Goal: Task Accomplishment & Management: Manage account settings

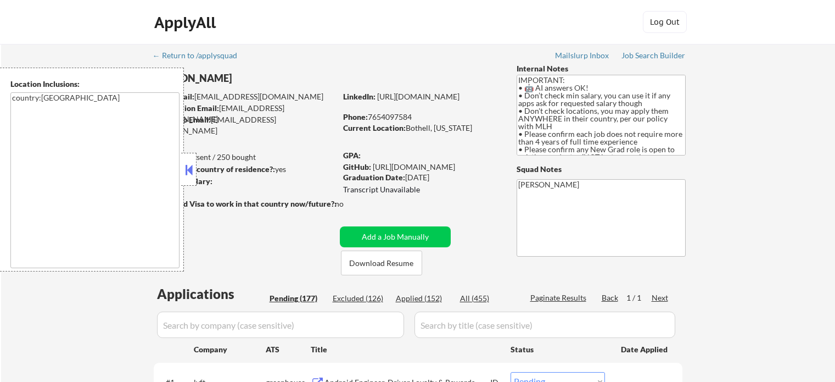
select select ""pending""
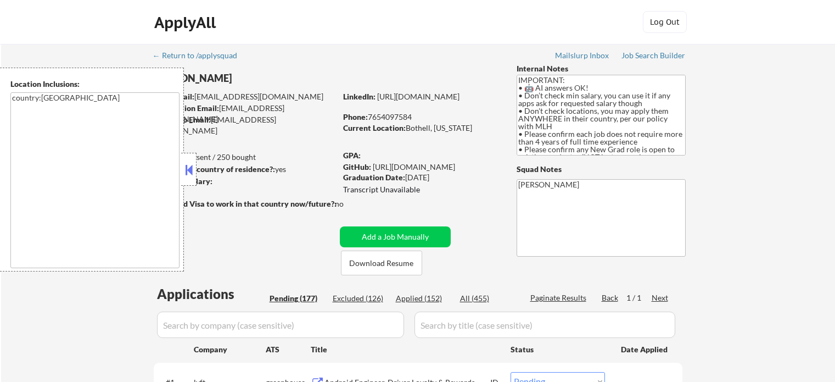
select select ""pending""
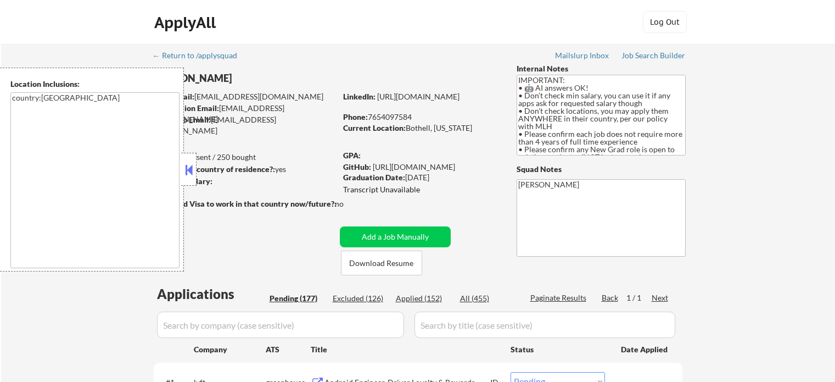
select select ""pending""
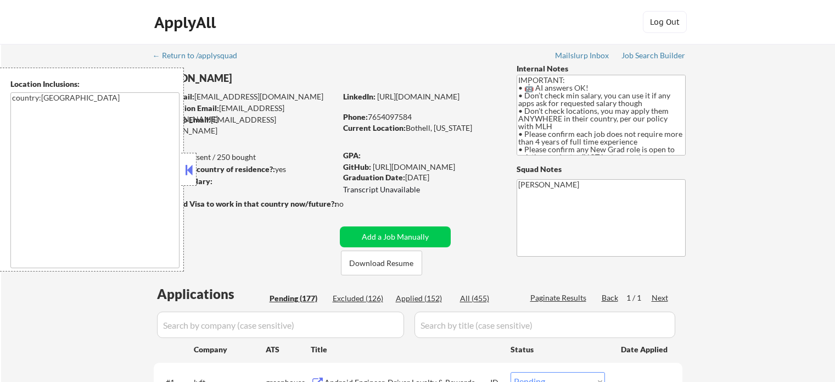
select select ""pending""
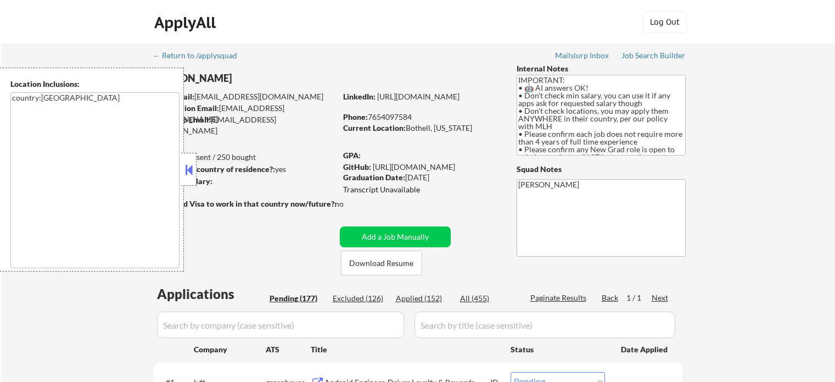
select select ""pending""
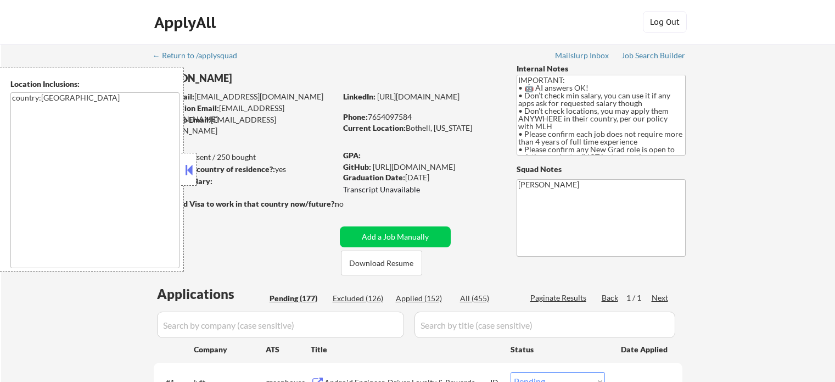
select select ""pending""
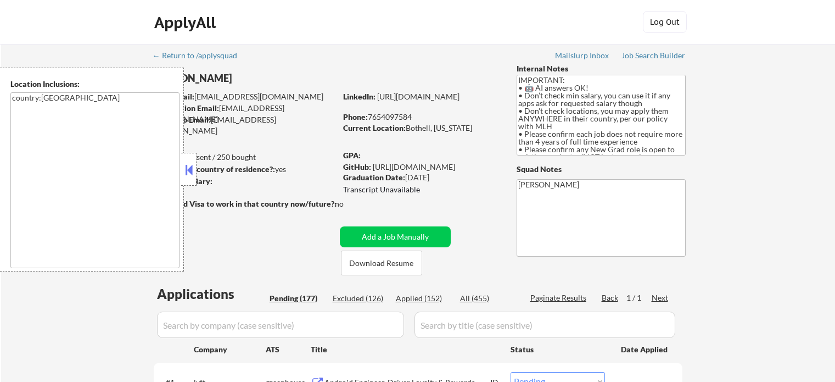
select select ""pending""
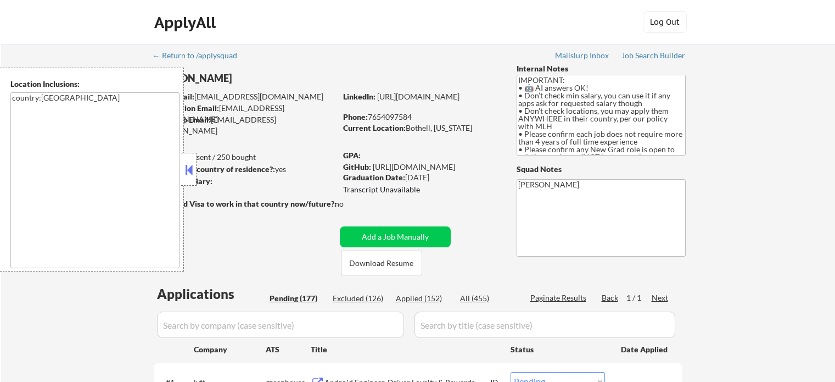
select select ""pending""
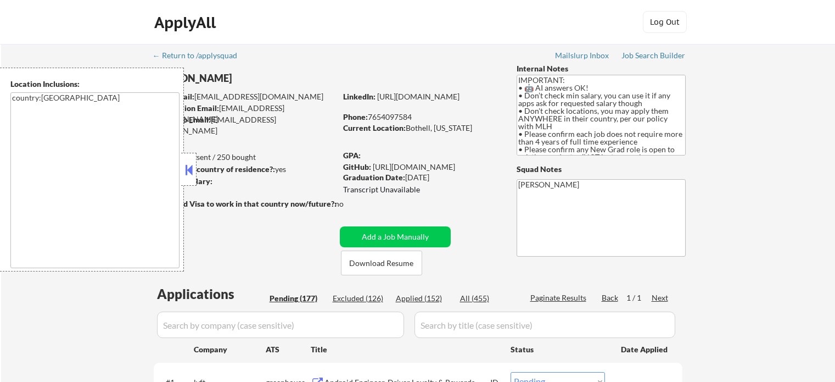
select select ""pending""
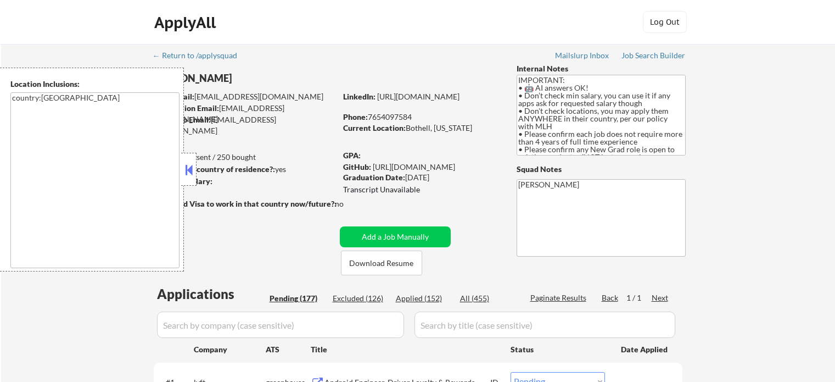
select select ""pending""
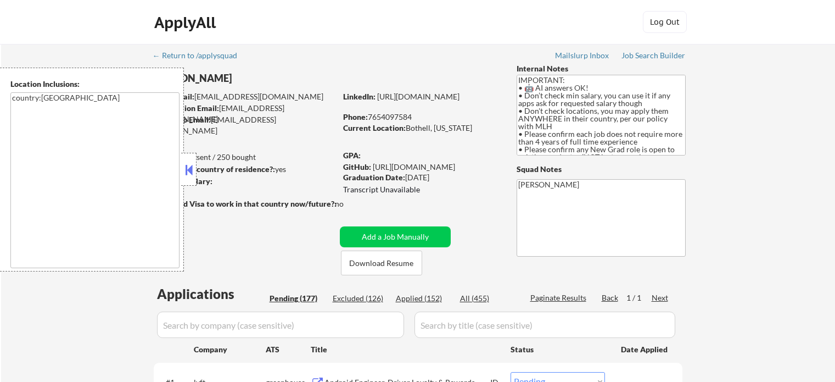
select select ""pending""
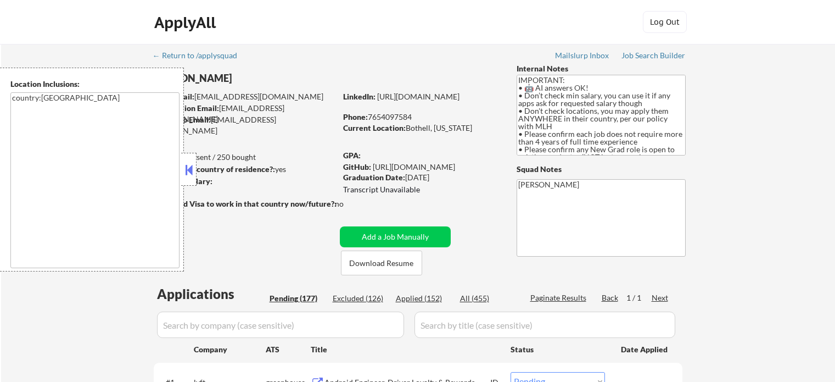
select select ""pending""
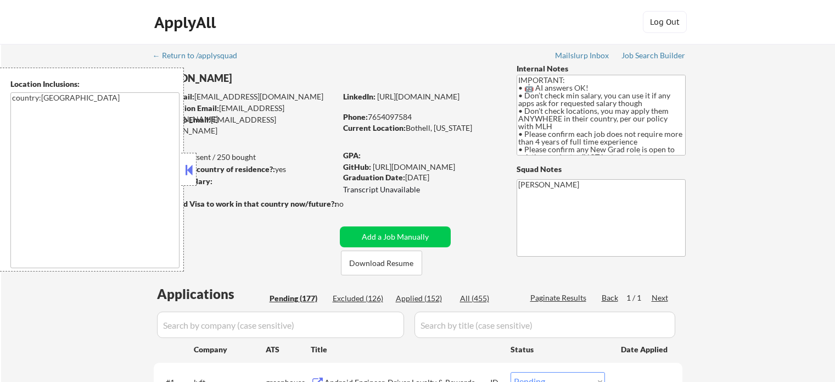
select select ""pending""
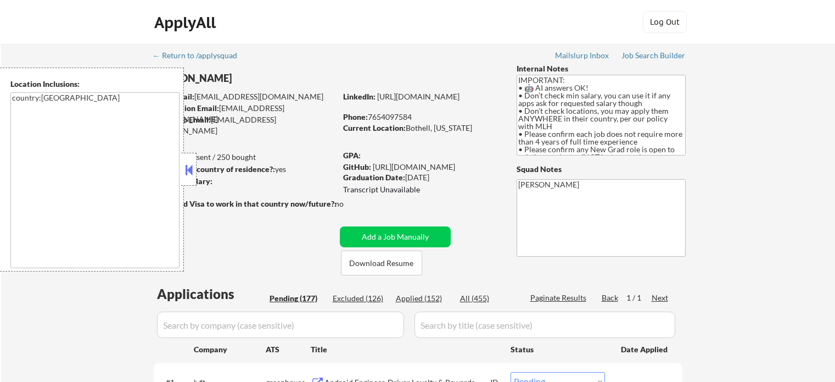
select select ""pending""
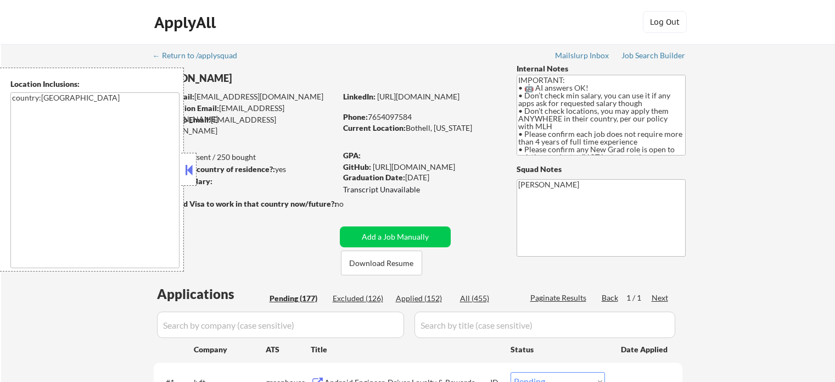
select select ""pending""
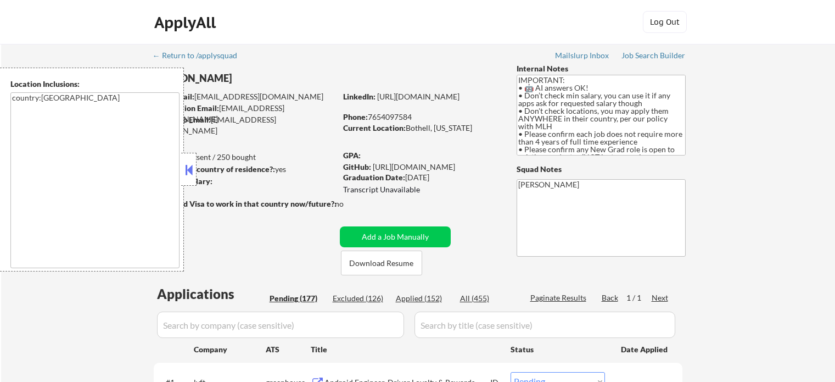
select select ""pending""
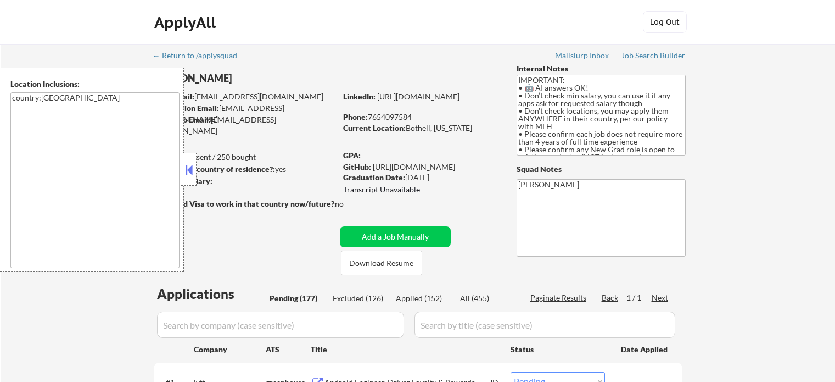
select select ""pending""
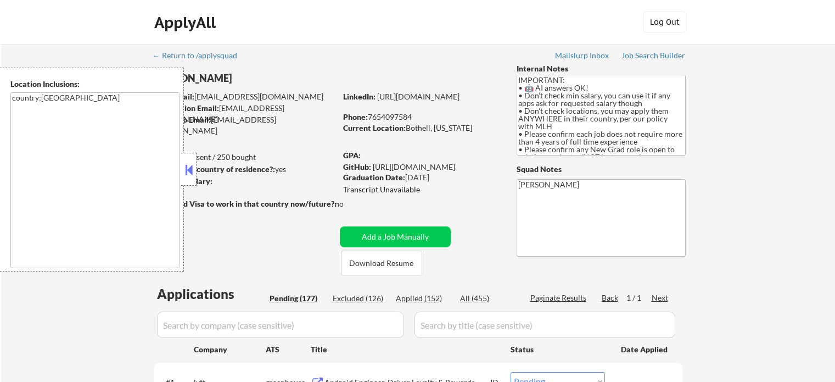
select select ""pending""
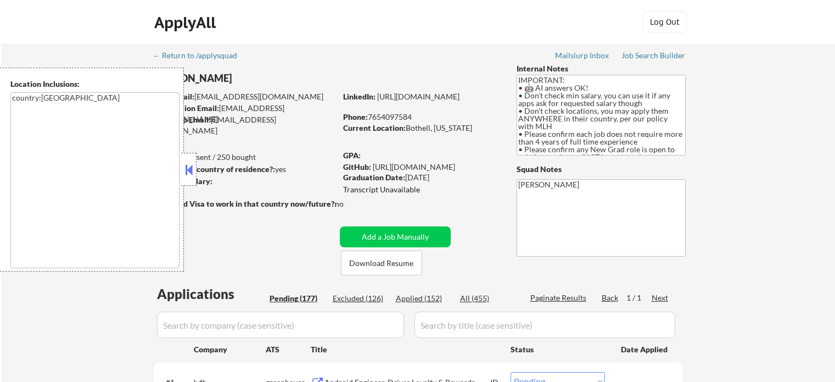
select select ""pending""
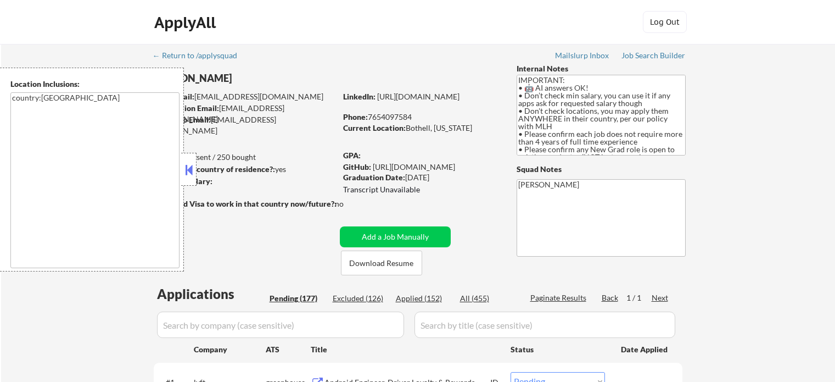
select select ""pending""
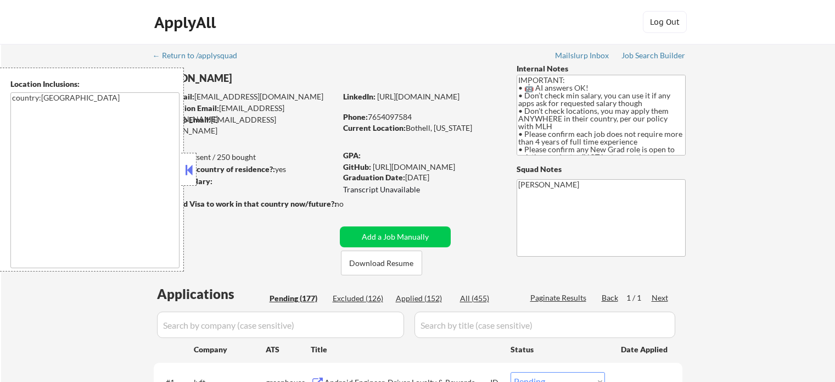
select select ""pending""
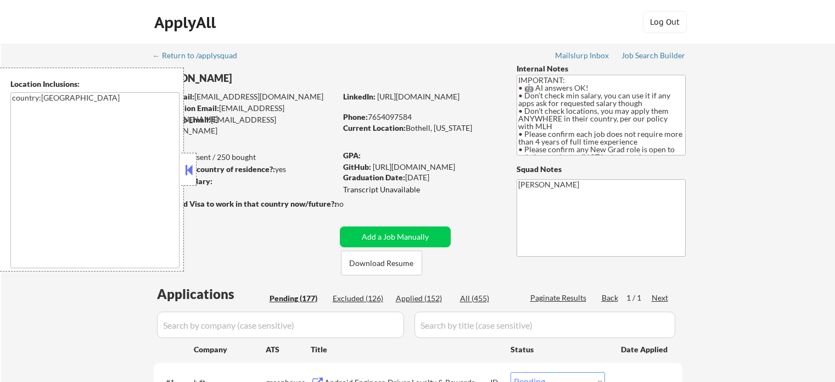
select select ""pending""
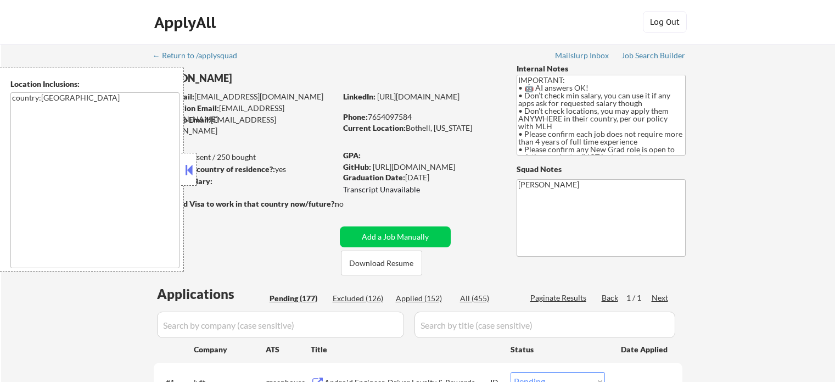
select select ""pending""
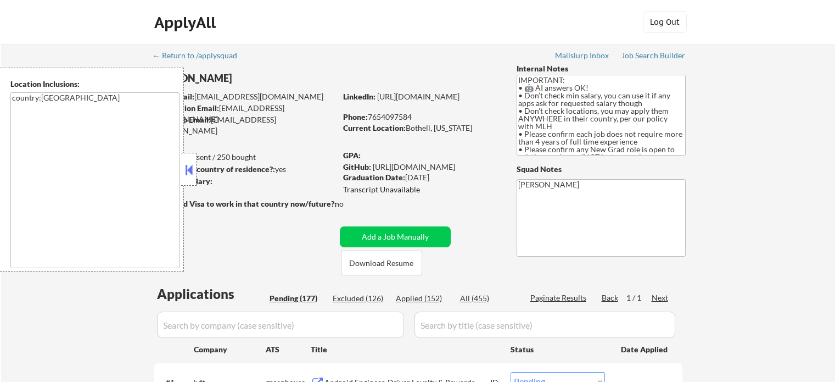
select select ""pending""
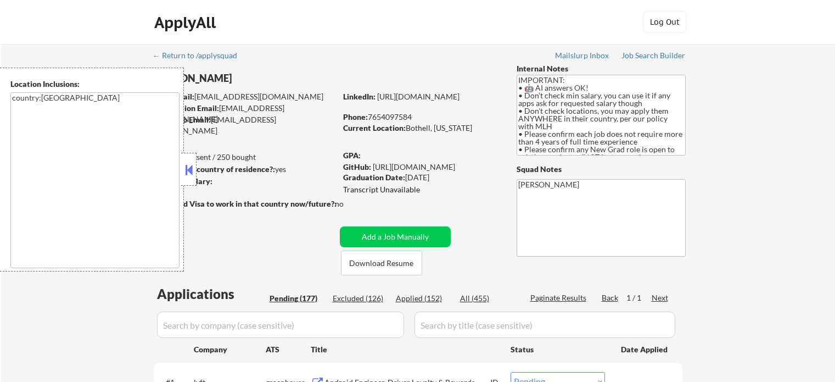
select select ""pending""
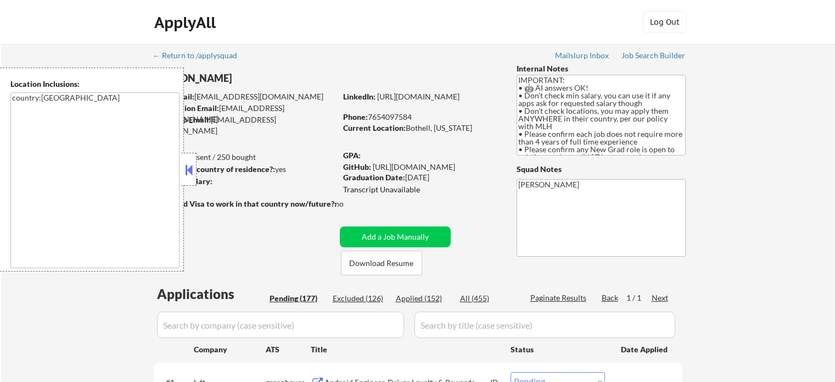
select select ""pending""
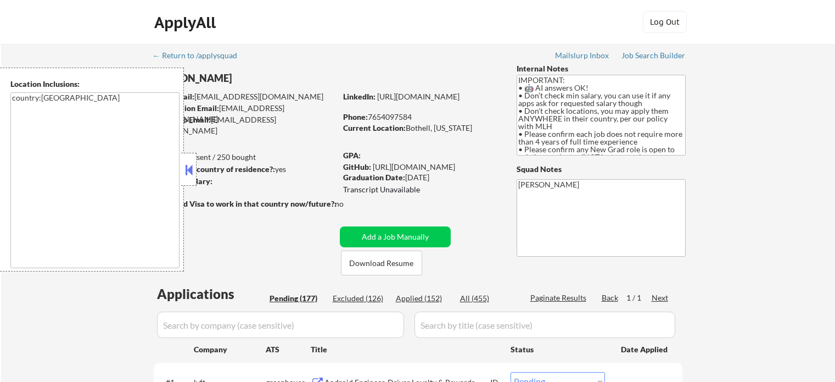
select select ""pending""
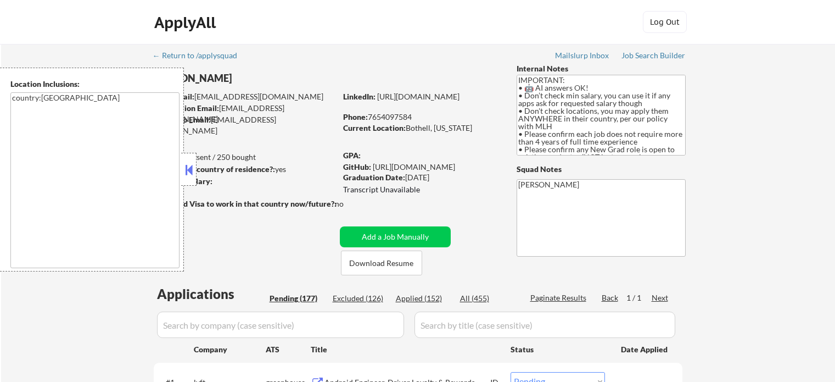
select select ""pending""
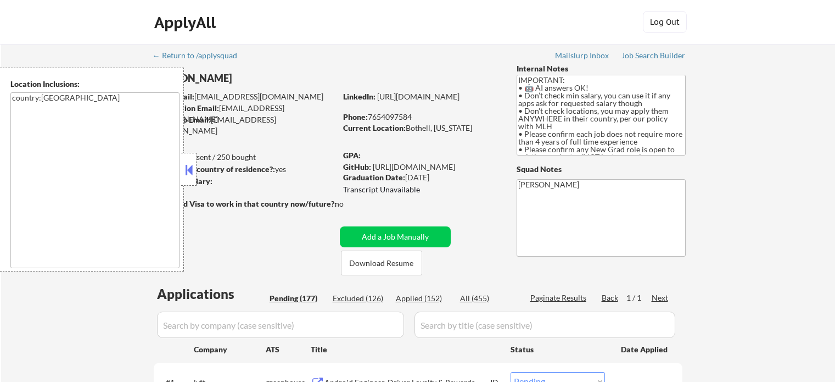
select select ""pending""
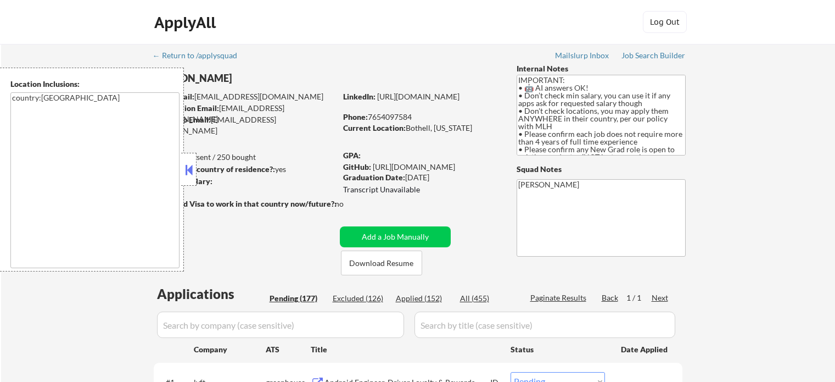
select select ""pending""
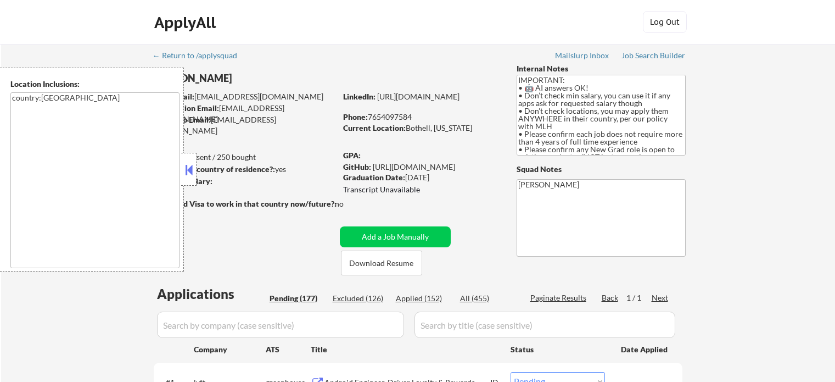
select select ""pending""
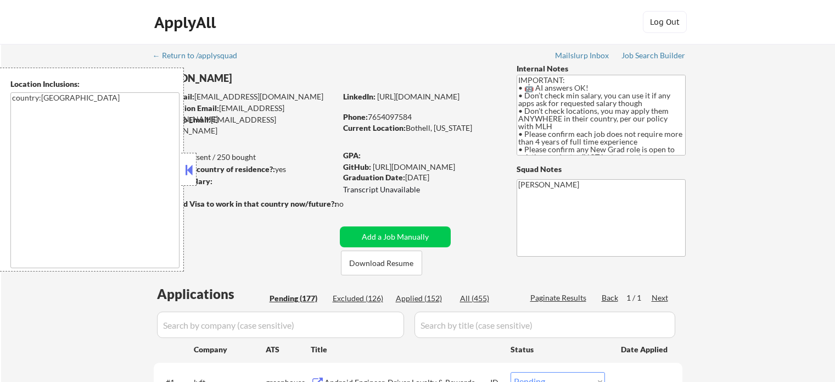
select select ""pending""
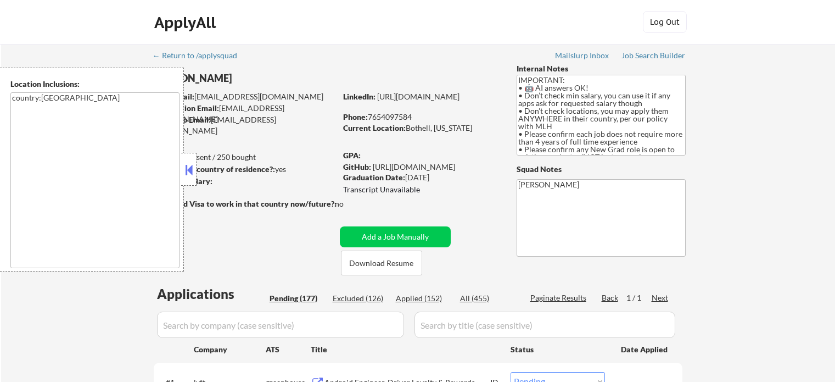
select select ""pending""
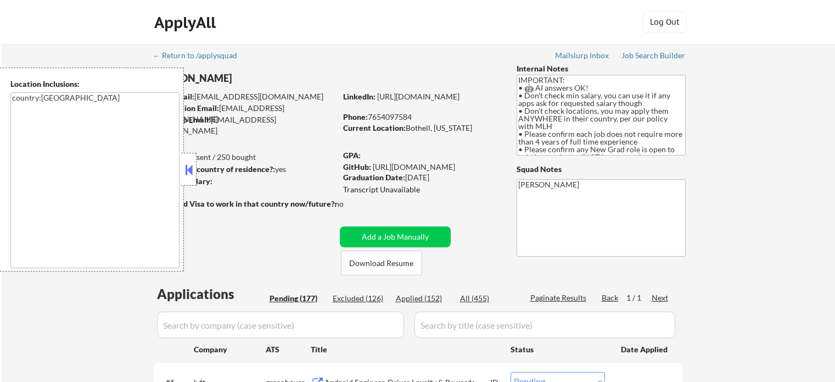
select select ""pending""
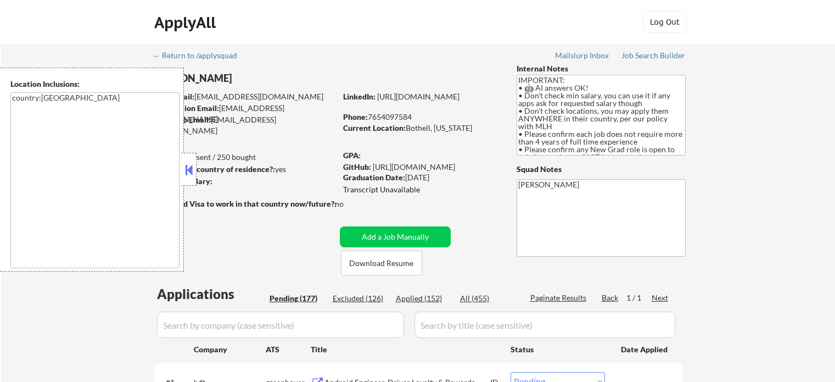
select select ""pending""
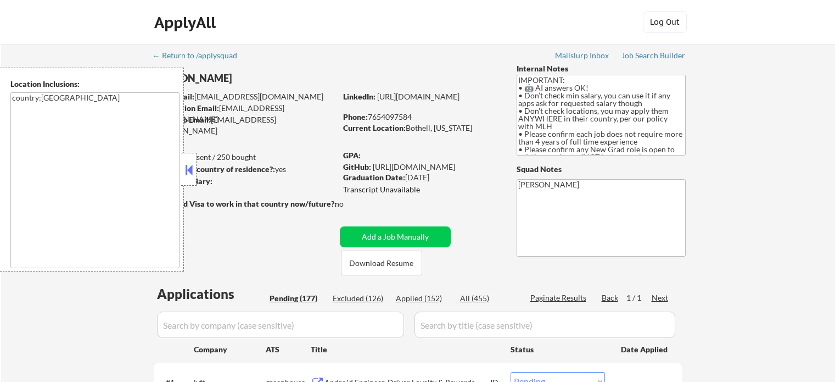
select select ""pending""
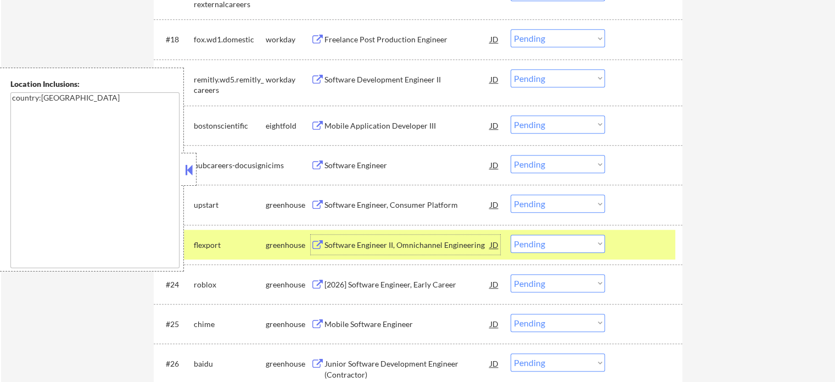
click at [624, 241] on div at bounding box center [645, 244] width 48 height 20
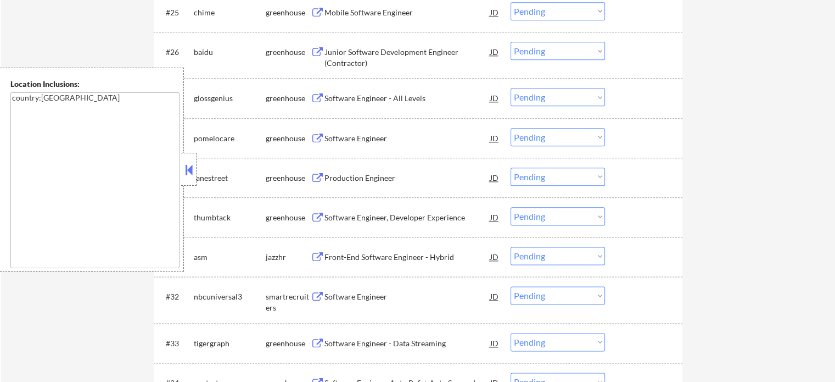
scroll to position [1373, 0]
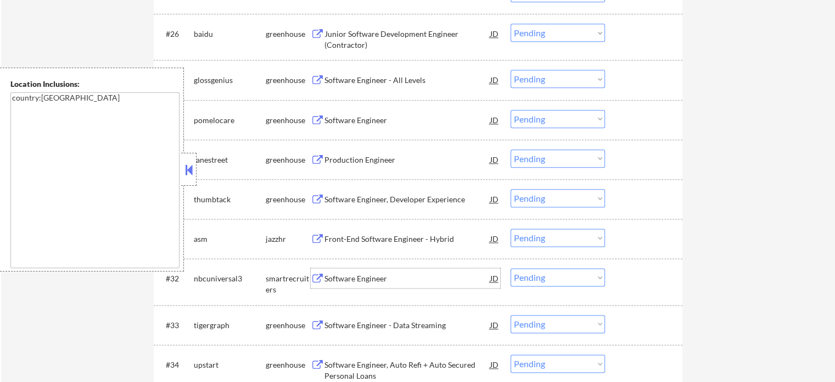
click at [372, 278] on div "Software Engineer" at bounding box center [408, 278] width 166 height 11
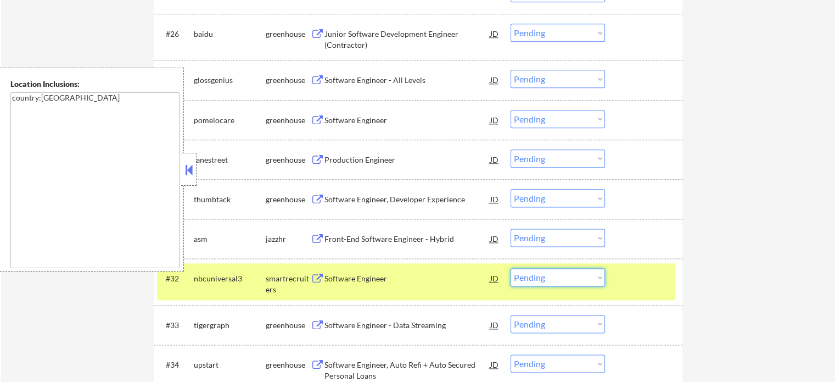
click at [573, 276] on select "Choose an option... Pending Applied Excluded (Questions) Excluded (Expired) Exc…" at bounding box center [558, 277] width 94 height 18
click at [511, 268] on select "Choose an option... Pending Applied Excluded (Questions) Excluded (Expired) Exc…" at bounding box center [558, 277] width 94 height 18
click at [636, 283] on div at bounding box center [645, 278] width 48 height 20
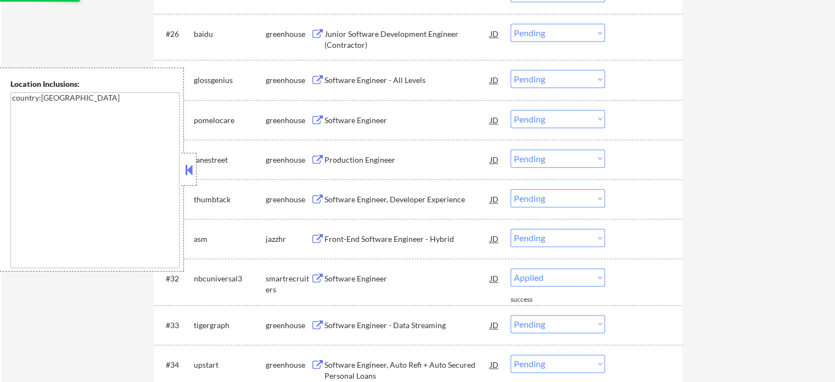
select select ""pending""
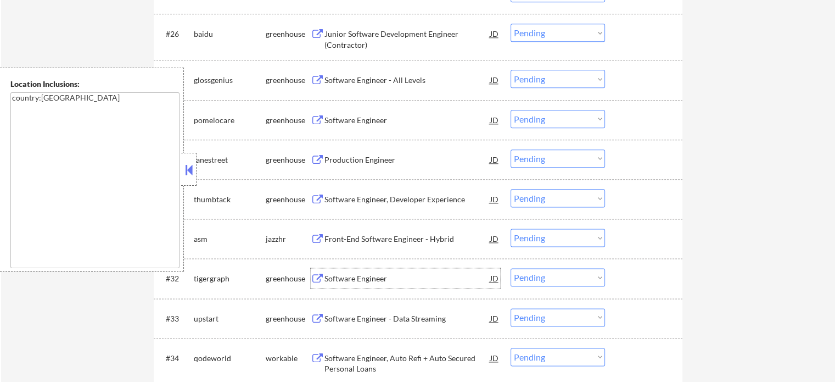
click at [376, 278] on div "Software Engineer" at bounding box center [408, 278] width 166 height 11
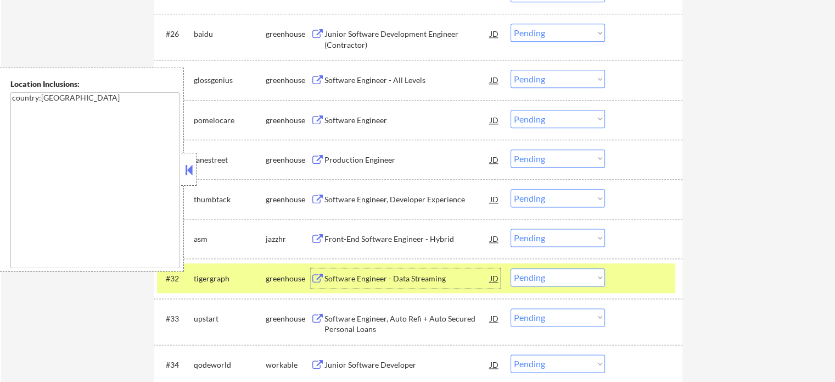
scroll to position [0, 0]
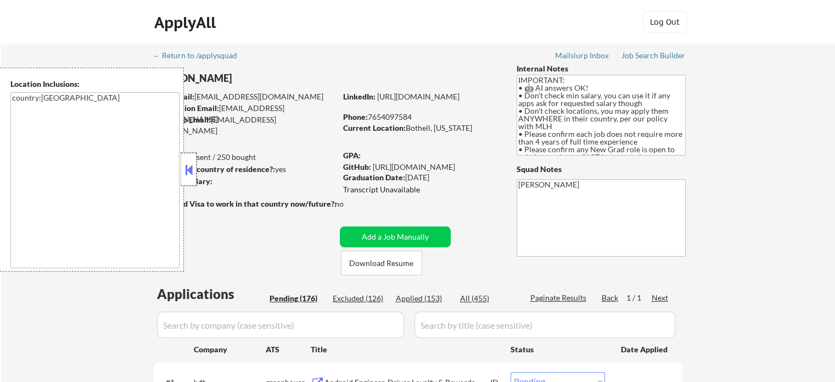
click at [195, 170] on div at bounding box center [188, 169] width 15 height 33
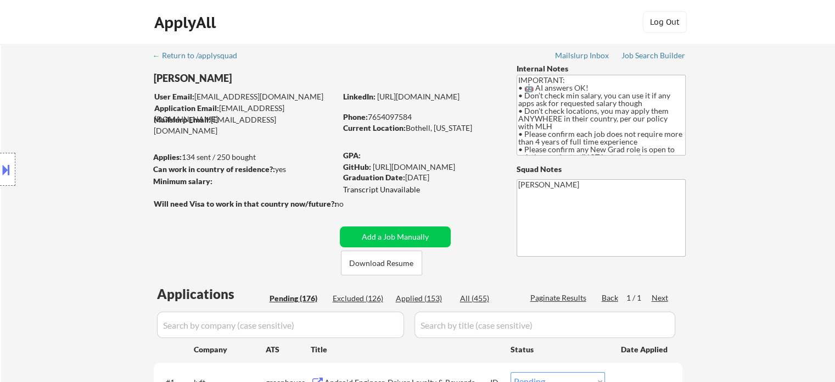
click at [9, 172] on button at bounding box center [6, 169] width 12 height 18
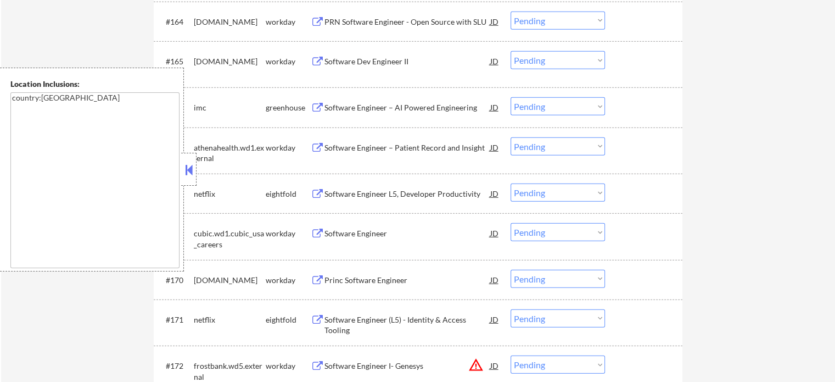
scroll to position [7398, 0]
click at [417, 108] on div "Software Engineer – AI Powered Engineering" at bounding box center [408, 108] width 166 height 11
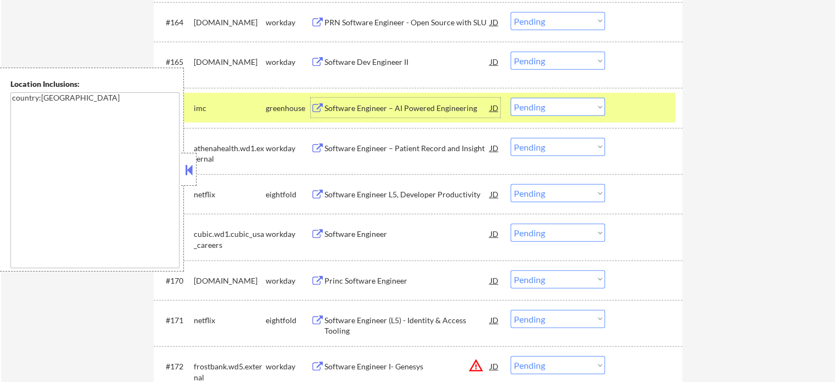
click at [630, 103] on div at bounding box center [645, 108] width 48 height 20
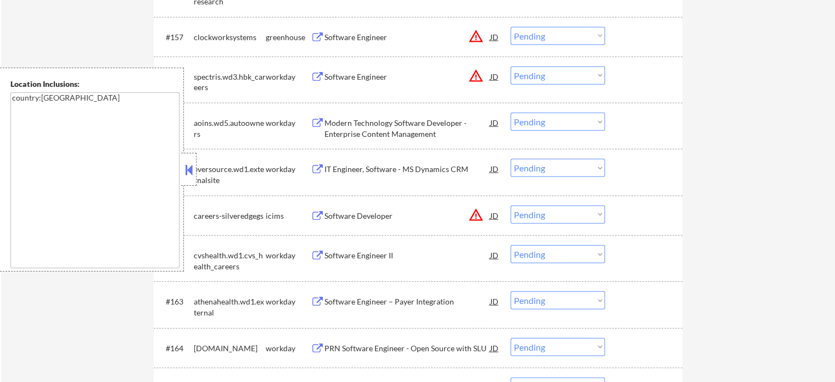
scroll to position [7068, 0]
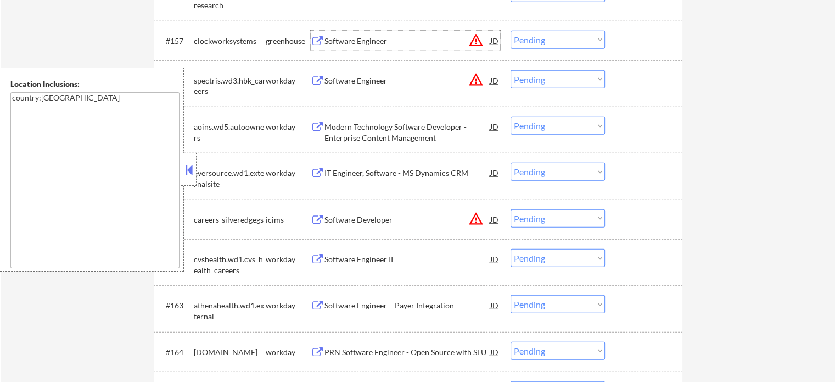
click at [350, 41] on div "Software Engineer" at bounding box center [408, 41] width 166 height 11
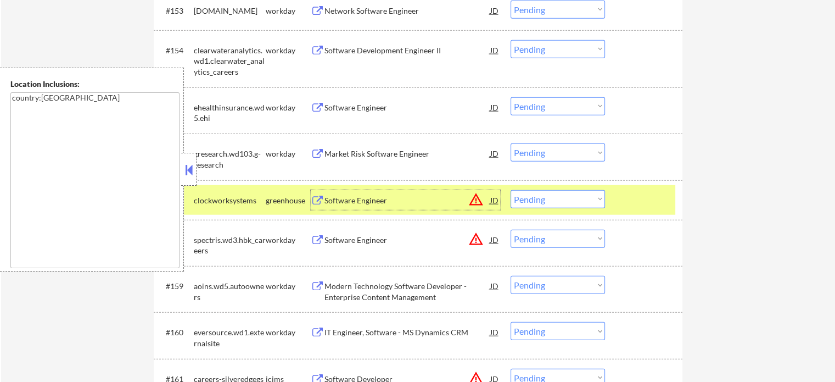
scroll to position [6903, 0]
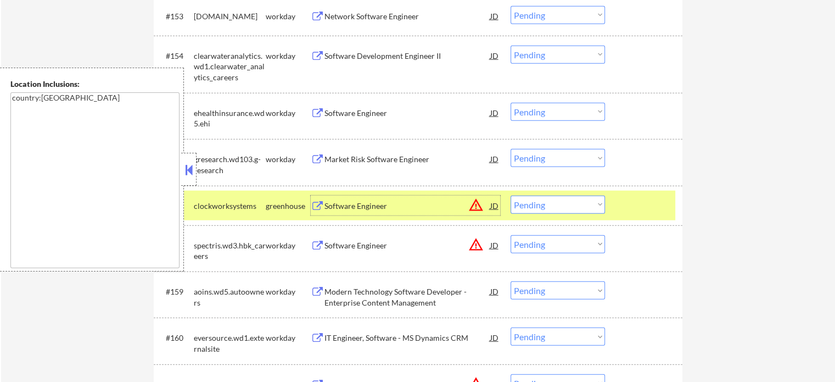
click at [638, 203] on div at bounding box center [645, 205] width 48 height 20
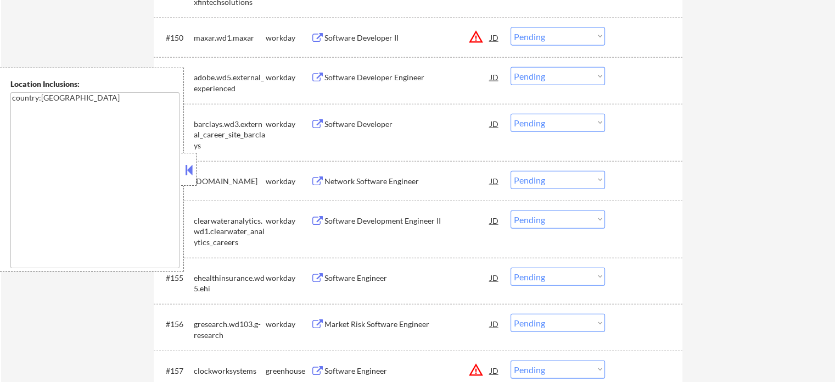
scroll to position [6574, 0]
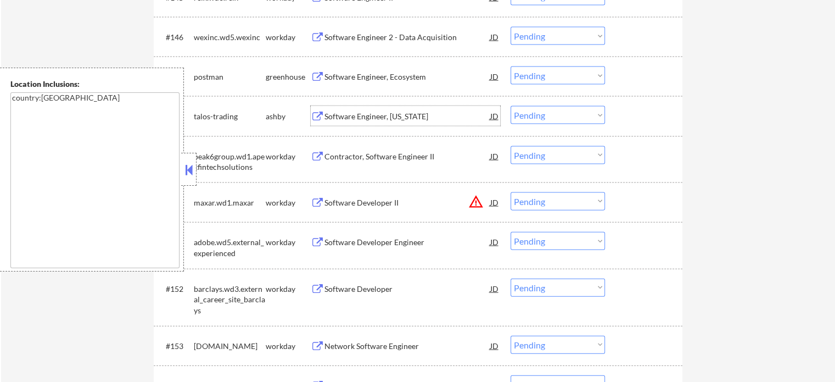
click at [393, 122] on div "Software Engineer, New York" at bounding box center [408, 116] width 166 height 20
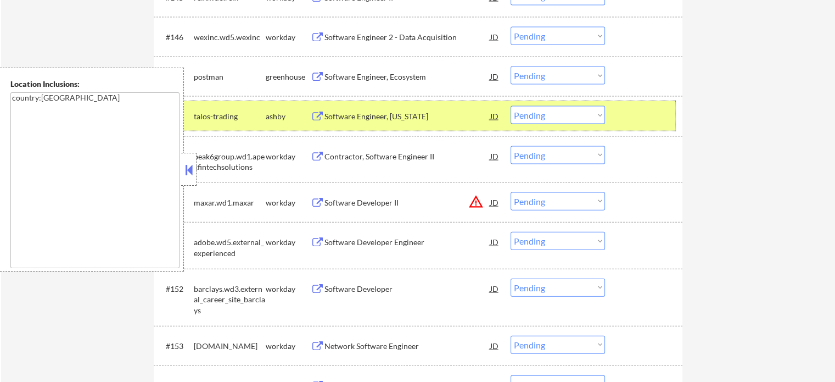
click at [622, 114] on div at bounding box center [645, 116] width 48 height 20
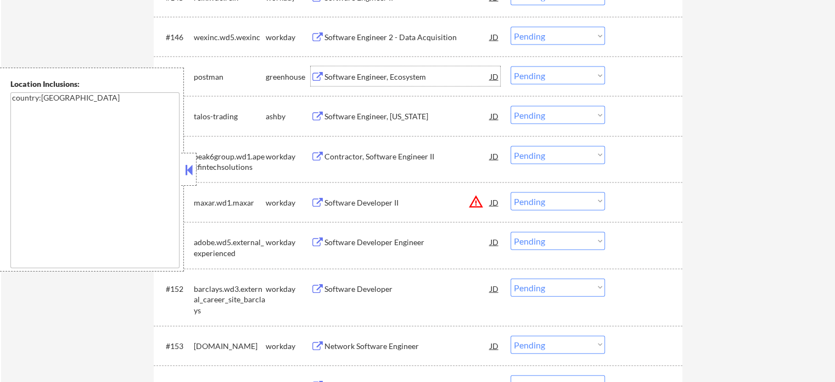
click at [364, 71] on div "Software Engineer, Ecosystem" at bounding box center [408, 76] width 166 height 11
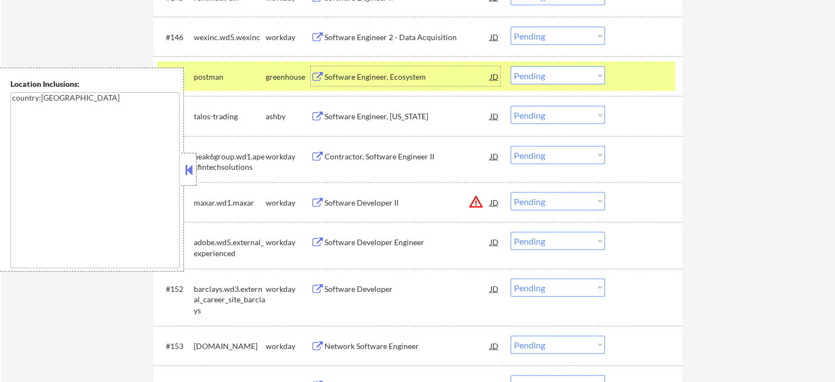
click at [549, 75] on select "Choose an option... Pending Applied Excluded (Questions) Excluded (Expired) Exc…" at bounding box center [558, 75] width 94 height 18
click at [511, 66] on select "Choose an option... Pending Applied Excluded (Questions) Excluded (Expired) Exc…" at bounding box center [558, 75] width 94 height 18
click at [646, 75] on div at bounding box center [645, 76] width 48 height 20
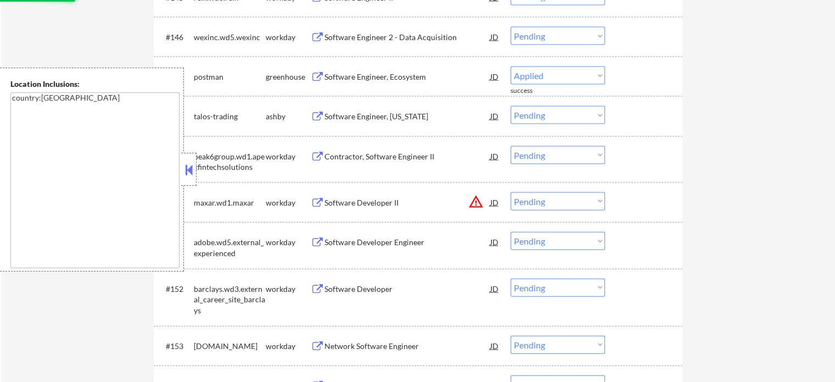
select select ""pending""
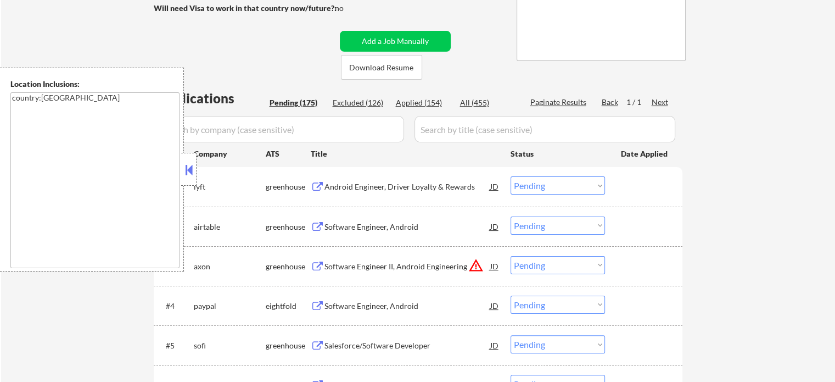
scroll to position [0, 0]
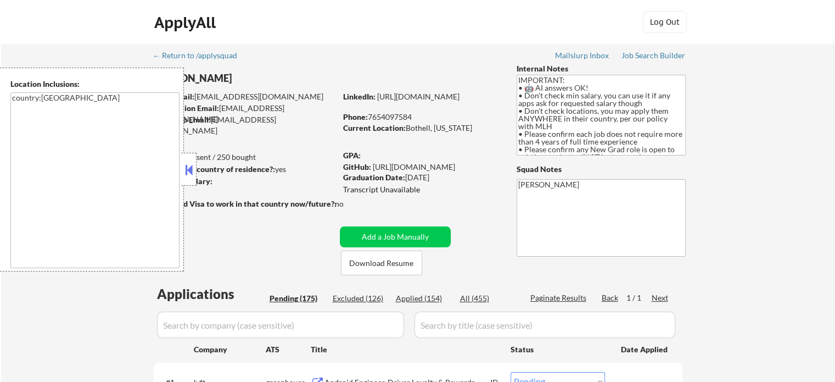
click at [186, 175] on button at bounding box center [189, 169] width 12 height 16
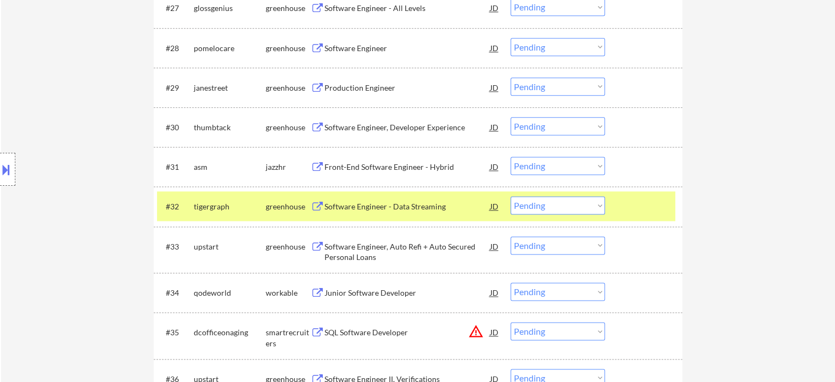
scroll to position [1538, 0]
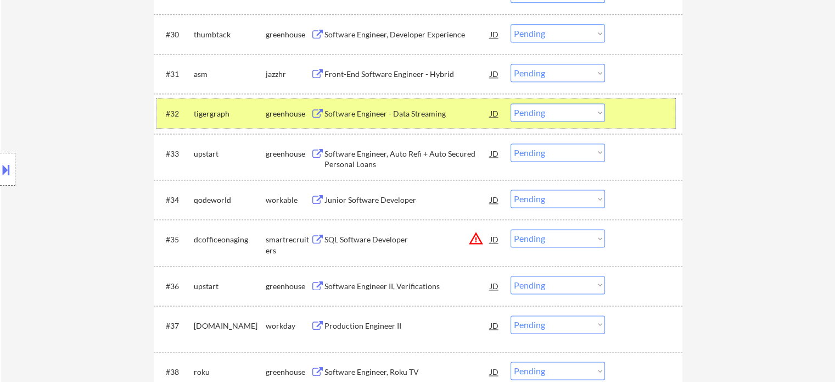
click at [619, 119] on div "#32 tigergraph greenhouse Software Engineer - Data Streaming JD Choose an optio…" at bounding box center [416, 113] width 518 height 30
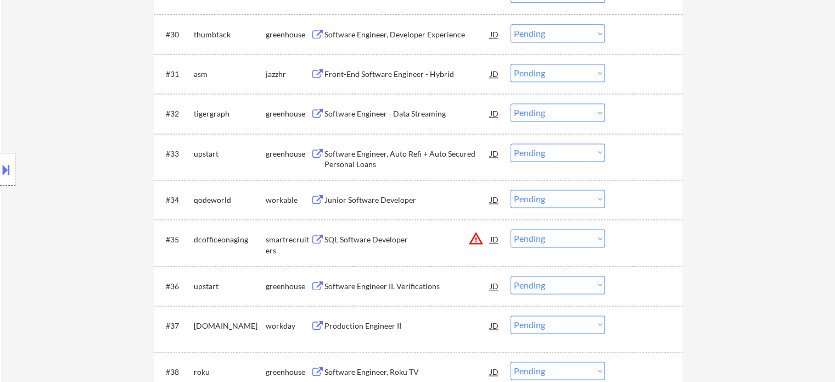
click at [420, 149] on div "Software Engineer, Auto Refi + Auto Secured Personal Loans" at bounding box center [408, 158] width 166 height 21
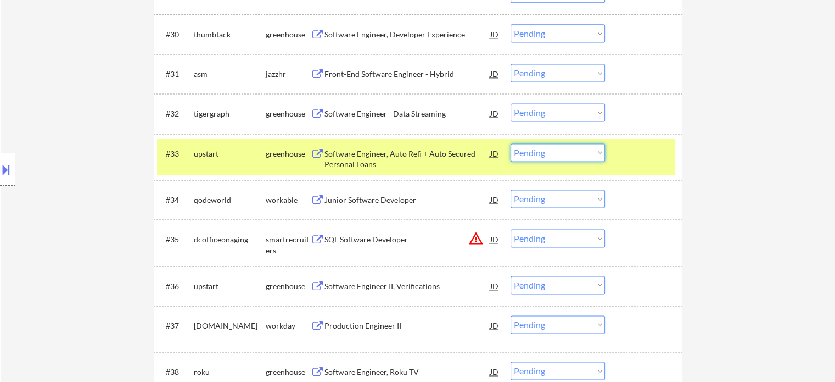
click at [536, 158] on select "Choose an option... Pending Applied Excluded (Questions) Excluded (Expired) Exc…" at bounding box center [558, 152] width 94 height 18
click at [511, 143] on select "Choose an option... Pending Applied Excluded (Questions) Excluded (Expired) Exc…" at bounding box center [558, 152] width 94 height 18
click at [627, 160] on div at bounding box center [645, 153] width 48 height 20
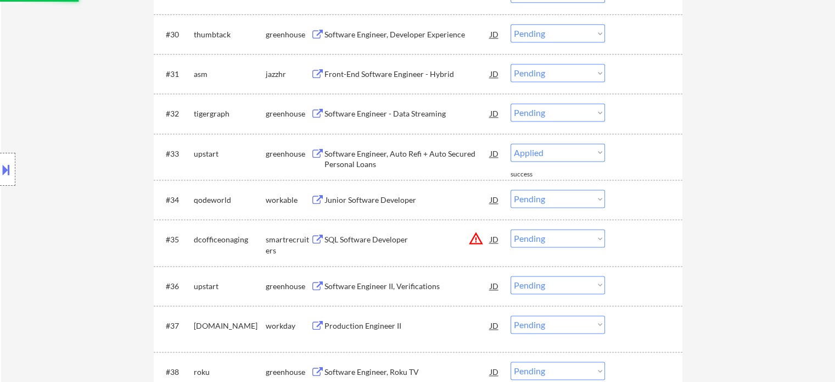
select select ""pending""
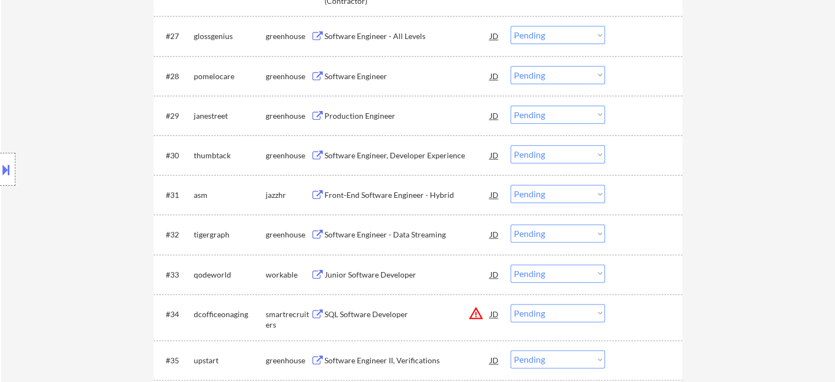
scroll to position [1373, 0]
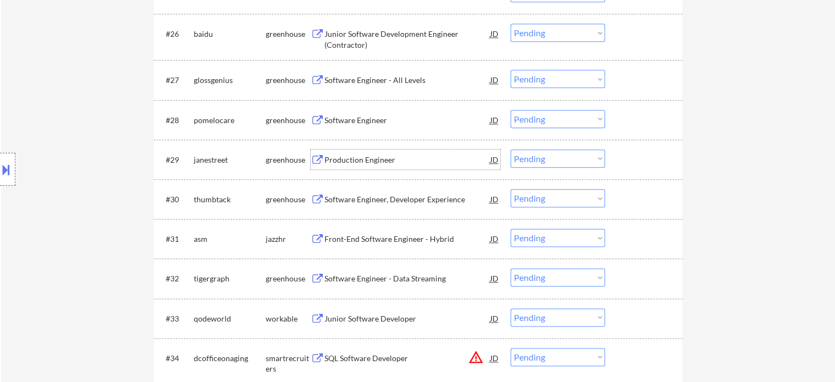
click at [367, 157] on div "Production Engineer" at bounding box center [408, 159] width 166 height 11
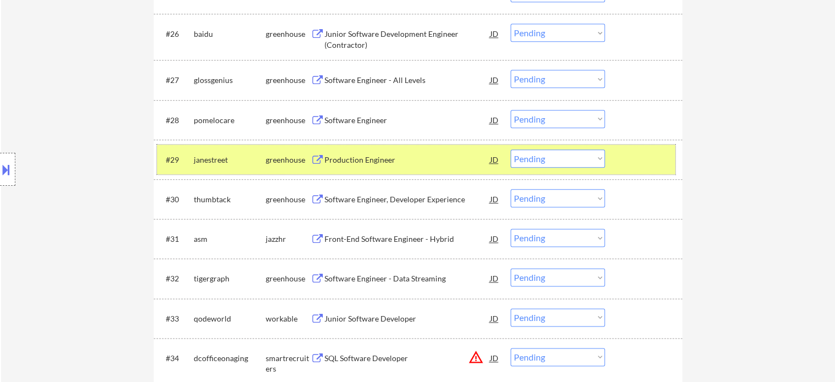
click at [639, 160] on div at bounding box center [645, 159] width 48 height 20
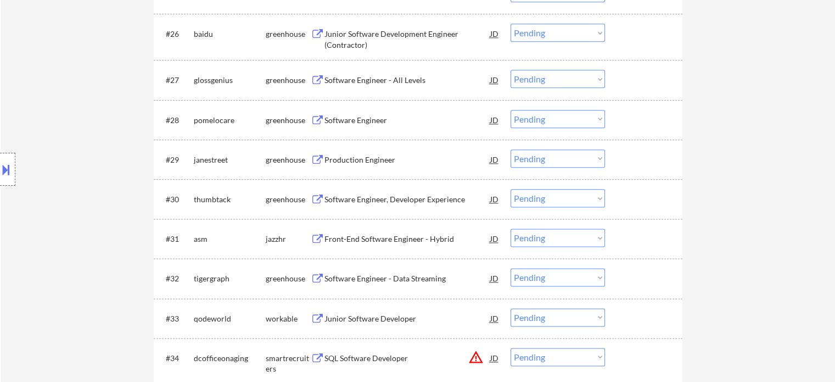
click at [372, 129] on div "Software Engineer" at bounding box center [408, 120] width 166 height 20
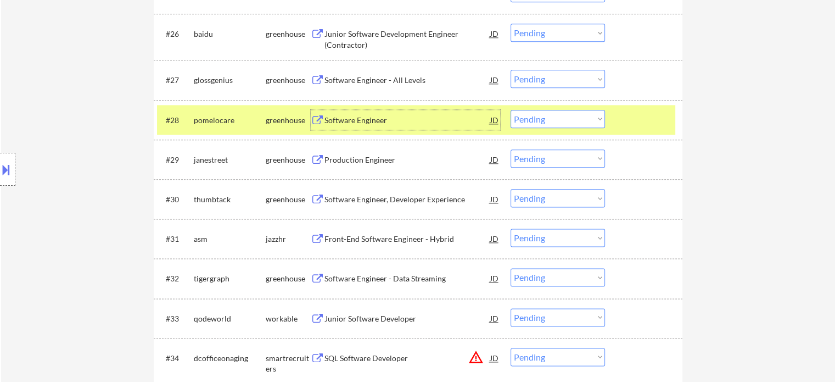
click at [636, 127] on div at bounding box center [645, 120] width 48 height 20
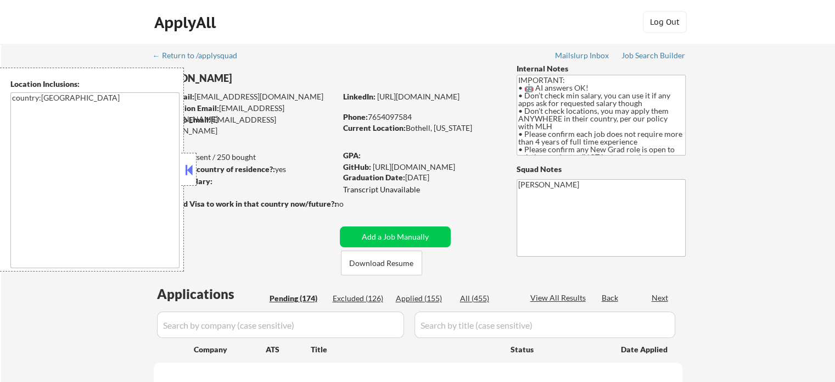
select select ""pending""
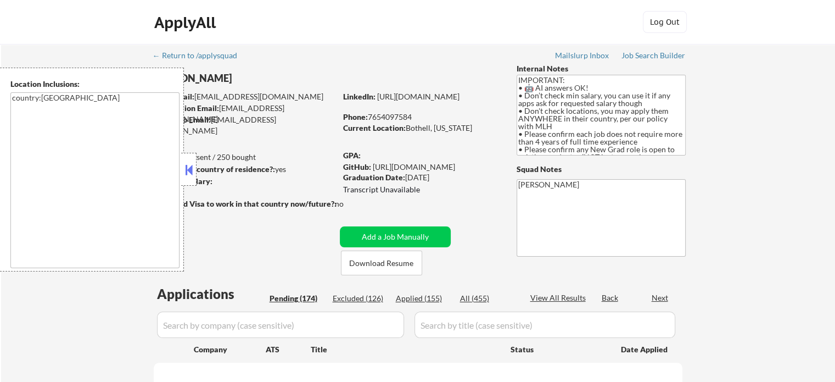
select select ""pending""
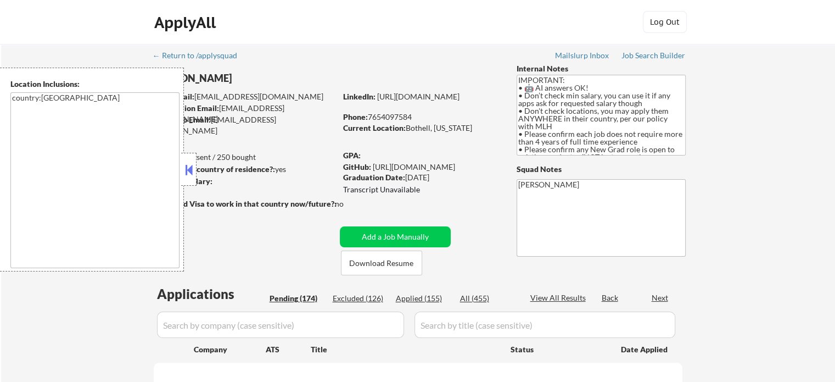
select select ""pending""
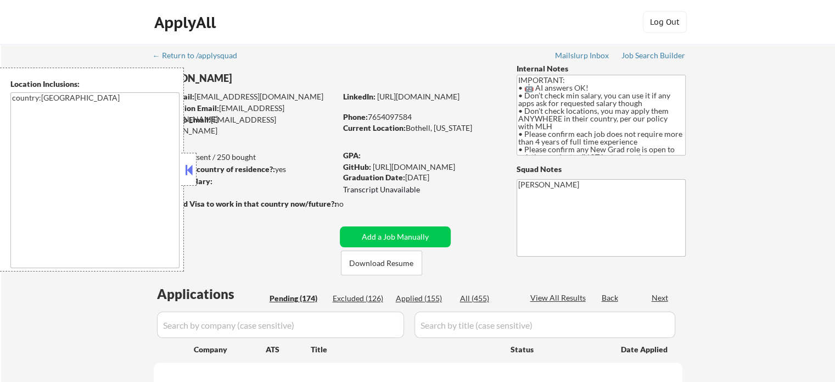
select select ""pending""
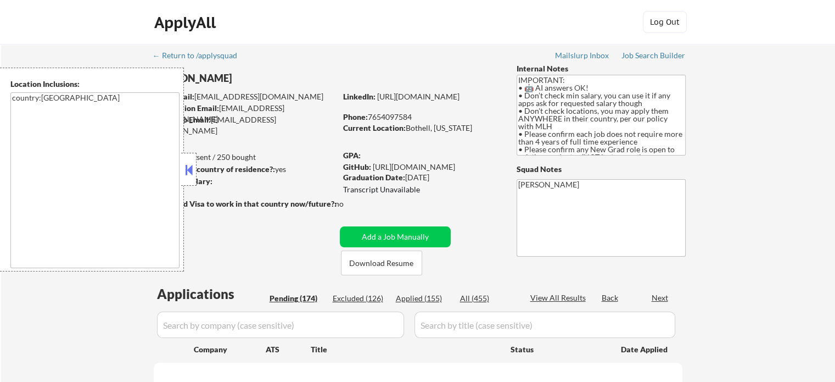
select select ""pending""
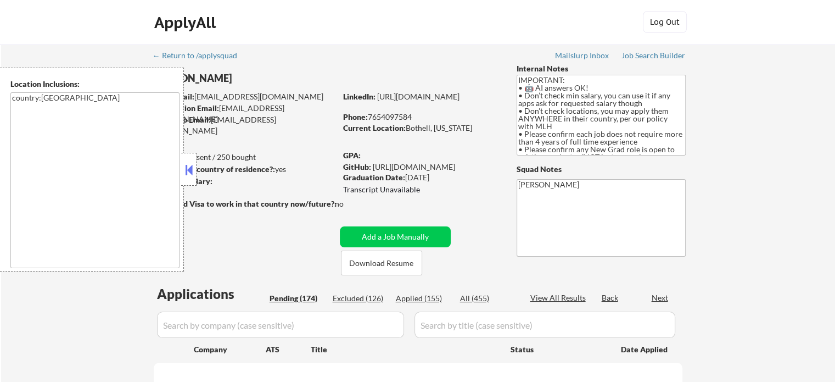
select select ""pending""
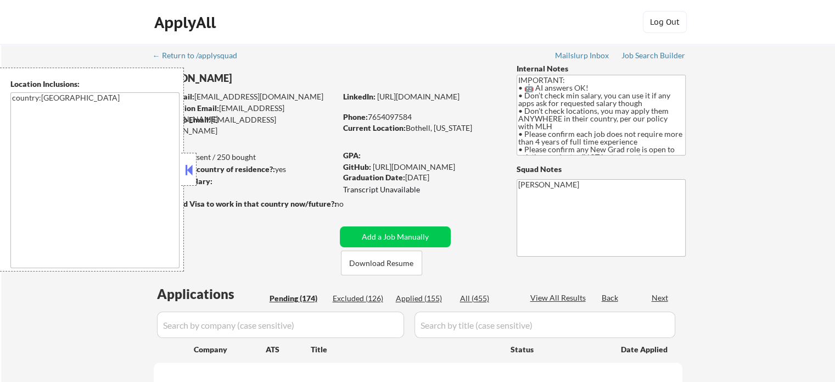
select select ""pending""
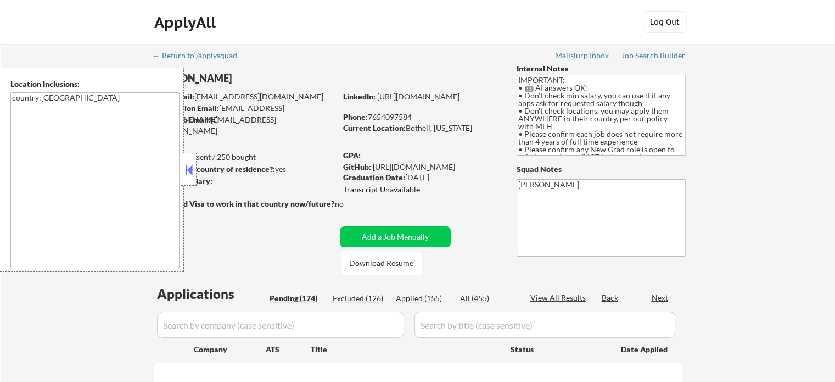
select select ""pending""
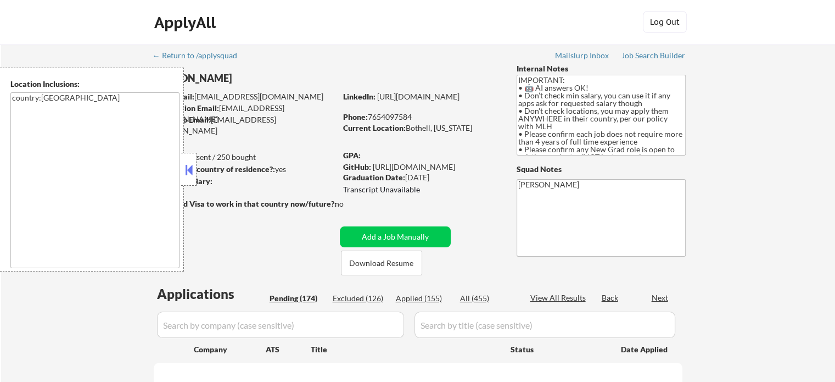
select select ""pending""
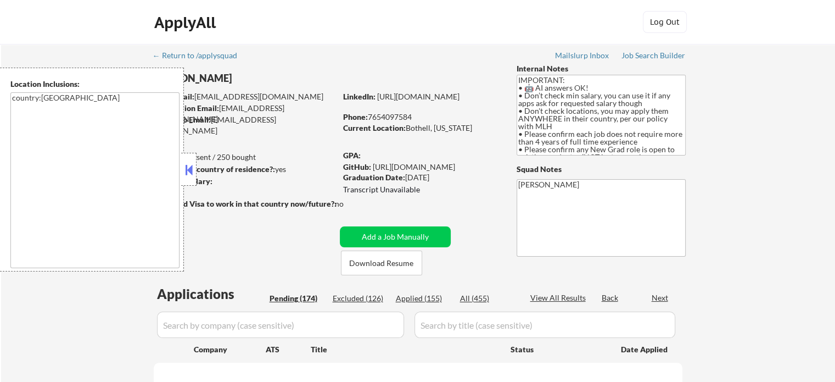
select select ""pending""
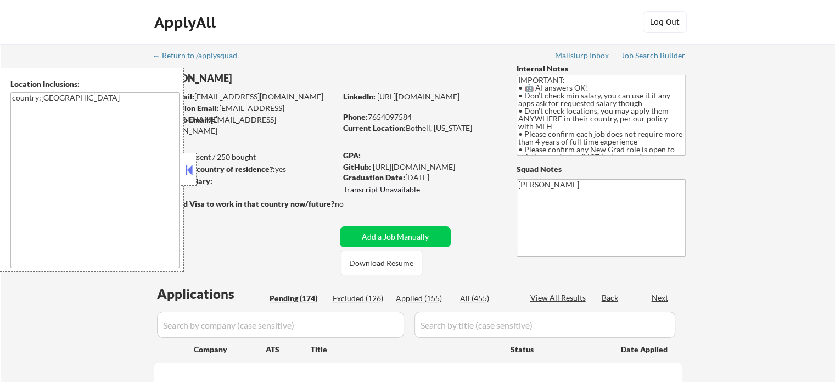
select select ""pending""
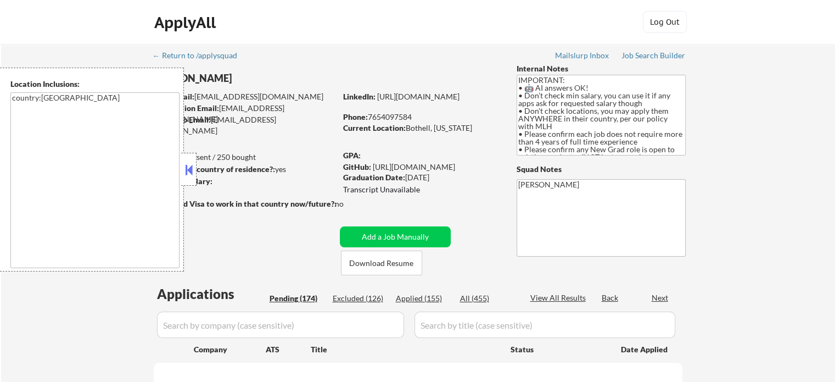
select select ""pending""
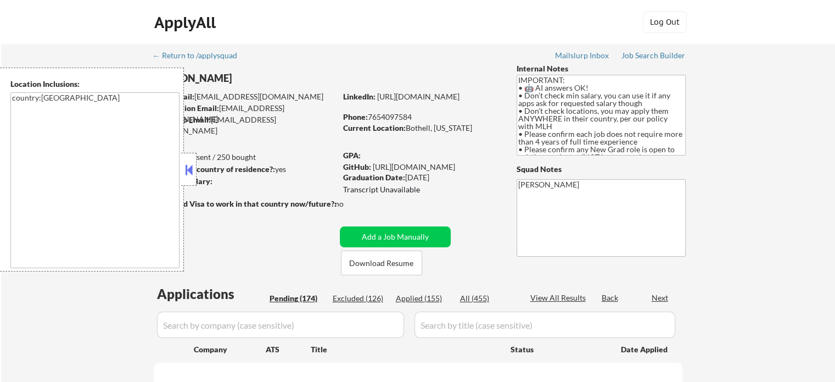
select select ""pending""
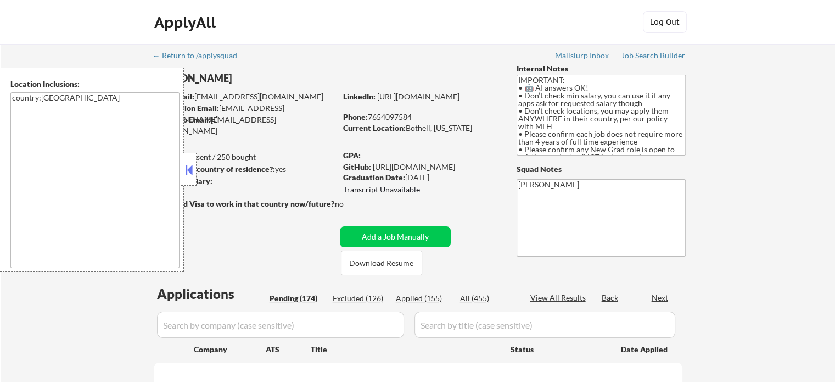
select select ""pending""
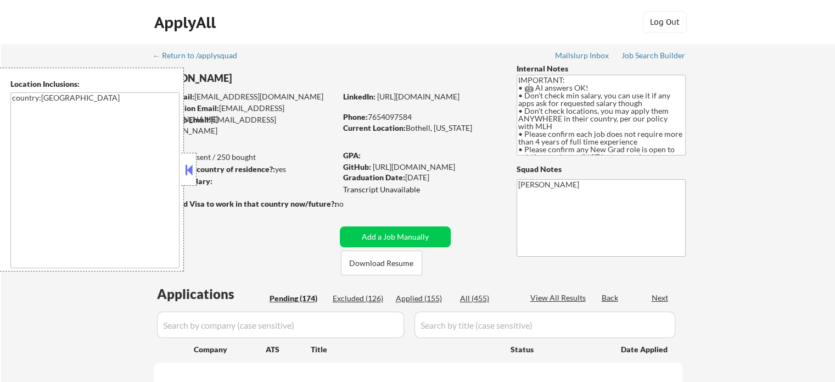
select select ""pending""
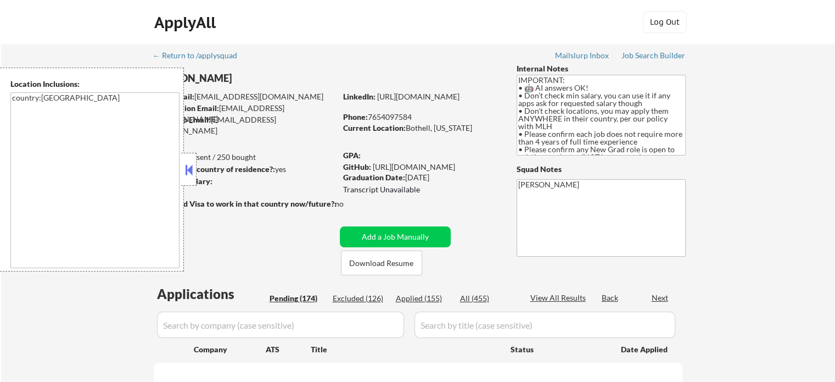
select select ""pending""
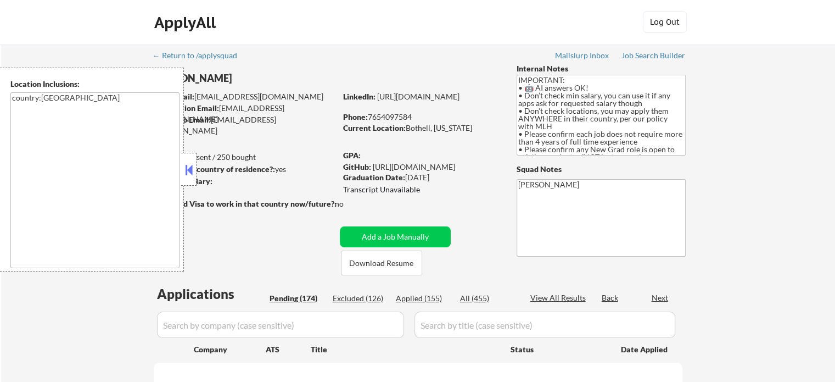
select select ""pending""
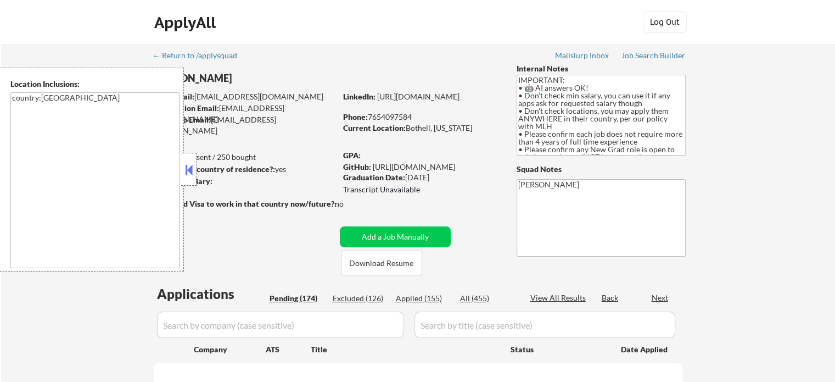
select select ""pending""
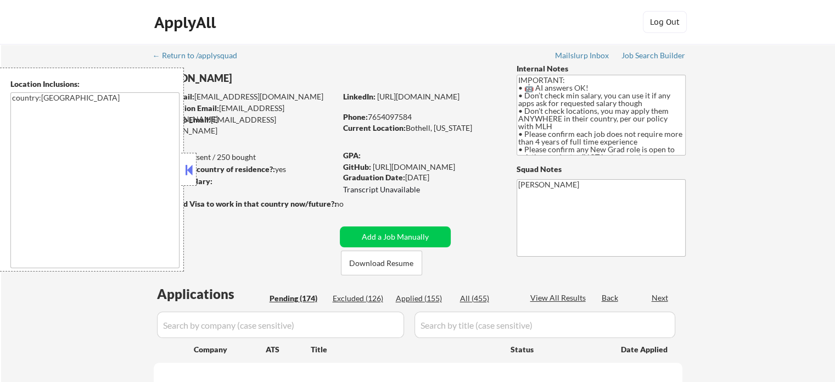
select select ""pending""
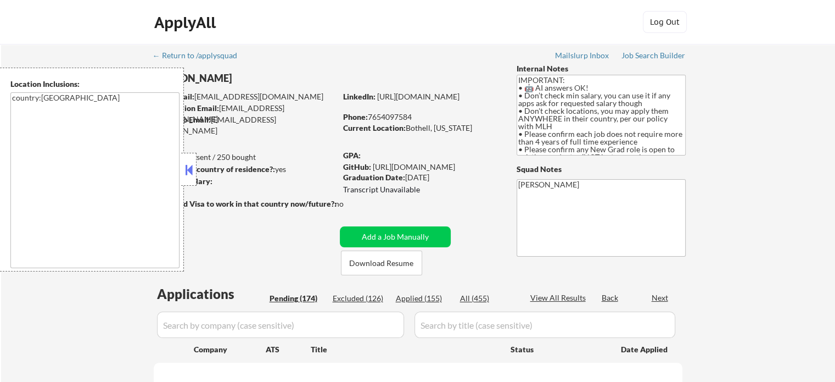
select select ""pending""
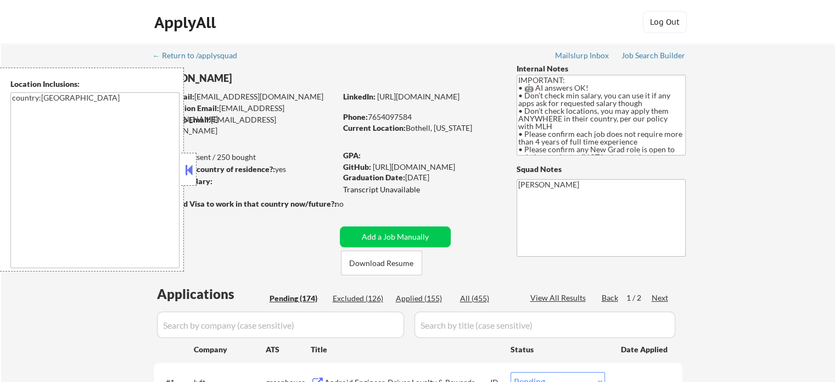
scroll to position [110, 0]
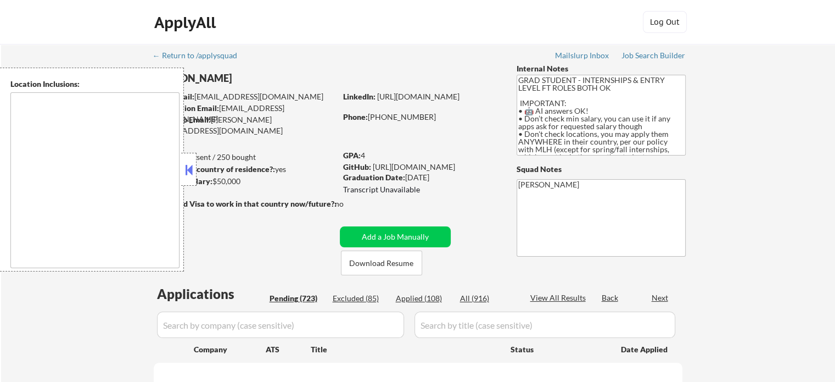
type textarea "country:[GEOGRAPHIC_DATA]"
select select ""pending""
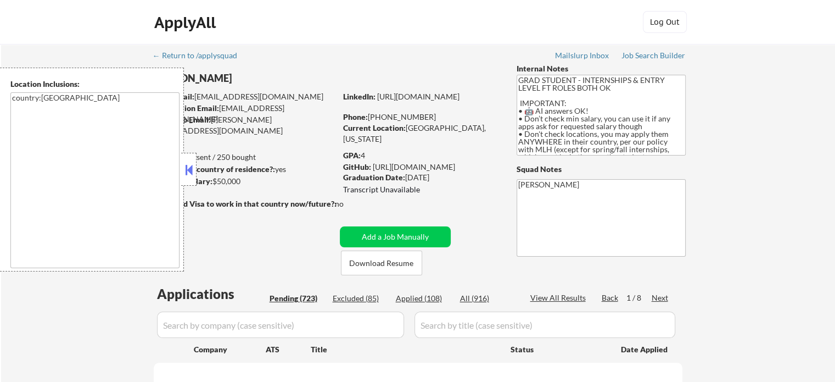
select select ""pending""
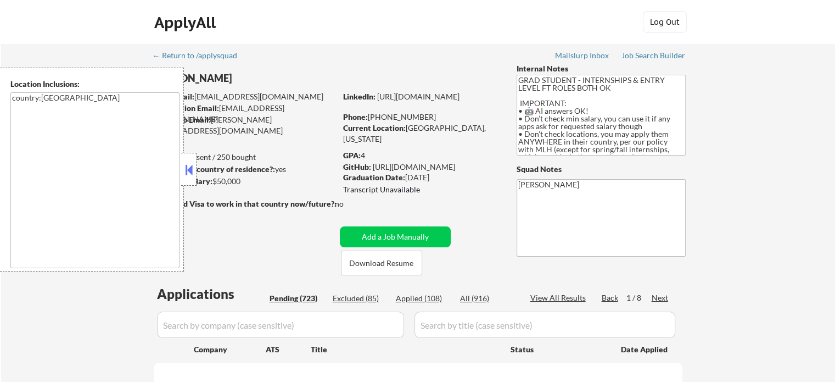
select select ""pending""
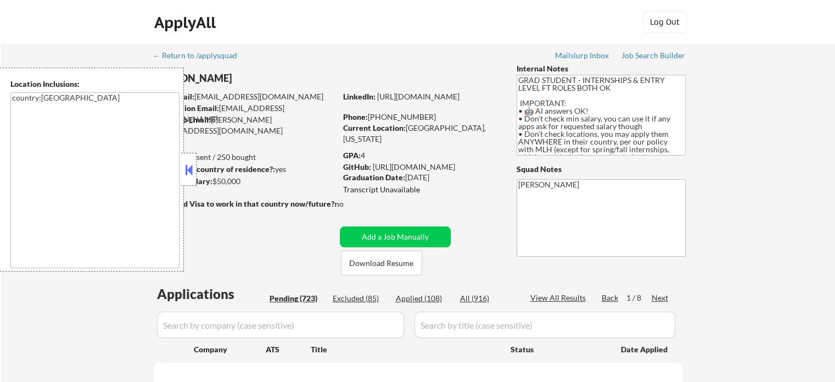
select select ""pending""
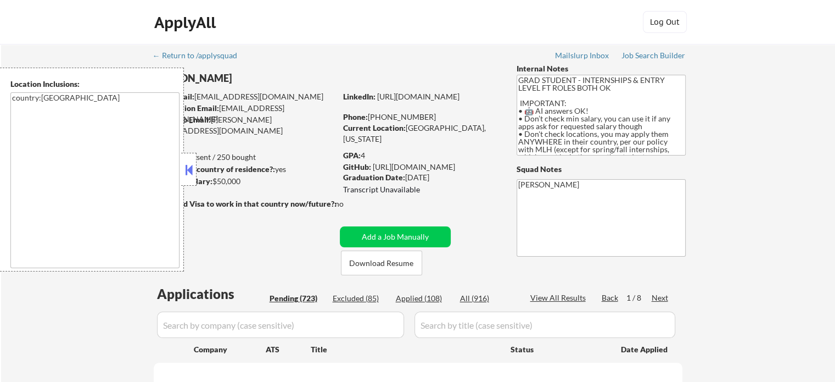
select select ""pending""
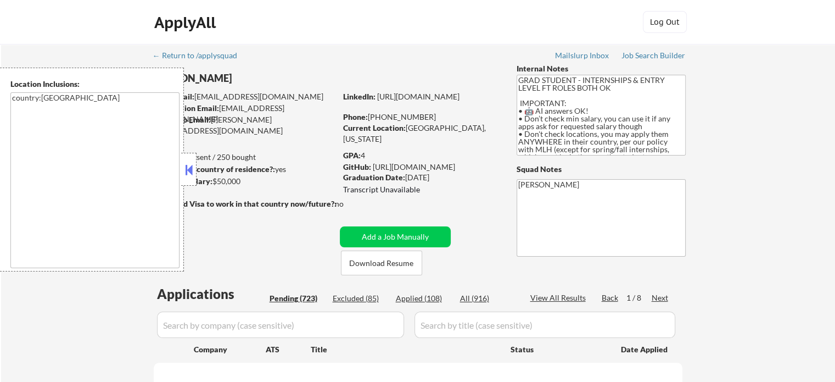
select select ""pending""
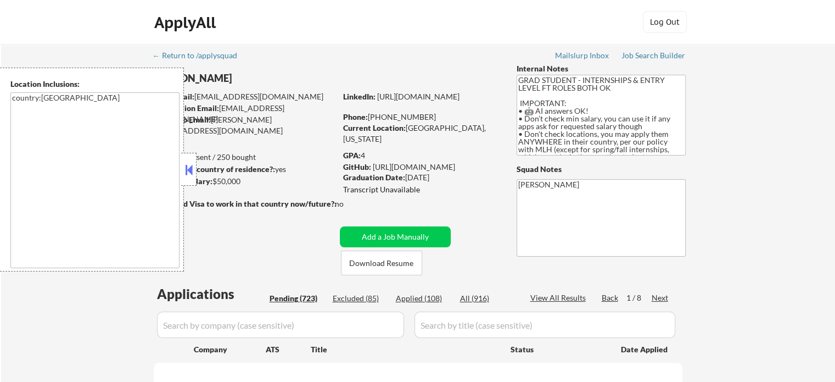
select select ""pending""
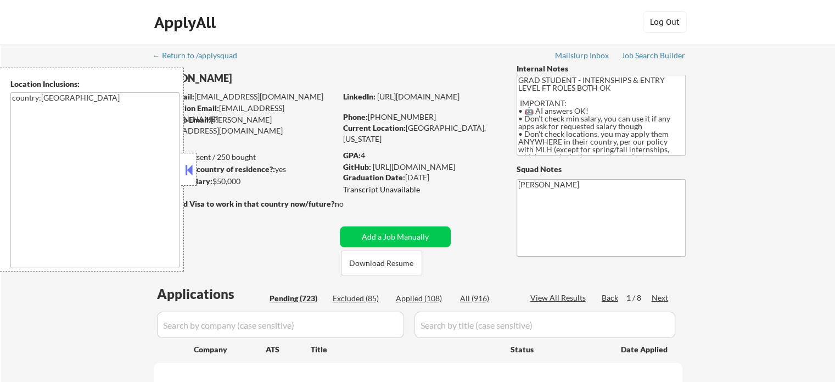
select select ""pending""
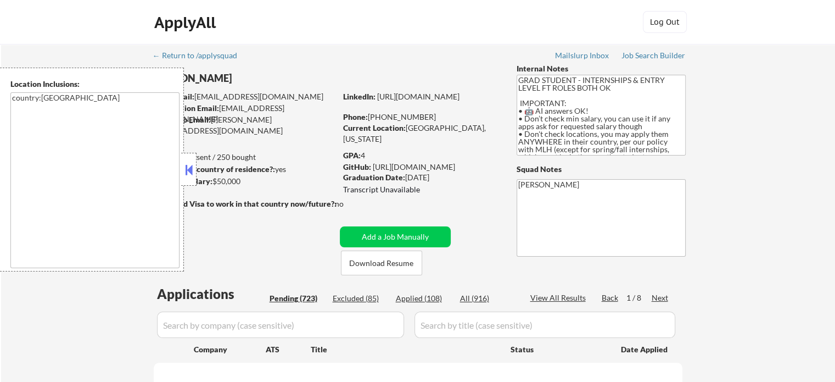
select select ""pending""
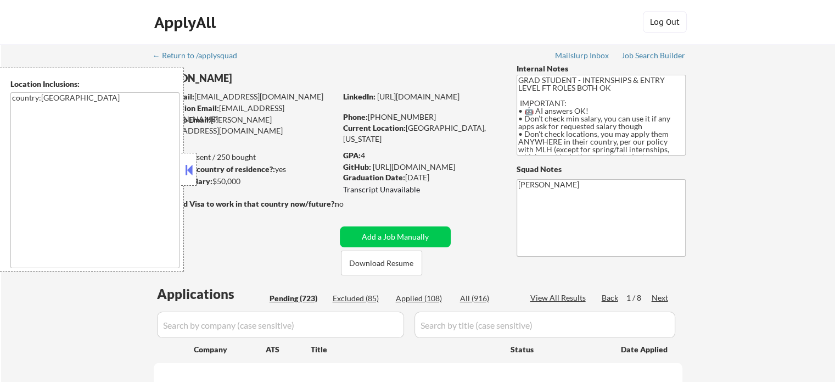
select select ""pending""
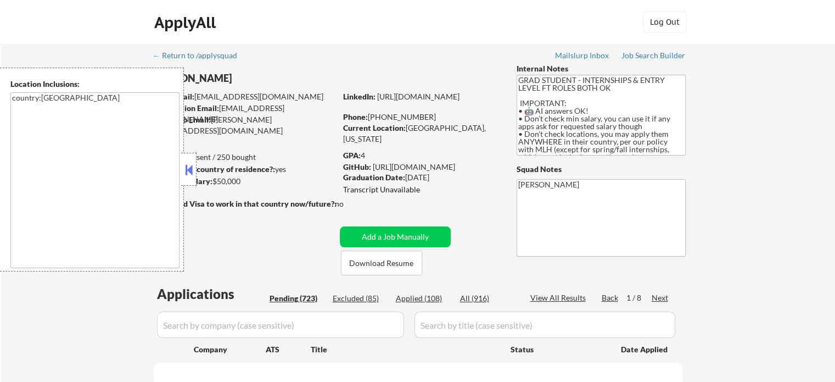
select select ""pending""
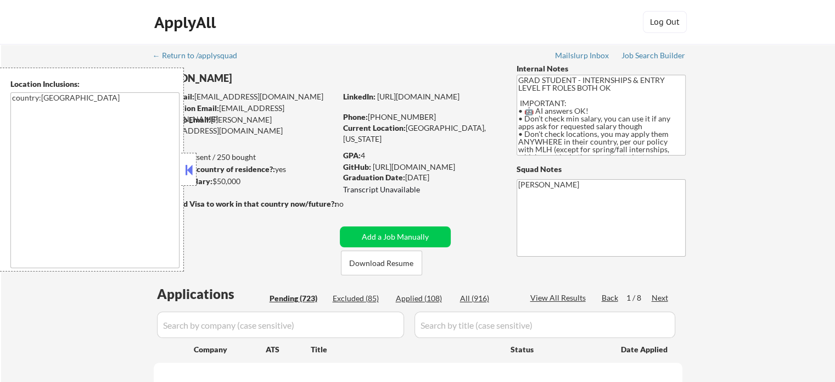
select select ""pending""
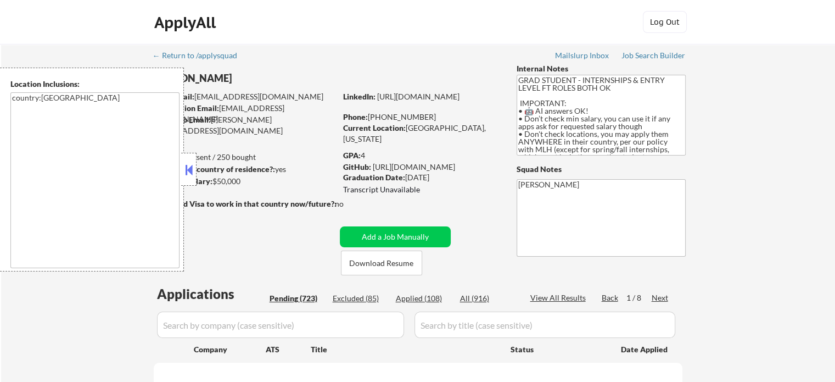
select select ""pending""
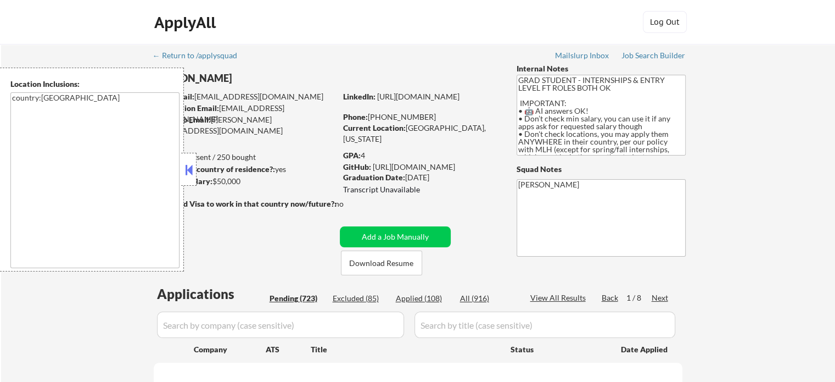
select select ""pending""
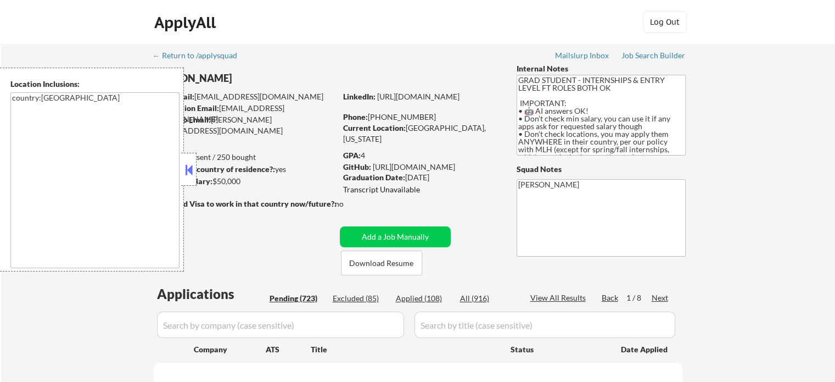
select select ""pending""
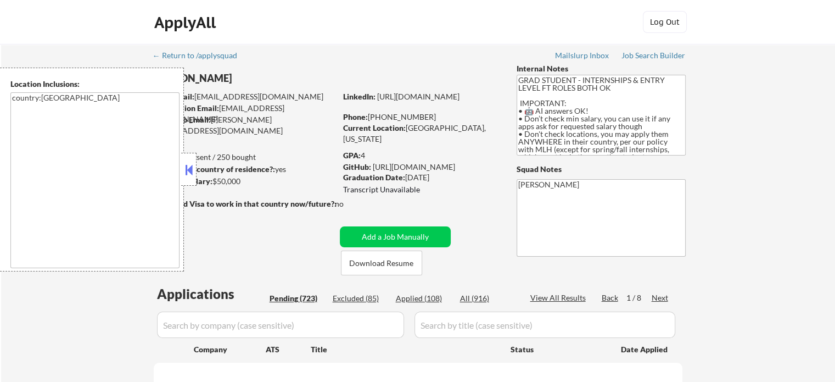
select select ""pending""
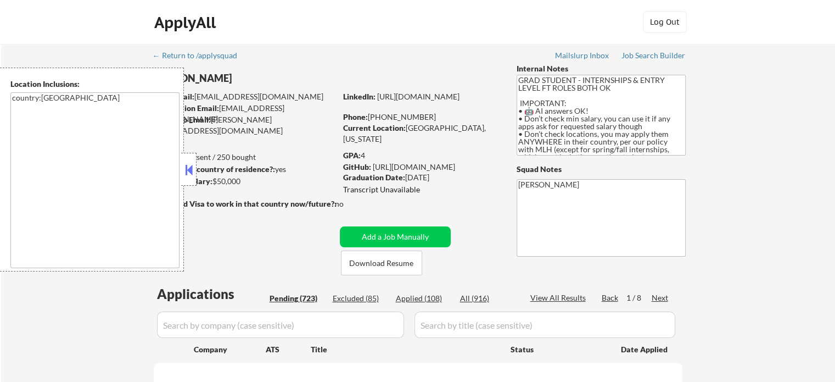
select select ""pending""
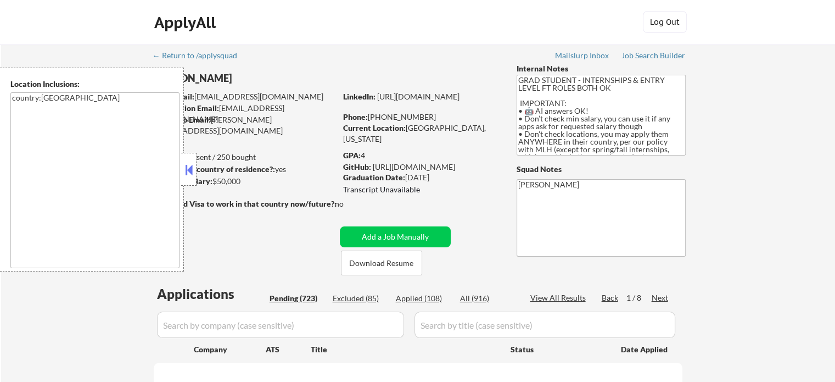
select select ""pending""
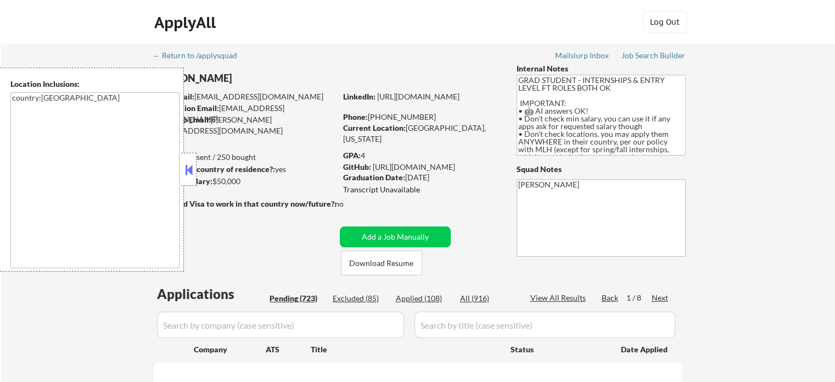
select select ""pending""
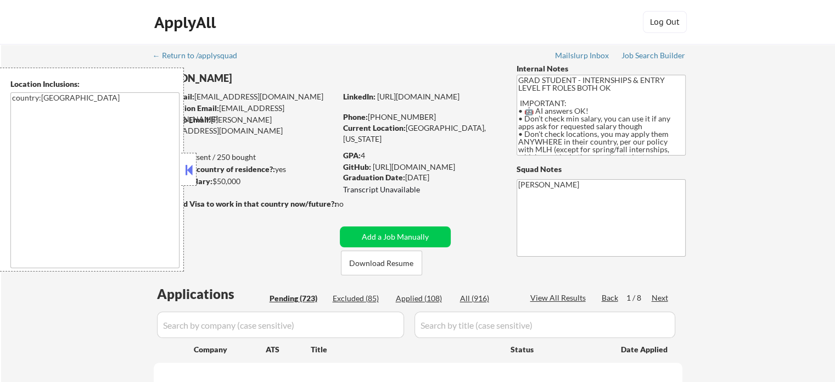
select select ""pending""
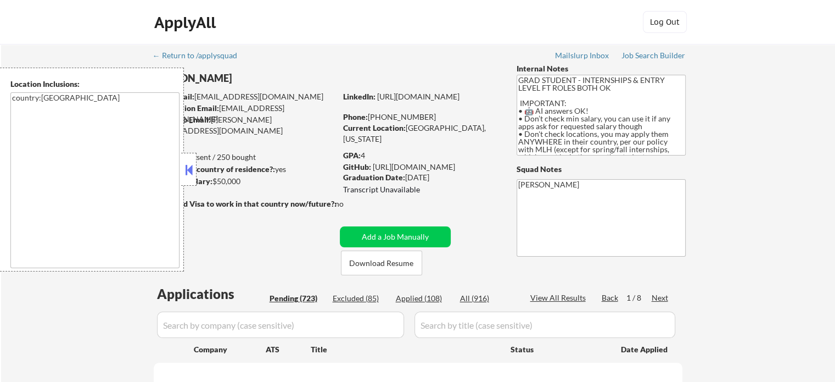
select select ""pending""
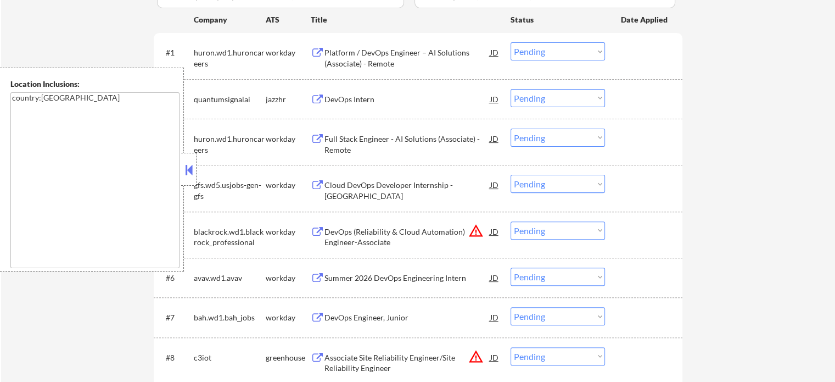
scroll to position [220, 0]
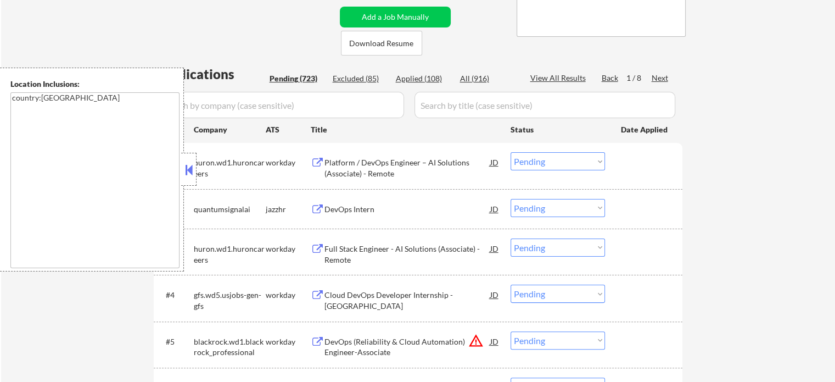
click at [653, 79] on div "Next" at bounding box center [661, 77] width 18 height 11
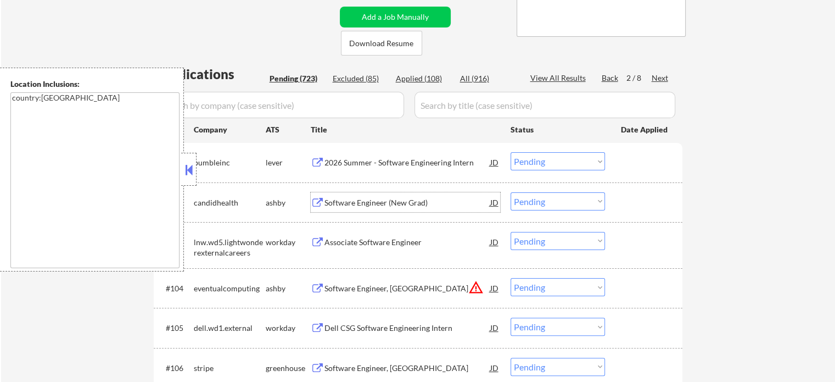
click at [401, 210] on div "Software Engineer (New Grad)" at bounding box center [408, 202] width 166 height 20
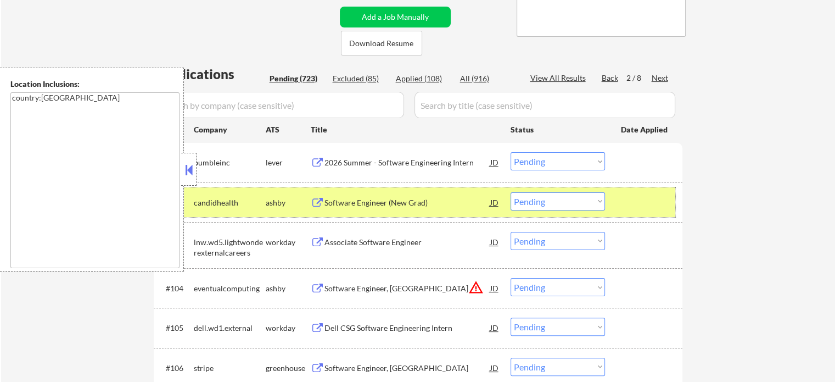
click at [648, 208] on div at bounding box center [645, 202] width 48 height 20
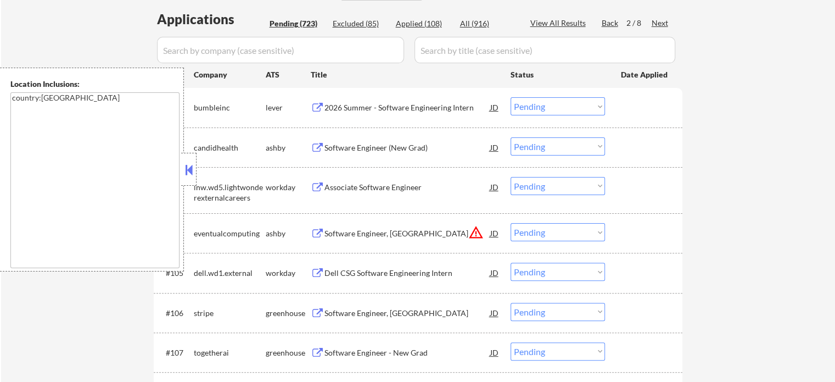
scroll to position [329, 0]
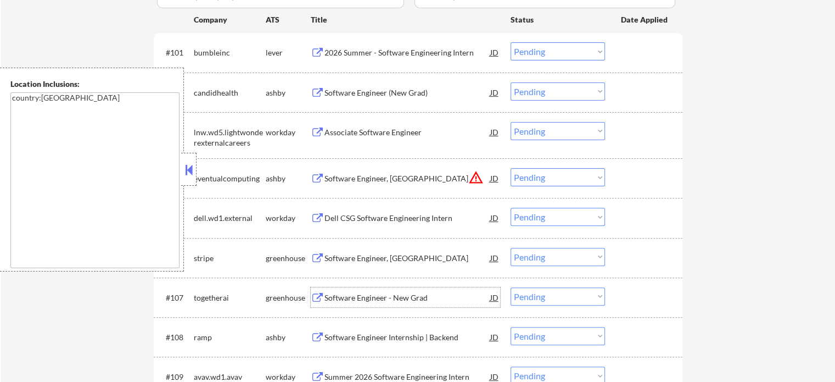
click at [392, 300] on div "Software Engineer - New Grad" at bounding box center [408, 297] width 166 height 11
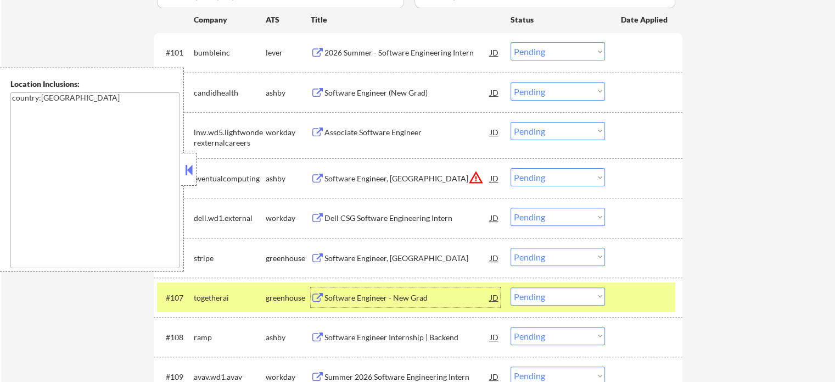
click at [568, 293] on select "Choose an option... Pending Applied Excluded (Questions) Excluded (Expired) Exc…" at bounding box center [558, 296] width 94 height 18
click at [511, 287] on select "Choose an option... Pending Applied Excluded (Questions) Excluded (Expired) Exc…" at bounding box center [558, 296] width 94 height 18
click at [637, 293] on div at bounding box center [645, 297] width 48 height 20
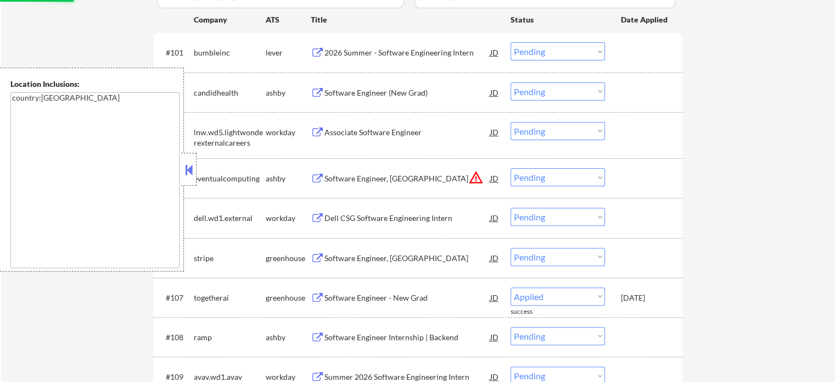
select select ""pending""
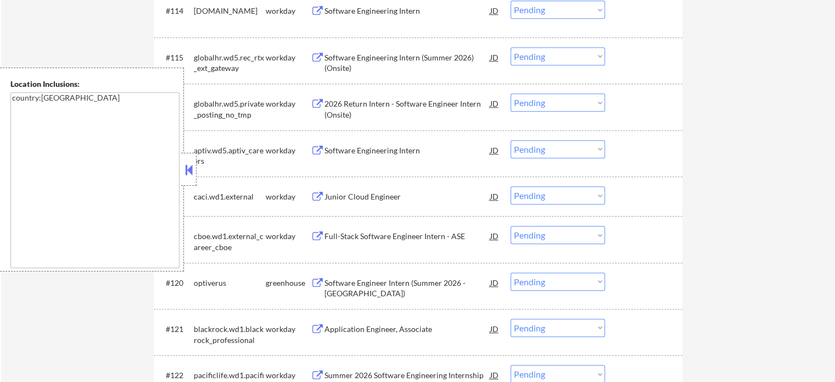
scroll to position [933, 0]
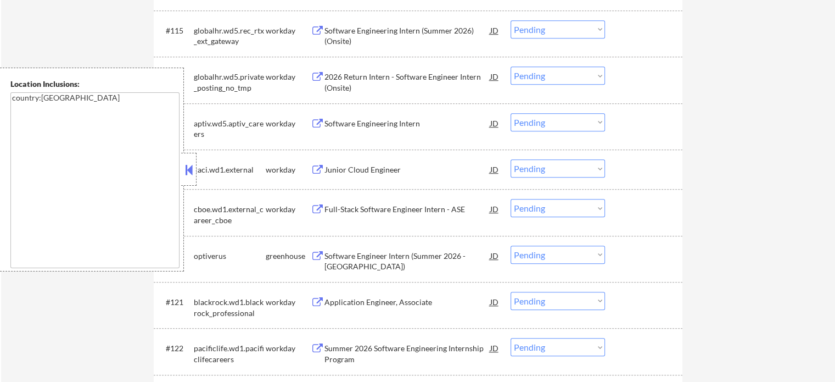
click at [346, 264] on div "Software Engineer Intern (Summer 2026 - Chicago)" at bounding box center [408, 260] width 166 height 21
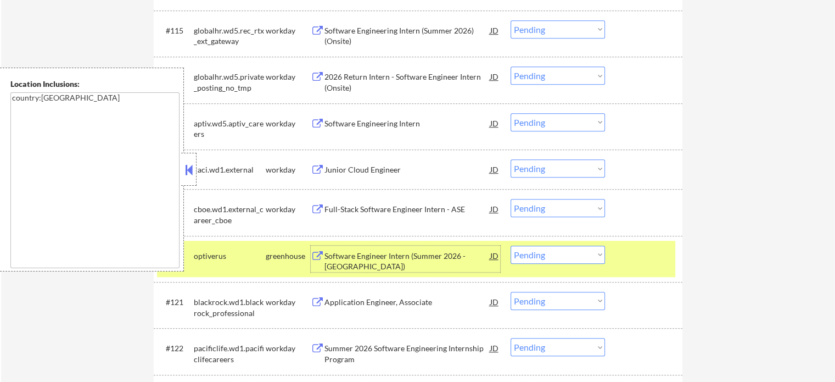
click at [631, 264] on div at bounding box center [645, 255] width 48 height 20
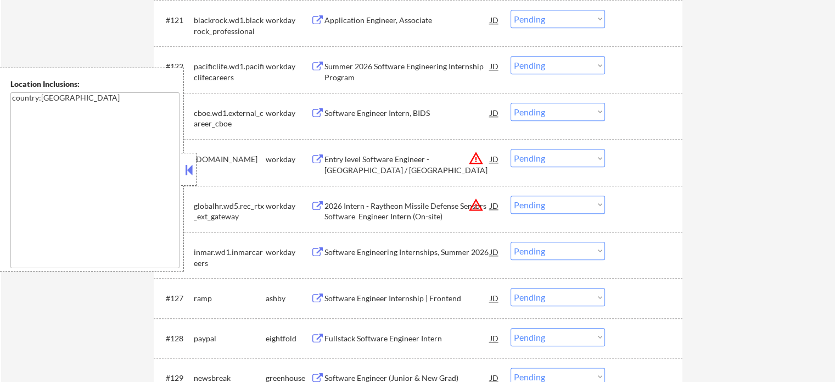
scroll to position [1263, 0]
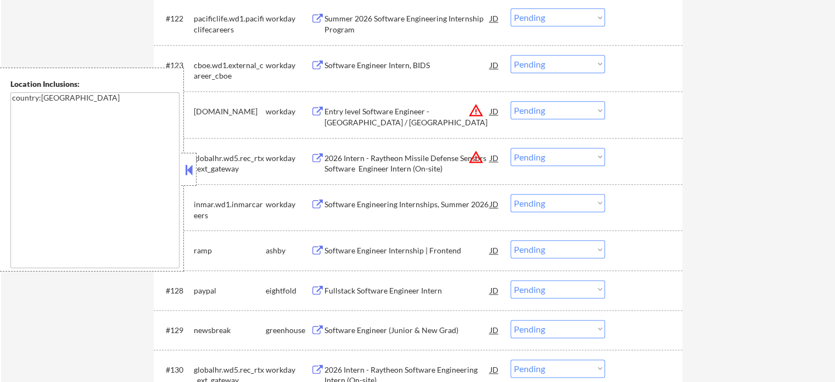
click at [367, 253] on div "Software Engineer Internship | Frontend" at bounding box center [408, 250] width 166 height 11
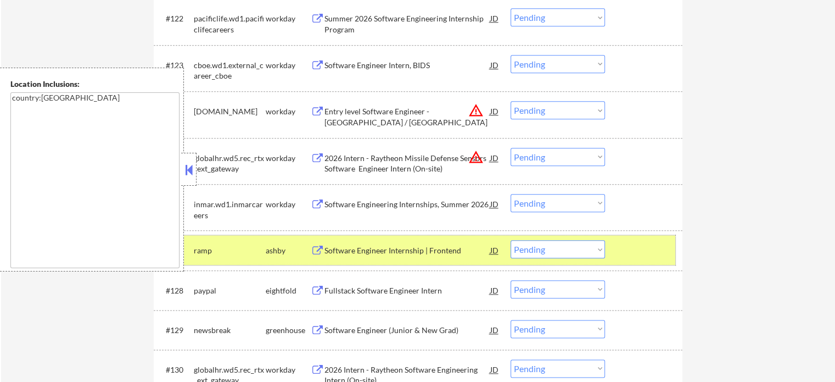
click at [644, 249] on div at bounding box center [645, 250] width 48 height 20
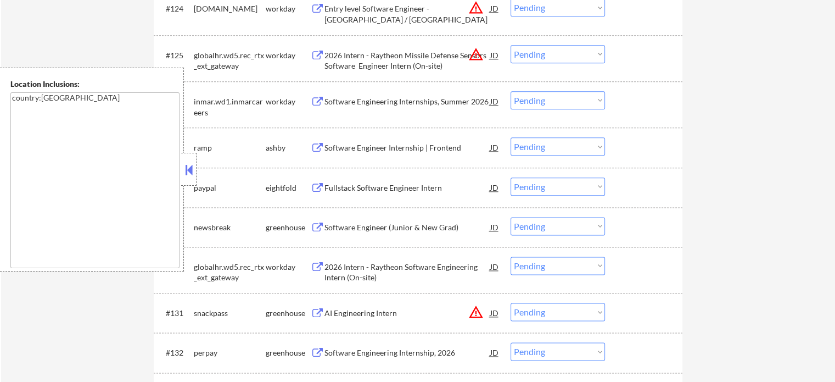
scroll to position [1373, 0]
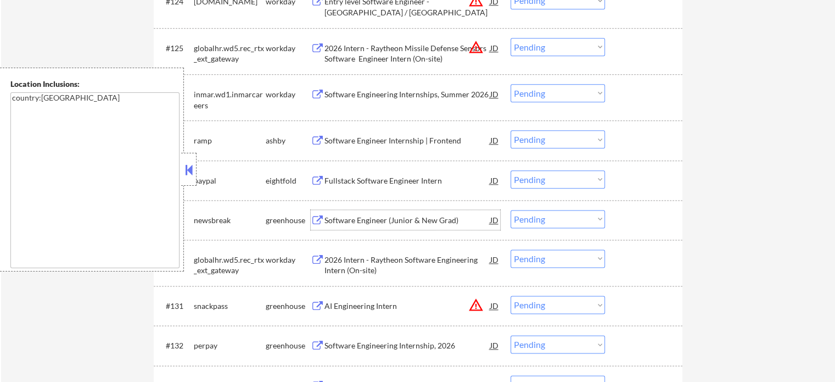
click at [376, 220] on div "Software Engineer (Junior & New Grad)" at bounding box center [408, 220] width 166 height 11
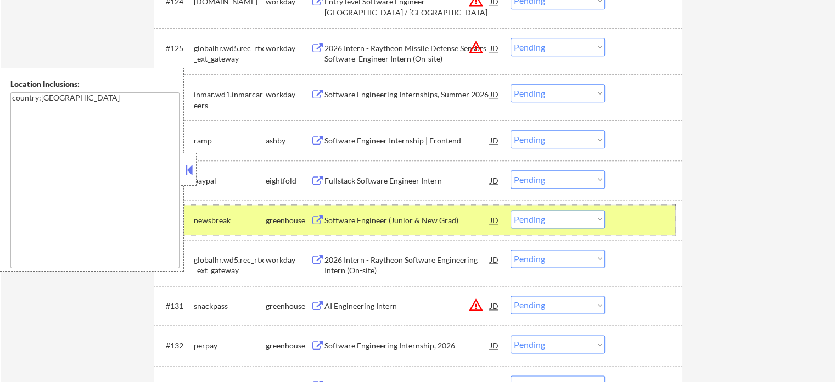
click at [648, 222] on div at bounding box center [645, 220] width 48 height 20
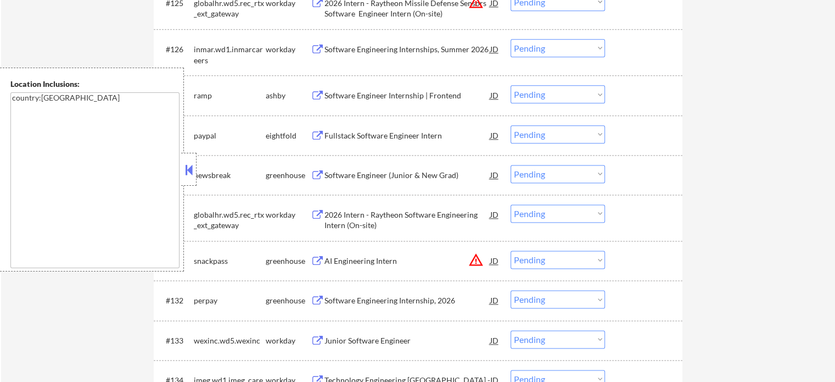
scroll to position [1483, 0]
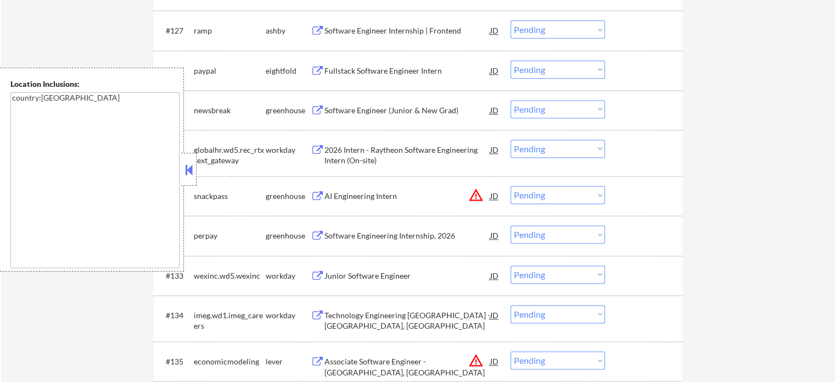
click at [401, 242] on div "Software Engineering Internship, 2026" at bounding box center [408, 235] width 166 height 20
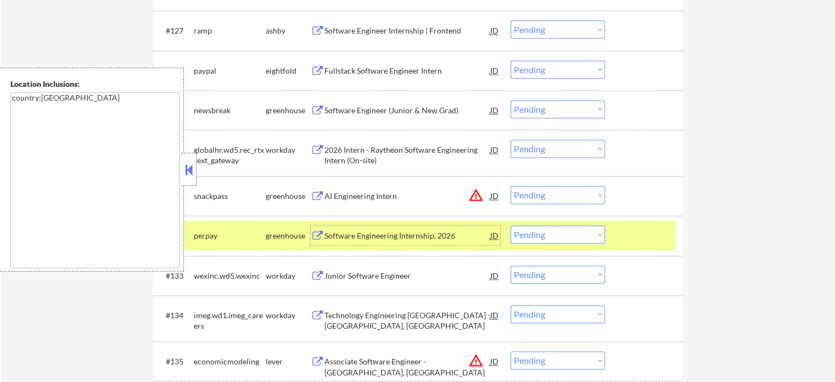
click at [581, 233] on select "Choose an option... Pending Applied Excluded (Questions) Excluded (Expired) Exc…" at bounding box center [558, 234] width 94 height 18
click at [511, 225] on select "Choose an option... Pending Applied Excluded (Questions) Excluded (Expired) Exc…" at bounding box center [558, 234] width 94 height 18
click at [641, 232] on div at bounding box center [645, 235] width 48 height 20
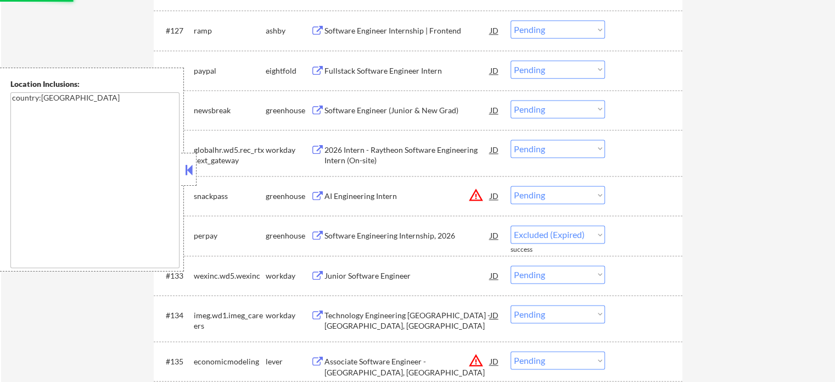
select select ""pending""
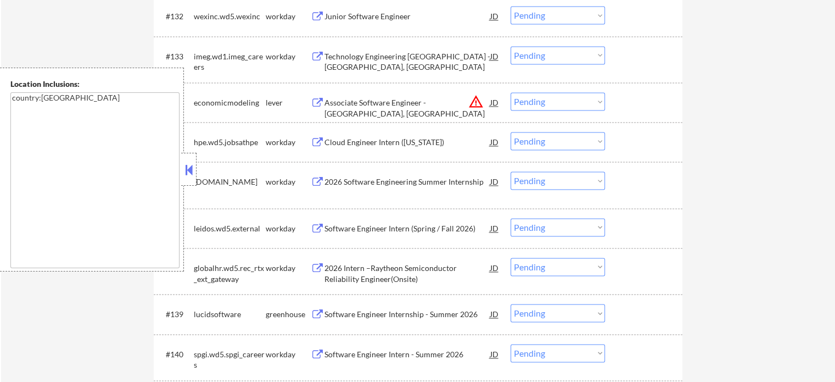
scroll to position [1757, 0]
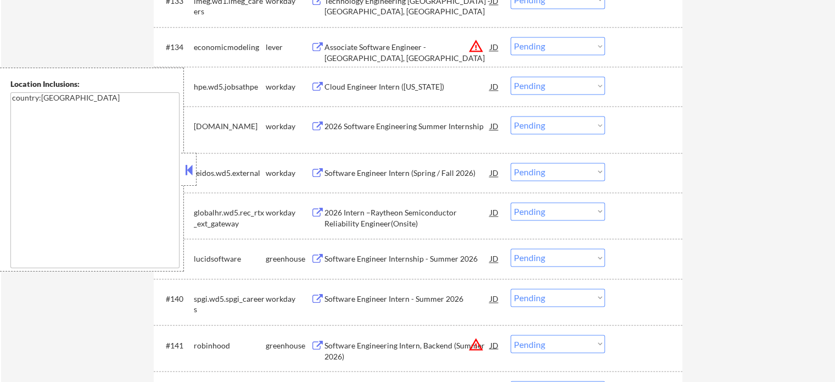
drag, startPoint x: 360, startPoint y: 252, endPoint x: 400, endPoint y: 308, distance: 68.4
click at [371, 261] on div "Software Engineer Internship - Summer 2026" at bounding box center [408, 258] width 166 height 20
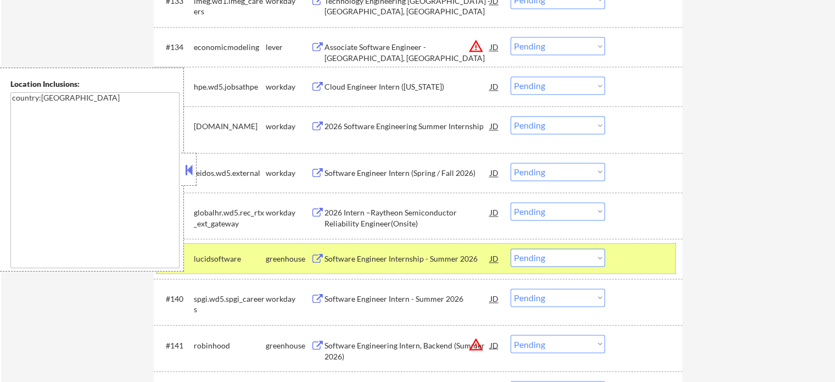
click at [628, 264] on div at bounding box center [645, 258] width 48 height 20
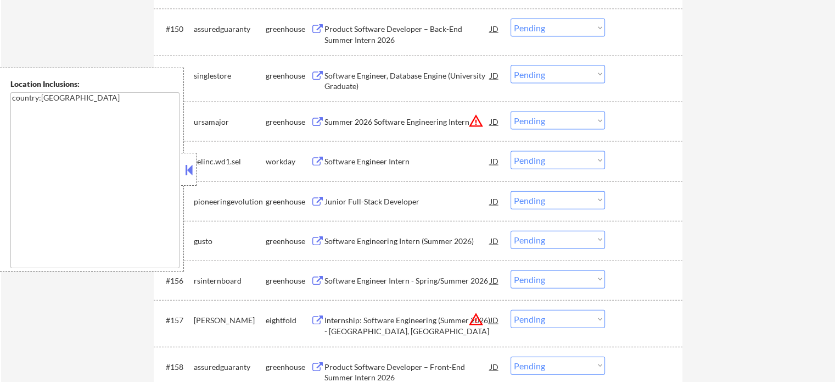
scroll to position [2471, 0]
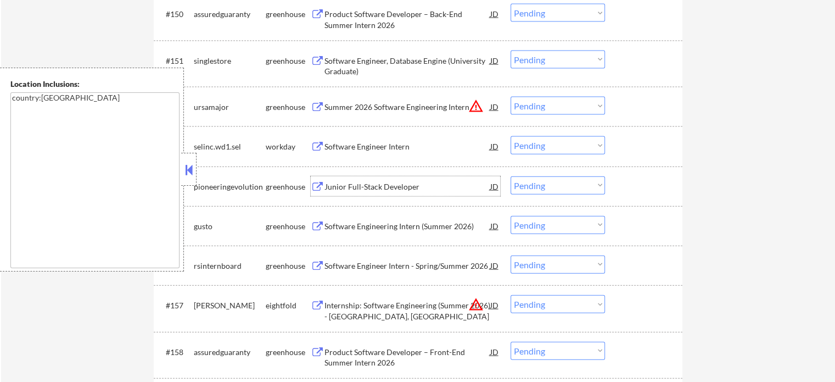
click at [388, 185] on div "Junior Full-Stack Developer" at bounding box center [408, 186] width 166 height 11
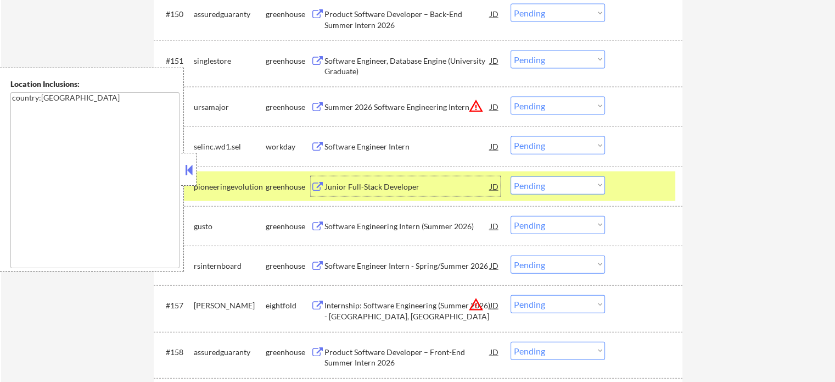
click at [663, 192] on div at bounding box center [645, 186] width 48 height 20
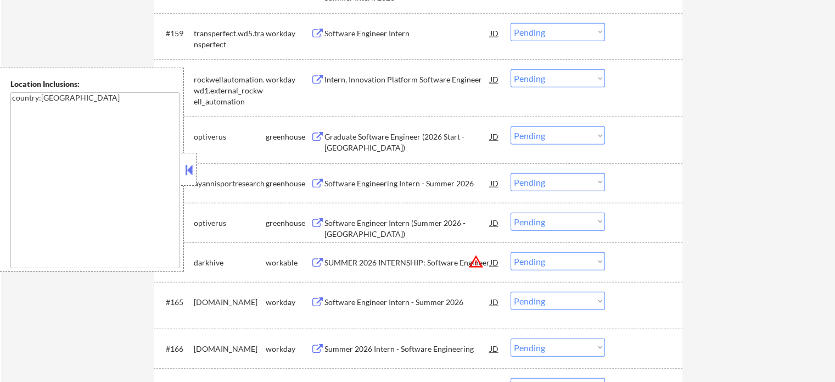
scroll to position [2855, 0]
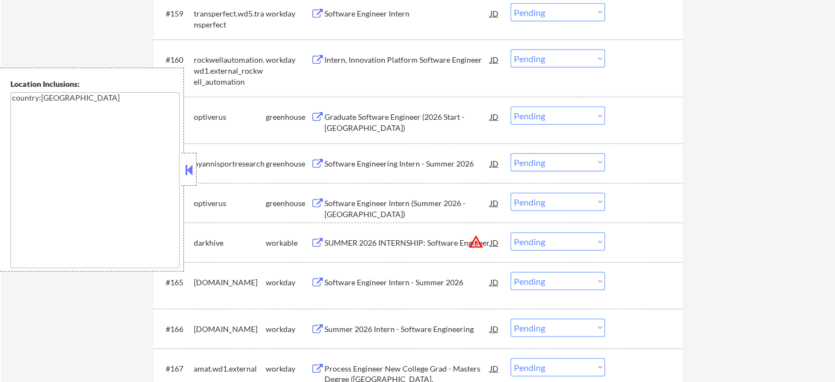
click at [404, 164] on div "Software Engineering Intern - Summer 2026" at bounding box center [408, 163] width 166 height 11
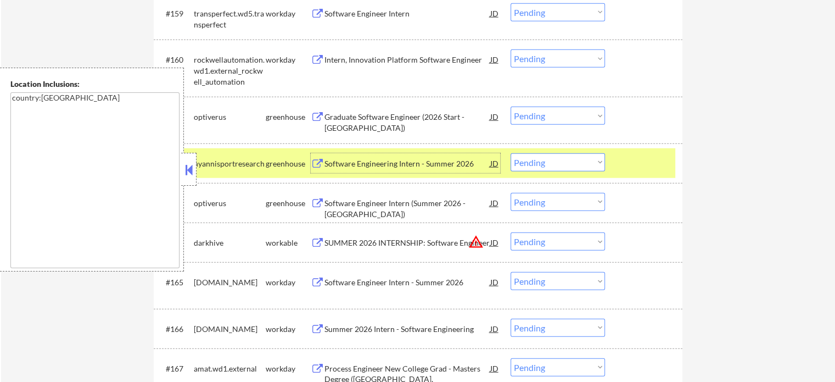
click at [538, 164] on select "Choose an option... Pending Applied Excluded (Questions) Excluded (Expired) Exc…" at bounding box center [558, 162] width 94 height 18
click at [511, 153] on select "Choose an option... Pending Applied Excluded (Questions) Excluded (Expired) Exc…" at bounding box center [558, 162] width 94 height 18
click at [669, 164] on div "#162 hyannisportresearch greenhouse Software Engineering Intern - Summer 2026 J…" at bounding box center [416, 163] width 518 height 30
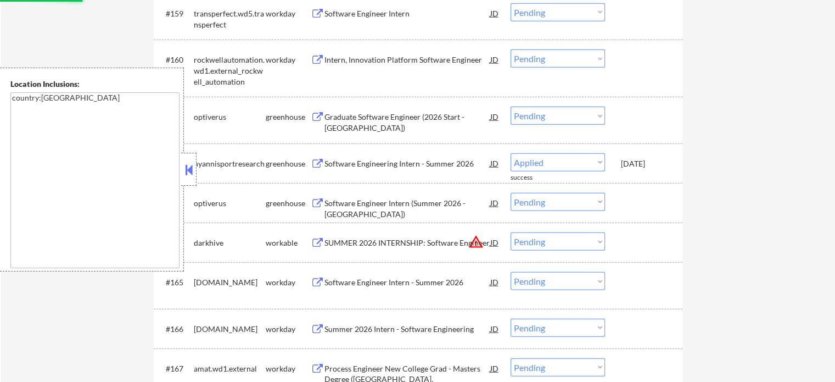
select select ""pending""
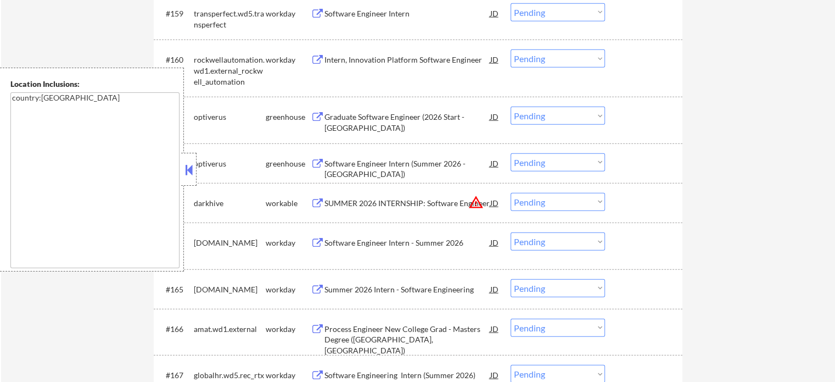
click at [403, 164] on div "Software Engineer Intern (Summer 2026 - Austin)" at bounding box center [408, 168] width 166 height 21
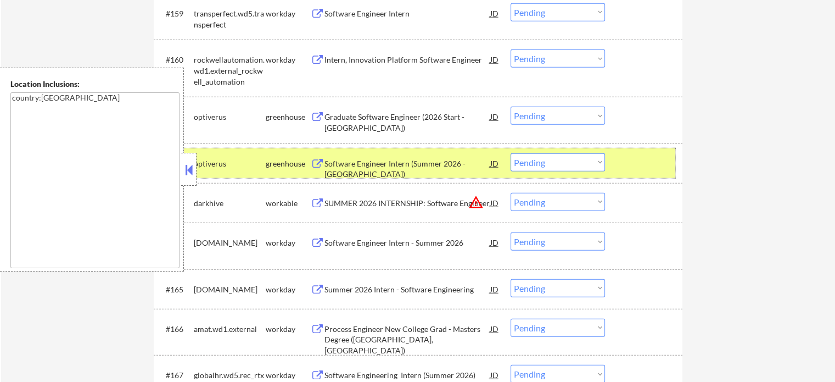
click at [657, 166] on div at bounding box center [645, 163] width 48 height 20
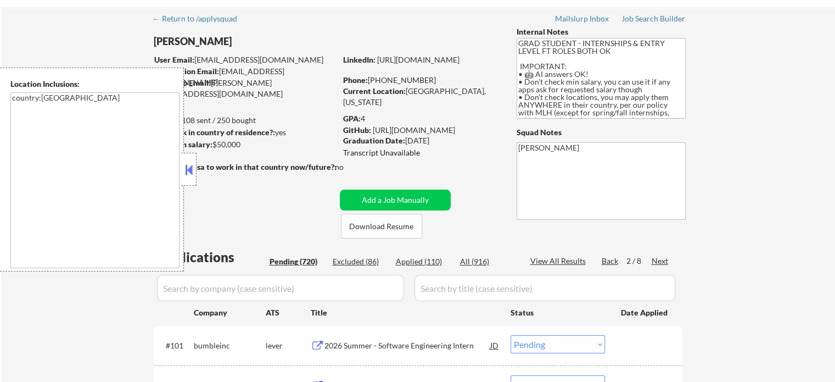
scroll to position [55, 0]
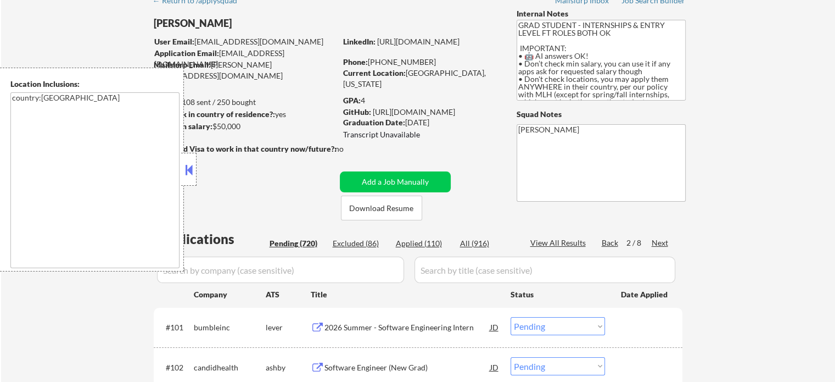
click at [661, 245] on div "Next" at bounding box center [661, 242] width 18 height 11
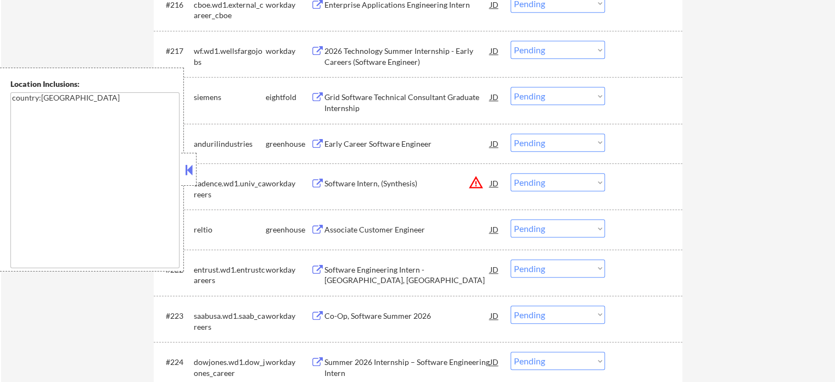
scroll to position [1153, 0]
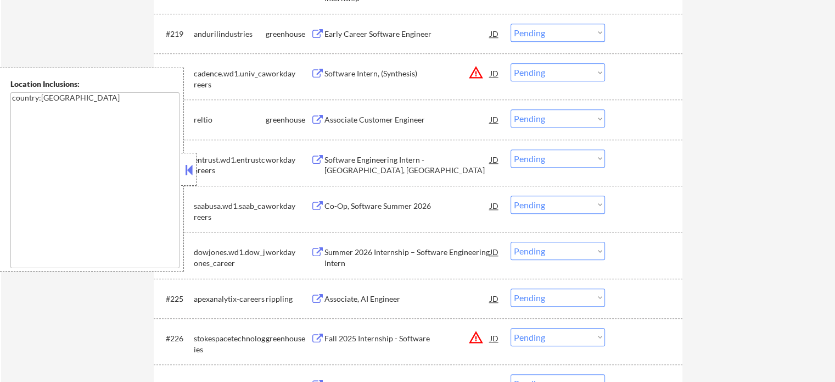
click at [395, 122] on div "Associate Customer Engineer" at bounding box center [408, 119] width 166 height 11
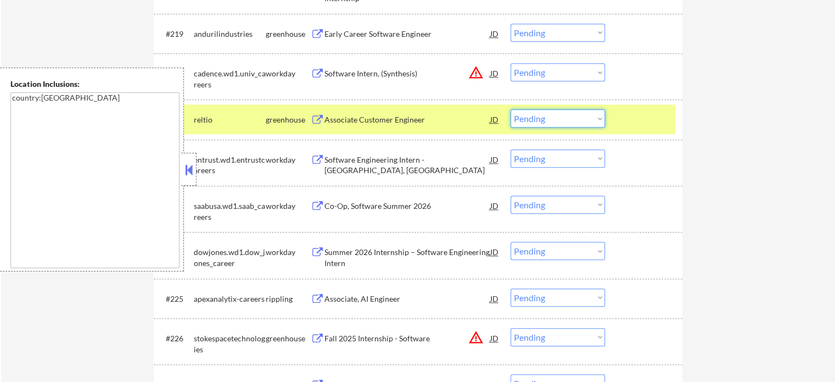
click at [552, 119] on select "Choose an option... Pending Applied Excluded (Questions) Excluded (Expired) Exc…" at bounding box center [558, 118] width 94 height 18
click at [511, 109] on select "Choose an option... Pending Applied Excluded (Questions) Excluded (Expired) Exc…" at bounding box center [558, 118] width 94 height 18
click at [626, 124] on div at bounding box center [645, 119] width 48 height 20
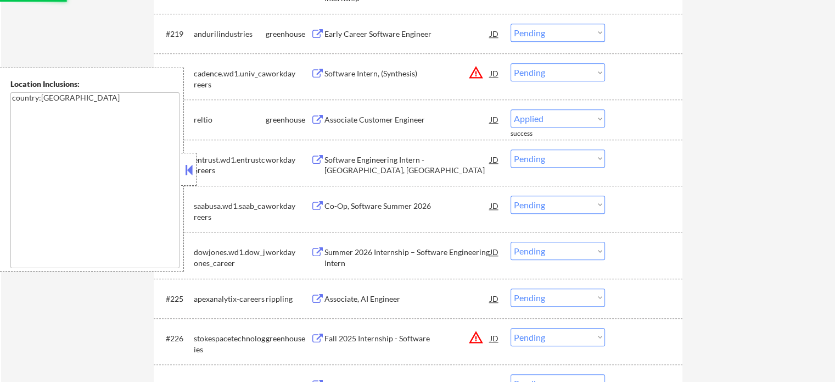
select select ""pending""
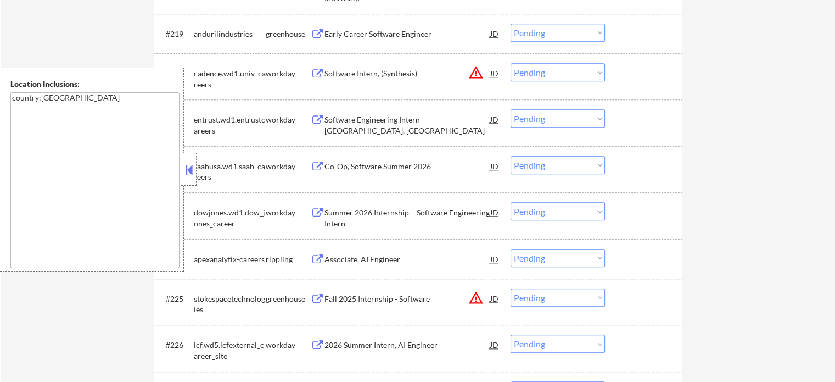
click at [383, 254] on div "Associate, AI Engineer" at bounding box center [408, 259] width 166 height 11
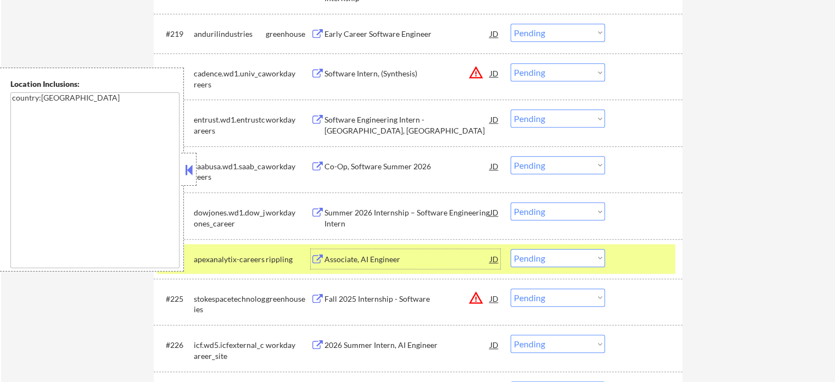
click at [569, 265] on select "Choose an option... Pending Applied Excluded (Questions) Excluded (Expired) Exc…" at bounding box center [558, 258] width 94 height 18
click at [511, 249] on select "Choose an option... Pending Applied Excluded (Questions) Excluded (Expired) Exc…" at bounding box center [558, 258] width 94 height 18
click at [648, 255] on div at bounding box center [645, 259] width 48 height 20
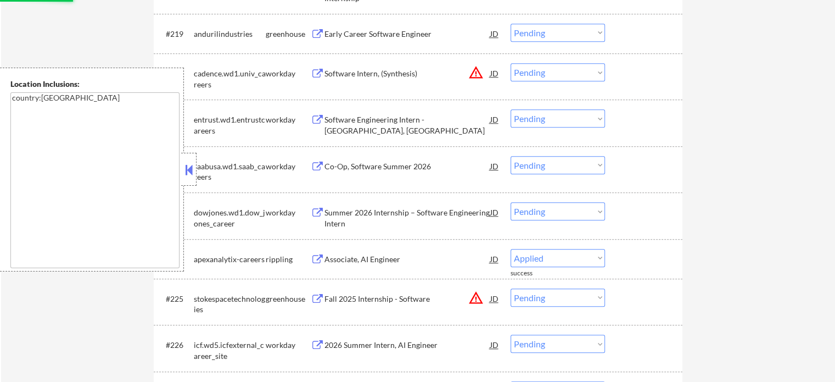
select select ""pending""
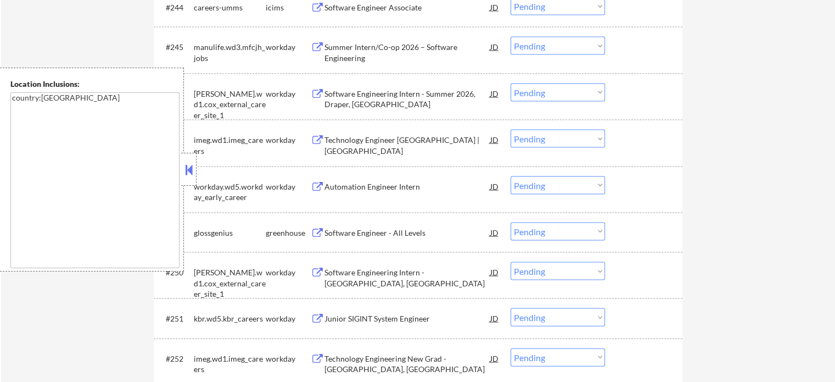
scroll to position [2306, 0]
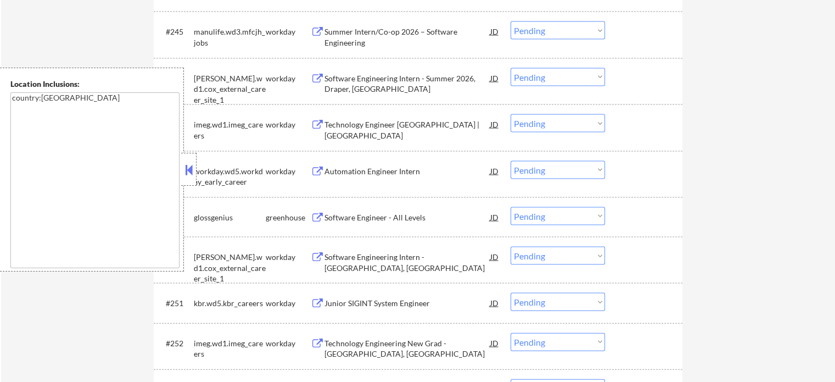
click at [384, 222] on div "Software Engineer - All Levels" at bounding box center [408, 217] width 166 height 11
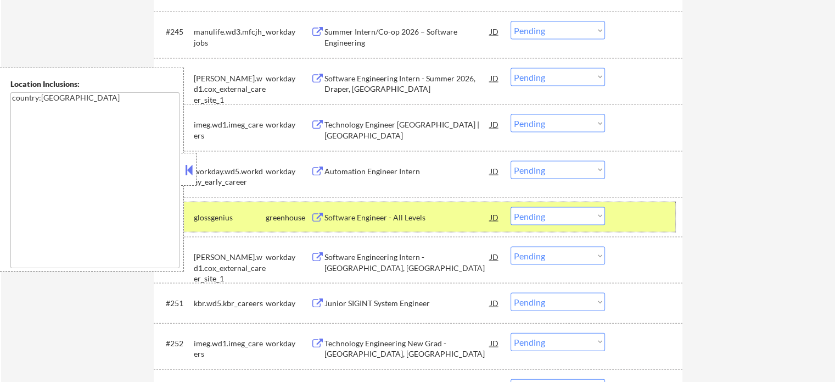
click at [655, 214] on div at bounding box center [645, 217] width 48 height 20
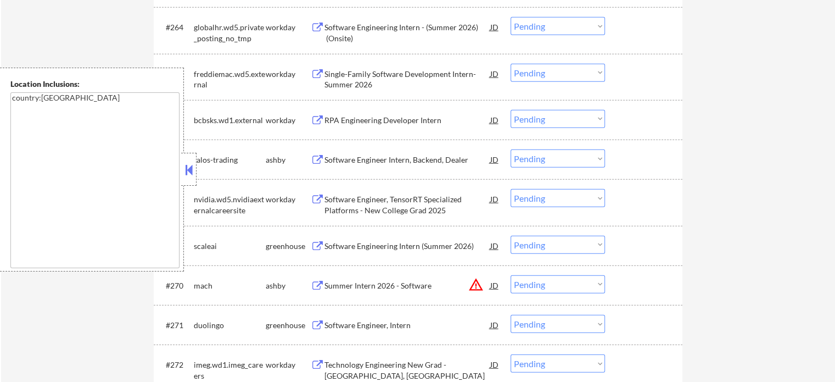
scroll to position [3185, 0]
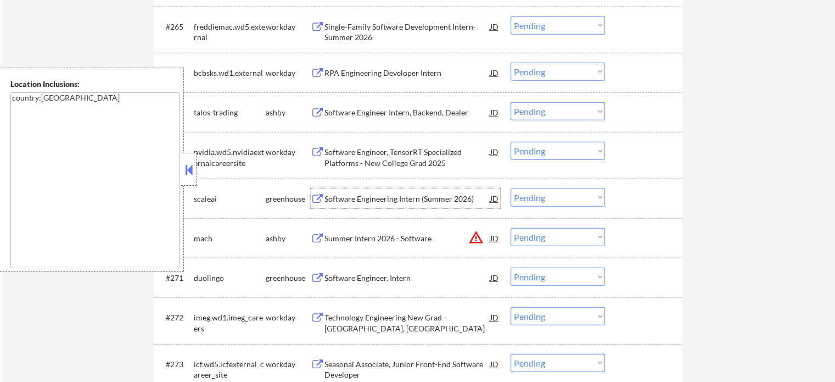
click at [405, 196] on div "Software Engineering Intern (Summer 2026)" at bounding box center [408, 198] width 166 height 11
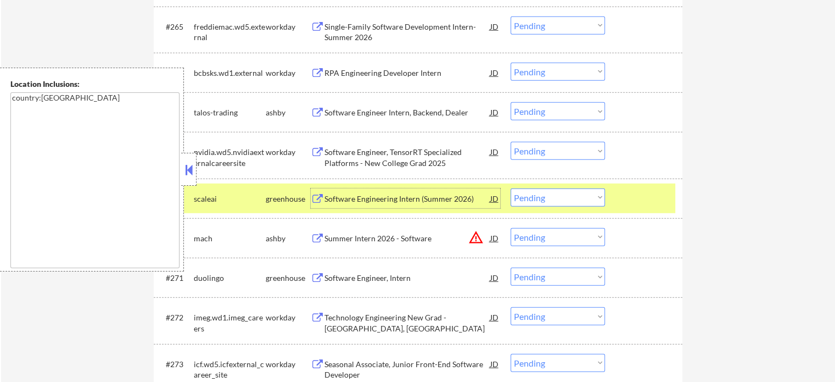
click at [532, 198] on select "Choose an option... Pending Applied Excluded (Questions) Excluded (Expired) Exc…" at bounding box center [558, 197] width 94 height 18
click at [511, 188] on select "Choose an option... Pending Applied Excluded (Questions) Excluded (Expired) Exc…" at bounding box center [558, 197] width 94 height 18
click at [639, 201] on div at bounding box center [645, 198] width 48 height 20
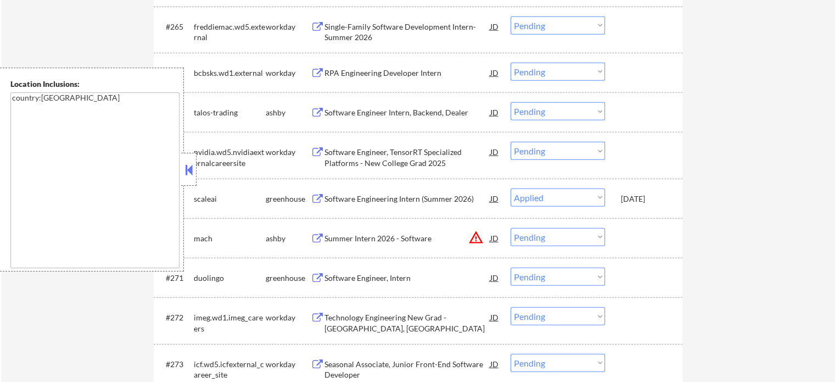
select select ""pending""
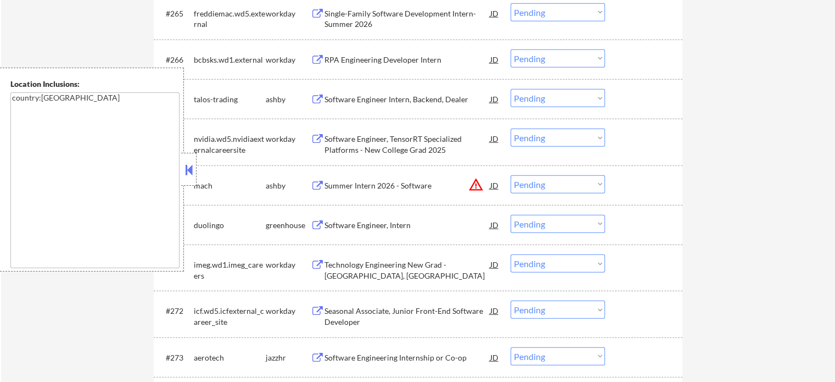
scroll to position [3295, 0]
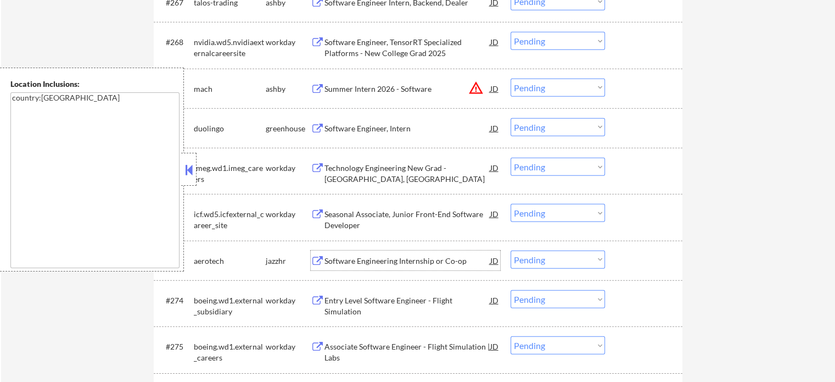
click at [361, 259] on div "Software Engineering Internship or Co-op" at bounding box center [408, 260] width 166 height 11
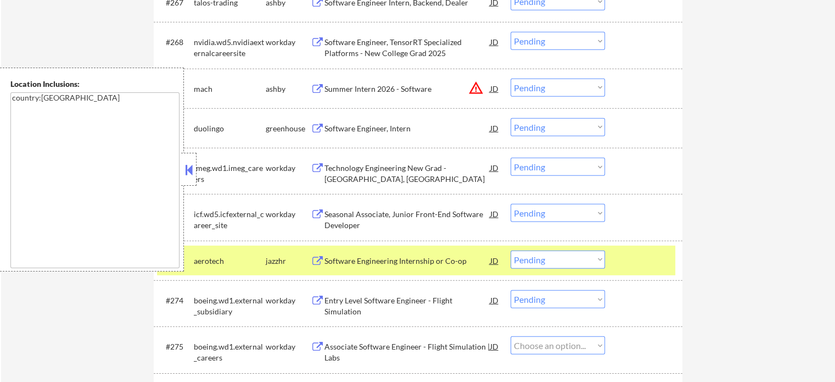
select select ""pending""
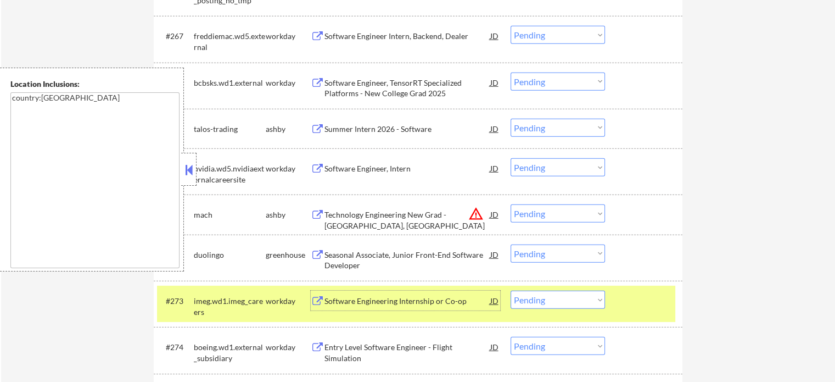
click at [625, 282] on div "#273 imeg.wd1.imeg_careers workday Software Engineering Internship or Co-op JD …" at bounding box center [418, 304] width 529 height 46
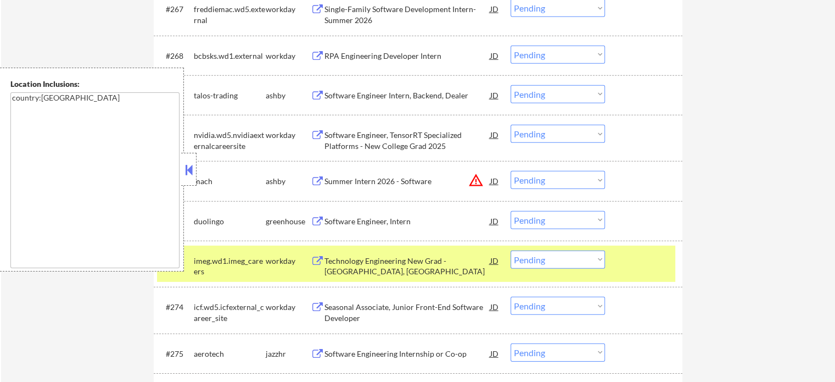
click at [654, 279] on div "#273 imeg.wd1.imeg_careers workday Technology Engineering New Grad - St. Louis,…" at bounding box center [416, 263] width 518 height 36
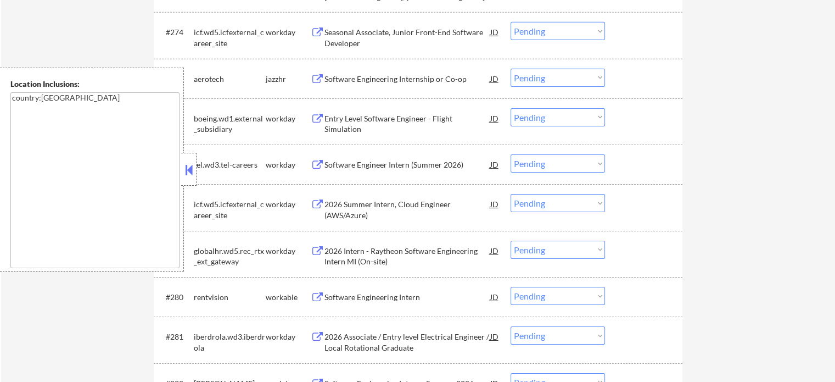
scroll to position [3679, 0]
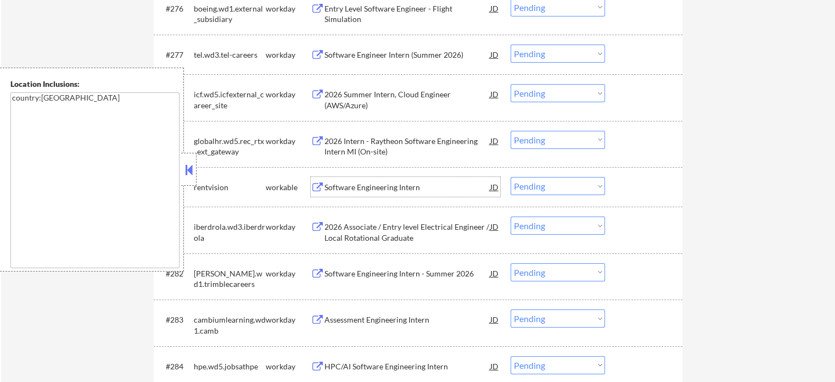
click at [388, 189] on div "Software Engineering Intern" at bounding box center [408, 187] width 166 height 11
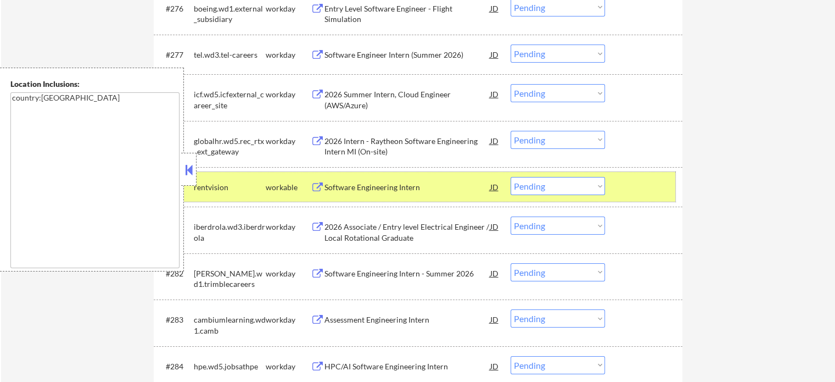
click at [623, 195] on div at bounding box center [645, 187] width 48 height 20
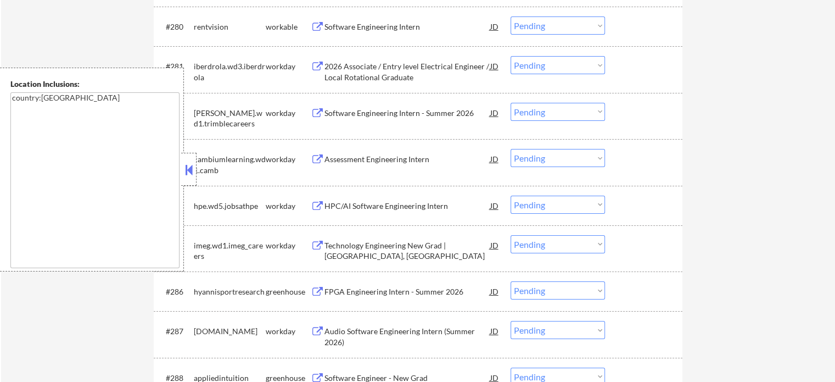
scroll to position [3844, 0]
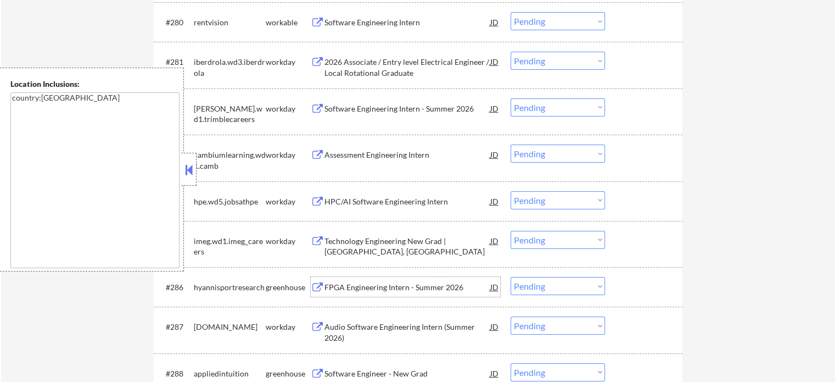
click at [405, 286] on div "FPGA Engineering Intern - Summer 2026" at bounding box center [408, 287] width 166 height 11
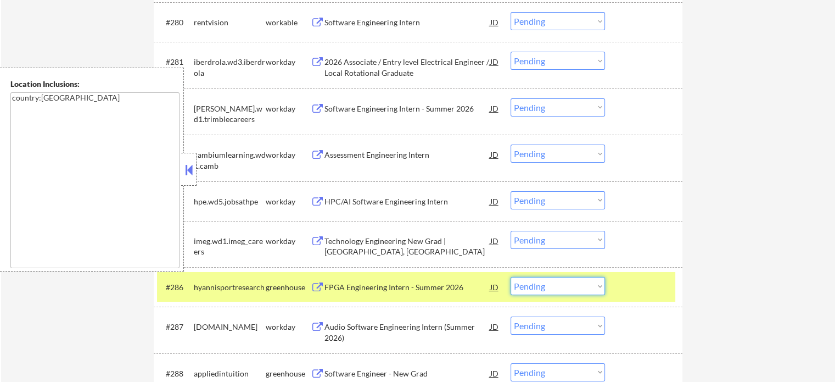
click at [543, 289] on select "Choose an option... Pending Applied Excluded (Questions) Excluded (Expired) Exc…" at bounding box center [558, 286] width 94 height 18
click at [511, 277] on select "Choose an option... Pending Applied Excluded (Questions) Excluded (Expired) Exc…" at bounding box center [558, 286] width 94 height 18
select select ""pending""
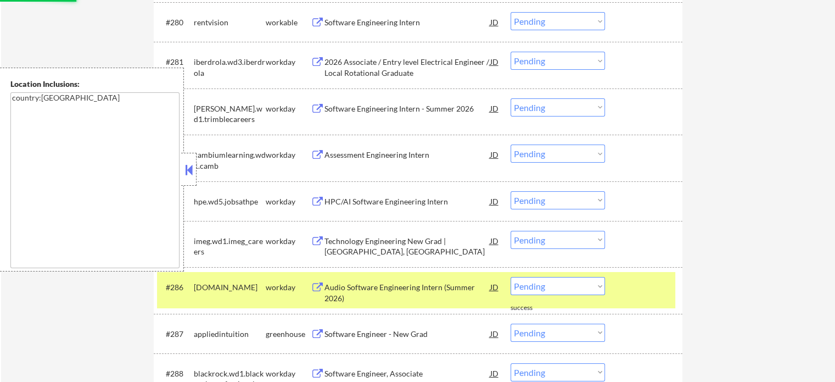
click at [640, 283] on div at bounding box center [645, 287] width 48 height 20
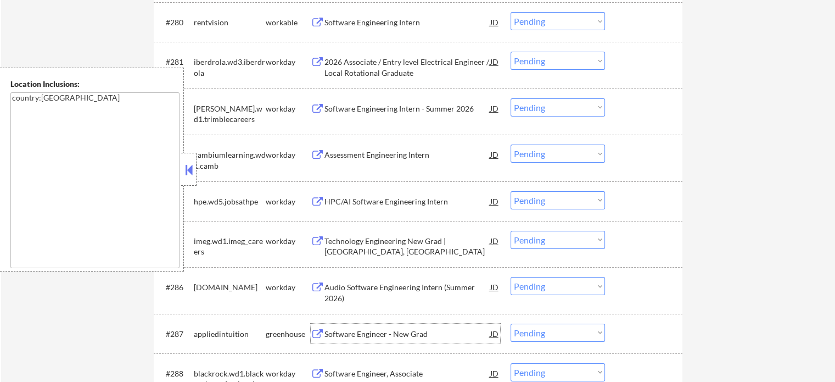
click at [387, 332] on div "Software Engineer - New Grad" at bounding box center [408, 333] width 166 height 11
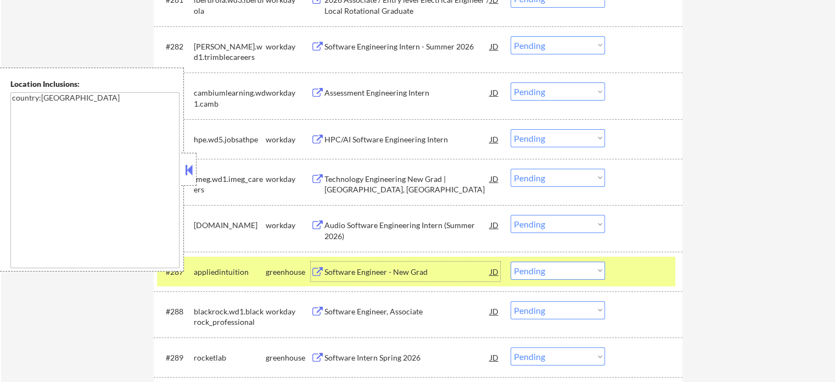
scroll to position [3954, 0]
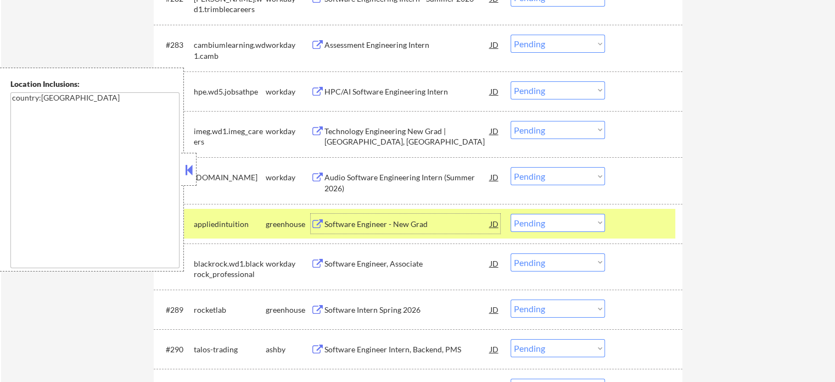
click at [645, 229] on div at bounding box center [645, 224] width 48 height 20
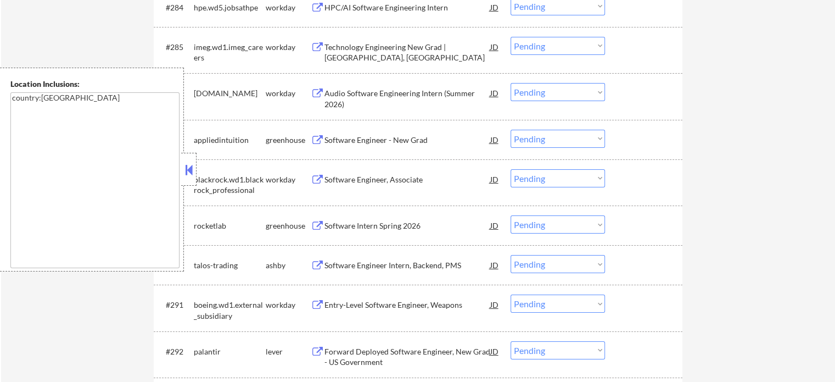
scroll to position [4118, 0]
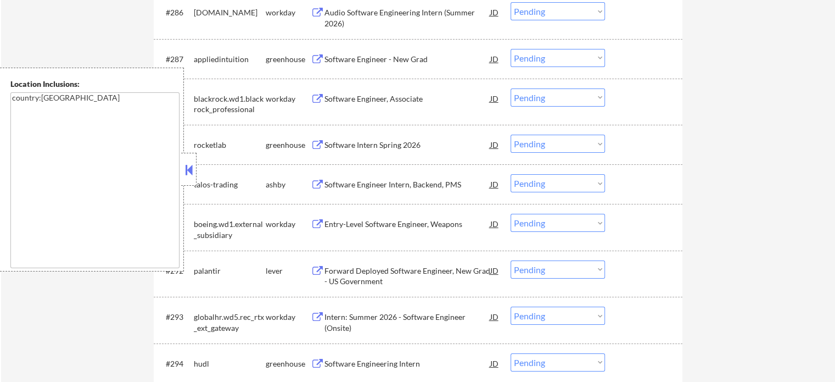
click at [373, 152] on div "Software Intern Spring 2026" at bounding box center [408, 145] width 166 height 20
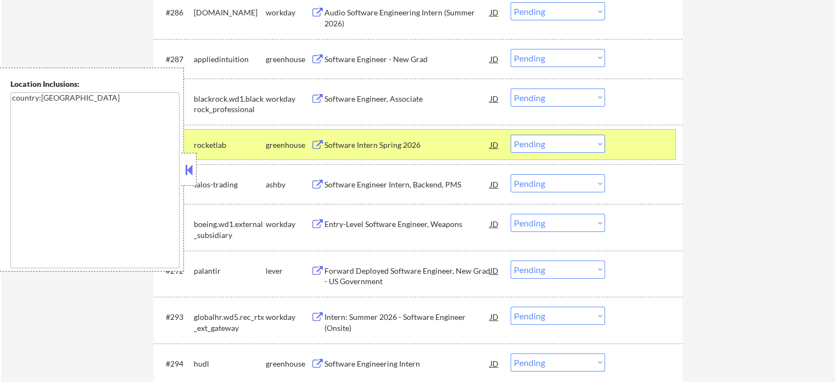
click at [637, 138] on div at bounding box center [645, 145] width 48 height 20
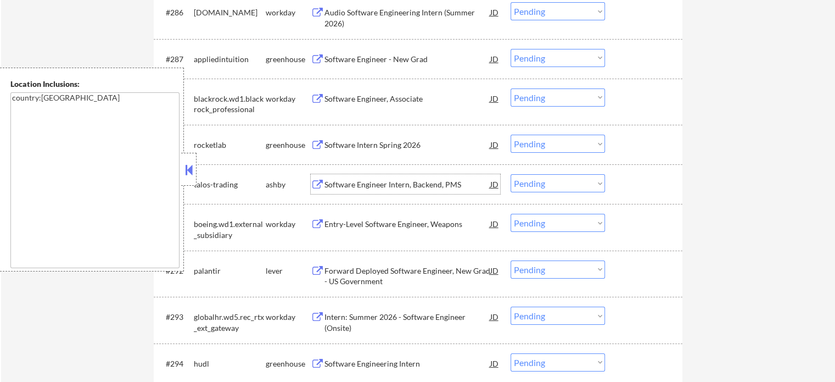
click at [385, 182] on div "Software Engineer Intern, Backend, PMS" at bounding box center [408, 184] width 166 height 11
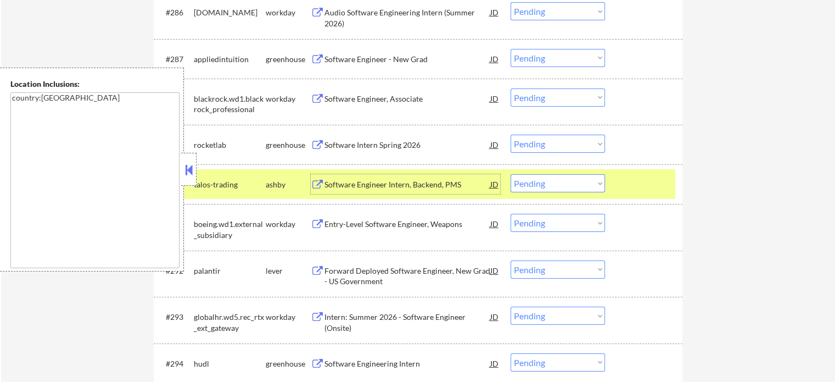
click at [633, 175] on div at bounding box center [645, 184] width 48 height 20
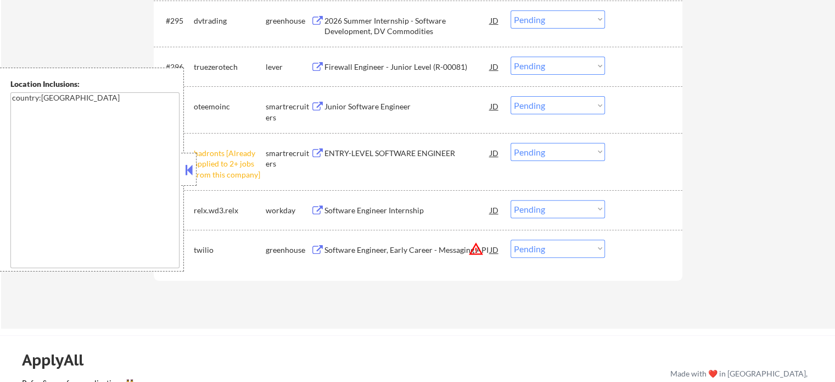
scroll to position [4503, 0]
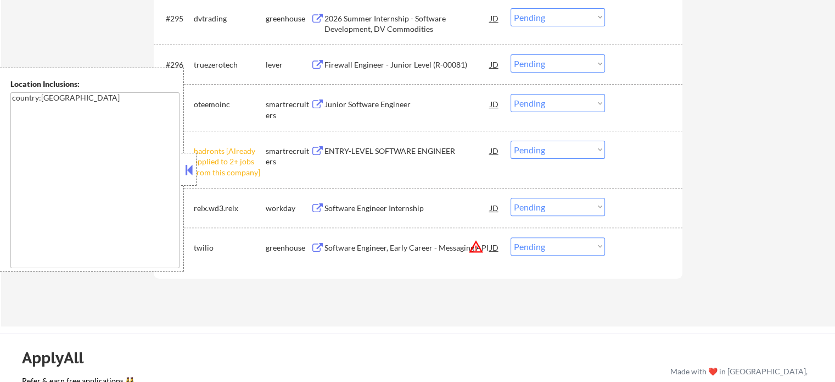
click at [522, 153] on select "Choose an option... Pending Applied Excluded (Questions) Excluded (Expired) Exc…" at bounding box center [558, 150] width 94 height 18
click at [511, 141] on select "Choose an option... Pending Applied Excluded (Questions) Excluded (Expired) Exc…" at bounding box center [558, 150] width 94 height 18
select select ""pending""
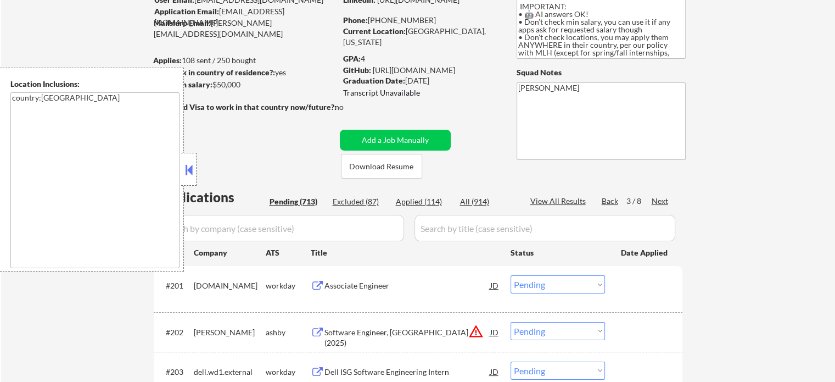
scroll to position [110, 0]
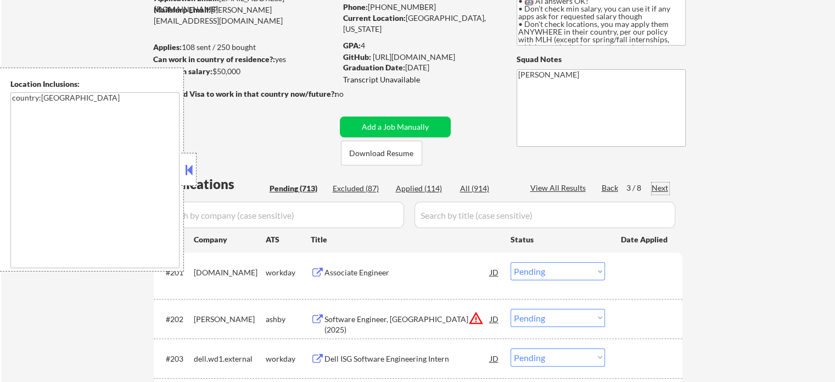
click at [665, 188] on div "Next" at bounding box center [661, 187] width 18 height 11
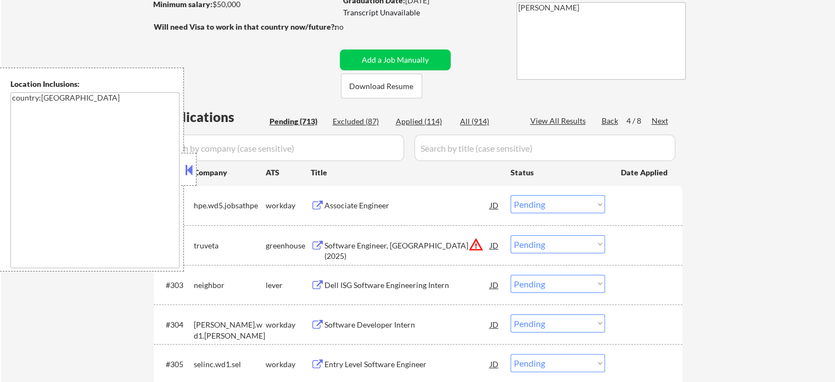
scroll to position [220, 0]
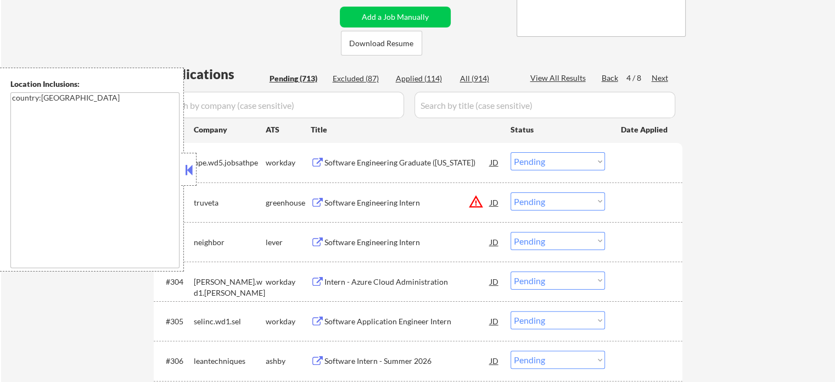
click at [357, 239] on div "Software Engineering Intern" at bounding box center [408, 242] width 166 height 11
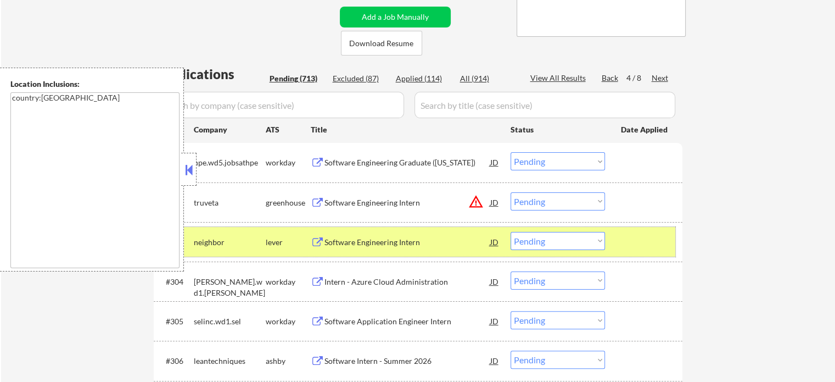
click at [631, 247] on div at bounding box center [645, 242] width 48 height 20
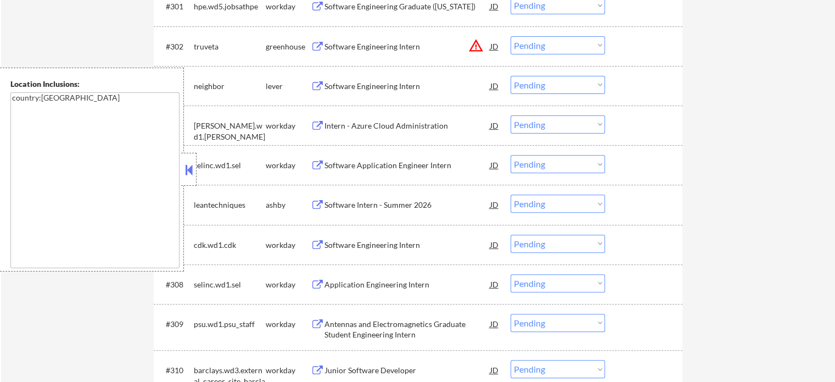
scroll to position [384, 0]
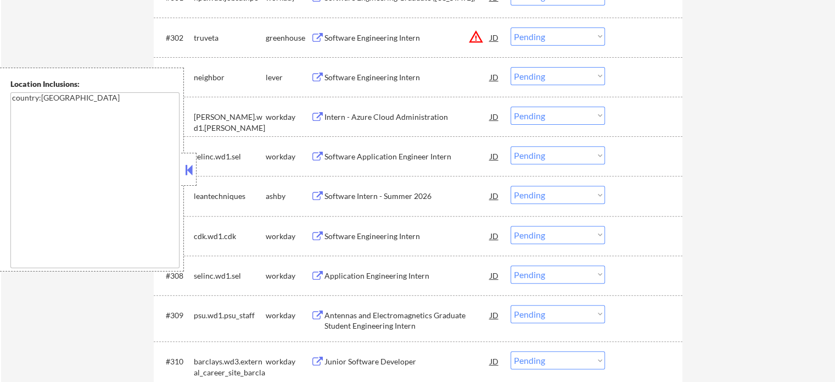
click at [352, 200] on div "Software Intern - Summer 2026" at bounding box center [408, 196] width 166 height 11
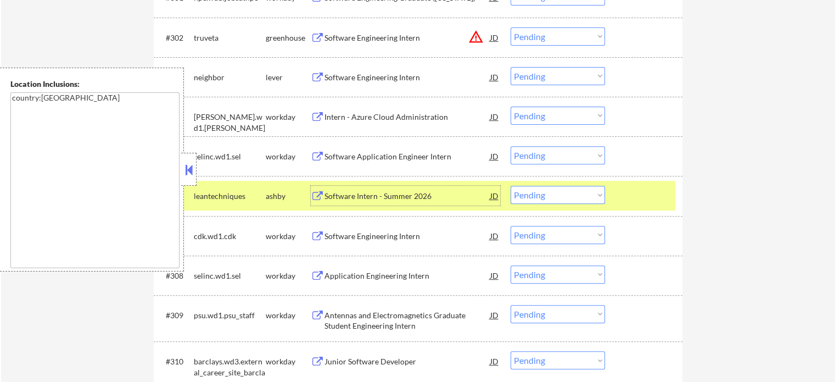
click at [524, 195] on select "Choose an option... Pending Applied Excluded (Questions) Excluded (Expired) Exc…" at bounding box center [558, 195] width 94 height 18
click at [511, 186] on select "Choose an option... Pending Applied Excluded (Questions) Excluded (Expired) Exc…" at bounding box center [558, 195] width 94 height 18
click at [642, 203] on div at bounding box center [645, 196] width 48 height 20
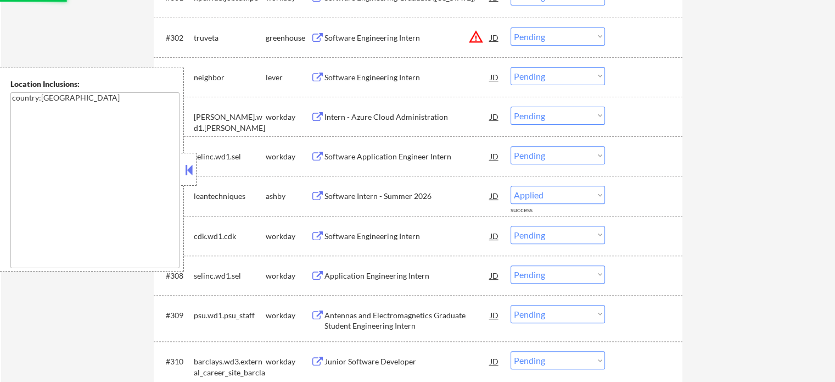
select select ""pending""
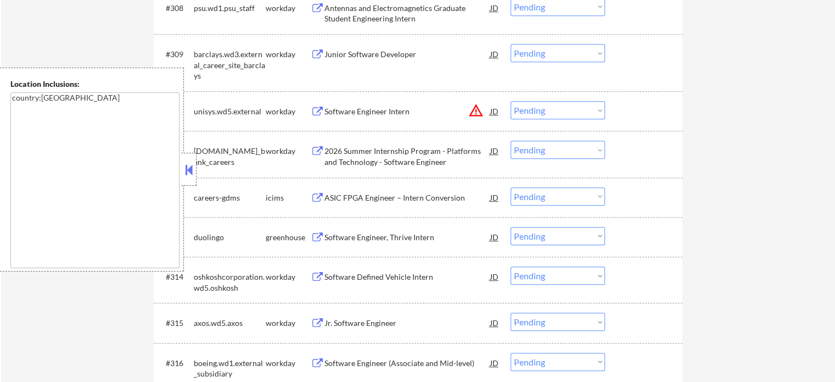
scroll to position [659, 0]
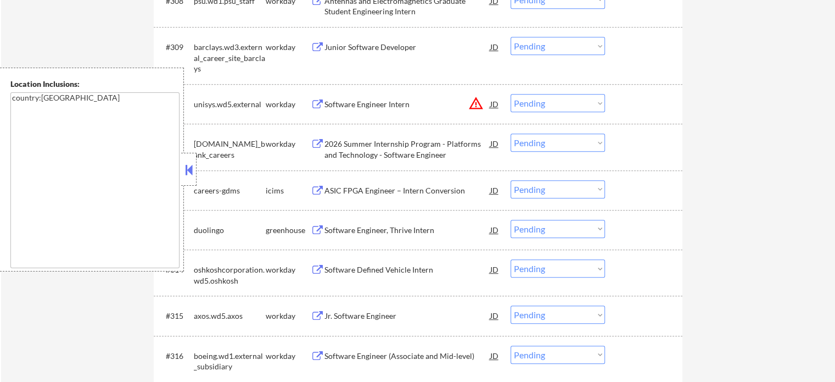
click at [367, 232] on div "Software Engineer, Thrive Intern" at bounding box center [408, 230] width 166 height 11
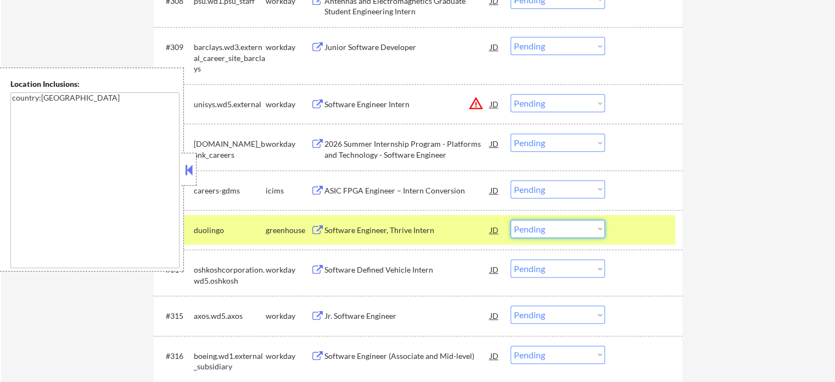
click at [557, 228] on select "Choose an option... Pending Applied Excluded (Questions) Excluded (Expired) Exc…" at bounding box center [558, 229] width 94 height 18
click at [511, 220] on select "Choose an option... Pending Applied Excluded (Questions) Excluded (Expired) Exc…" at bounding box center [558, 229] width 94 height 18
click at [652, 239] on div "#313 duolingo greenhouse Software Engineer, Thrive Intern JD Choose an option..…" at bounding box center [416, 230] width 518 height 30
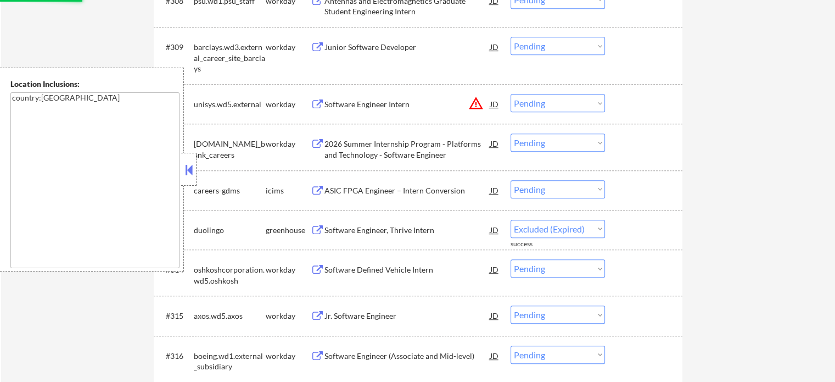
select select ""pending""
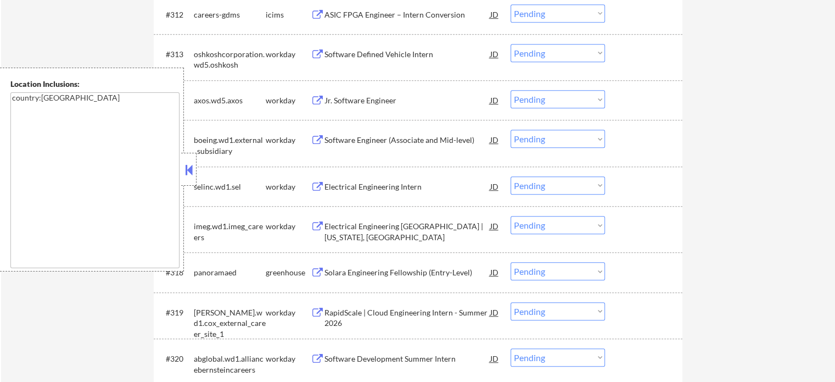
scroll to position [879, 0]
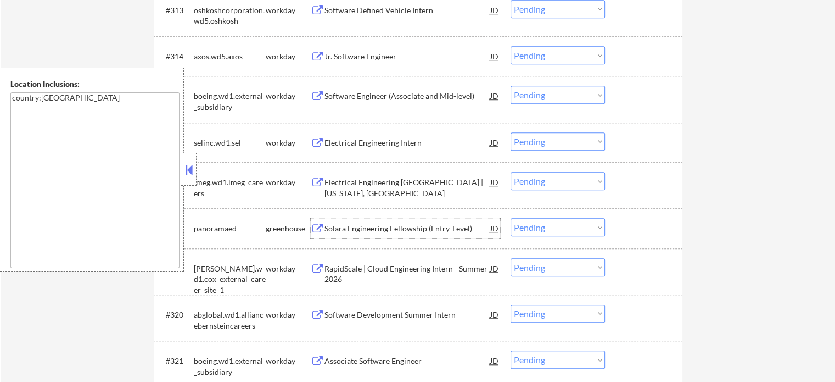
click at [406, 236] on div "Solara Engineering Fellowship (Entry-Level)" at bounding box center [408, 228] width 166 height 20
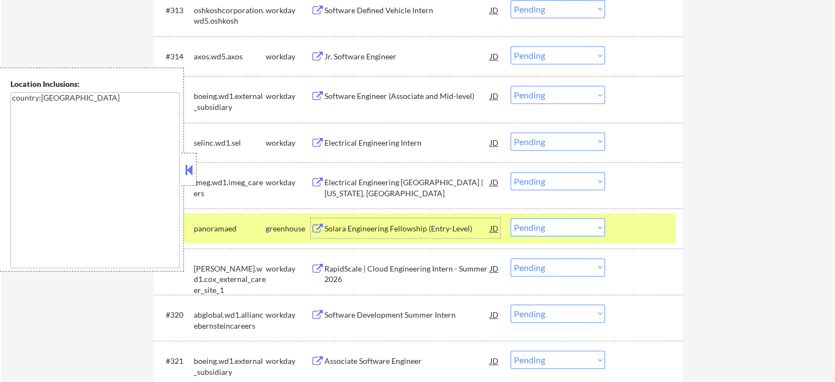
click at [658, 237] on div at bounding box center [645, 228] width 48 height 20
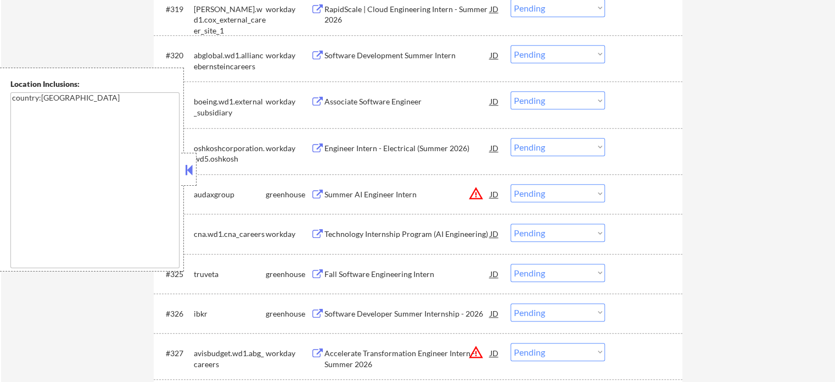
scroll to position [1208, 0]
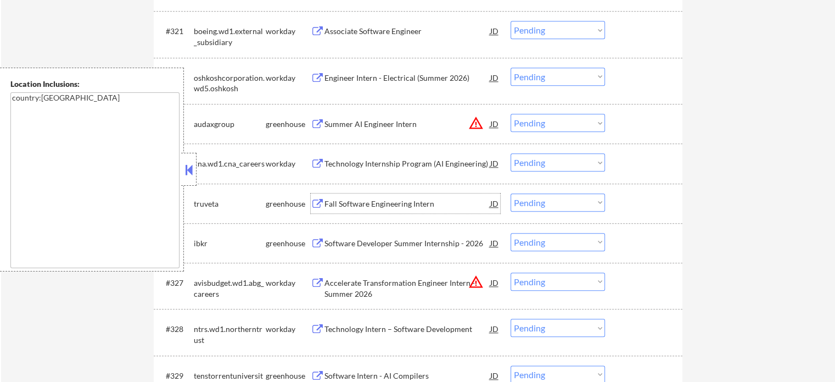
click at [351, 198] on div "Fall Software Engineering Intern" at bounding box center [408, 203] width 166 height 11
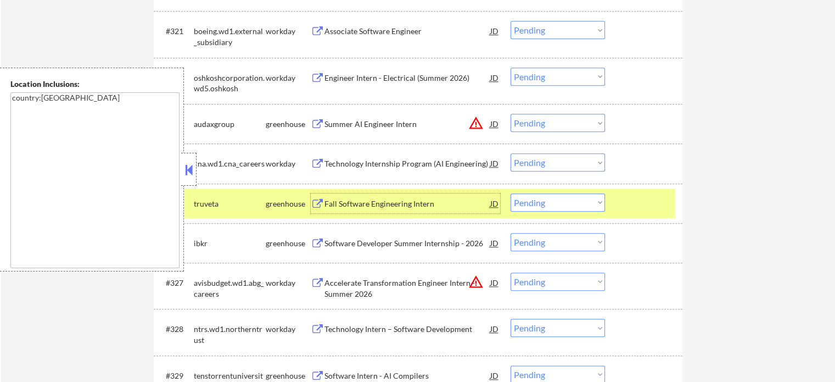
click at [622, 195] on div at bounding box center [645, 203] width 48 height 20
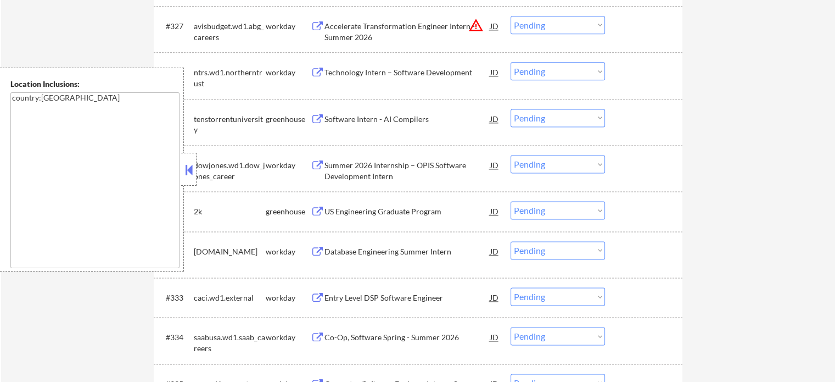
scroll to position [1483, 0]
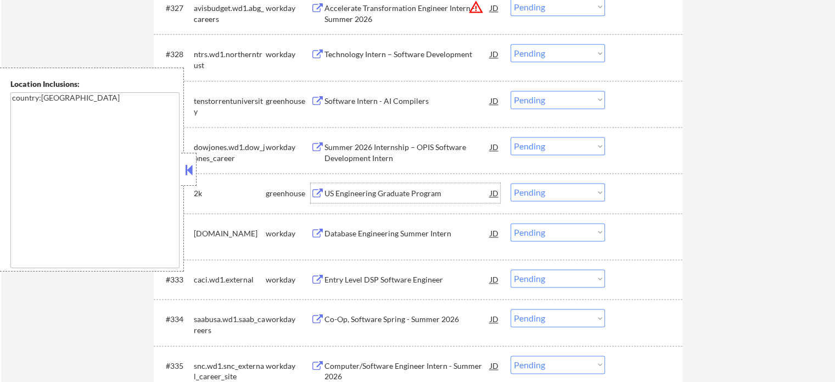
click at [367, 195] on div "US Engineering Graduate Program" at bounding box center [408, 193] width 166 height 11
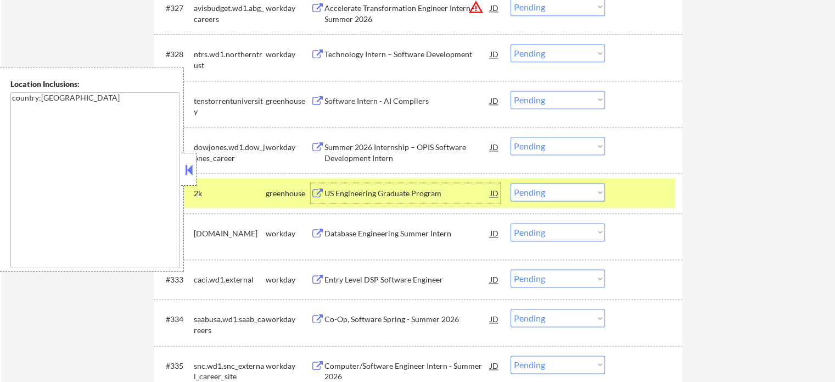
click at [632, 189] on div at bounding box center [645, 193] width 48 height 20
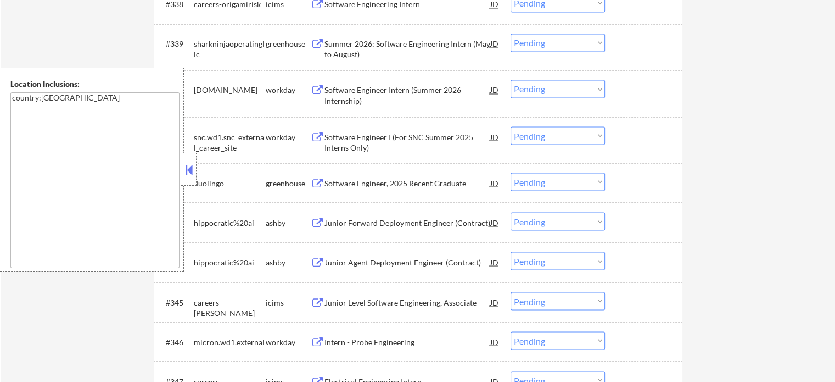
scroll to position [1977, 0]
click at [377, 224] on div "Junior Forward Deployment Engineer (Contract)" at bounding box center [408, 221] width 166 height 11
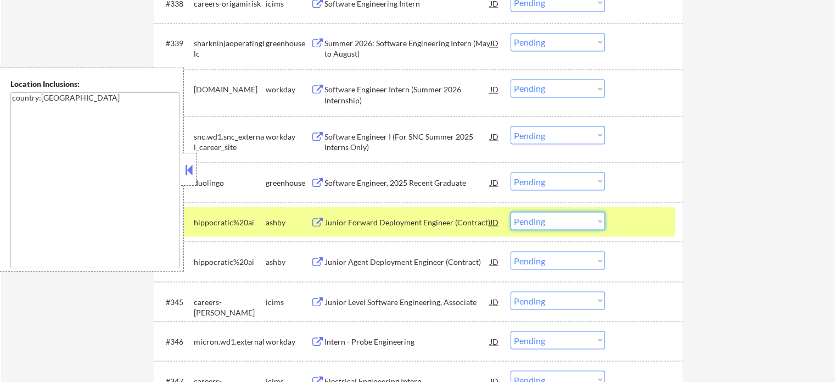
click at [559, 217] on select "Choose an option... Pending Applied Excluded (Questions) Excluded (Expired) Exc…" at bounding box center [558, 220] width 94 height 18
click at [511, 211] on select "Choose an option... Pending Applied Excluded (Questions) Excluded (Expired) Exc…" at bounding box center [558, 220] width 94 height 18
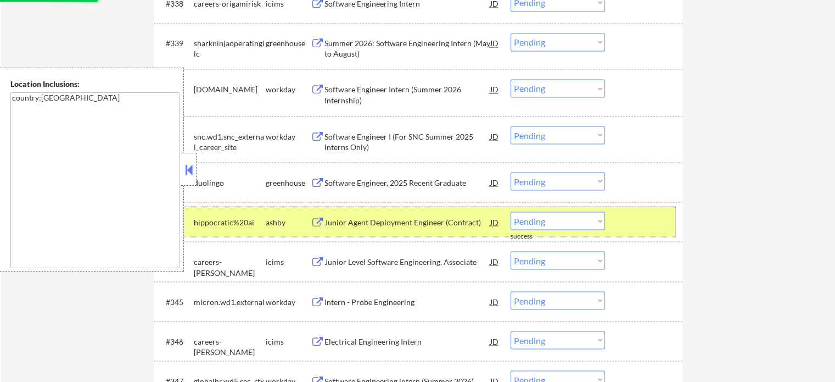
click at [642, 220] on div at bounding box center [645, 221] width 48 height 20
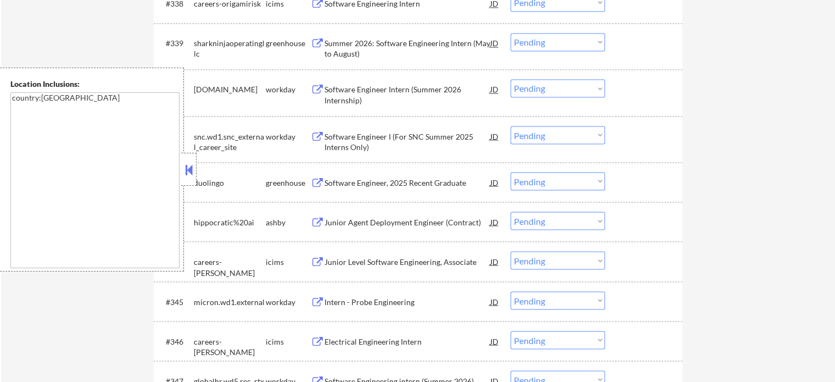
click at [384, 225] on div "Junior Agent Deployment Engineer (Contract)" at bounding box center [408, 221] width 166 height 11
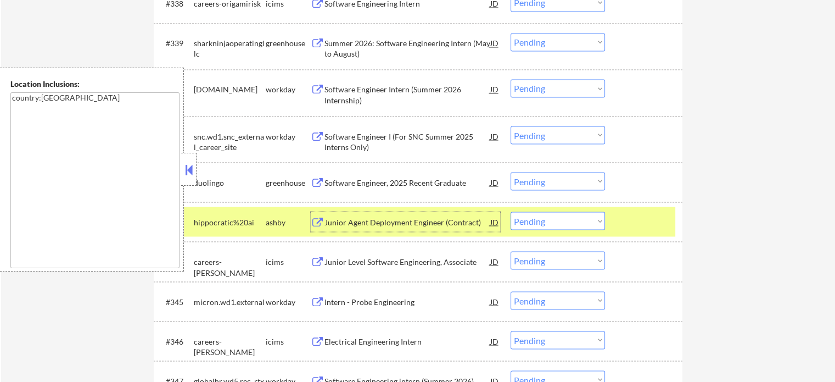
click at [560, 219] on select "Choose an option... Pending Applied Excluded (Questions) Excluded (Expired) Exc…" at bounding box center [558, 220] width 94 height 18
click at [511, 211] on select "Choose an option... Pending Applied Excluded (Questions) Excluded (Expired) Exc…" at bounding box center [558, 220] width 94 height 18
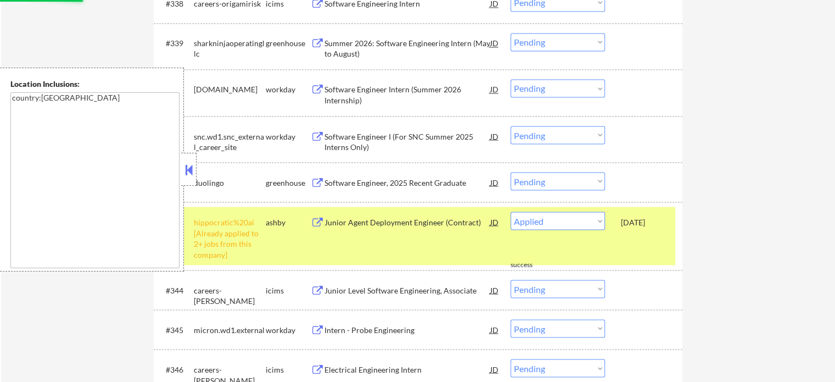
select select ""pending""
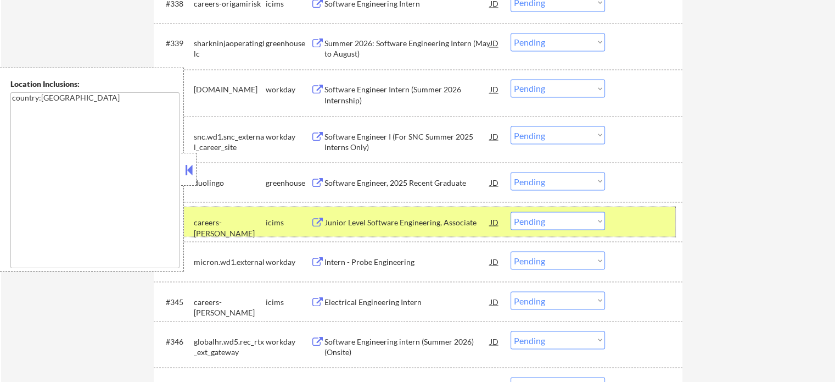
click at [628, 213] on div at bounding box center [645, 221] width 48 height 20
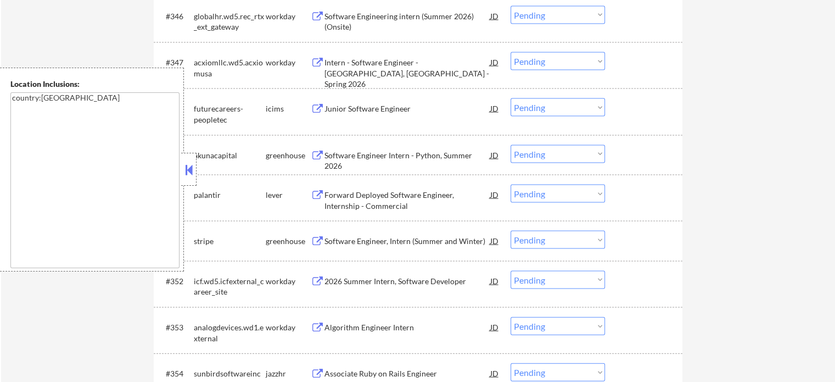
scroll to position [2306, 0]
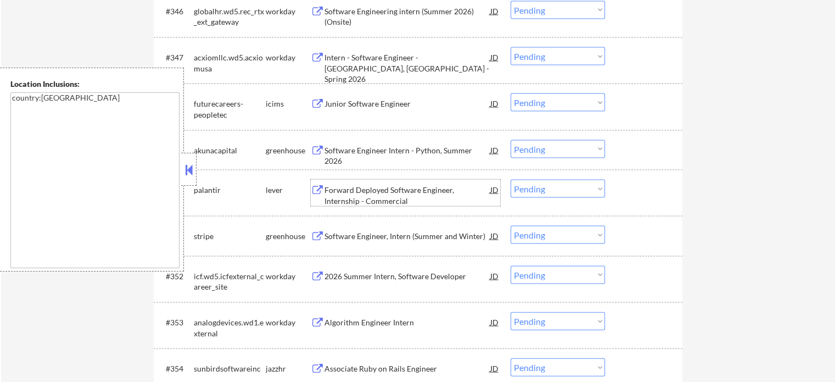
click at [399, 193] on div "Forward Deployed Software Engineer, Internship - Commercial" at bounding box center [408, 195] width 166 height 21
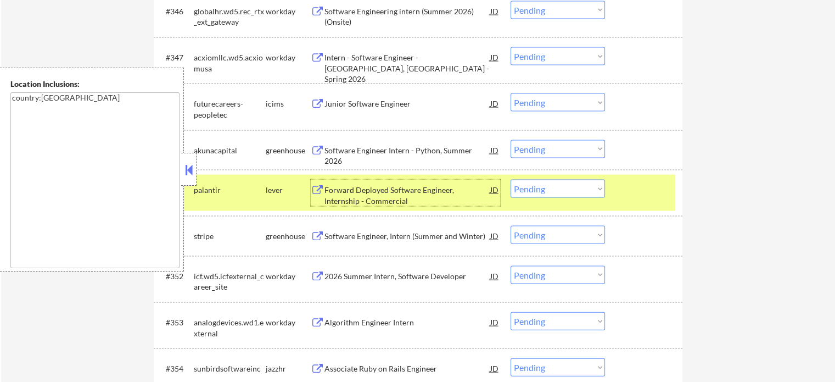
click at [530, 193] on select "Choose an option... Pending Applied Excluded (Questions) Excluded (Expired) Exc…" at bounding box center [558, 189] width 94 height 18
click at [511, 180] on select "Choose an option... Pending Applied Excluded (Questions) Excluded (Expired) Exc…" at bounding box center [558, 189] width 94 height 18
click at [649, 204] on div "#350 palantir lever Forward Deployed Software Engineer, Internship - Commercial…" at bounding box center [416, 193] width 518 height 36
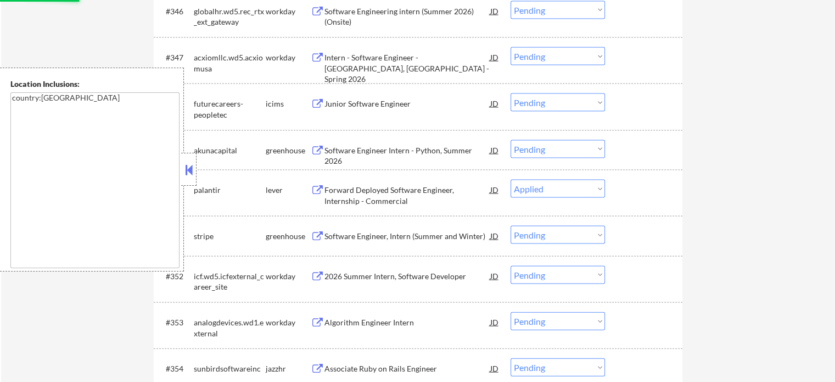
select select ""pending""
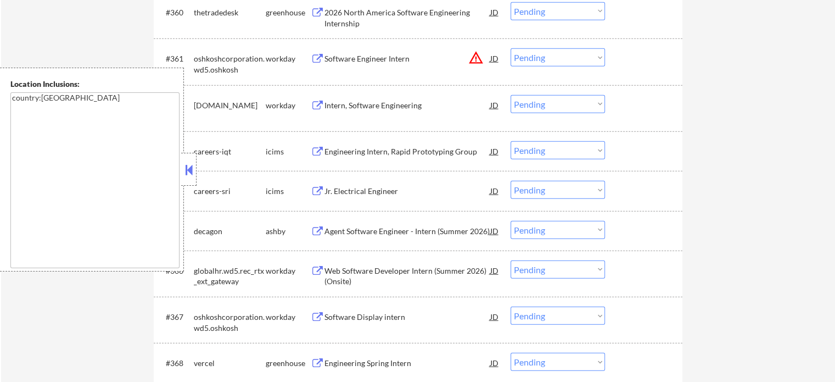
scroll to position [2965, 0]
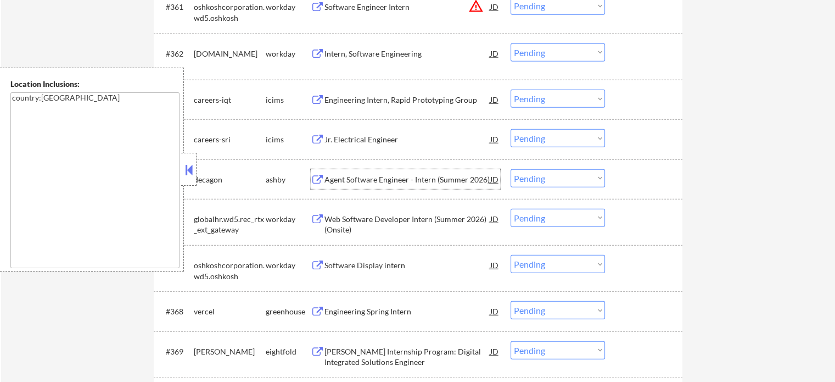
click at [392, 180] on div "Agent Software Engineer - Intern (Summer 2026)" at bounding box center [408, 179] width 166 height 11
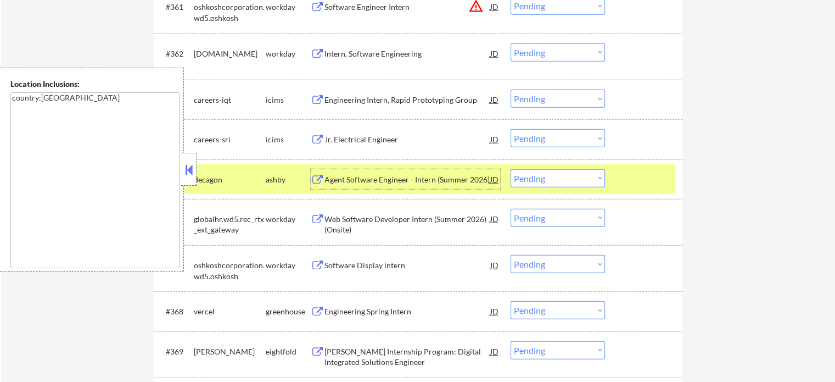
click at [627, 173] on div at bounding box center [645, 179] width 48 height 20
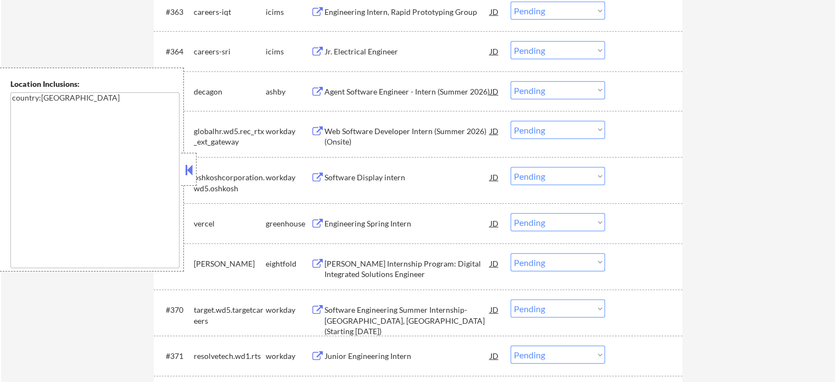
scroll to position [3130, 0]
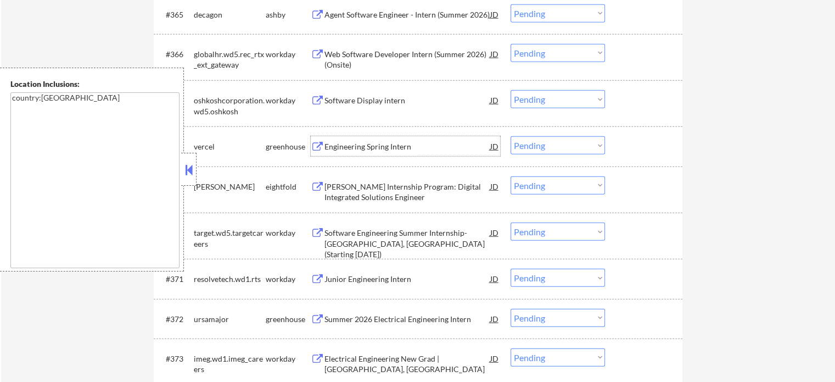
click at [342, 150] on div "Engineering Spring Intern" at bounding box center [408, 146] width 166 height 11
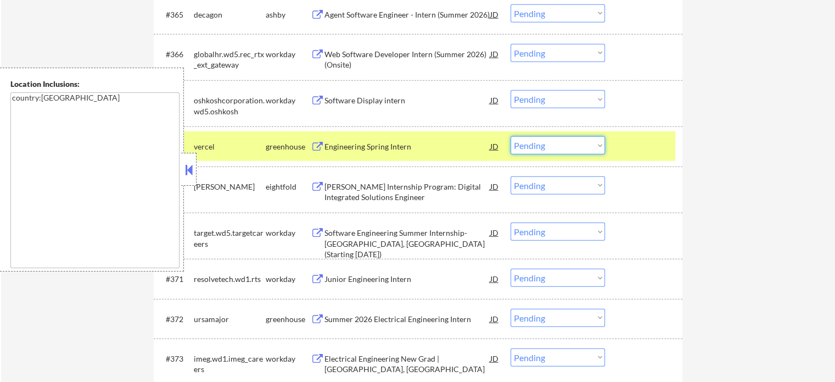
click at [538, 146] on select "Choose an option... Pending Applied Excluded (Questions) Excluded (Expired) Exc…" at bounding box center [558, 145] width 94 height 18
click at [511, 137] on select "Choose an option... Pending Applied Excluded (Questions) Excluded (Expired) Exc…" at bounding box center [558, 145] width 94 height 18
click at [630, 152] on div at bounding box center [645, 146] width 48 height 20
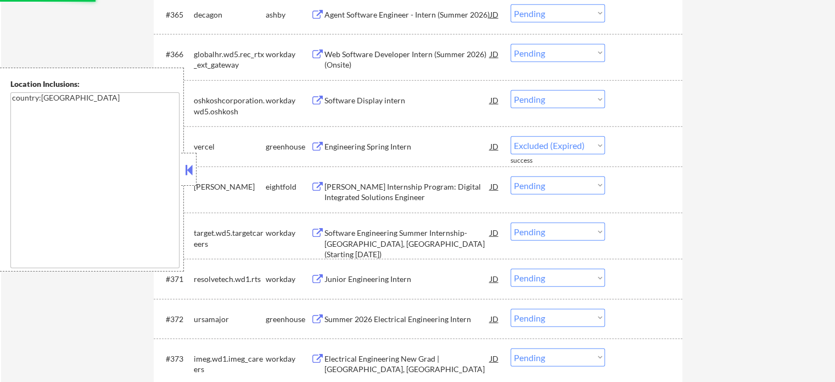
select select ""pending""
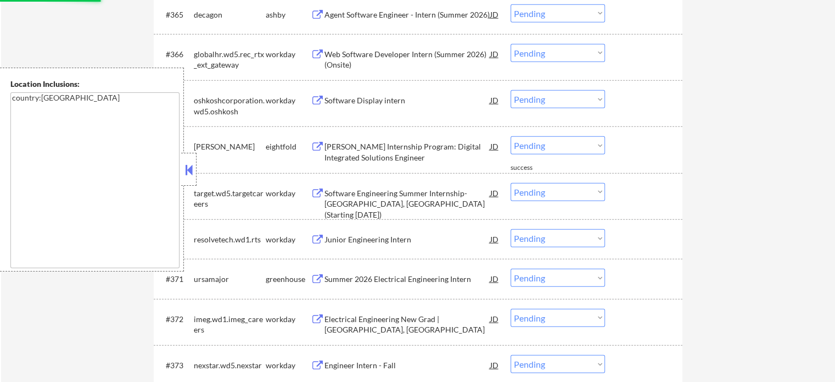
scroll to position [3185, 0]
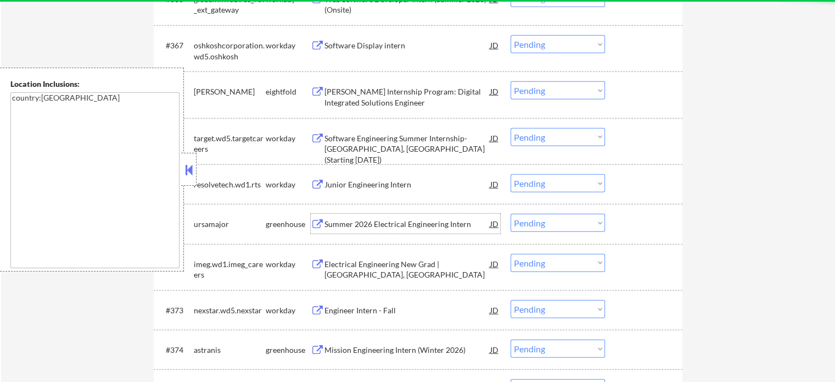
click at [349, 228] on div "Summer 2026 Electrical Engineering Intern" at bounding box center [408, 224] width 166 height 11
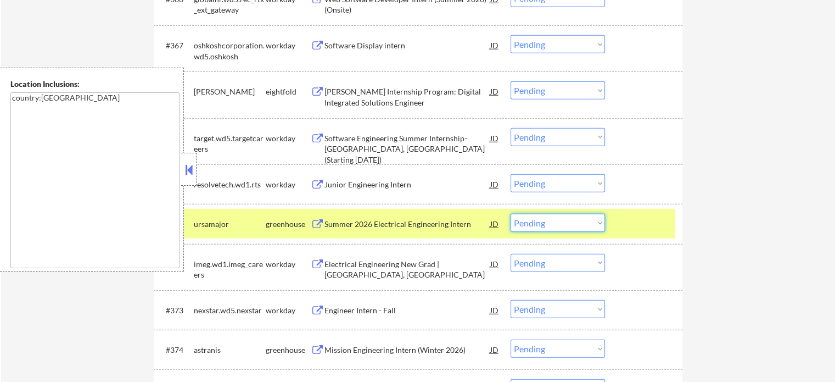
click at [547, 228] on select "Choose an option... Pending Applied Excluded (Questions) Excluded (Expired) Exc…" at bounding box center [558, 223] width 94 height 18
click at [511, 214] on select "Choose an option... Pending Applied Excluded (Questions) Excluded (Expired) Exc…" at bounding box center [558, 223] width 94 height 18
click at [650, 219] on div at bounding box center [645, 224] width 48 height 20
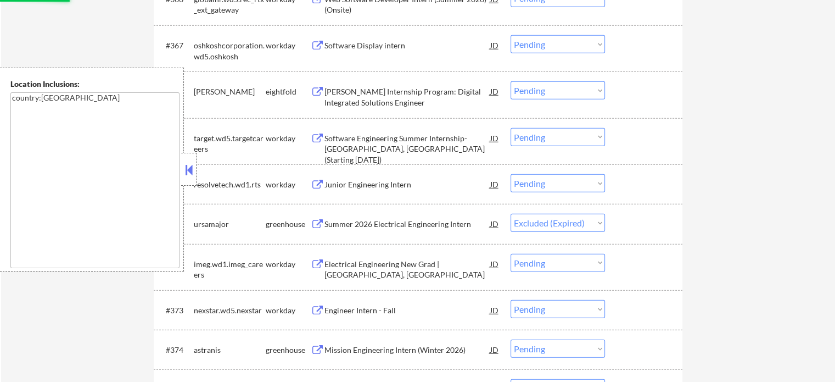
select select ""pending""
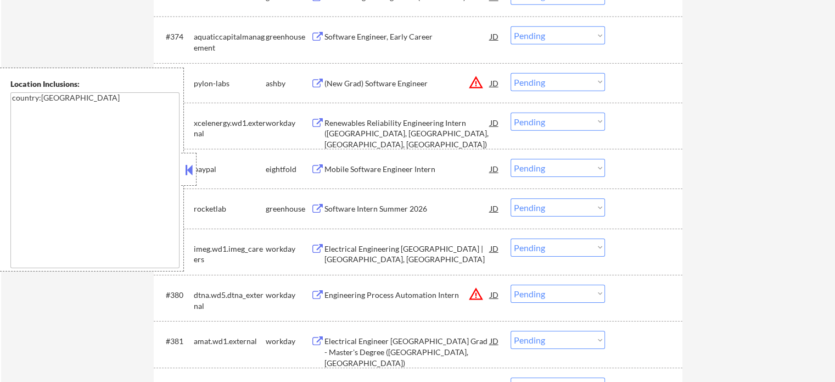
scroll to position [3514, 0]
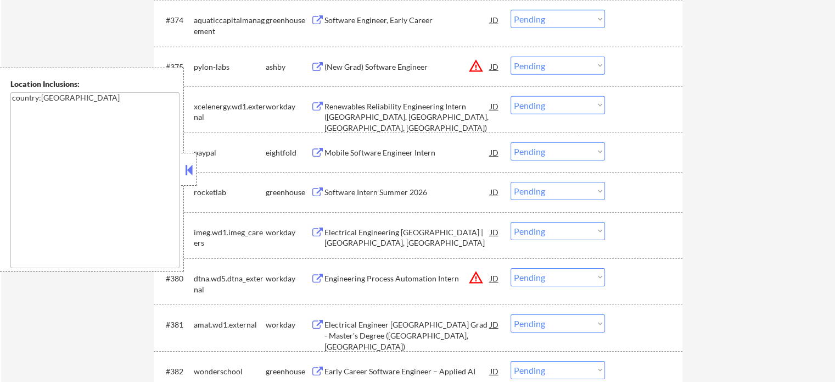
click at [409, 198] on div "Software Intern Summer 2026" at bounding box center [408, 192] width 166 height 20
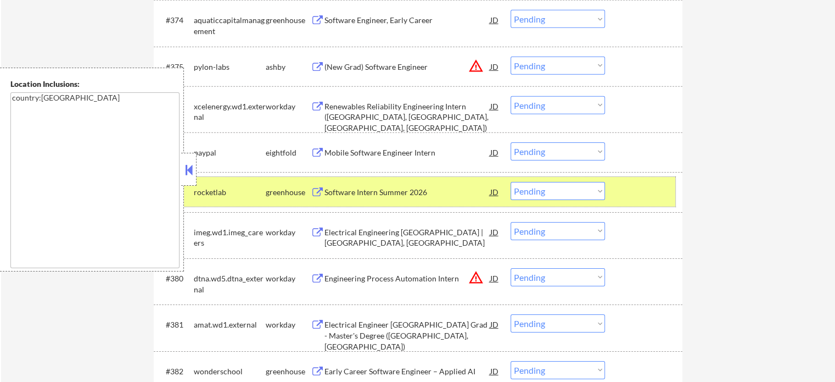
click at [642, 186] on div at bounding box center [645, 192] width 48 height 20
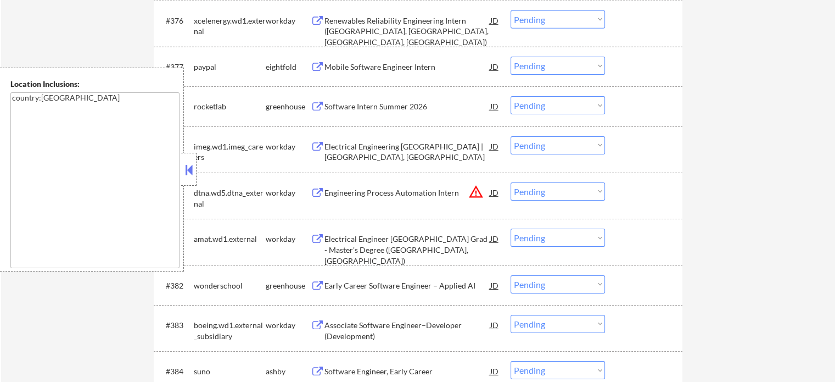
scroll to position [3679, 0]
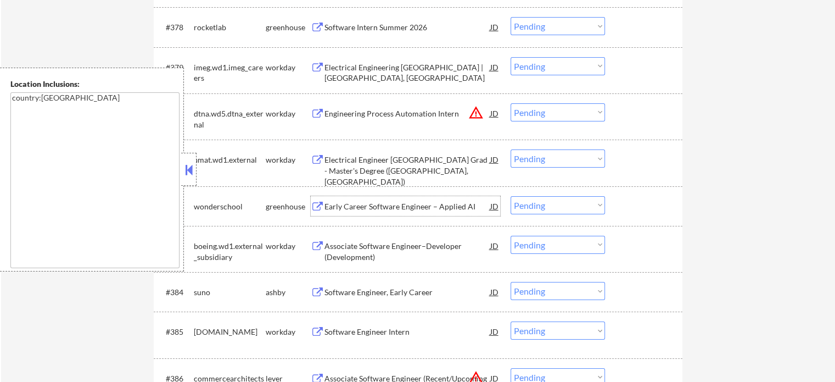
click at [435, 206] on div "Early Career Software Engineer – Applied AI" at bounding box center [408, 206] width 166 height 11
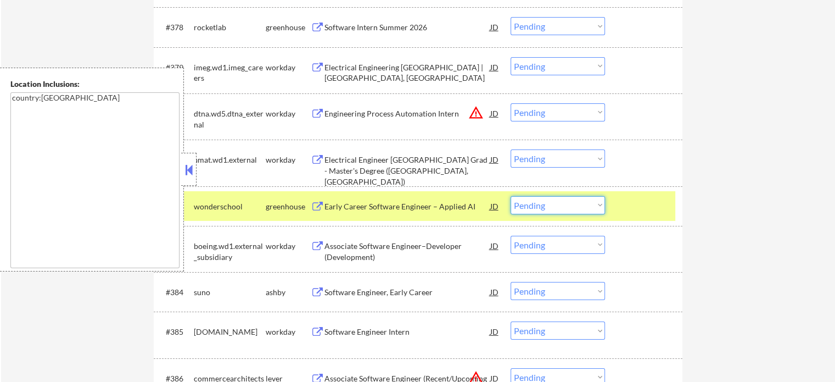
click at [539, 200] on select "Choose an option... Pending Applied Excluded (Questions) Excluded (Expired) Exc…" at bounding box center [558, 205] width 94 height 18
click at [511, 196] on select "Choose an option... Pending Applied Excluded (Questions) Excluded (Expired) Exc…" at bounding box center [558, 205] width 94 height 18
click at [630, 215] on div at bounding box center [645, 206] width 48 height 20
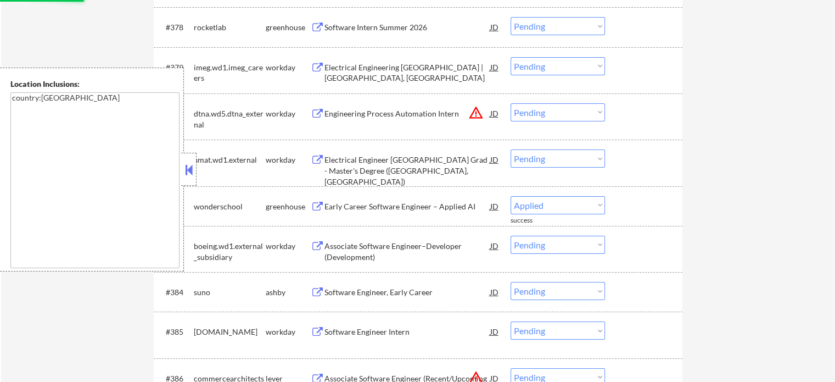
select select ""pending""
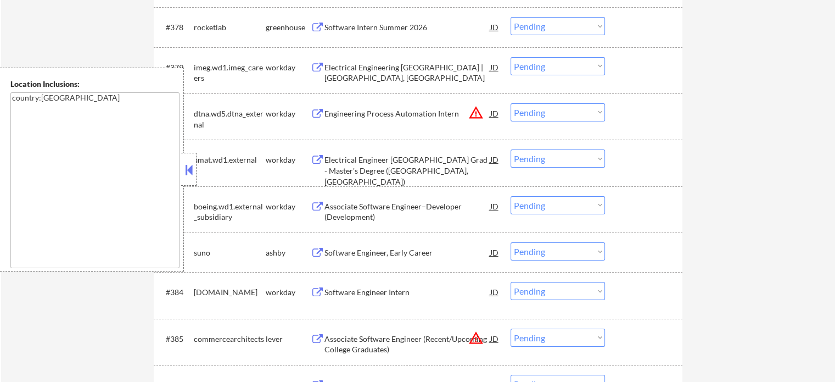
click at [424, 255] on div "Software Engineer, Early Career" at bounding box center [408, 252] width 166 height 11
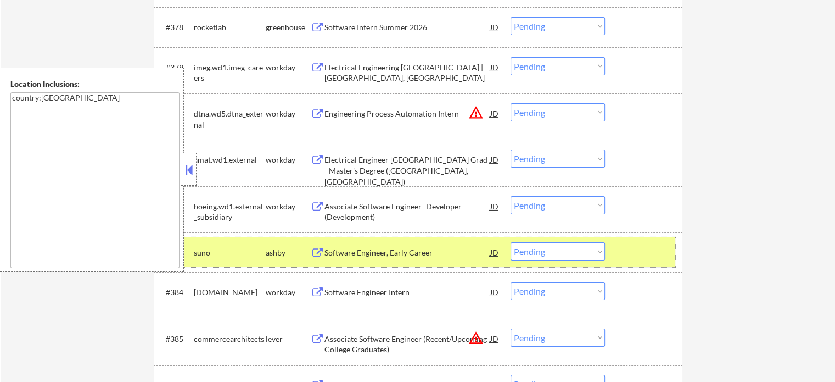
click at [636, 250] on div at bounding box center [645, 252] width 48 height 20
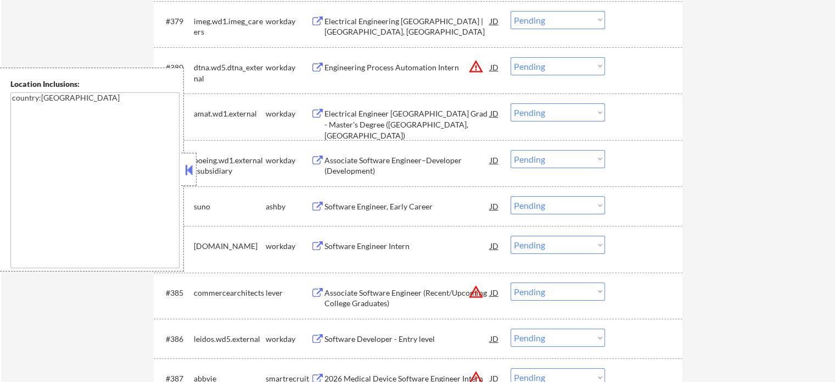
scroll to position [3844, 0]
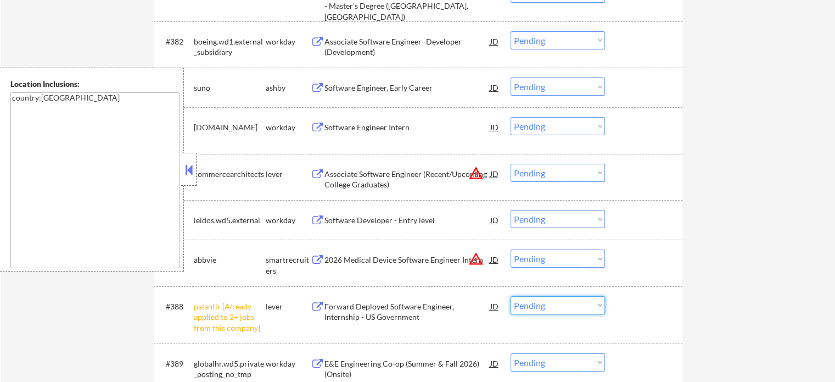
click at [551, 312] on select "Choose an option... Pending Applied Excluded (Questions) Excluded (Expired) Exc…" at bounding box center [558, 305] width 94 height 18
click at [511, 296] on select "Choose an option... Pending Applied Excluded (Questions) Excluded (Expired) Exc…" at bounding box center [558, 305] width 94 height 18
select select ""pending""
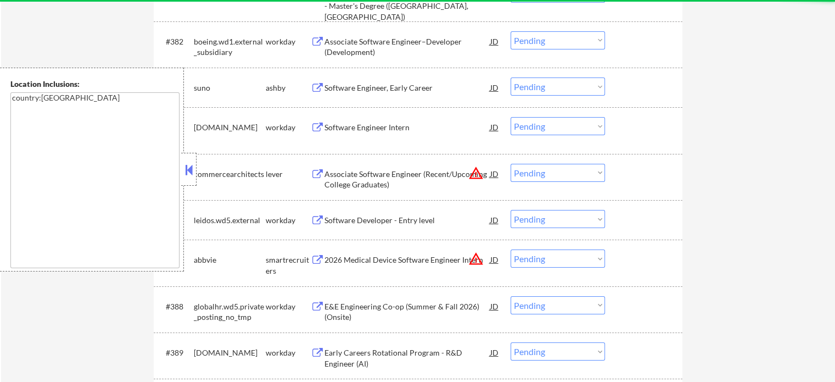
click at [355, 182] on div "Associate Software Engineer (Recent/Upcoming College Graduates)" at bounding box center [408, 179] width 166 height 21
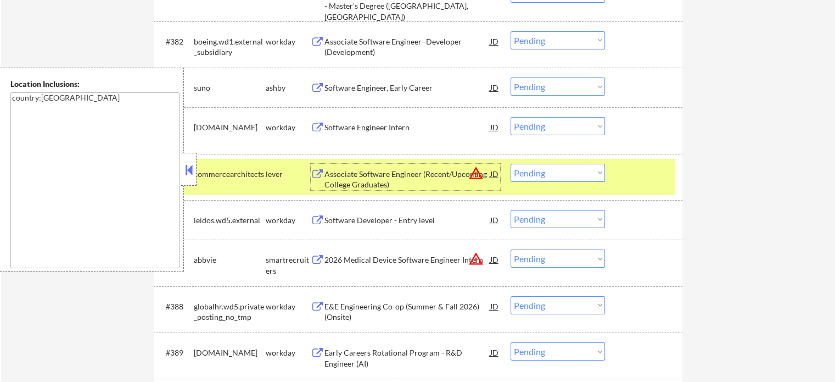
click at [547, 173] on select "Choose an option... Pending Applied Excluded (Questions) Excluded (Expired) Exc…" at bounding box center [558, 173] width 94 height 18
click at [511, 164] on select "Choose an option... Pending Applied Excluded (Questions) Excluded (Expired) Exc…" at bounding box center [558, 173] width 94 height 18
select select ""pending""
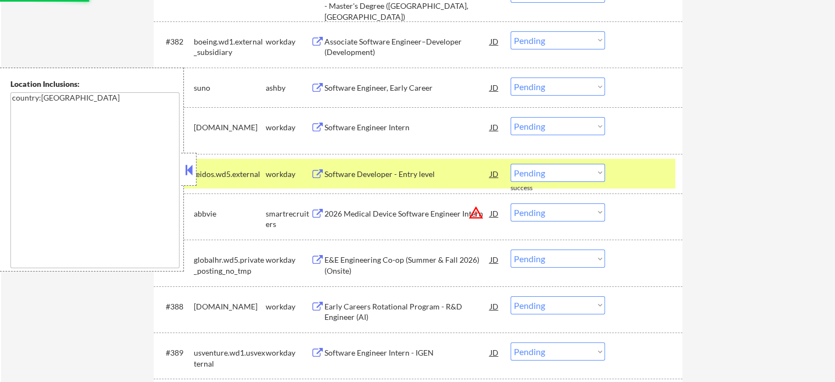
click at [635, 178] on div at bounding box center [645, 174] width 48 height 20
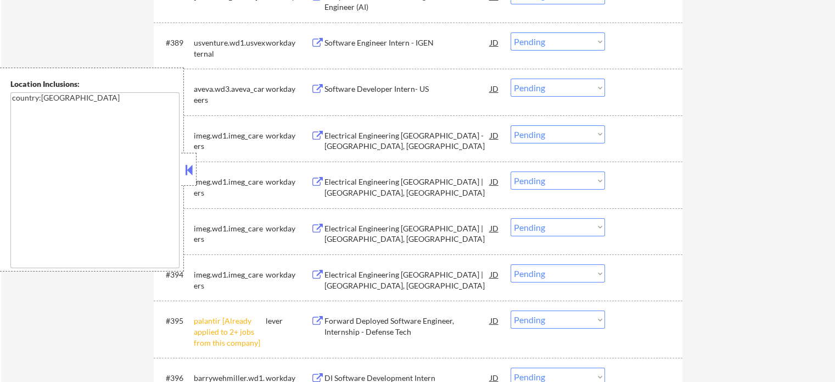
scroll to position [4173, 0]
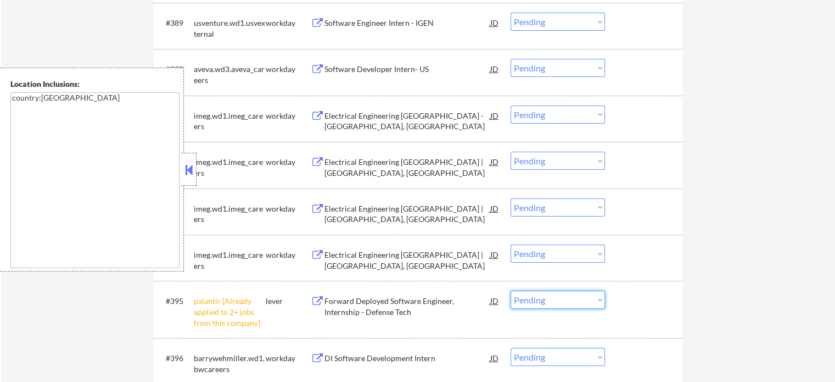
click at [544, 300] on select "Choose an option... Pending Applied Excluded (Questions) Excluded (Expired) Exc…" at bounding box center [558, 299] width 94 height 18
click at [511, 291] on select "Choose an option... Pending Applied Excluded (Questions) Excluded (Expired) Exc…" at bounding box center [558, 299] width 94 height 18
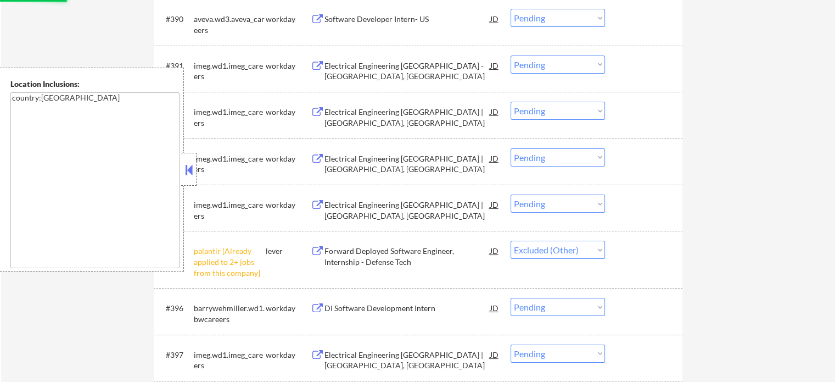
scroll to position [4283, 0]
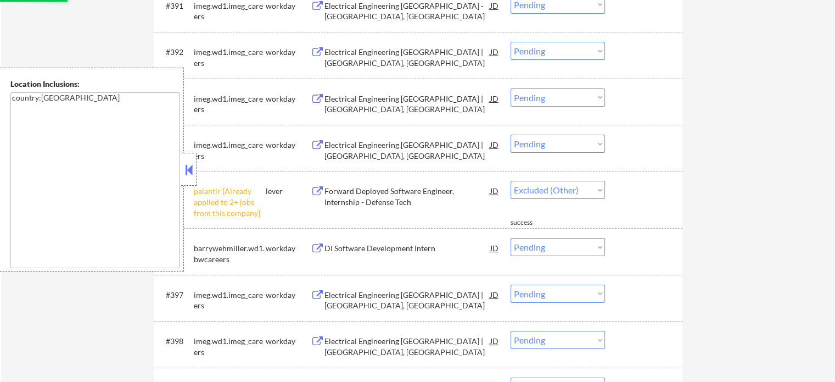
select select ""pending""
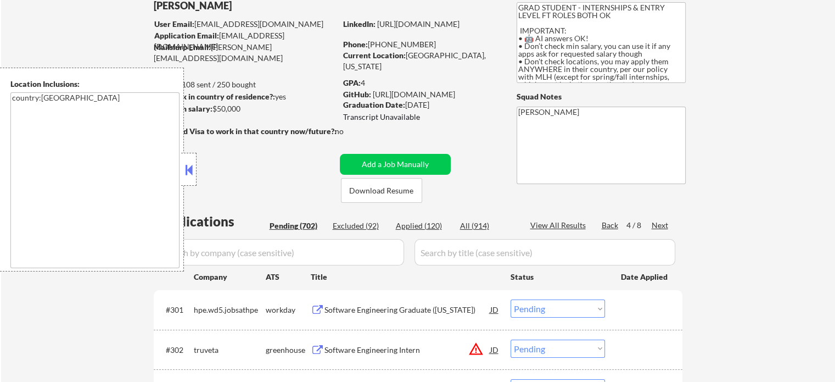
scroll to position [40, 0]
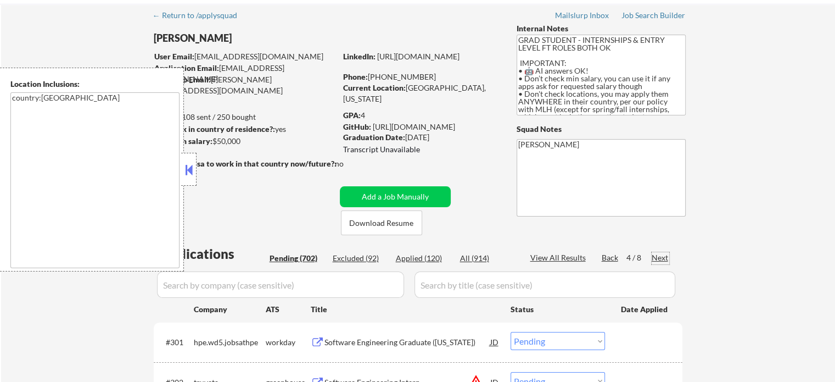
click at [663, 257] on div "Next" at bounding box center [661, 257] width 18 height 11
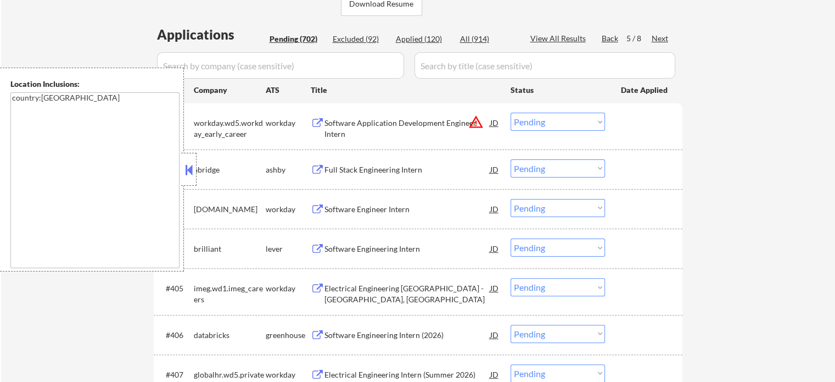
scroll to position [260, 0]
click at [391, 164] on div "Full Stack Engineering Intern" at bounding box center [408, 169] width 166 height 11
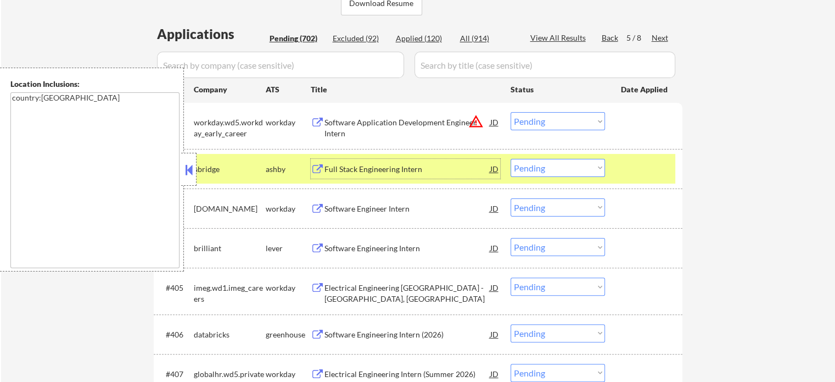
click at [655, 164] on div at bounding box center [645, 169] width 48 height 20
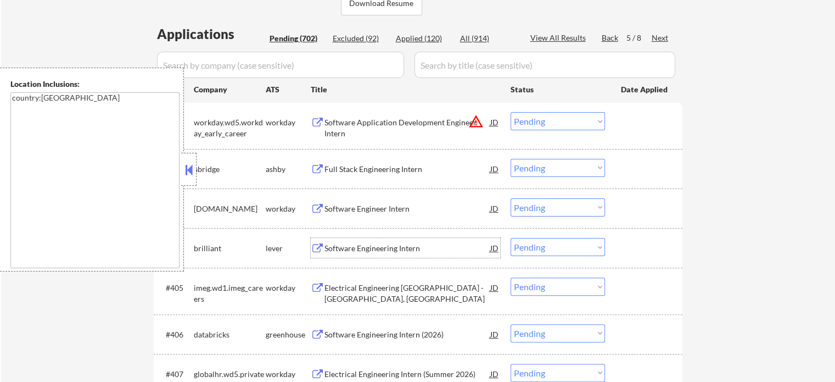
click at [379, 248] on div "Software Engineering Intern" at bounding box center [408, 248] width 166 height 11
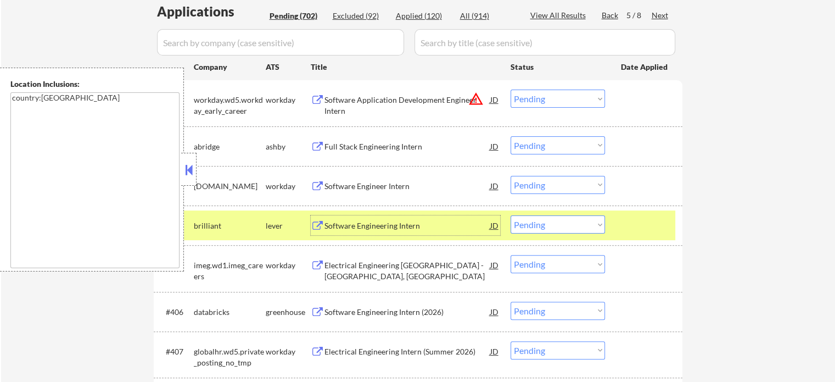
scroll to position [315, 0]
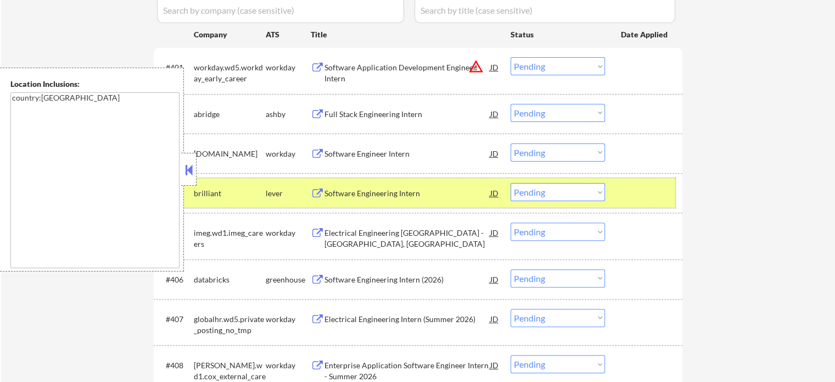
click at [639, 187] on div at bounding box center [645, 193] width 48 height 20
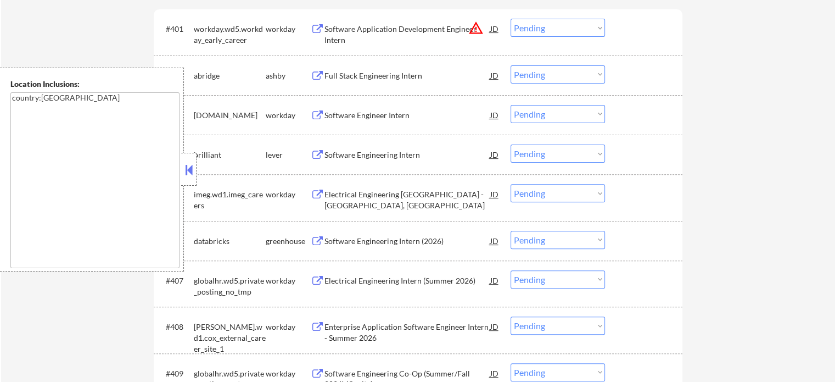
scroll to position [370, 0]
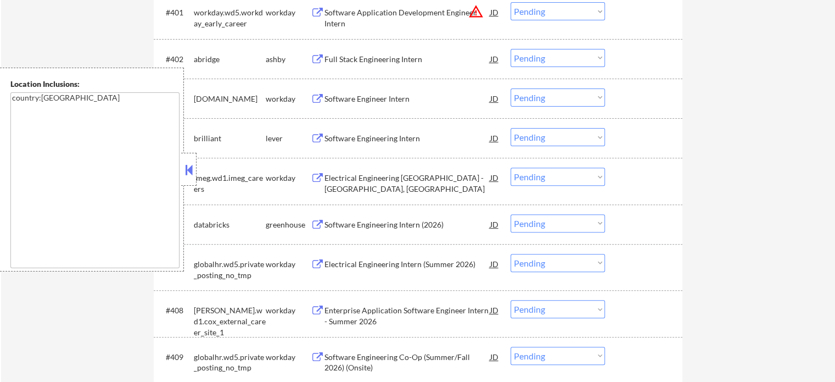
click at [386, 228] on div "Software Engineering Intern (2026)" at bounding box center [408, 224] width 166 height 11
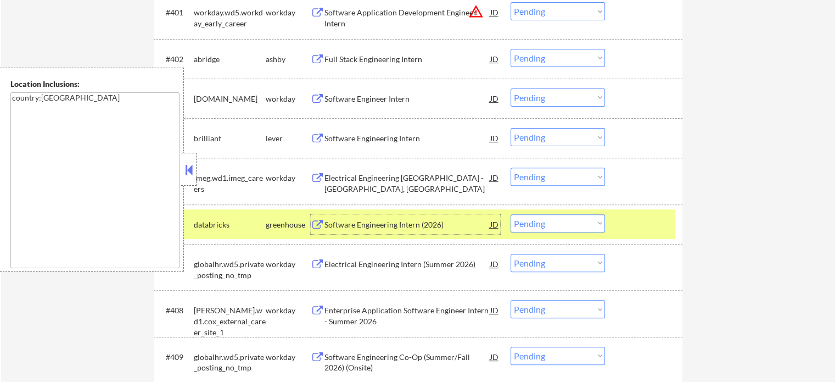
click at [633, 229] on div at bounding box center [645, 224] width 48 height 20
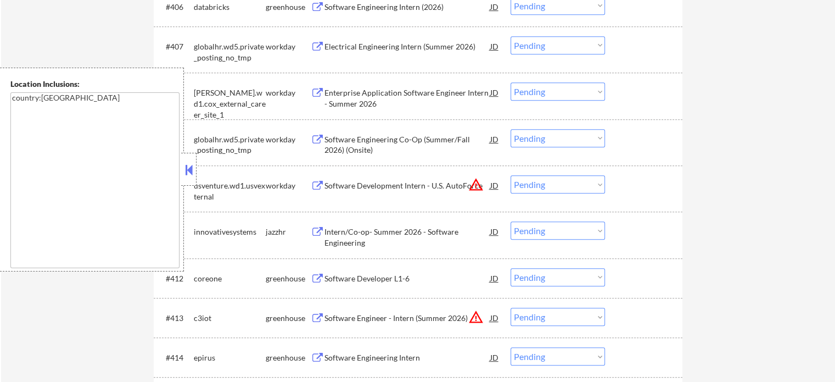
scroll to position [589, 0]
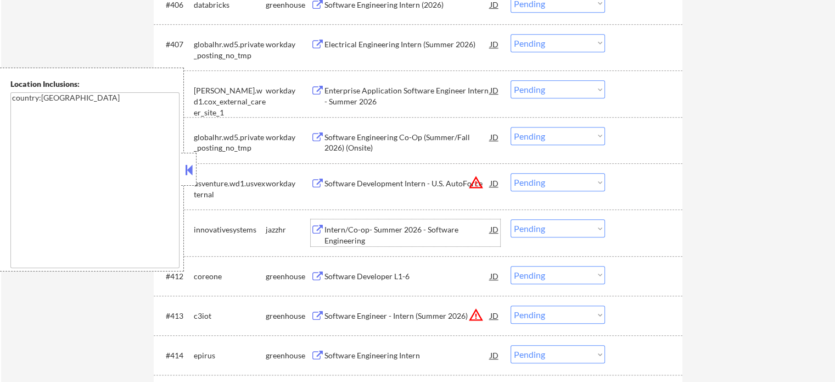
click at [357, 236] on div "Intern/Co-op- Summer 2026 - Software Engineering" at bounding box center [408, 234] width 166 height 21
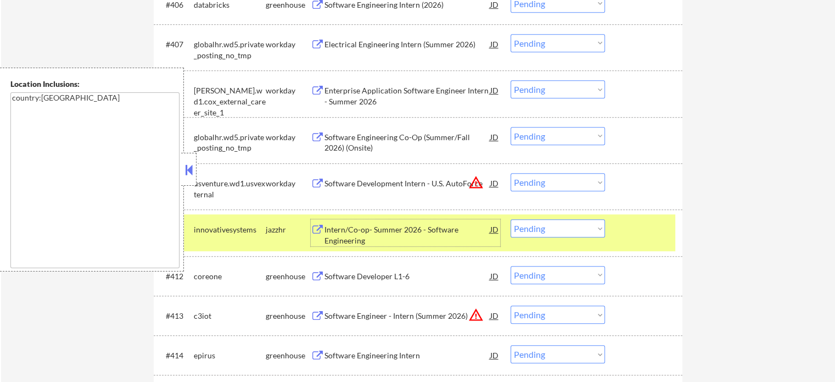
click at [644, 244] on div "#411 innovativesystems jazzhr Intern/Co-op- Summer 2026 - Software Engineering …" at bounding box center [416, 232] width 518 height 36
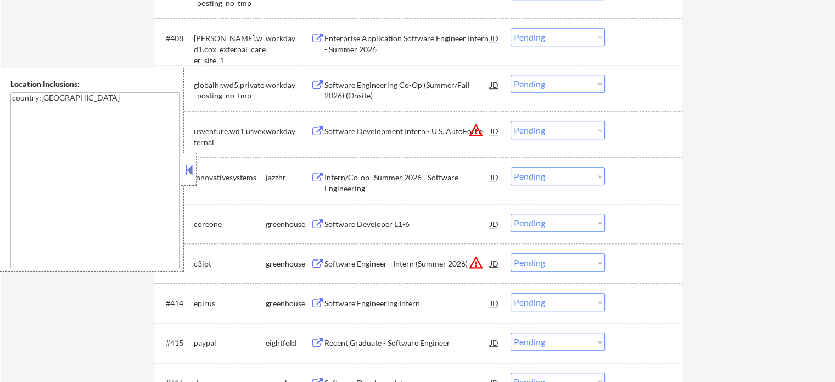
scroll to position [699, 0]
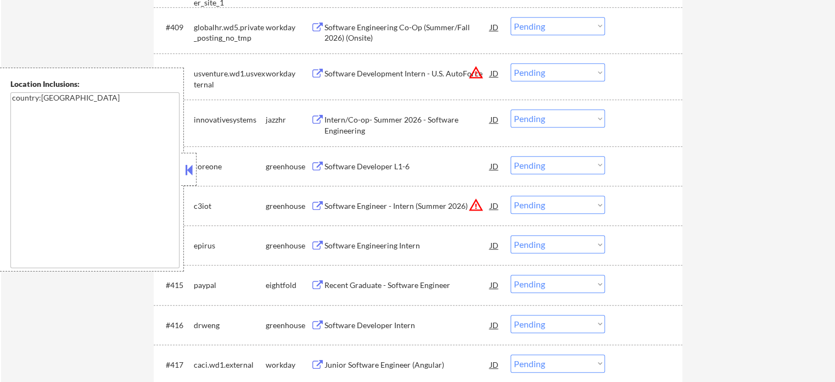
click at [374, 172] on div "Software Developer L1-6" at bounding box center [408, 166] width 166 height 20
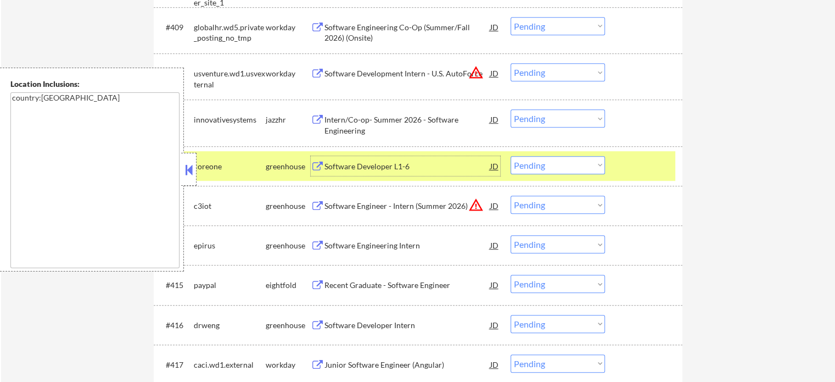
click at [532, 161] on select "Choose an option... Pending Applied Excluded (Questions) Excluded (Expired) Exc…" at bounding box center [558, 165] width 94 height 18
click at [511, 156] on select "Choose an option... Pending Applied Excluded (Questions) Excluded (Expired) Exc…" at bounding box center [558, 165] width 94 height 18
select select ""pending""
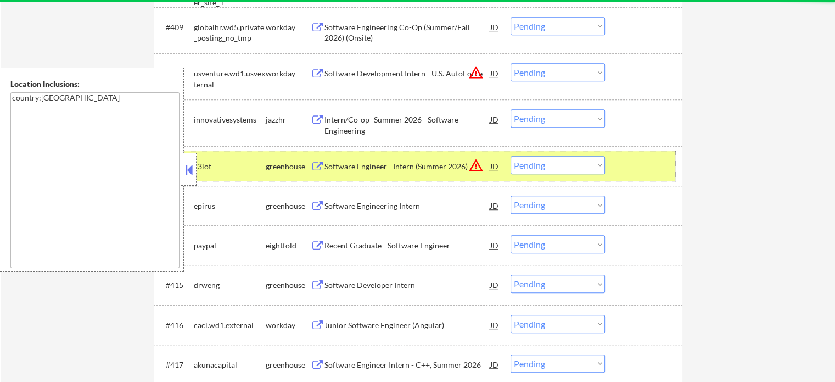
click at [642, 165] on div at bounding box center [645, 166] width 48 height 20
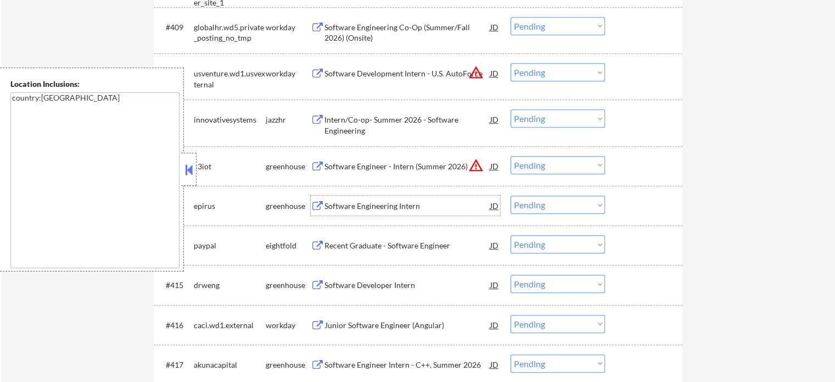
click at [404, 200] on div "Software Engineering Intern" at bounding box center [408, 205] width 166 height 11
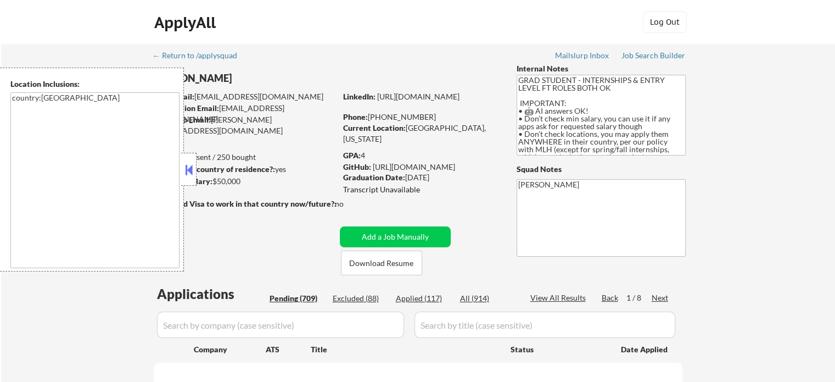
select select ""pending""
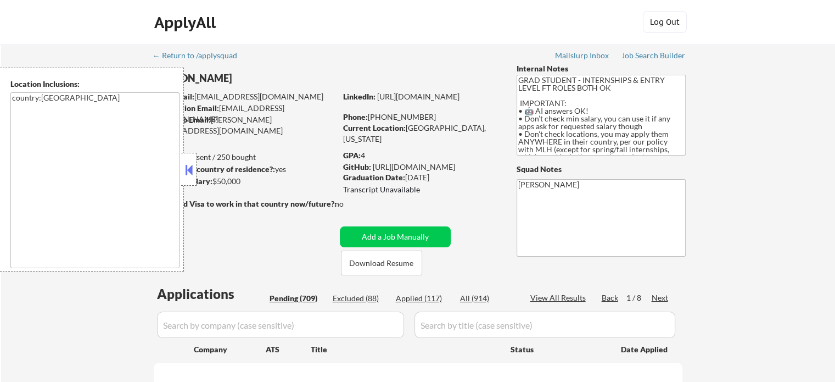
select select ""pending""
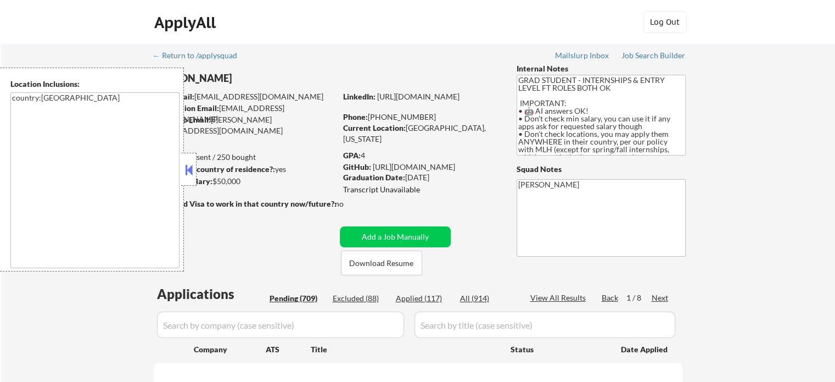
select select ""pending""
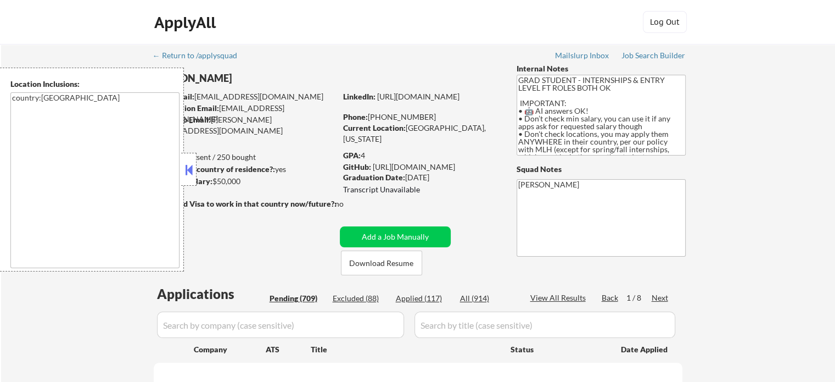
select select ""pending""
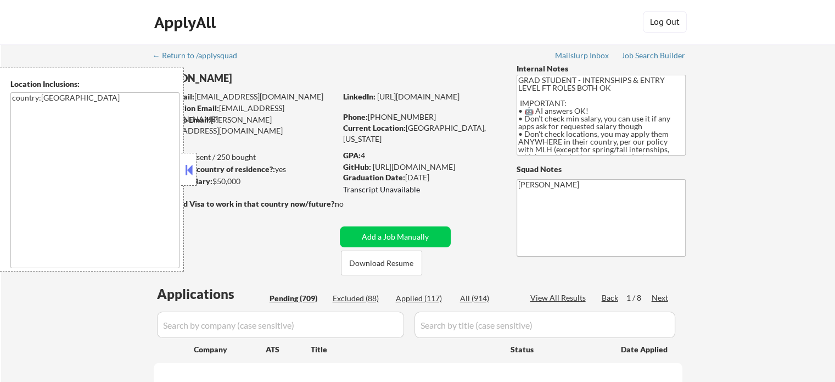
select select ""pending""
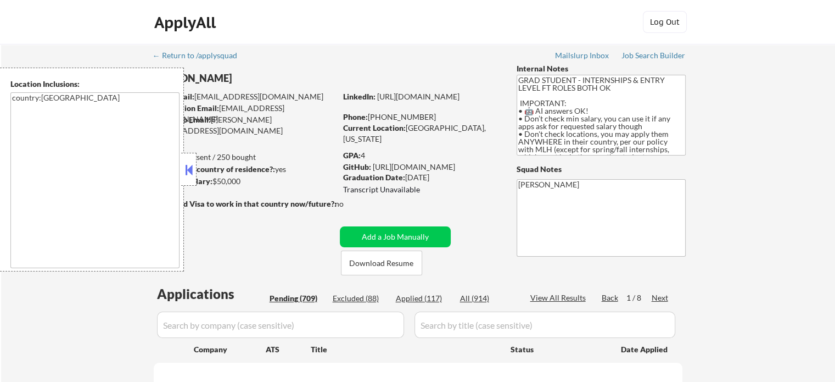
select select ""pending""
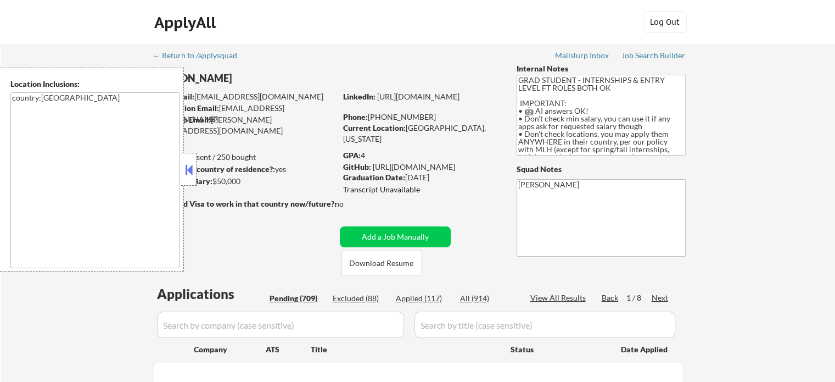
select select ""pending""
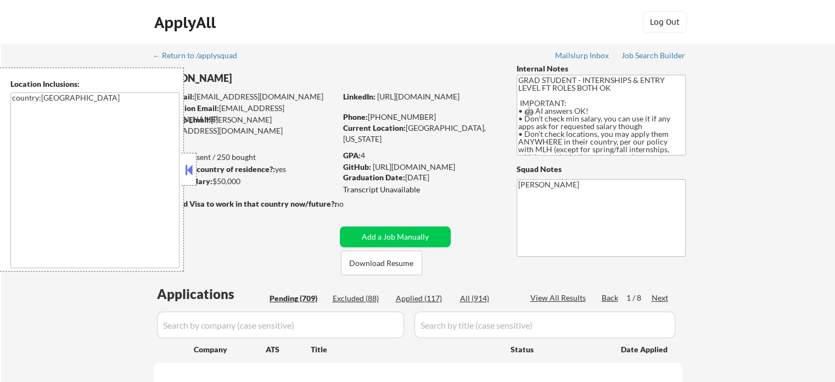
select select ""pending""
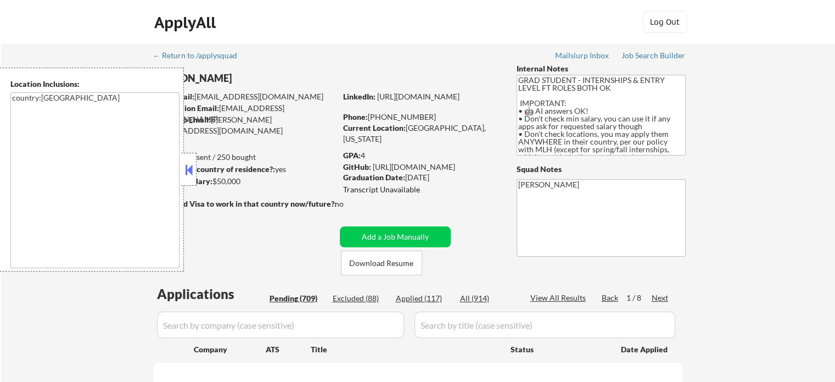
select select ""pending""
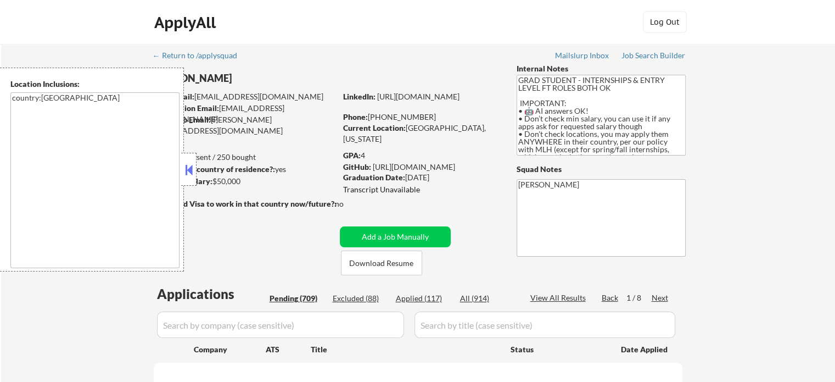
select select ""pending""
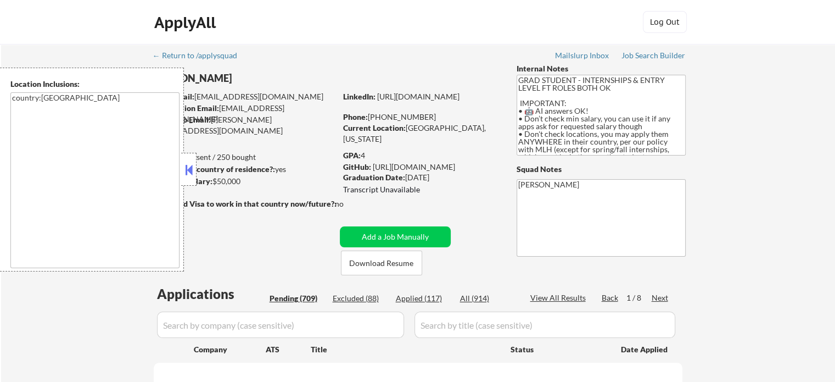
select select ""pending""
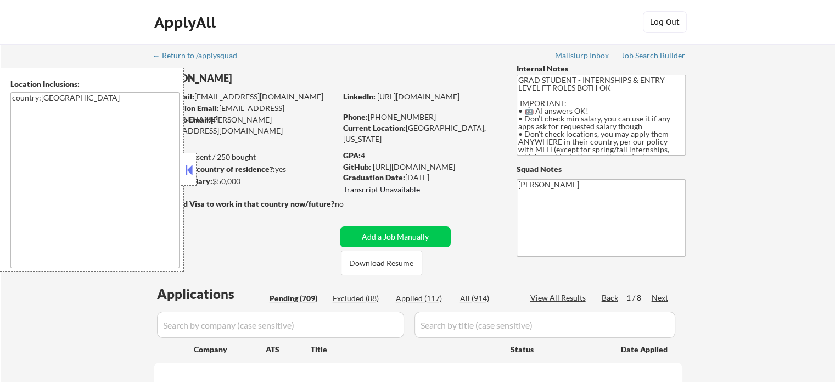
select select ""pending""
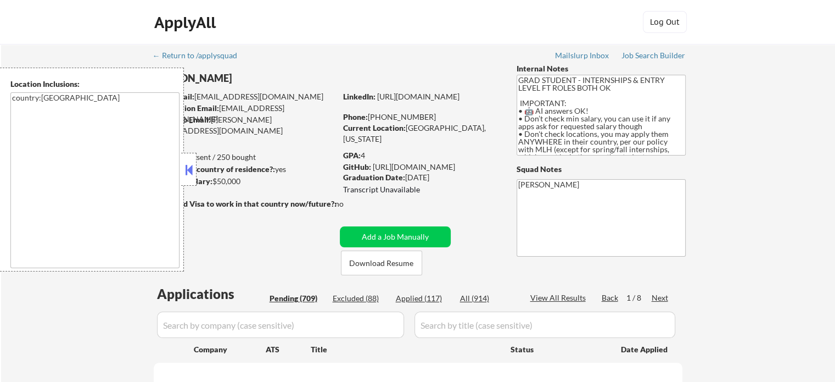
select select ""pending""
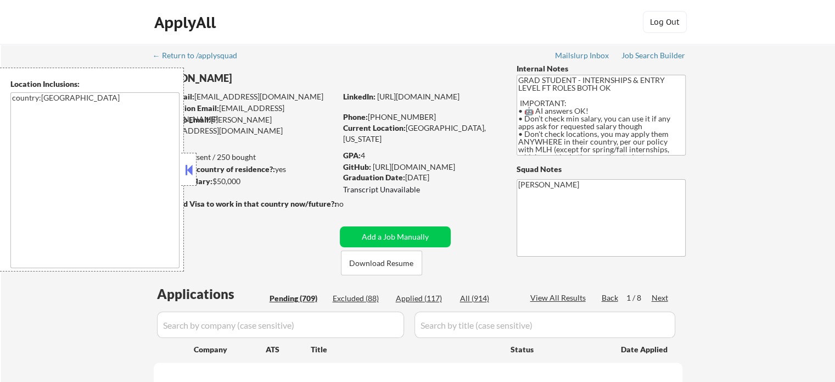
select select ""pending""
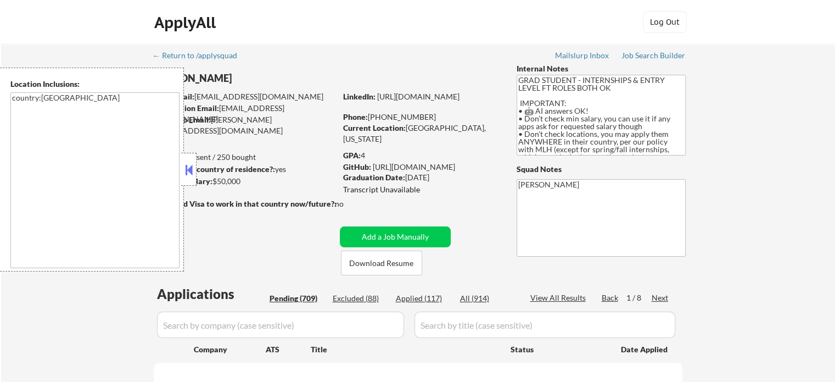
select select ""pending""
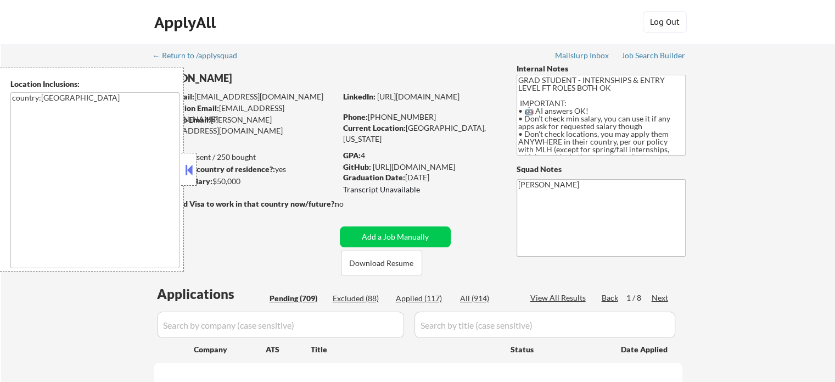
select select ""pending""
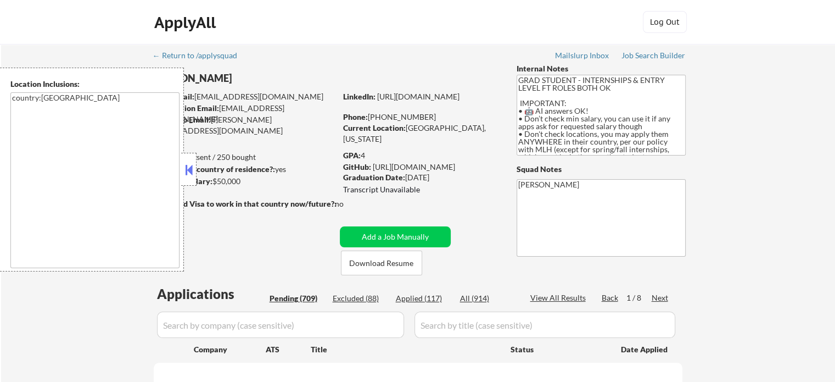
select select ""pending""
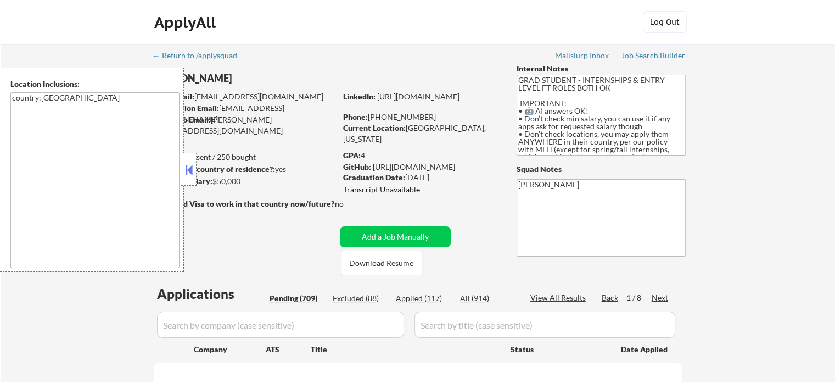
select select ""pending""
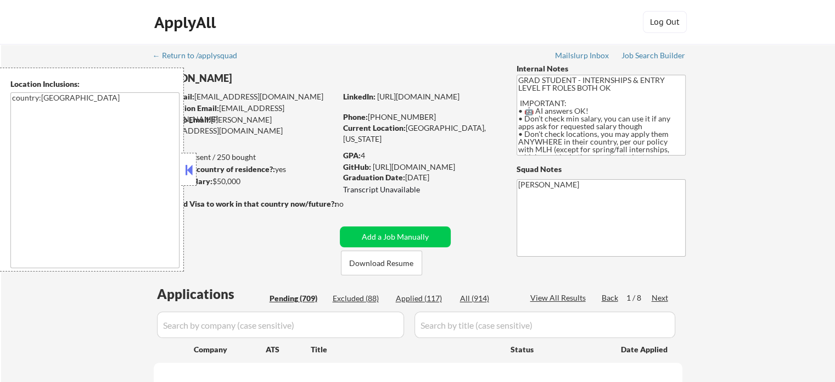
select select ""pending""
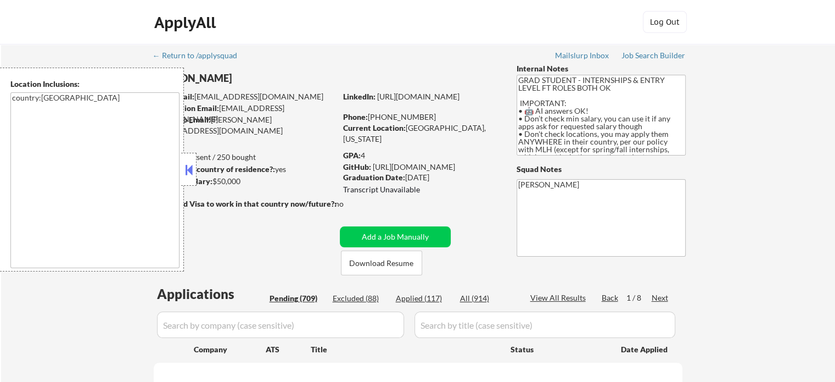
select select ""pending""
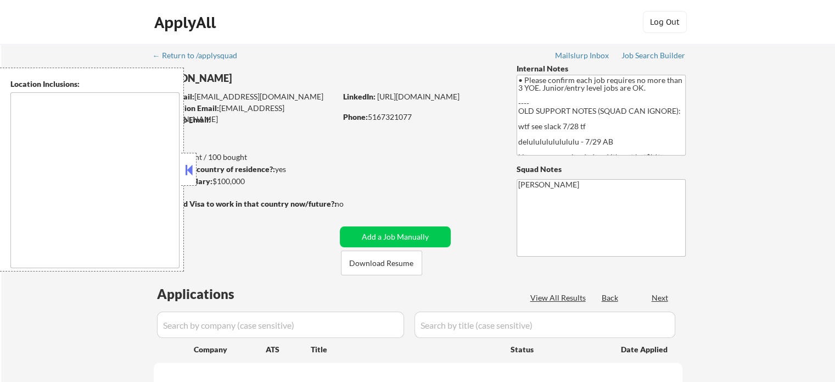
type textarea "[US_STATE], [GEOGRAPHIC_DATA] [GEOGRAPHIC_DATA], [GEOGRAPHIC_DATA] [GEOGRAPHIC_…"
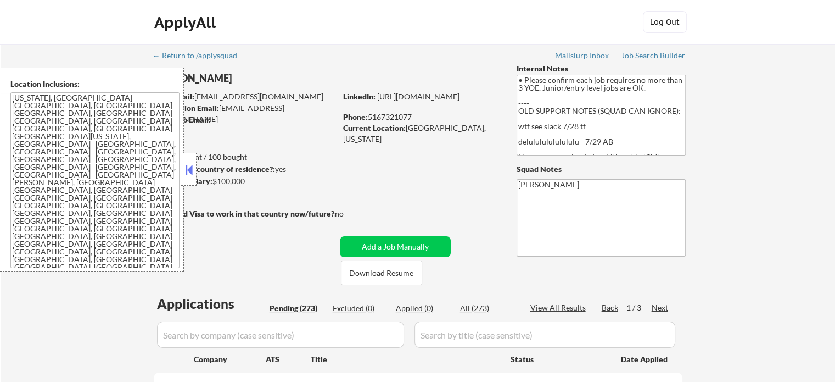
select select ""pending""
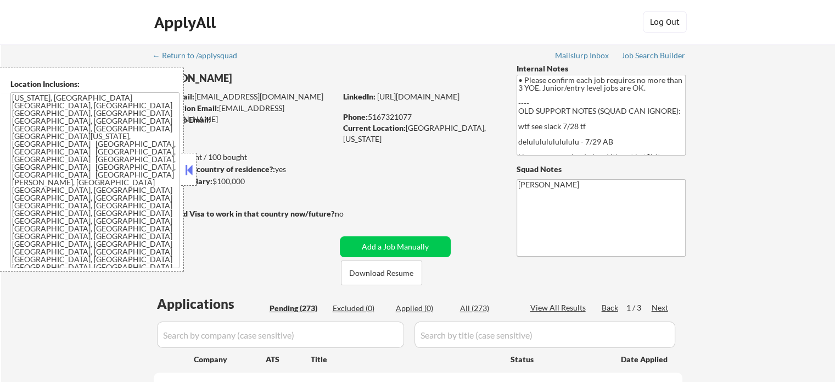
select select ""pending""
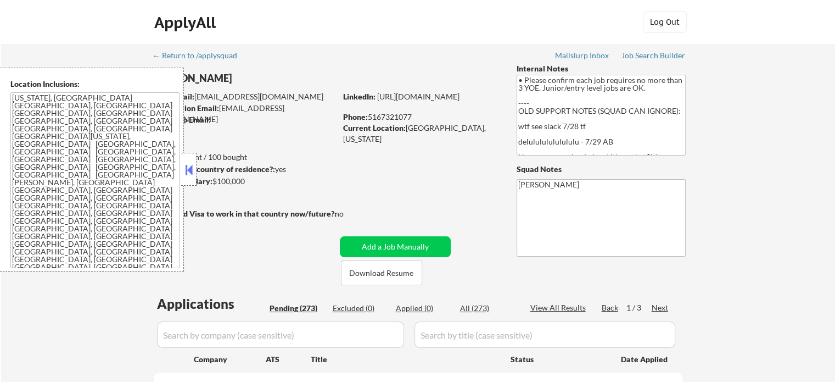
select select ""pending""
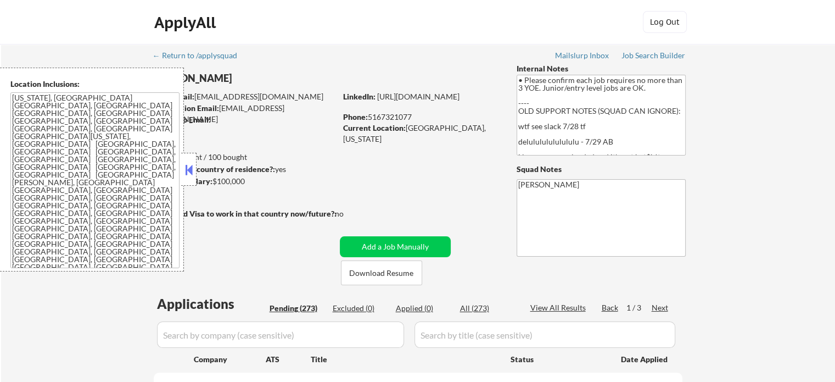
select select ""pending""
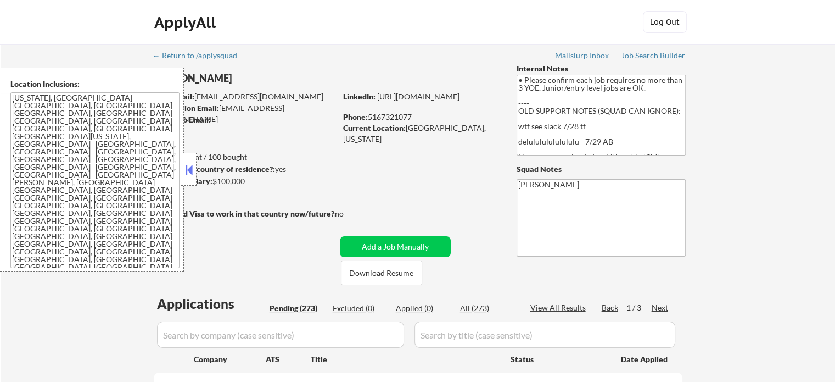
select select ""pending""
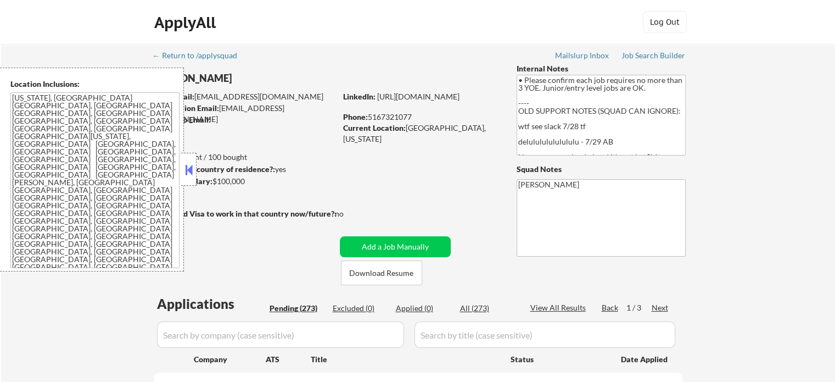
select select ""pending""
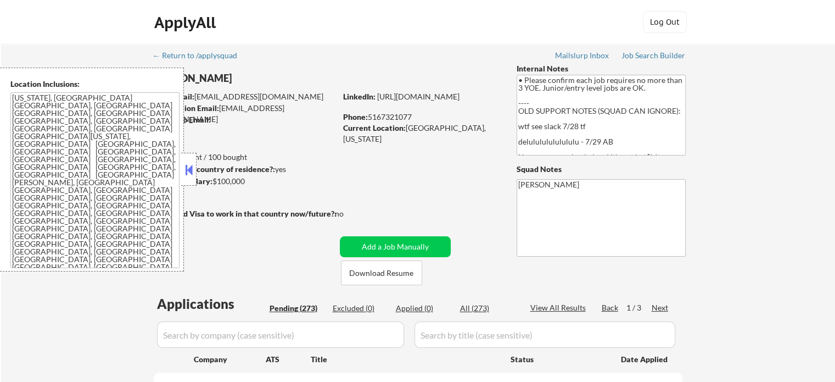
select select ""pending""
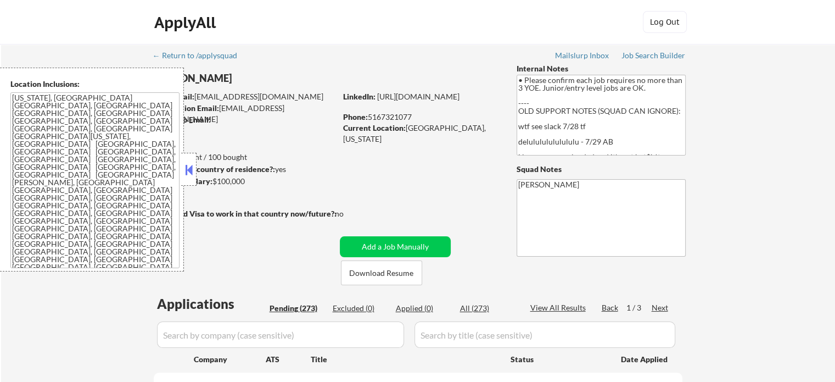
select select ""pending""
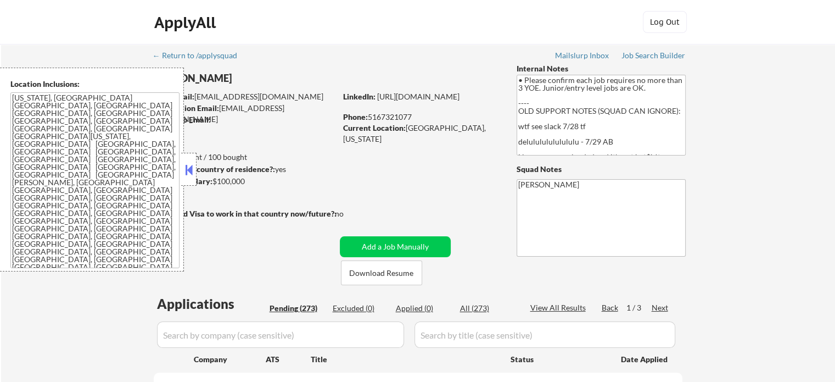
select select ""pending""
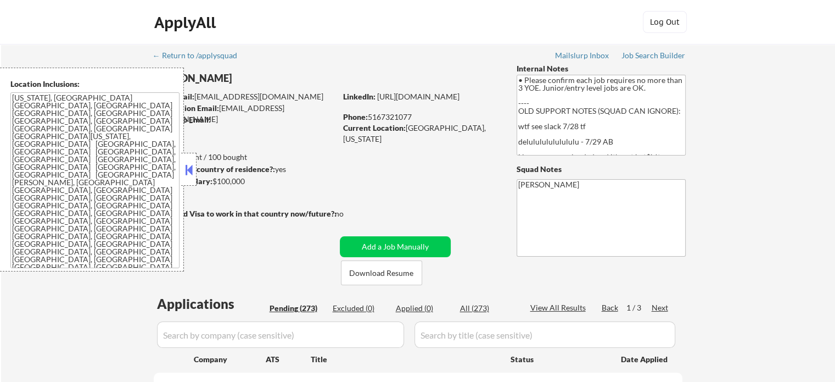
select select ""pending""
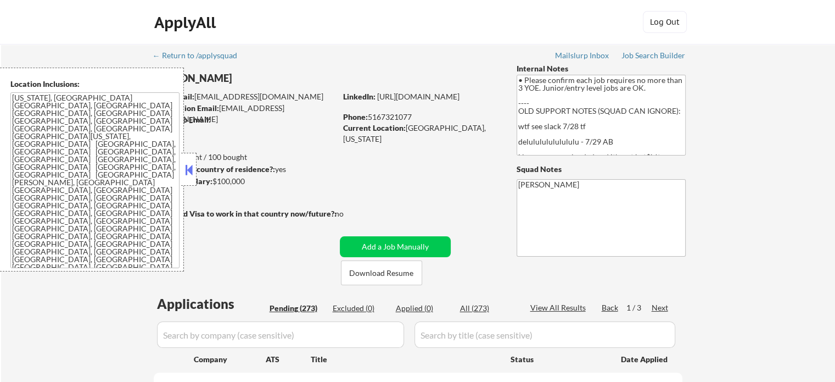
select select ""pending""
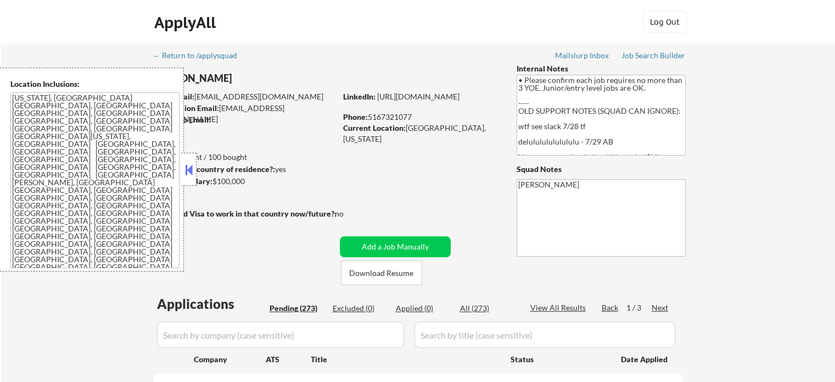
select select ""pending""
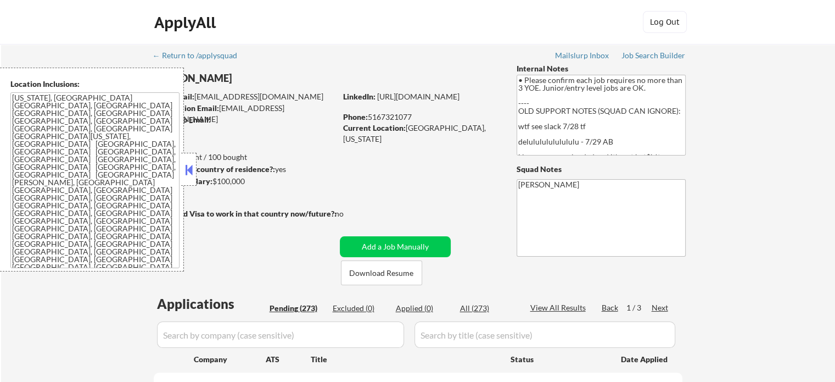
select select ""pending""
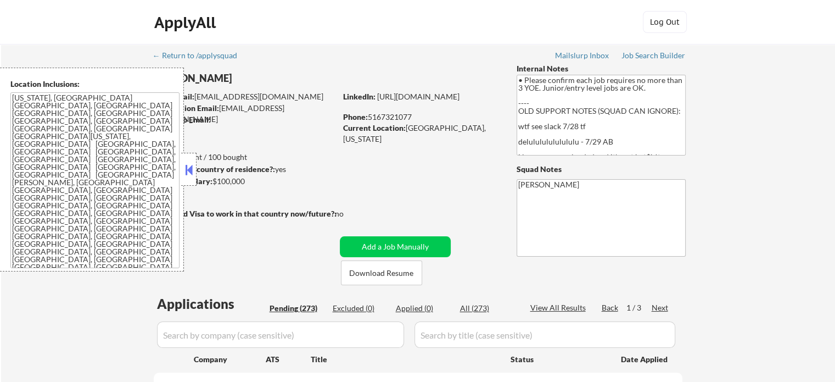
select select ""pending""
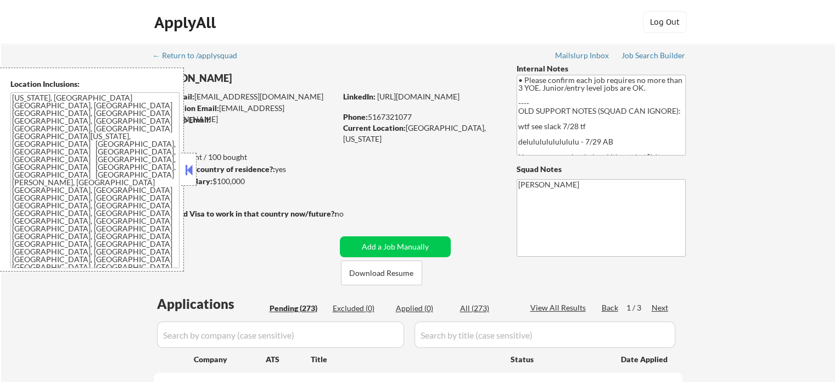
select select ""pending""
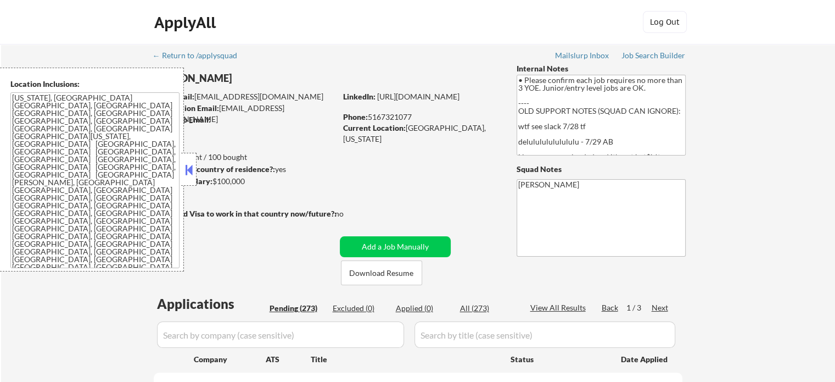
select select ""pending""
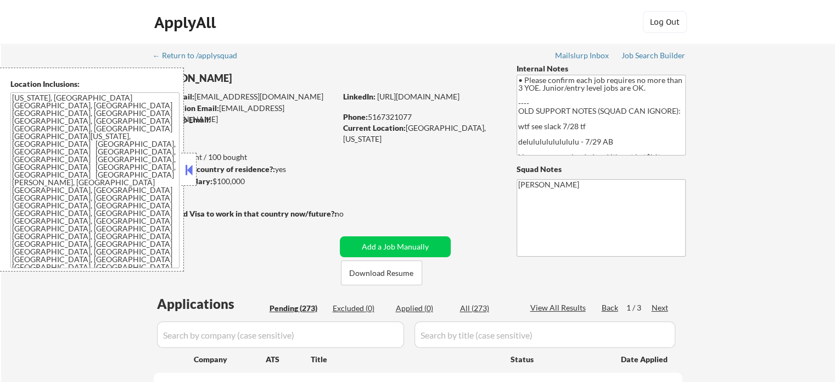
select select ""pending""
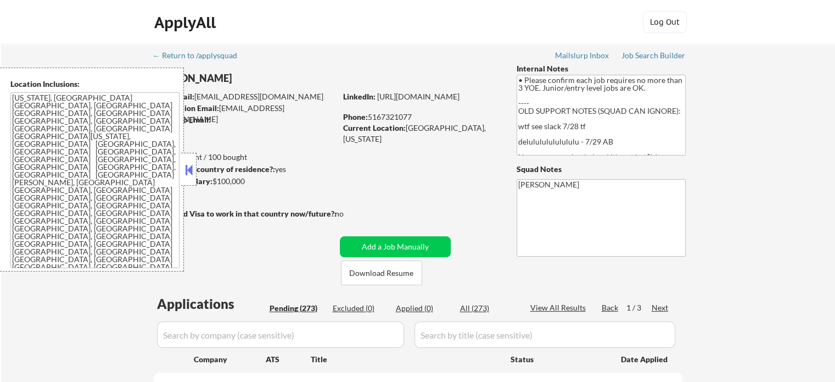
select select ""pending""
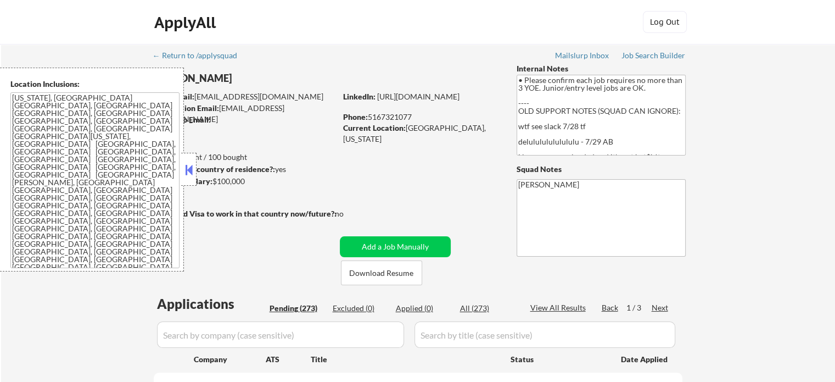
select select ""pending""
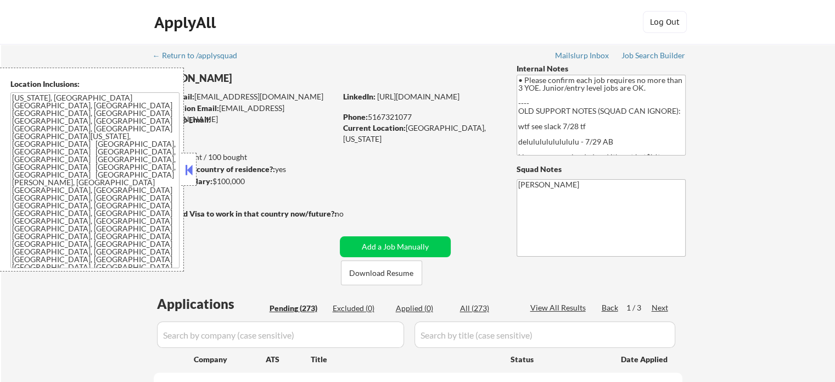
select select ""pending""
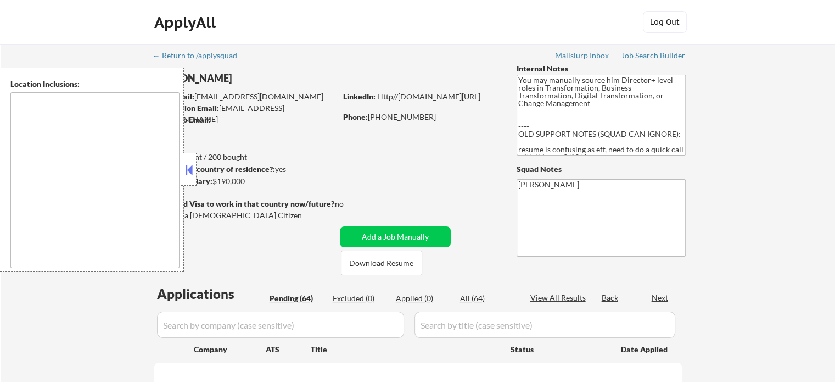
select select ""pending""
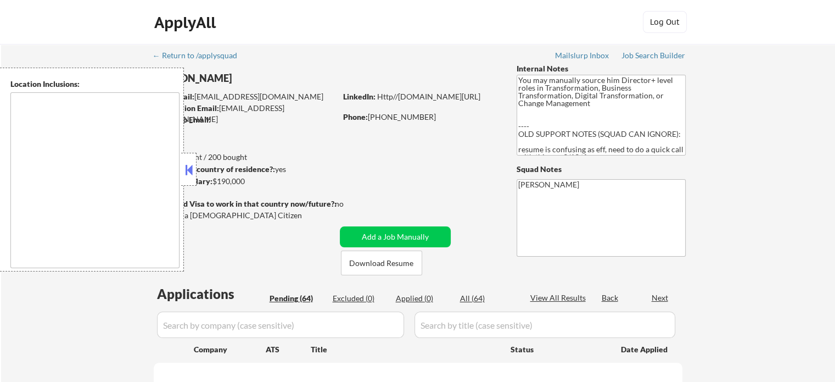
select select ""pending""
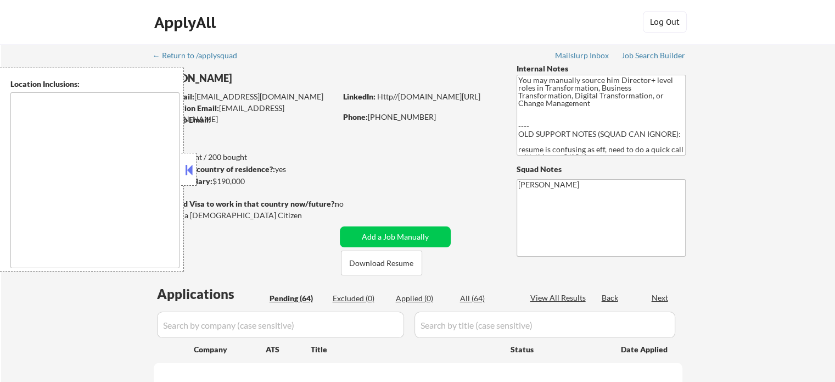
select select ""pending""
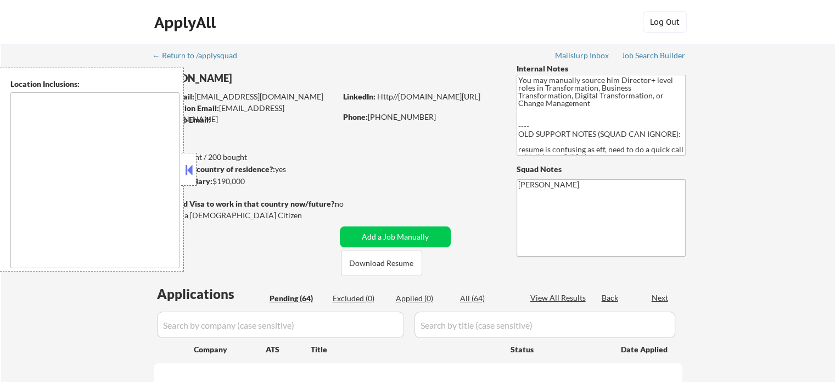
select select ""pending""
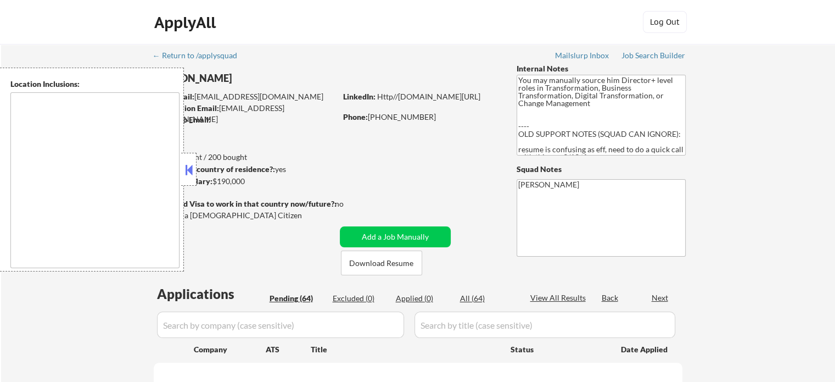
select select ""pending""
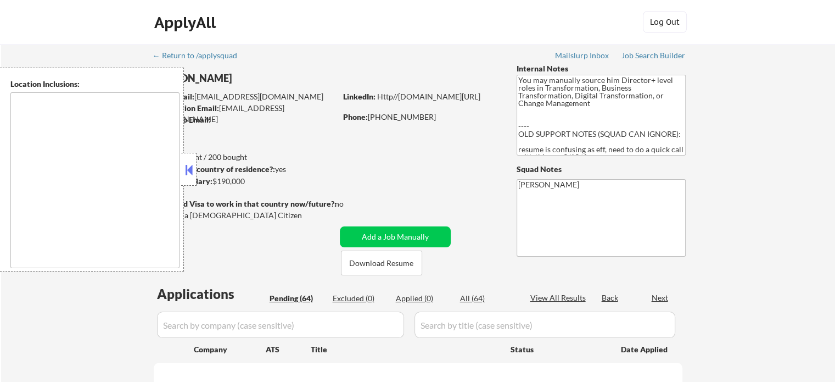
select select ""pending""
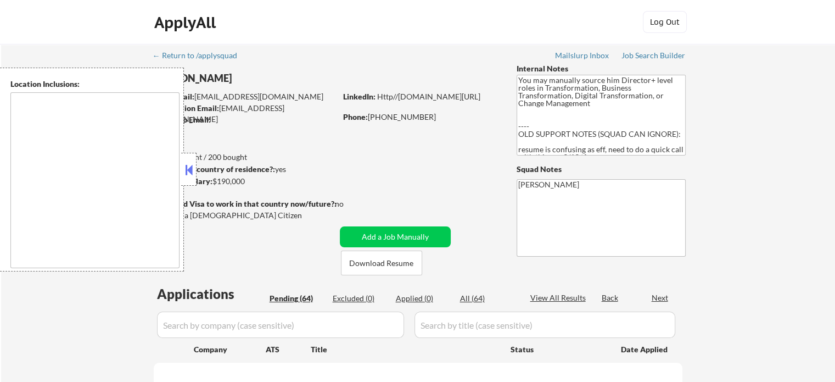
select select ""pending""
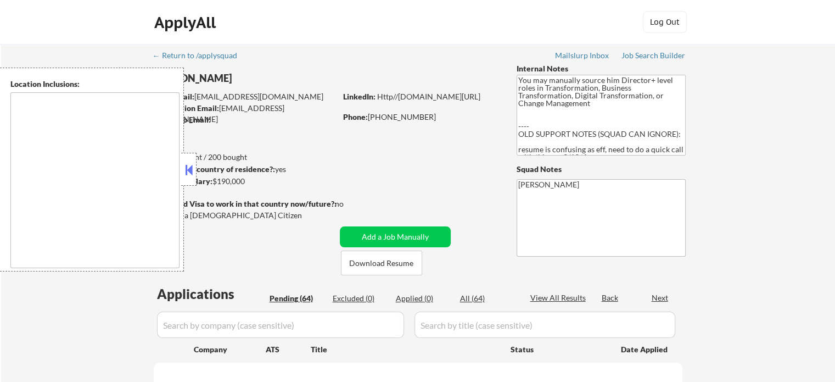
select select ""pending""
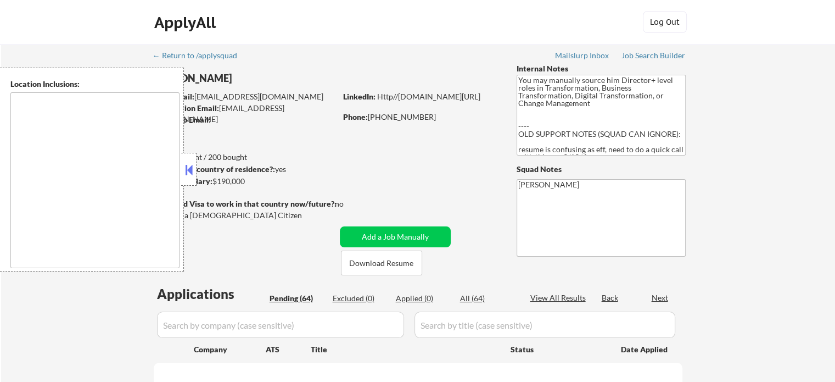
select select ""pending""
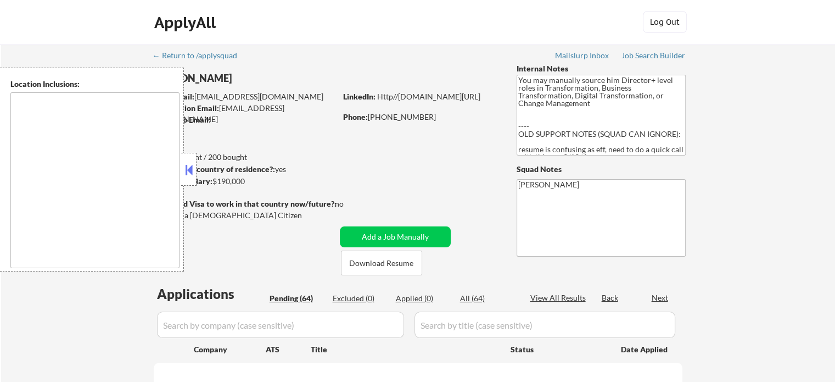
select select ""pending""
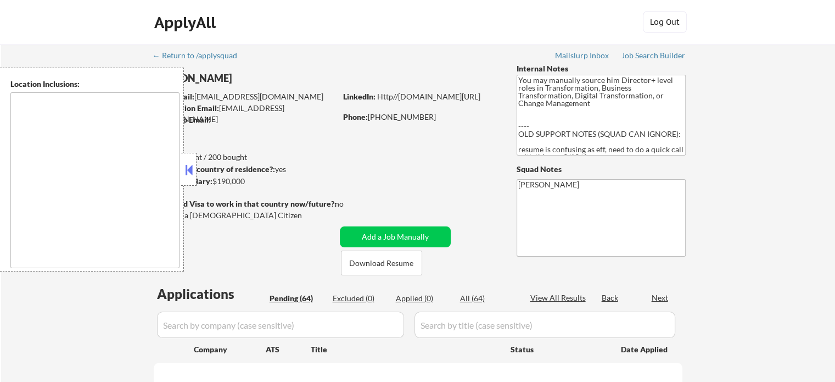
select select ""pending""
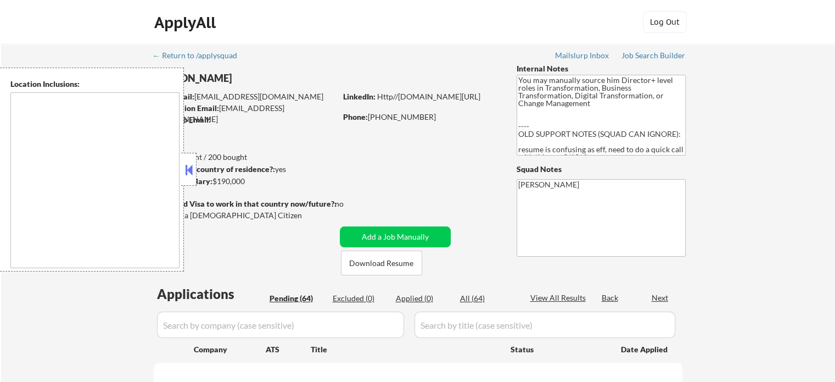
select select ""pending""
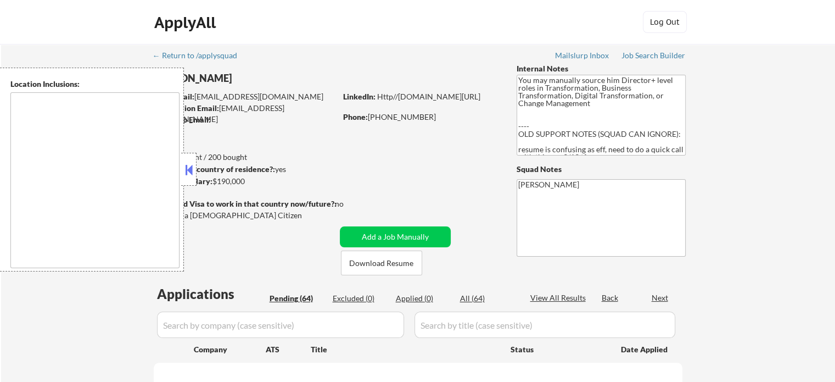
select select ""pending""
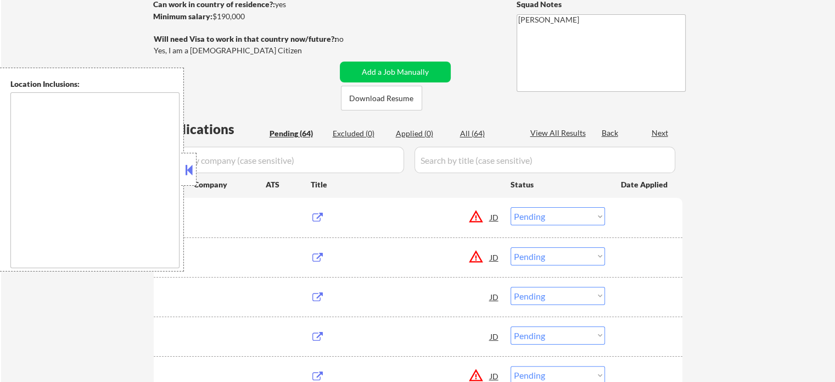
type textarea "Columbia, SC West Columbia, SC Cayce, SC Forest Acres, SC Irmo, SC Lexington, S…"
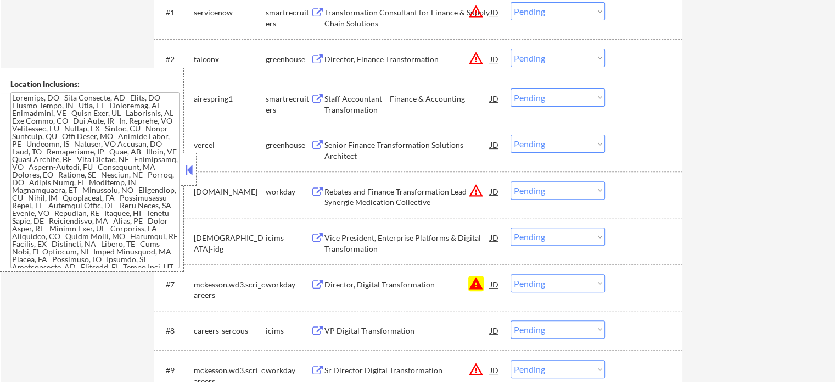
scroll to position [439, 0]
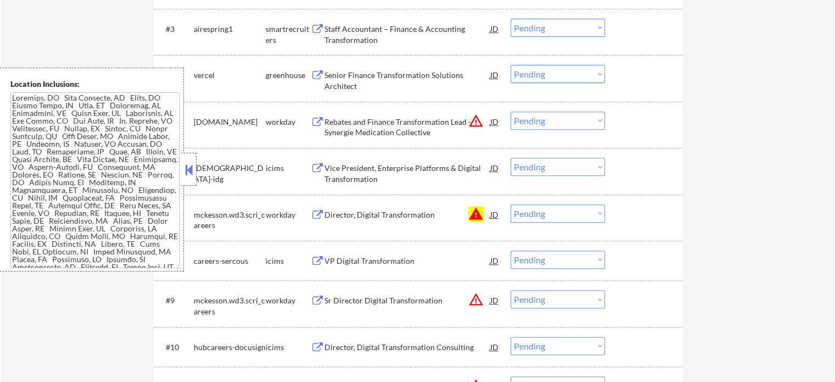
click at [569, 216] on select "Choose an option... Pending Applied Excluded (Questions) Excluded (Expired) Exc…" at bounding box center [558, 213] width 94 height 18
click at [511, 204] on select "Choose an option... Pending Applied Excluded (Questions) Excluded (Expired) Exc…" at bounding box center [558, 213] width 94 height 18
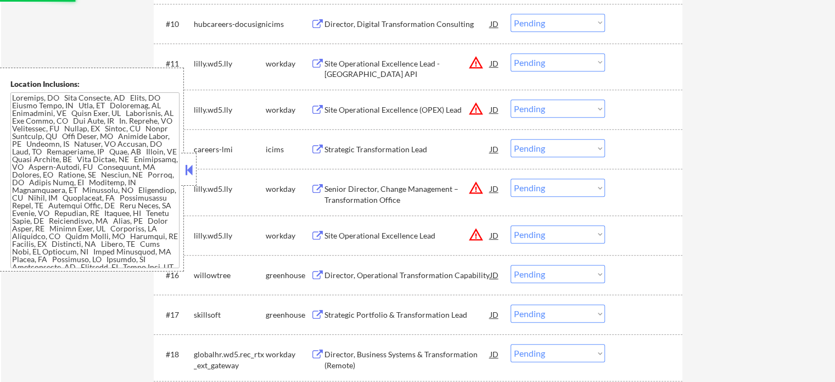
select select ""pending""
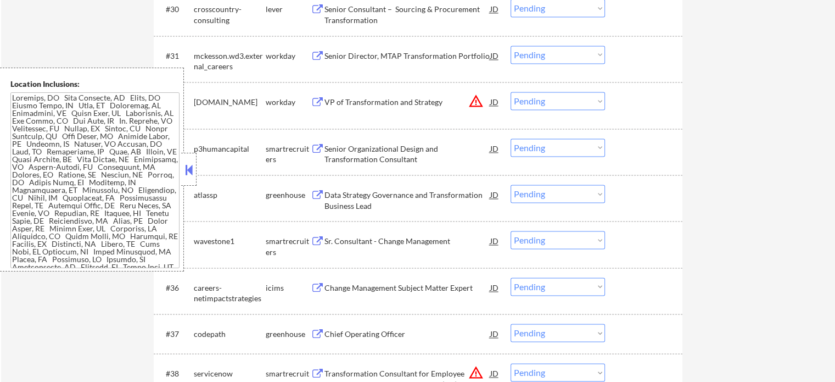
scroll to position [1757, 0]
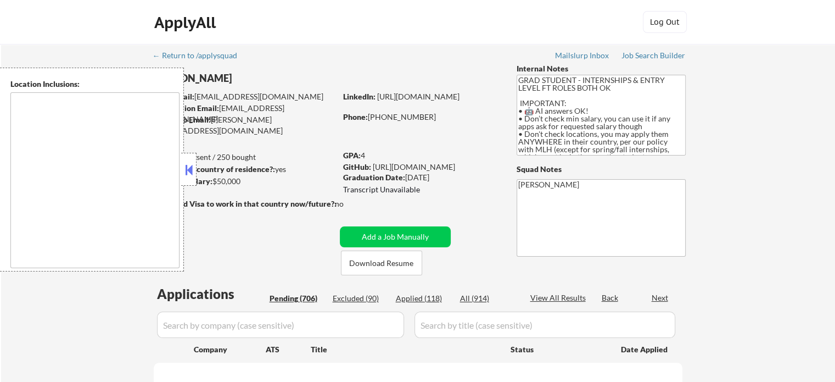
select select ""pending""
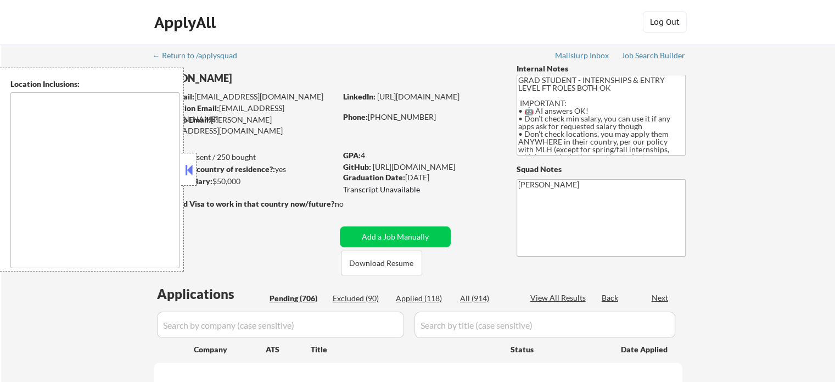
select select ""pending""
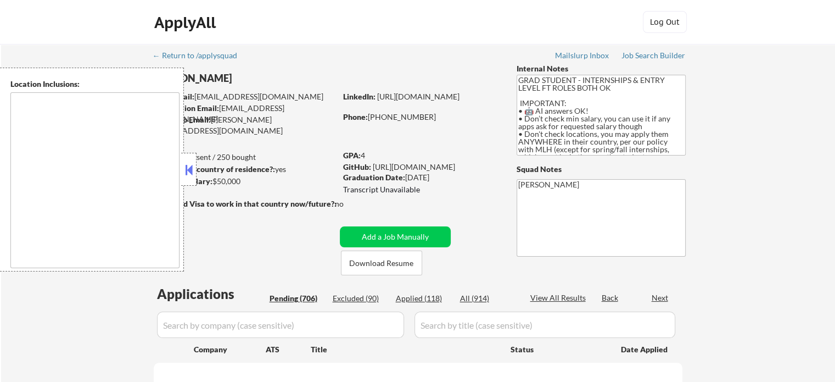
select select ""pending""
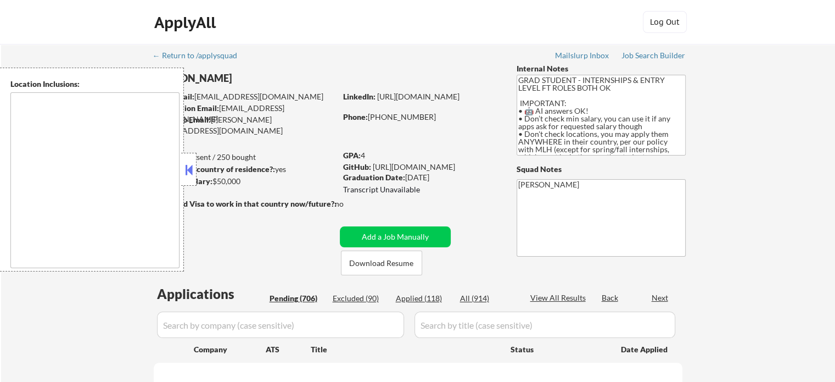
select select ""pending""
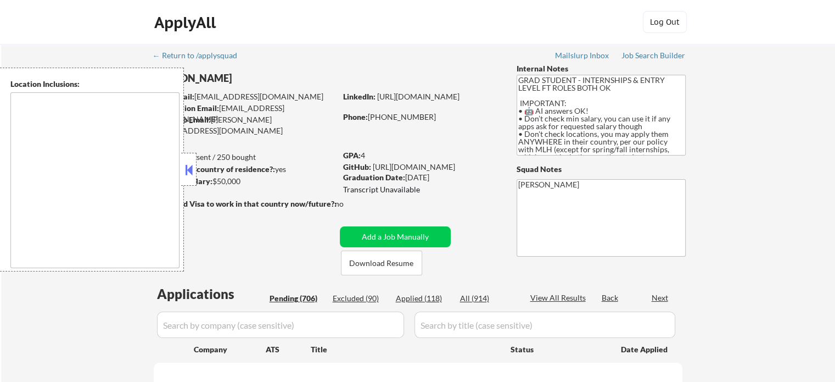
select select ""pending""
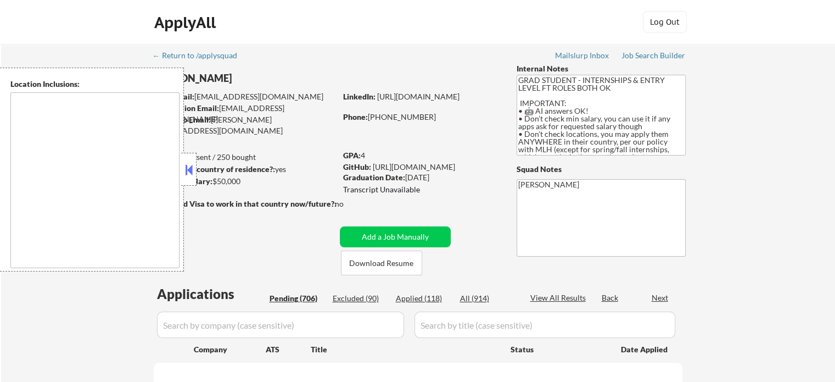
select select ""pending""
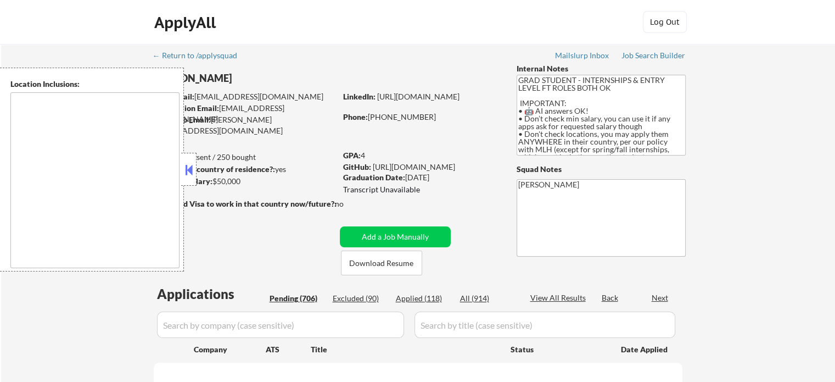
select select ""pending""
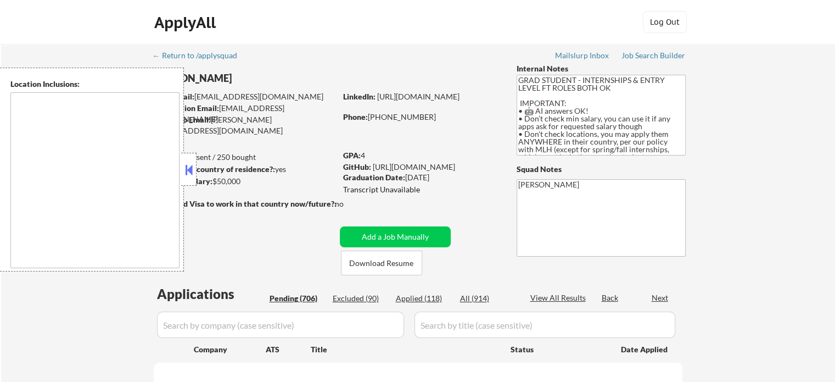
select select ""pending""
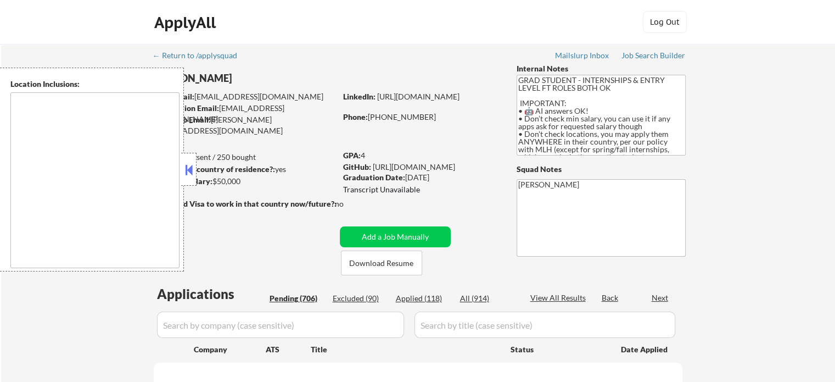
select select ""pending""
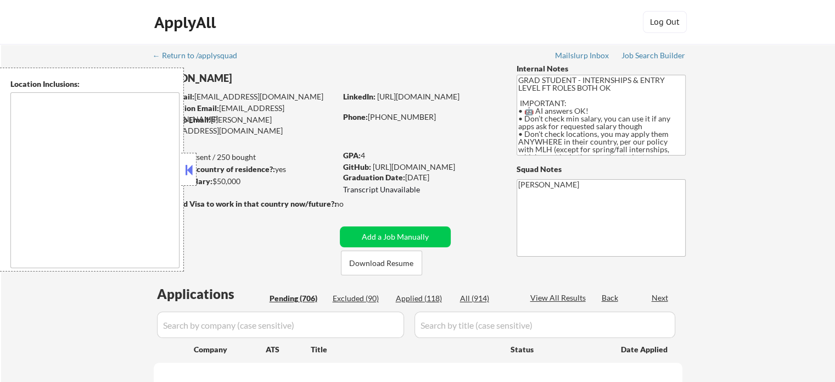
select select ""pending""
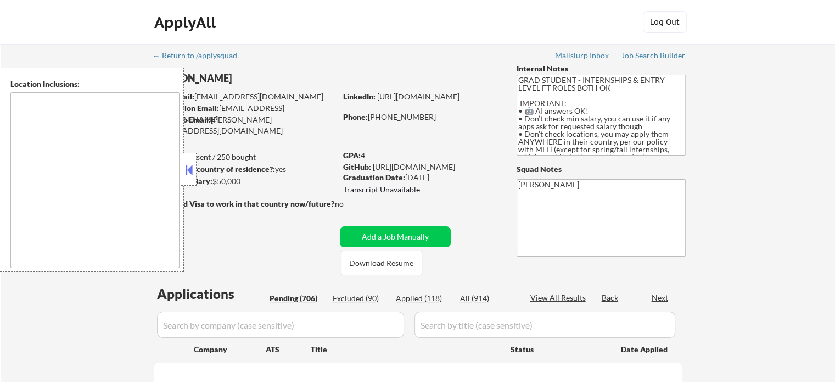
select select ""pending""
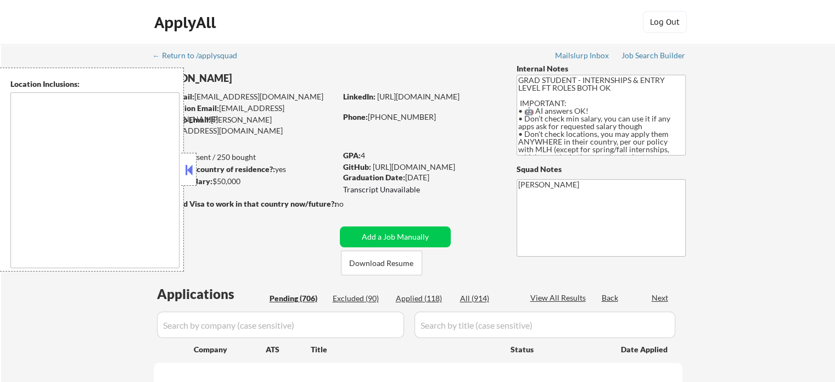
select select ""pending""
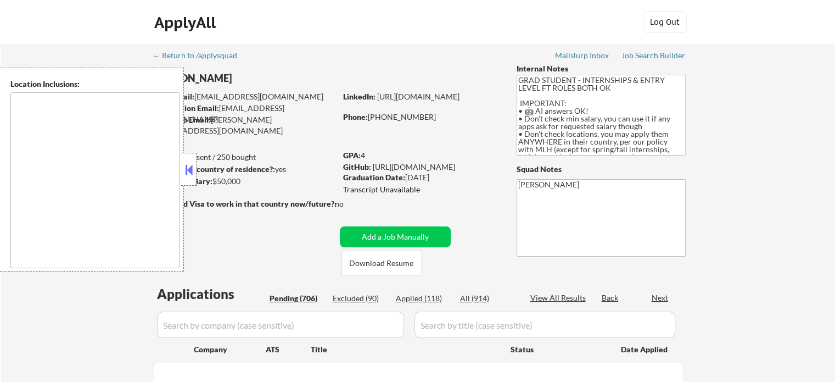
select select ""pending""
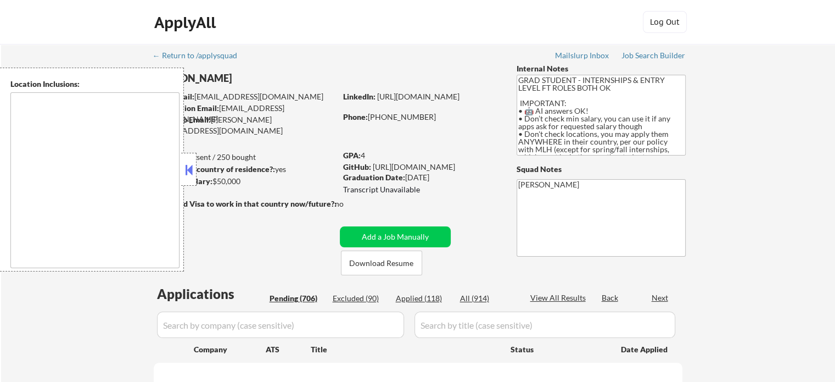
select select ""pending""
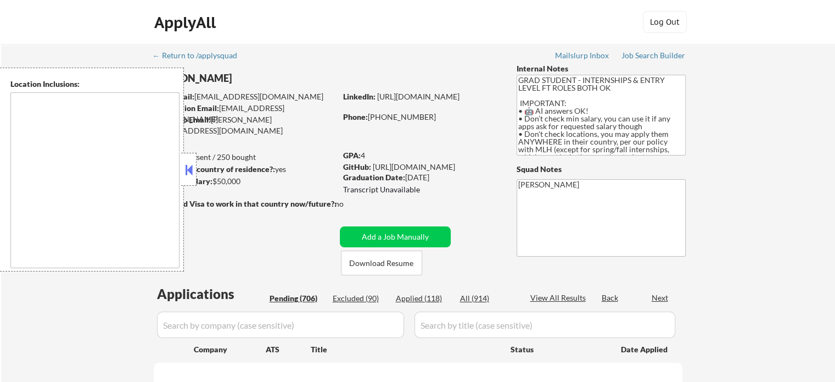
select select ""pending""
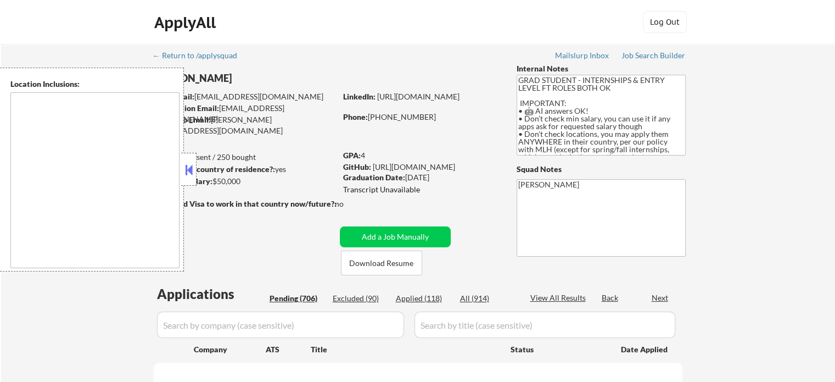
select select ""pending""
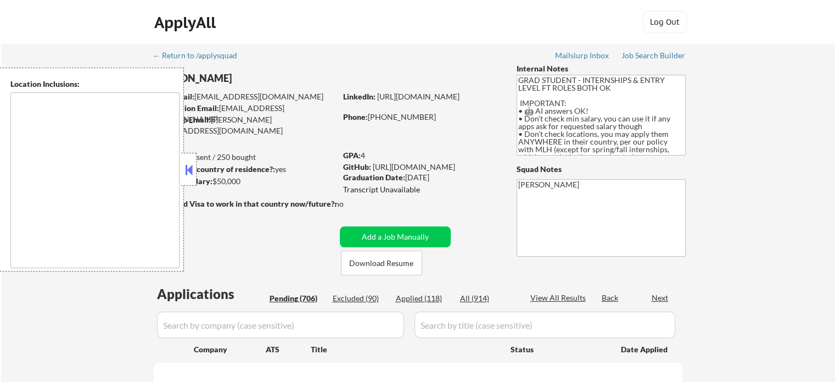
select select ""pending""
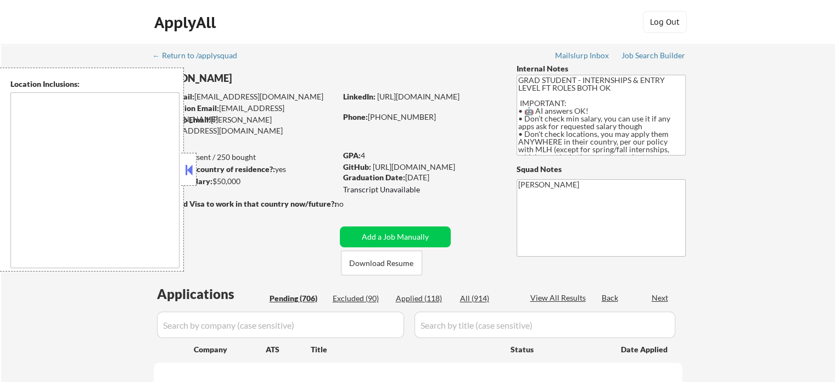
select select ""pending""
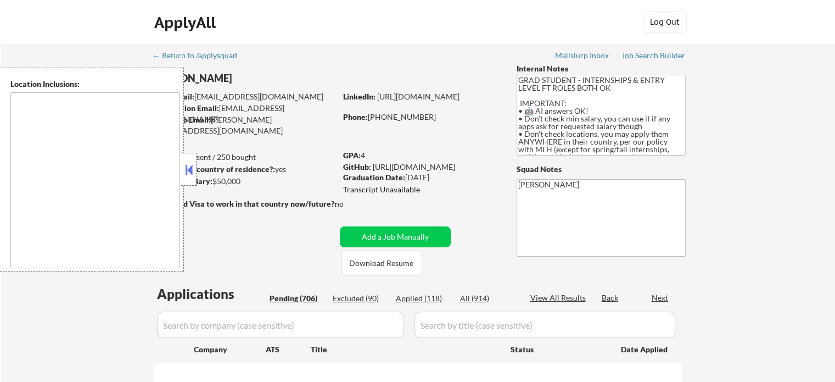
select select ""pending""
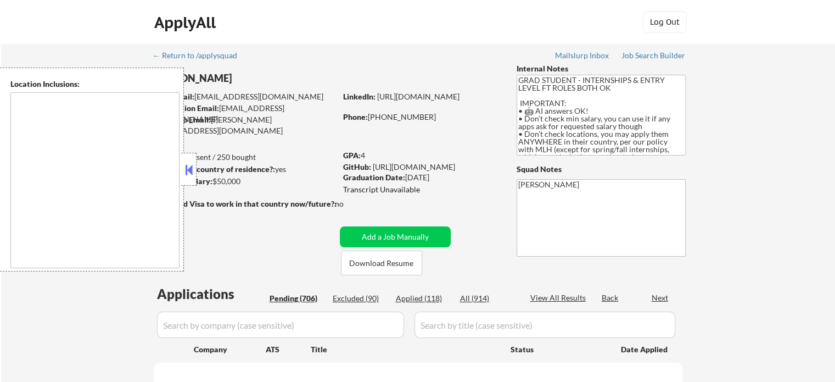
select select ""pending""
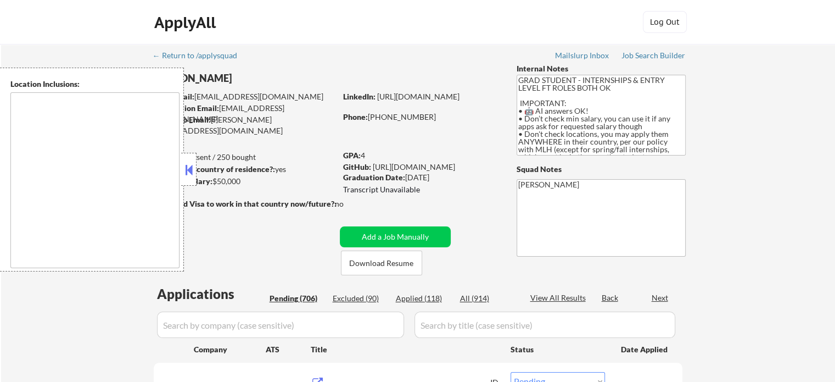
scroll to position [110, 0]
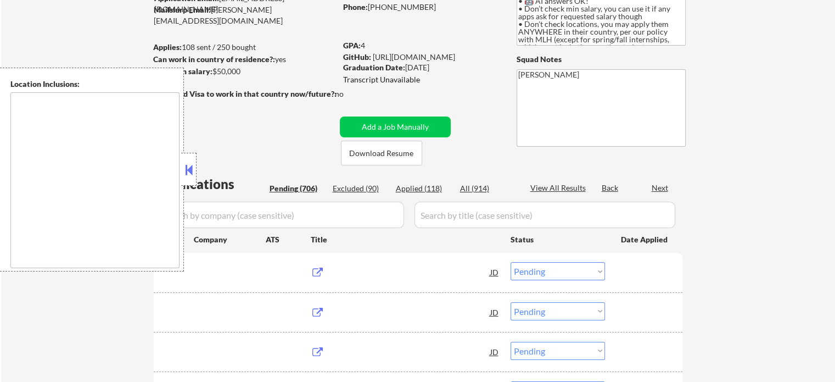
type textarea "country:[GEOGRAPHIC_DATA]"
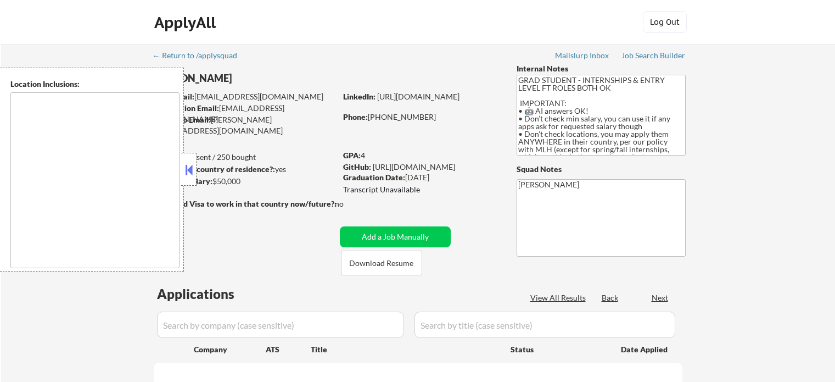
type textarea "country:[GEOGRAPHIC_DATA]"
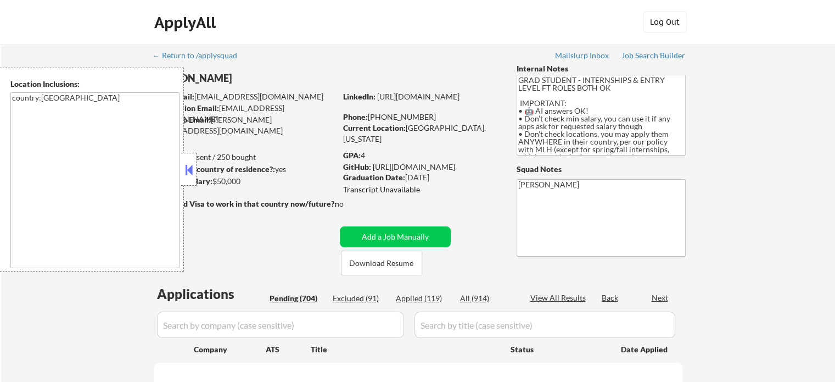
click at [189, 173] on button at bounding box center [189, 169] width 12 height 16
select select ""pending""
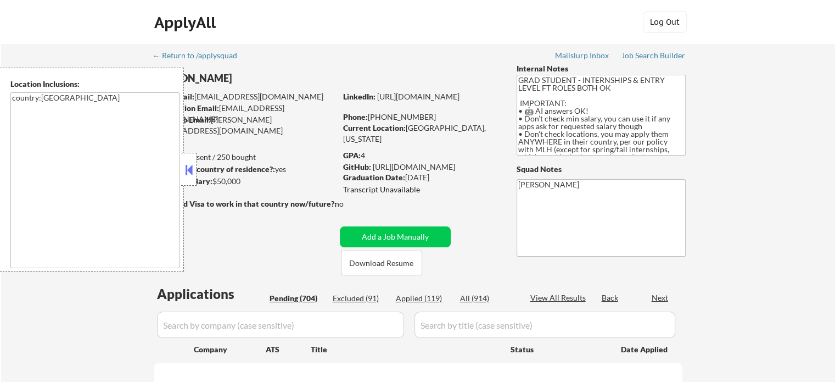
select select ""pending""
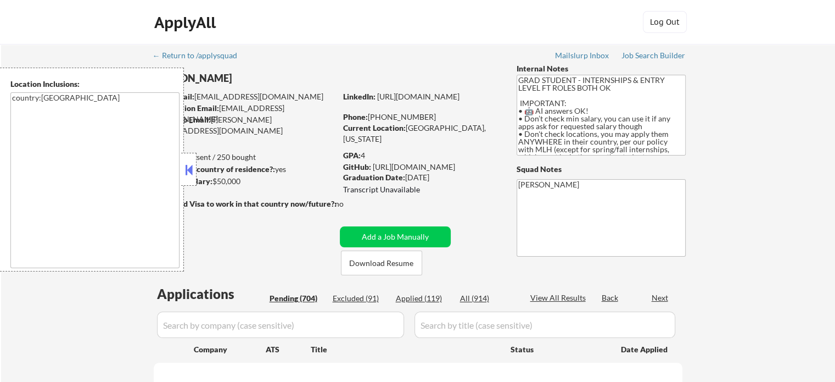
select select ""pending""
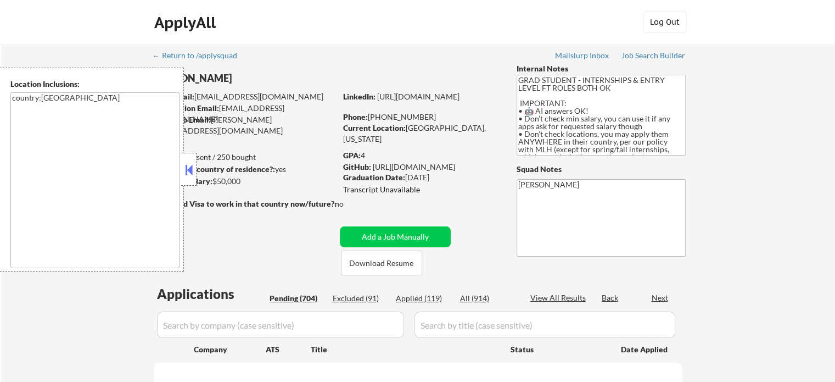
select select ""pending""
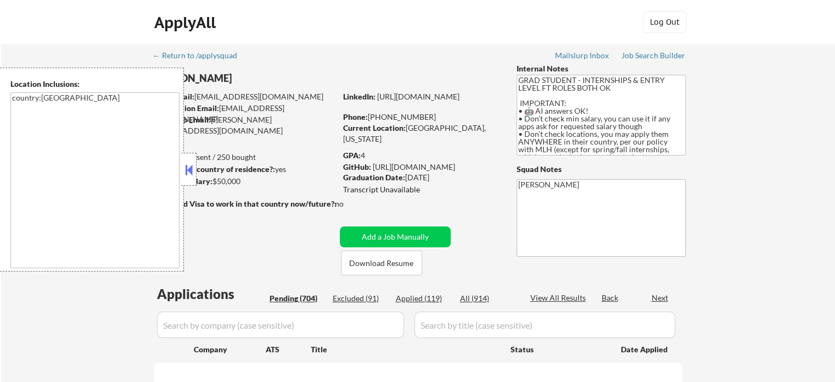
select select ""pending""
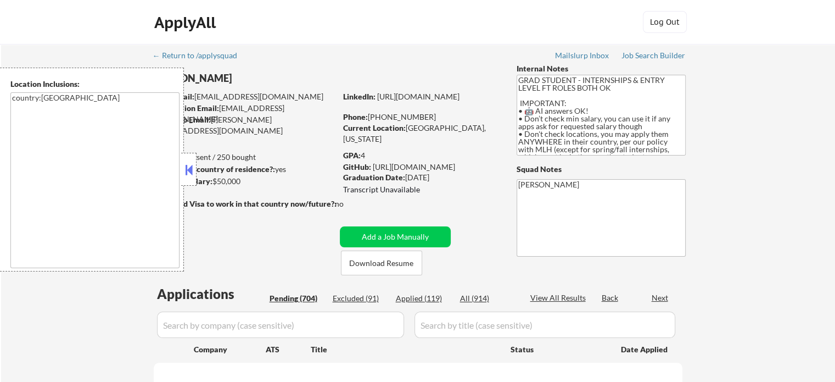
select select ""pending""
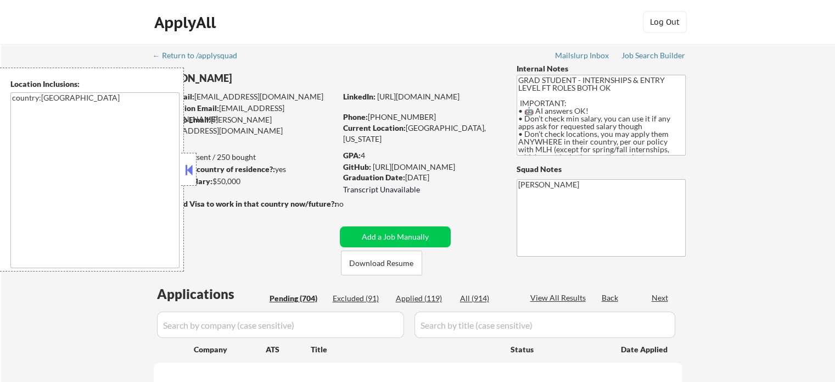
select select ""pending""
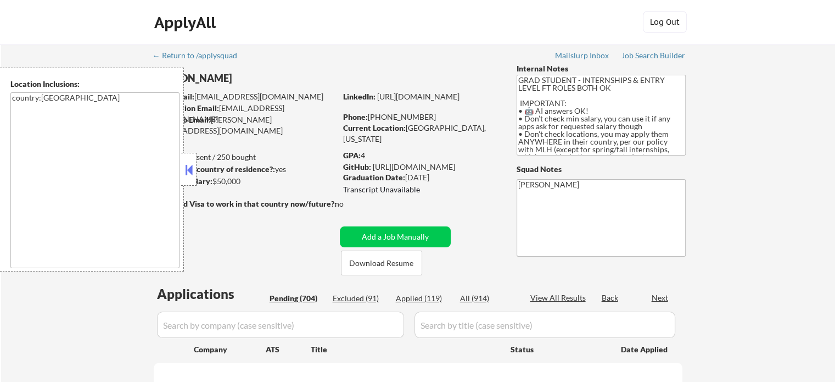
select select ""pending""
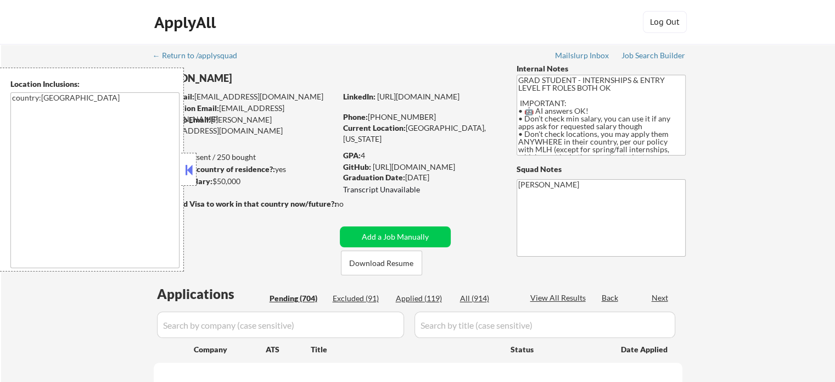
select select ""pending""
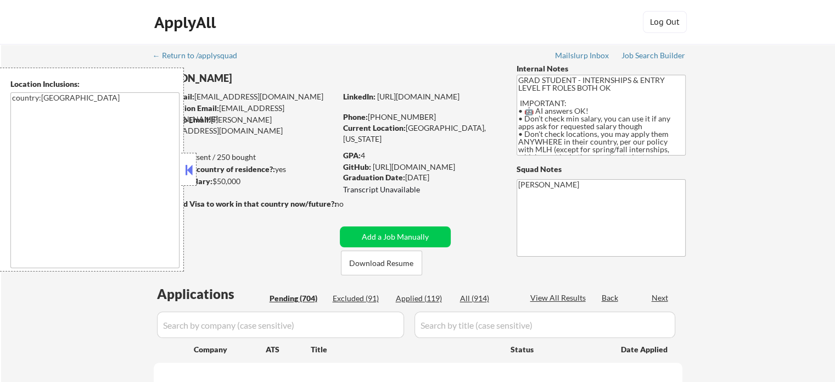
select select ""pending""
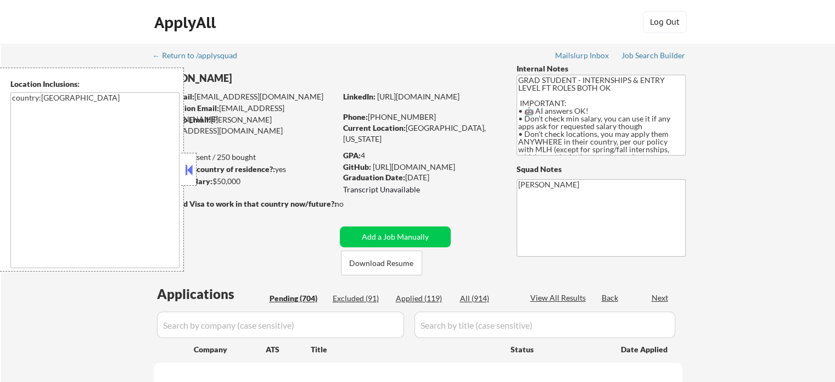
select select ""pending""
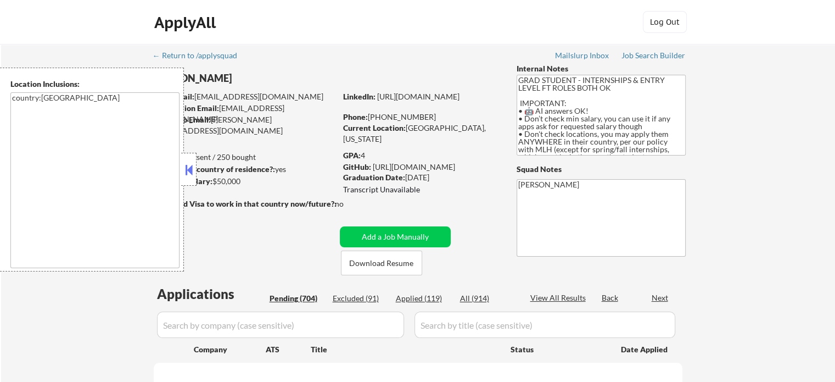
select select ""pending""
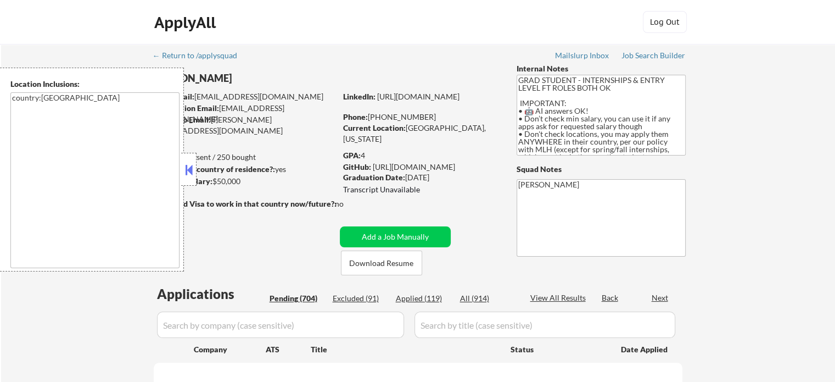
select select ""pending""
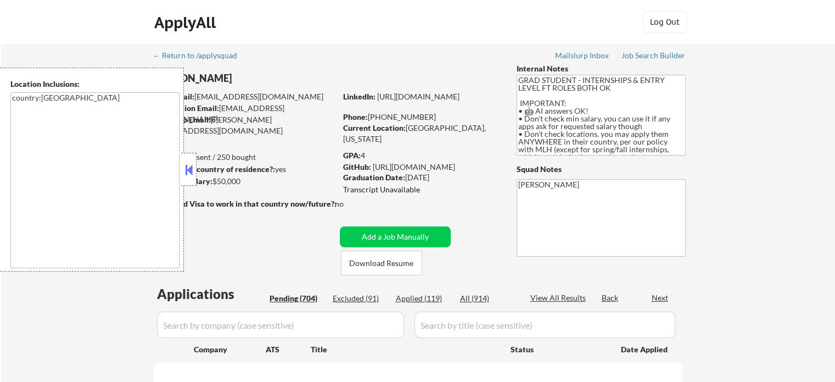
select select ""pending""
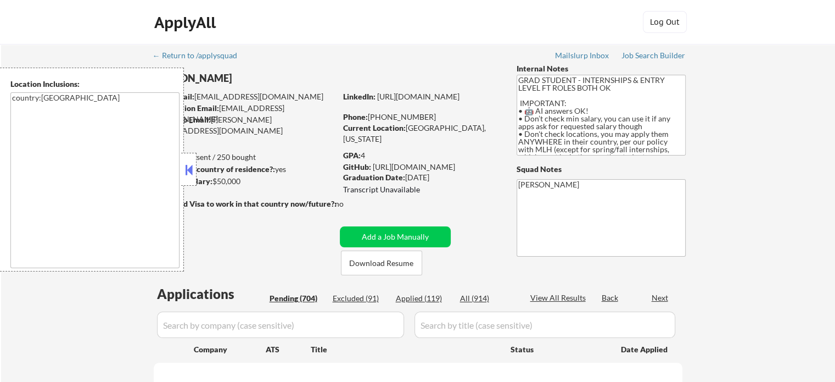
select select ""pending""
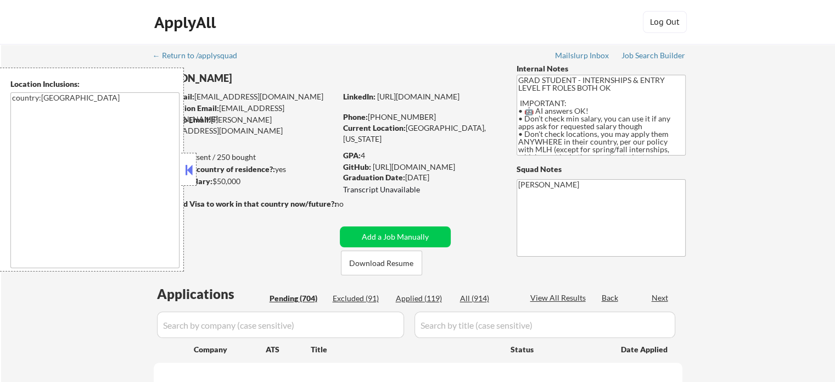
select select ""pending""
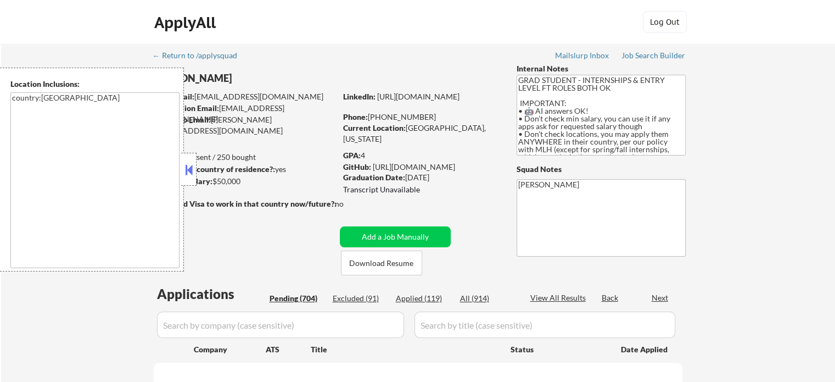
select select ""pending""
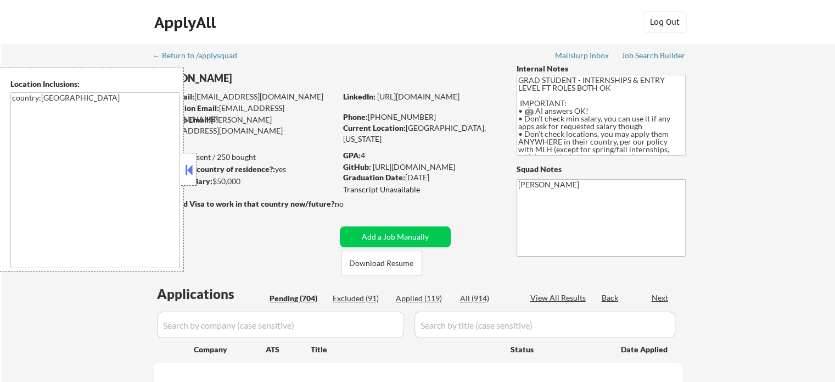
select select ""pending""
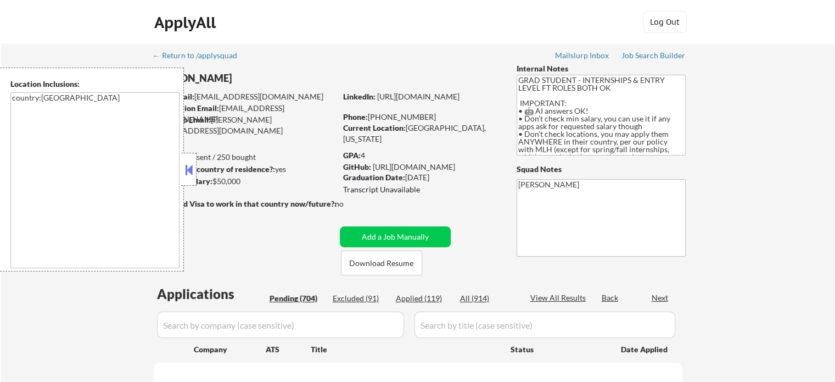
select select ""pending""
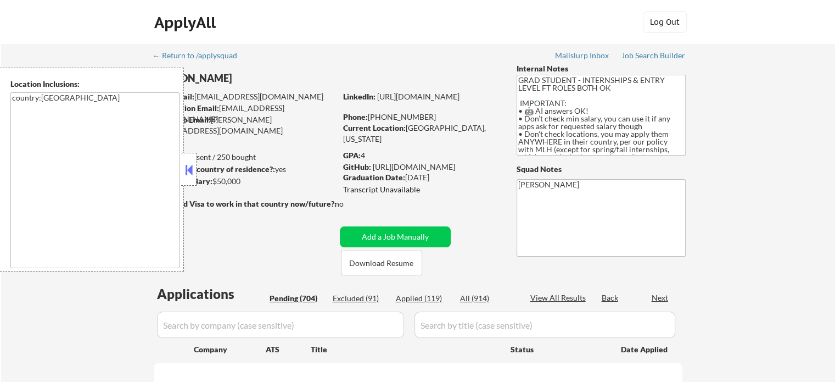
select select ""pending""
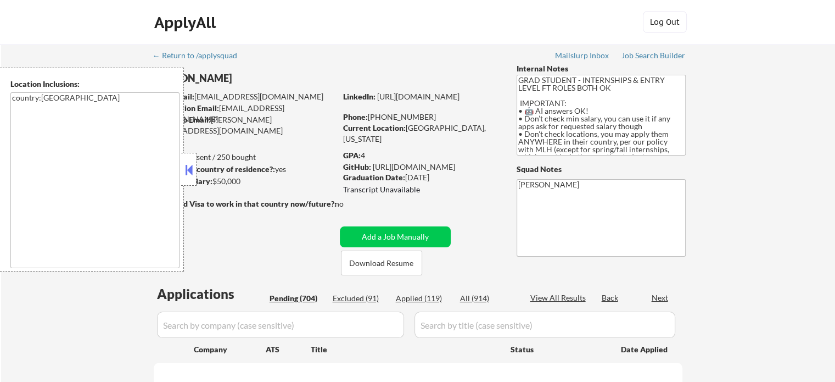
select select ""pending""
type textarea "country:[GEOGRAPHIC_DATA]"
select select ""pending""
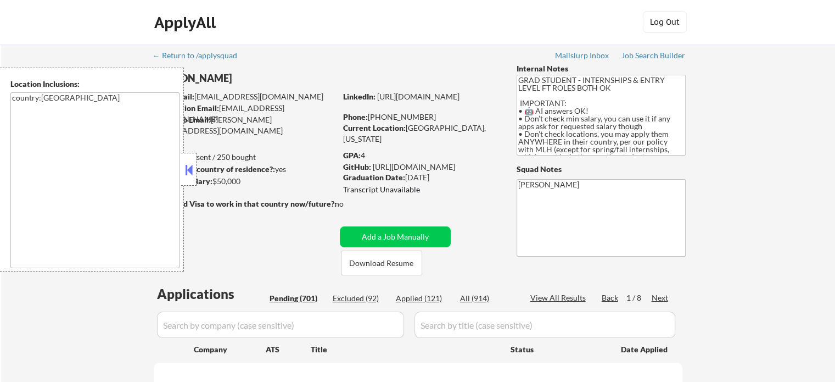
select select ""pending""
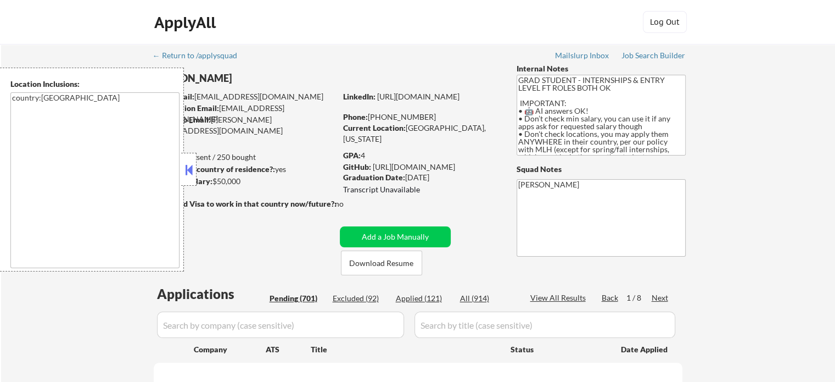
select select ""pending""
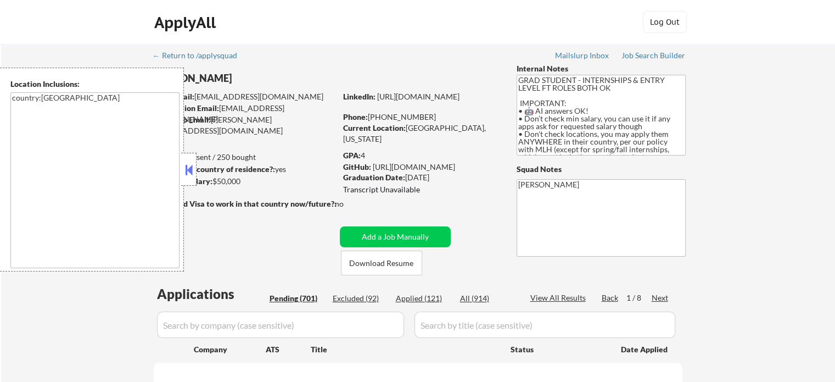
select select ""pending""
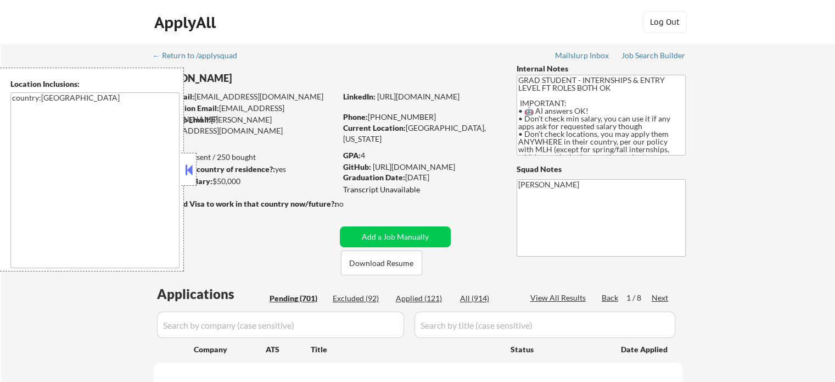
select select ""pending""
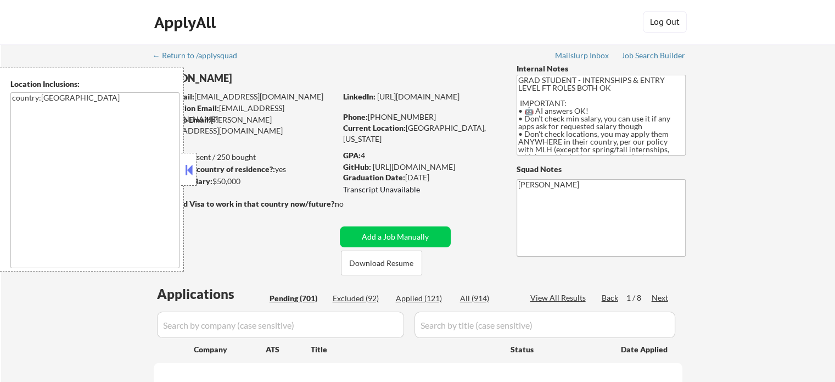
select select ""pending""
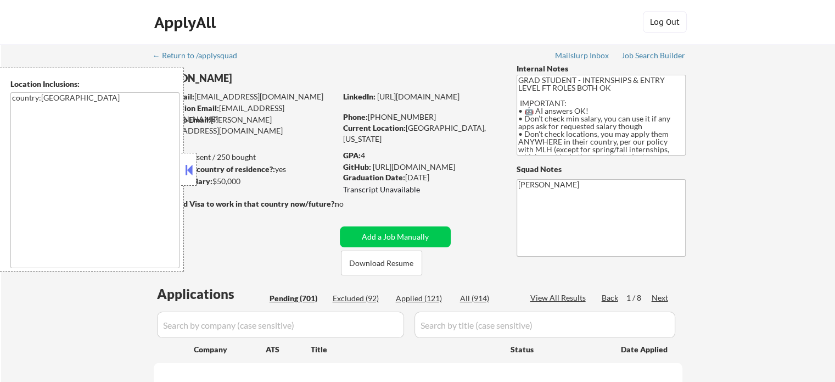
select select ""pending""
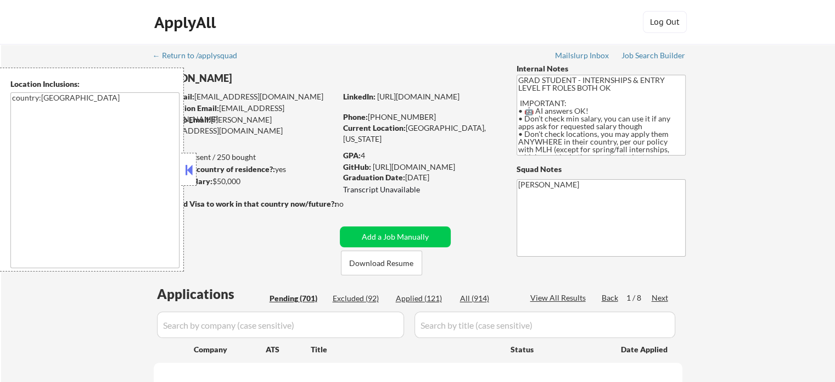
select select ""pending""
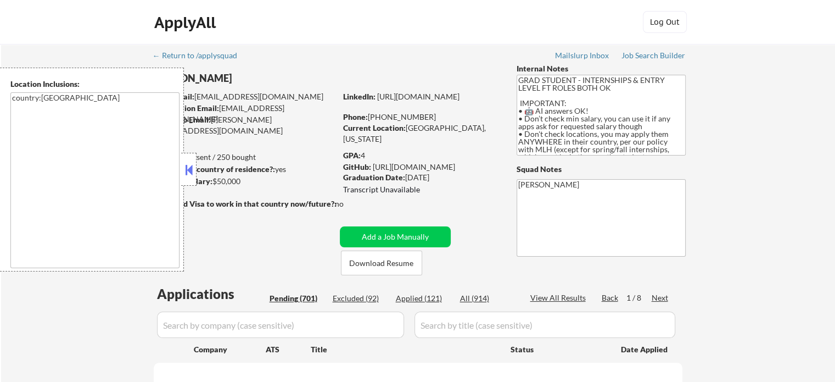
select select ""pending""
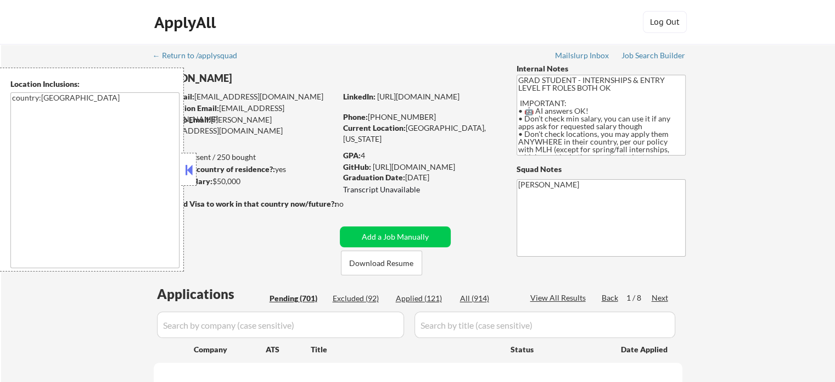
select select ""pending""
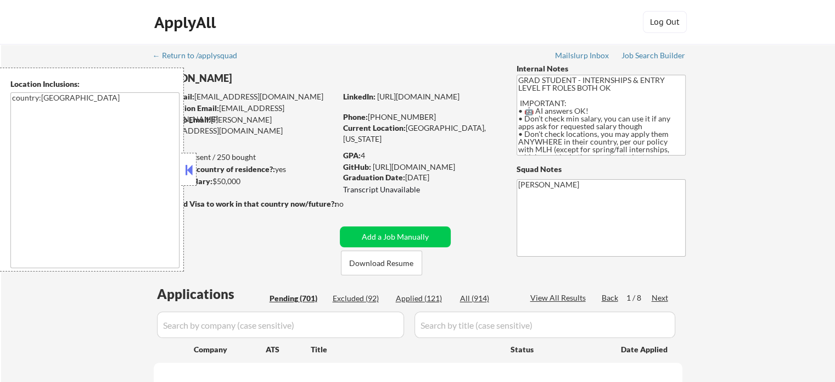
select select ""pending""
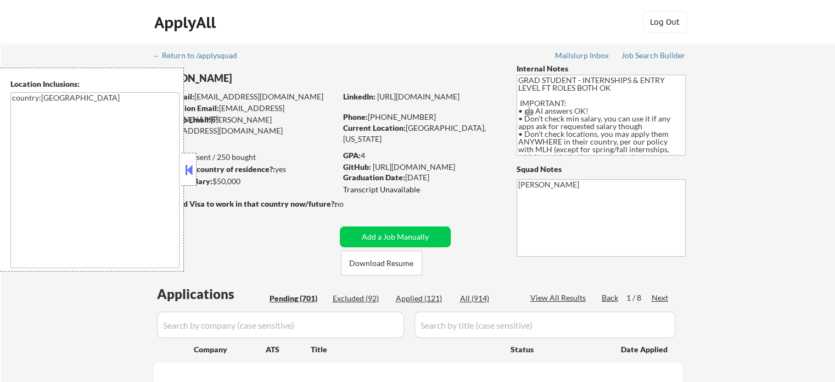
select select ""pending""
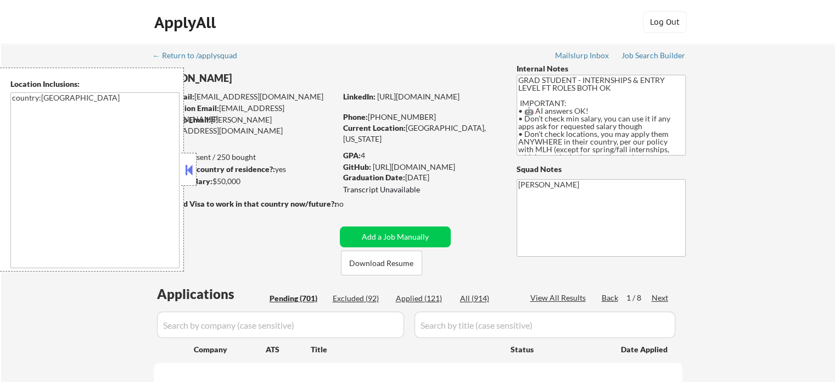
select select ""pending""
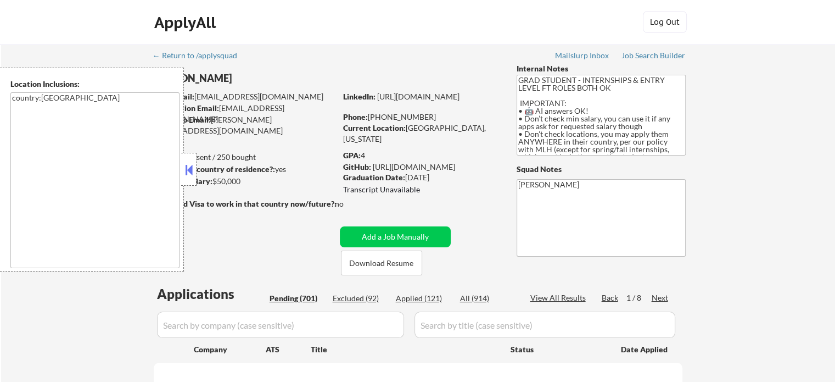
select select ""pending""
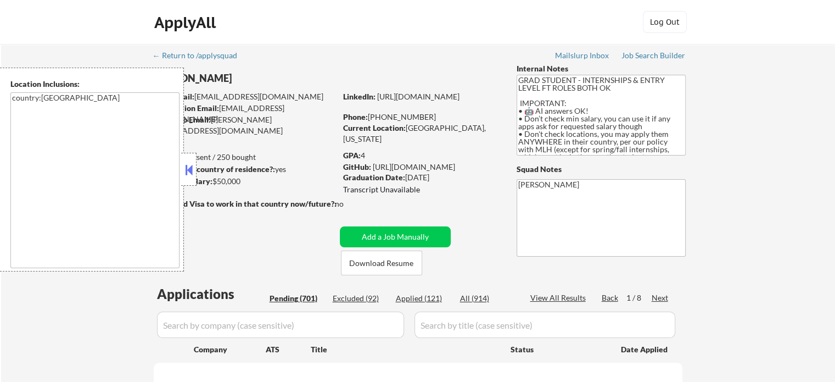
select select ""pending""
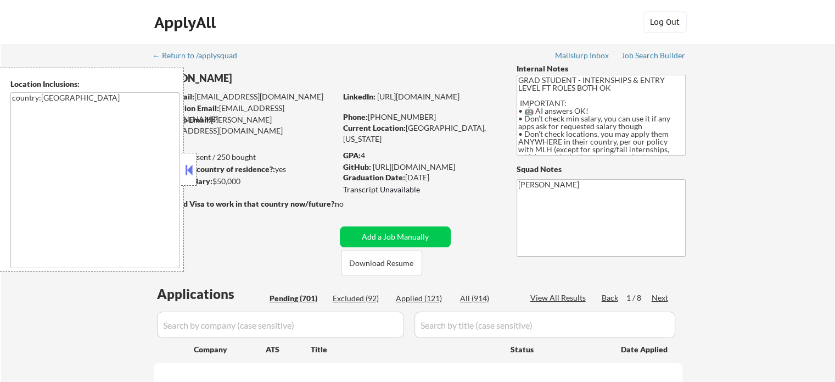
select select ""pending""
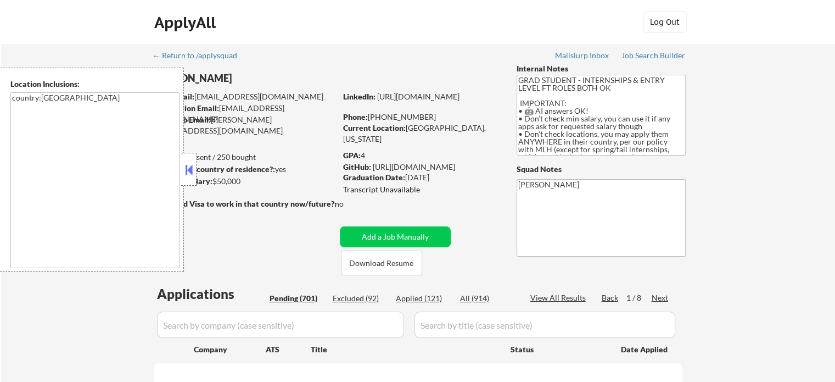
select select ""pending""
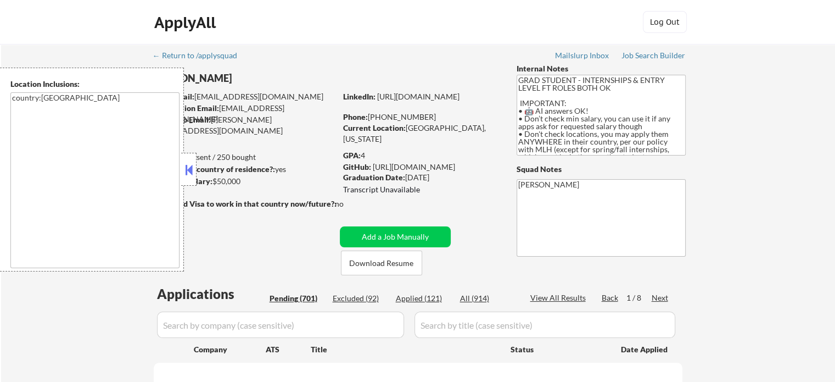
select select ""pending""
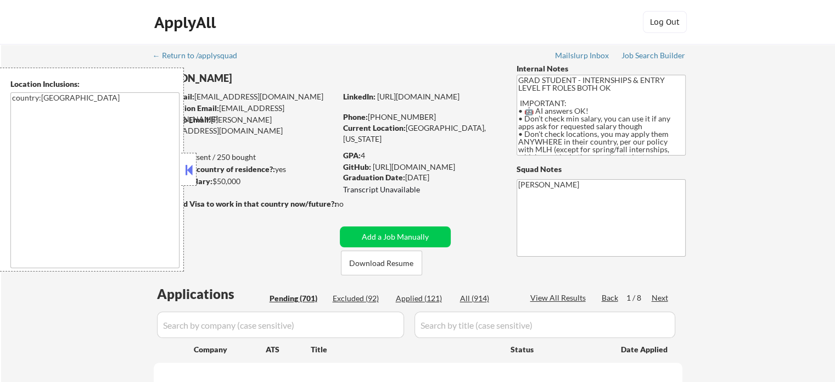
select select ""pending""
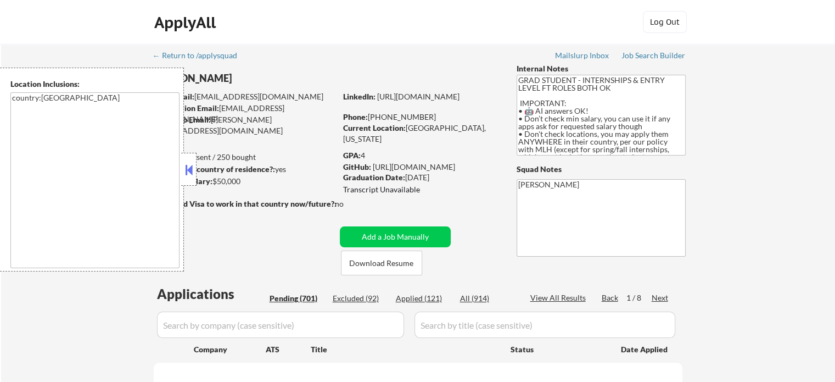
select select ""pending""
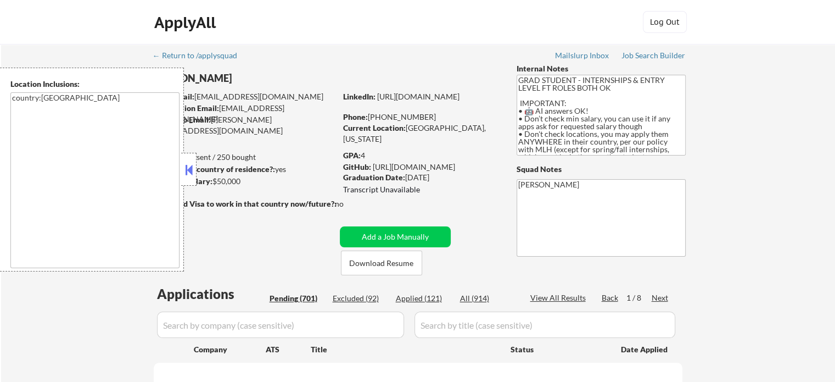
select select ""pending""
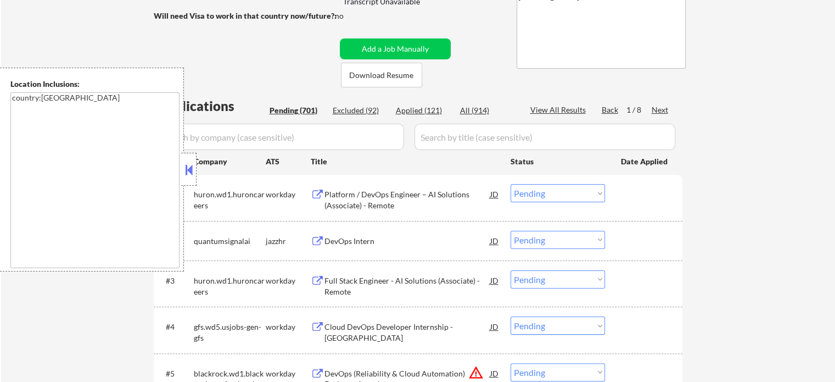
scroll to position [275, 0]
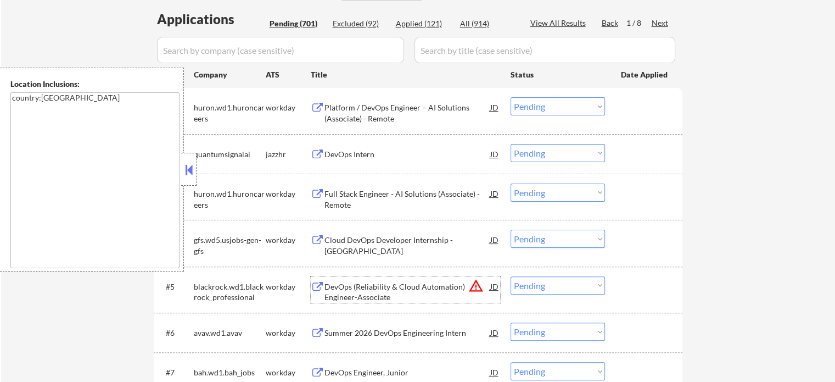
click at [357, 282] on div "DevOps (Reliability & Cloud Automation) Engineer-Associate" at bounding box center [408, 291] width 166 height 21
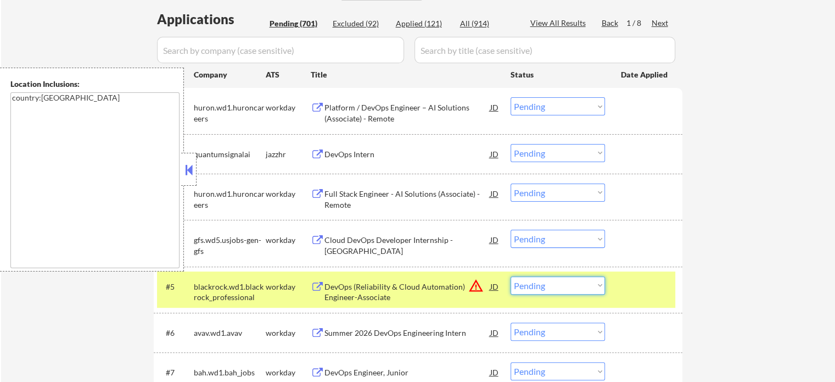
click at [566, 285] on select "Choose an option... Pending Applied Excluded (Questions) Excluded (Expired) Exc…" at bounding box center [558, 285] width 94 height 18
click at [511, 276] on select "Choose an option... Pending Applied Excluded (Questions) Excluded (Expired) Exc…" at bounding box center [558, 285] width 94 height 18
click at [632, 296] on div "#5 blackrock.wd1.blackrock_professional workday DevOps (Reliability & Cloud Aut…" at bounding box center [416, 289] width 518 height 36
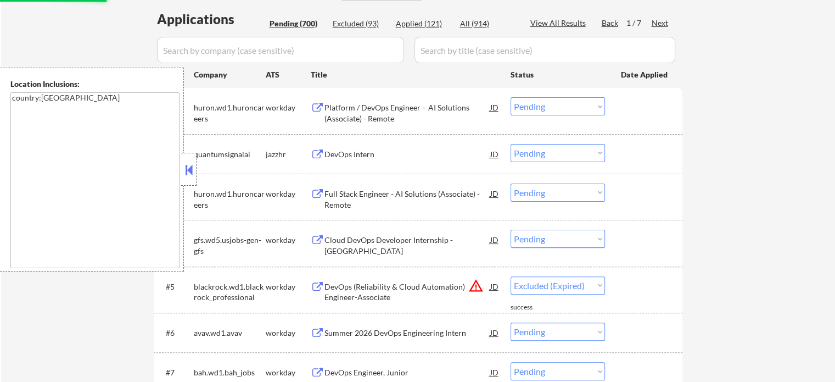
select select ""pending""
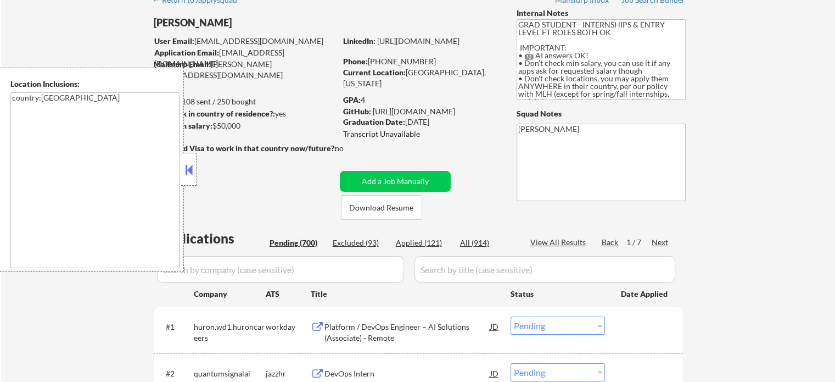
scroll to position [55, 0]
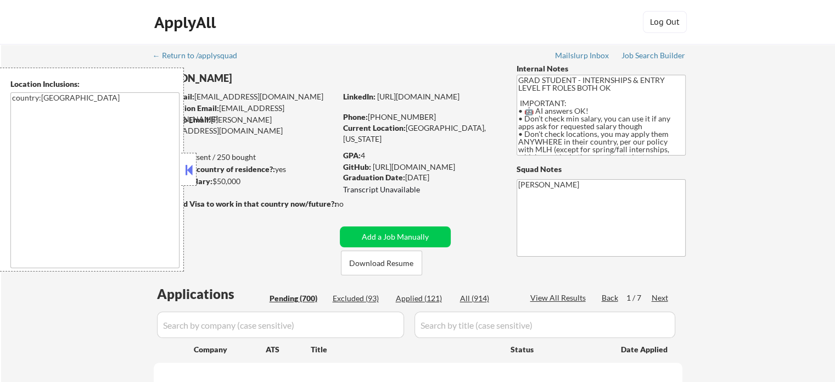
select select ""pending""
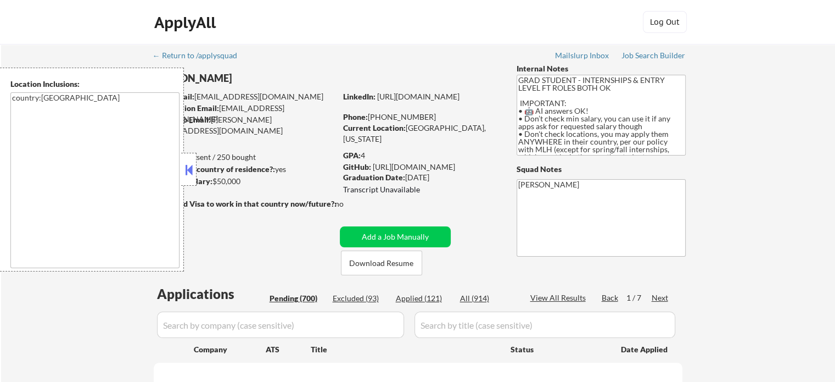
select select ""pending""
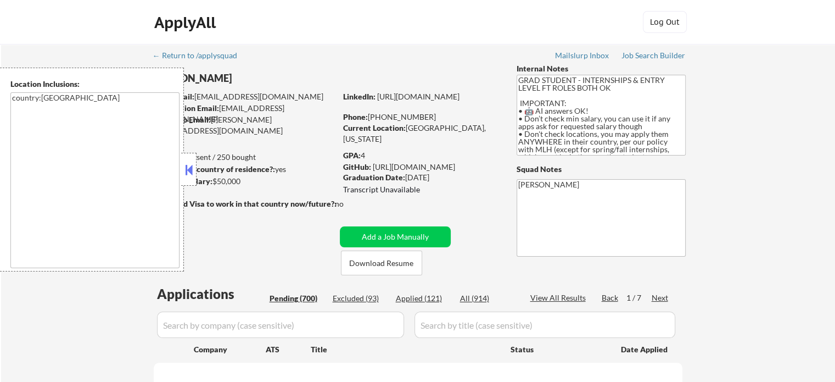
select select ""pending""
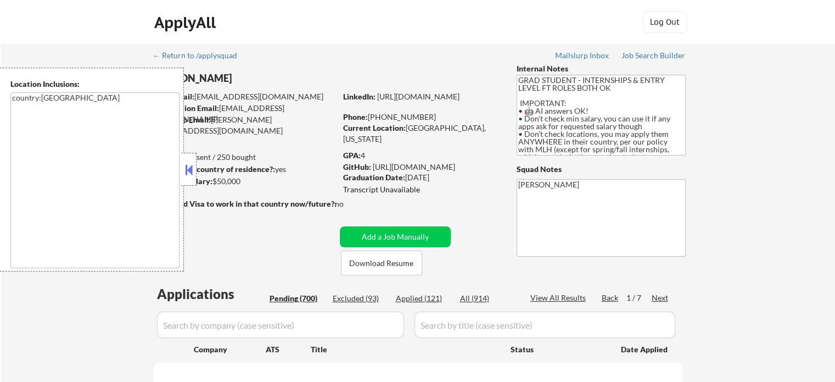
select select ""pending""
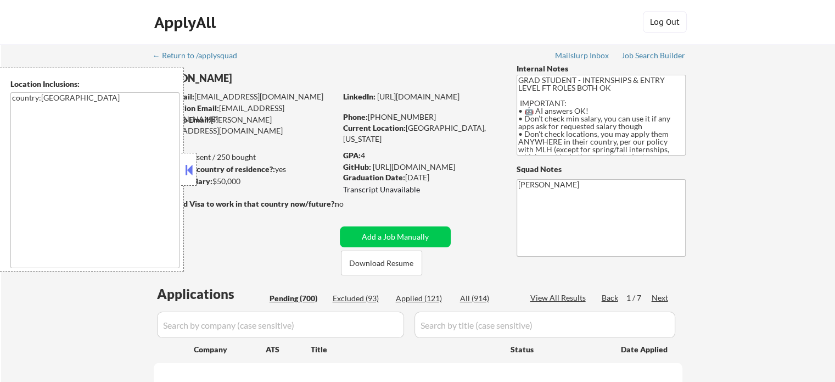
select select ""pending""
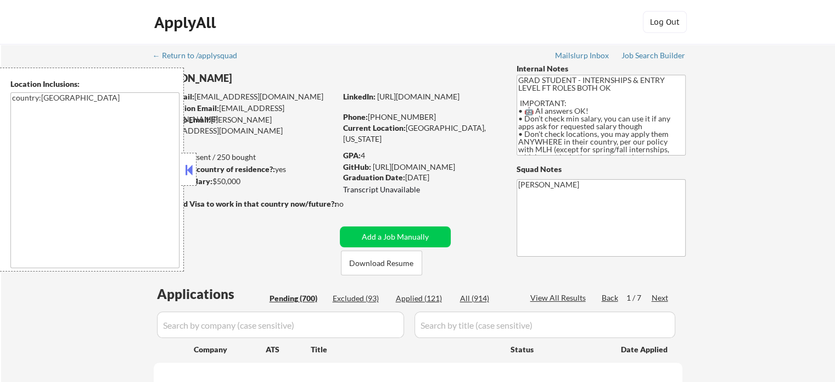
select select ""pending""
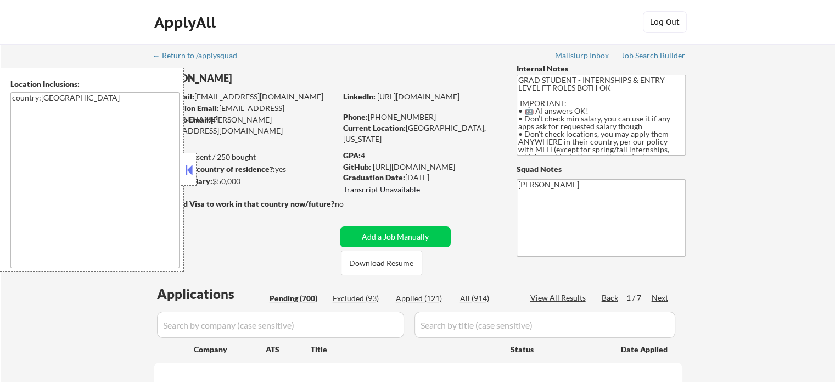
select select ""pending""
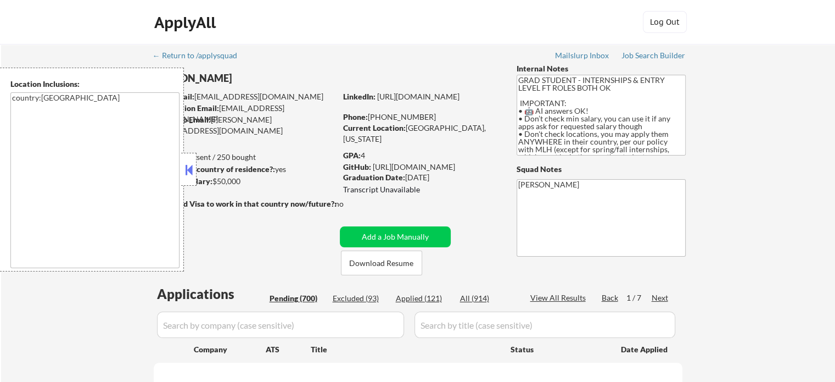
select select ""pending""
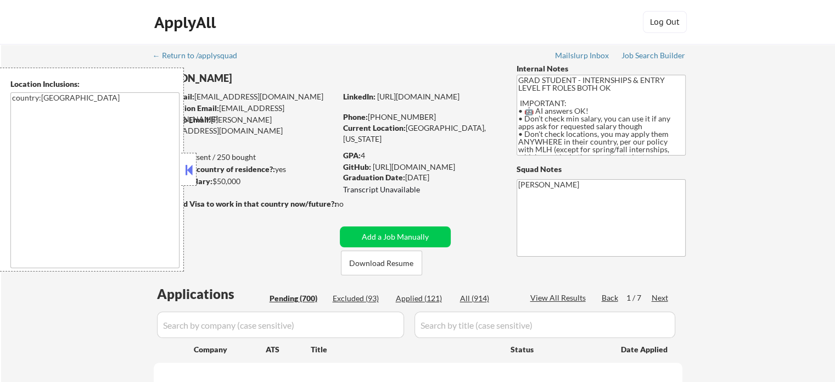
select select ""pending""
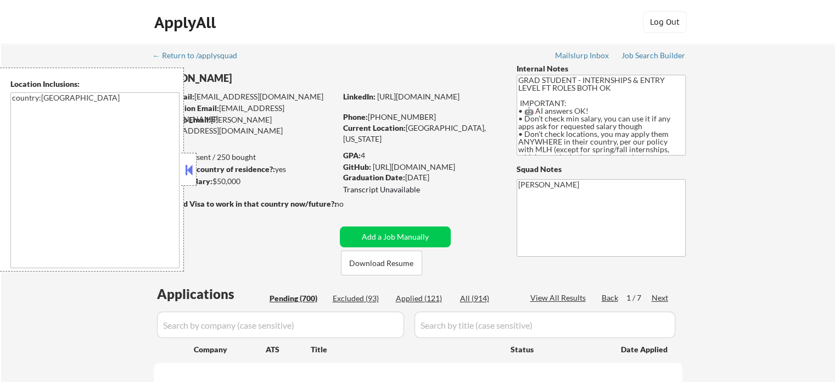
select select ""pending""
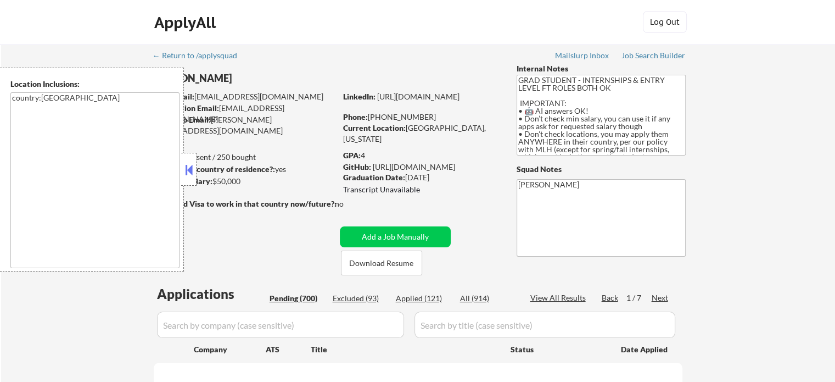
select select ""pending""
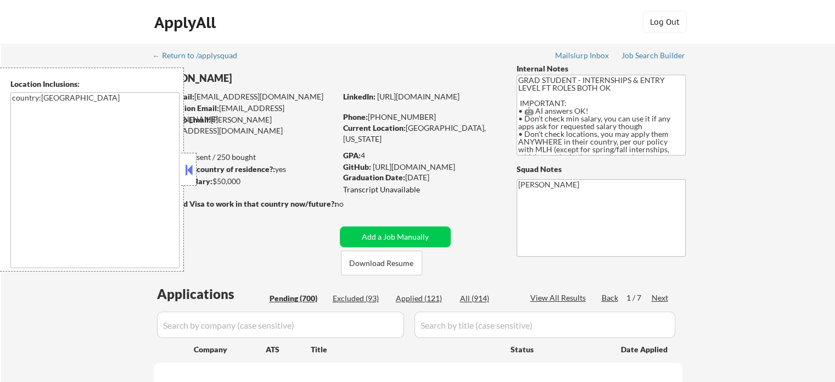
select select ""pending""
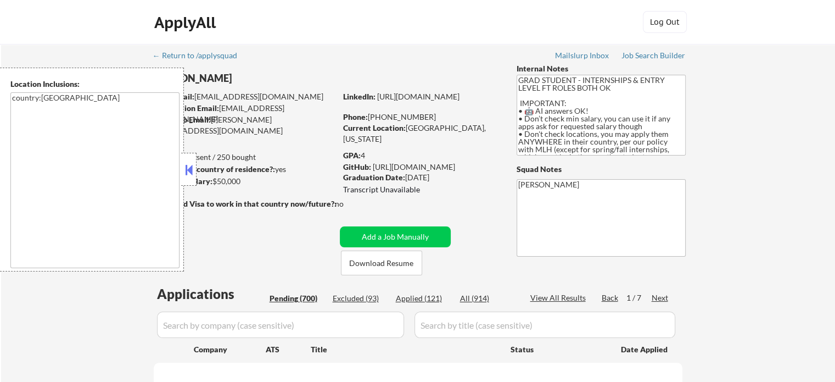
select select ""pending""
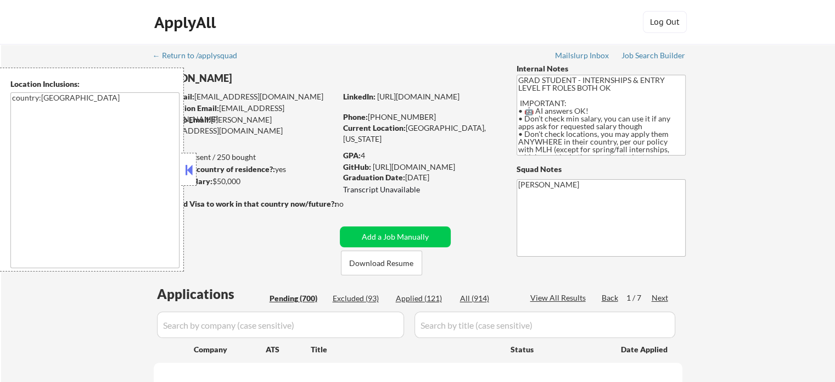
select select ""pending""
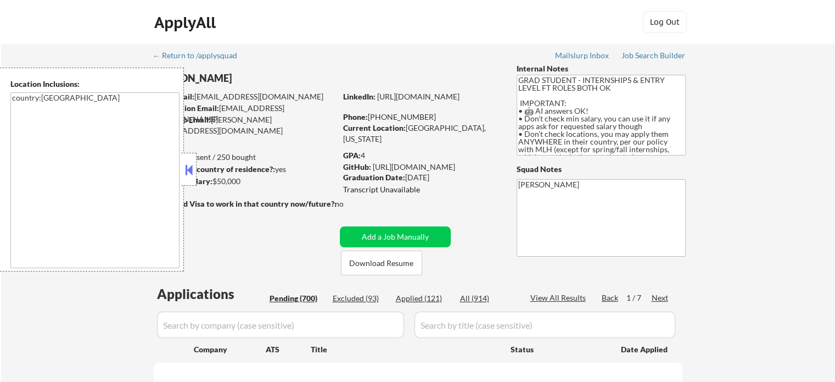
select select ""pending""
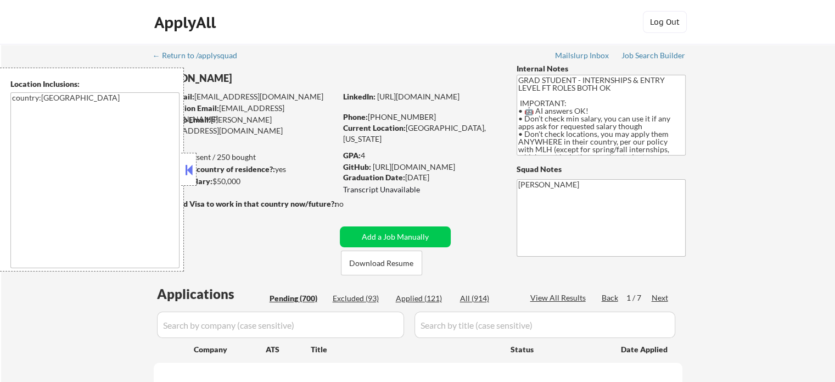
select select ""pending""
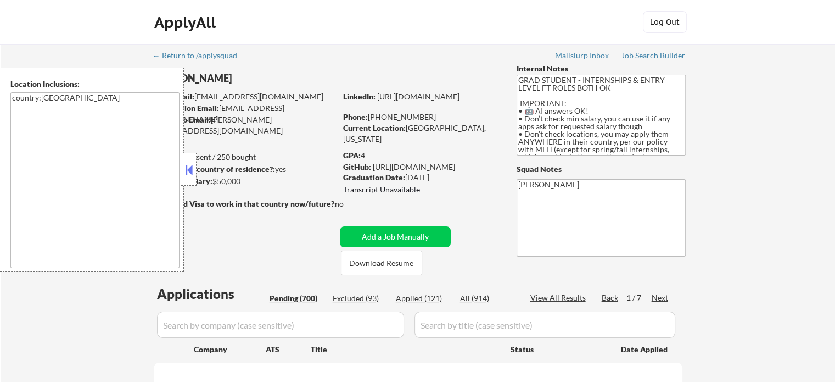
select select ""pending""
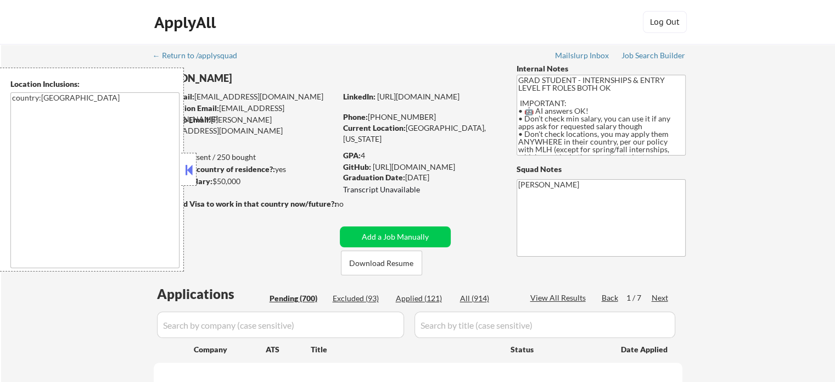
select select ""pending""
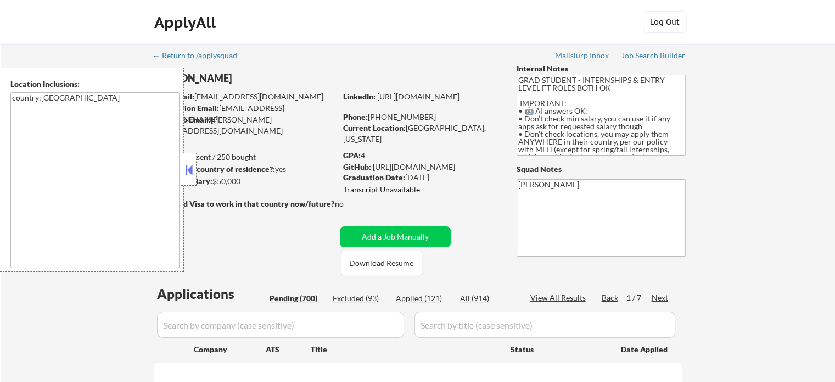
select select ""pending""
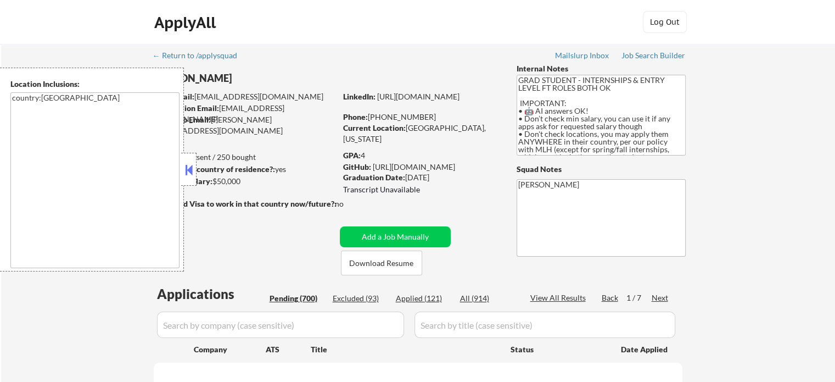
select select ""pending""
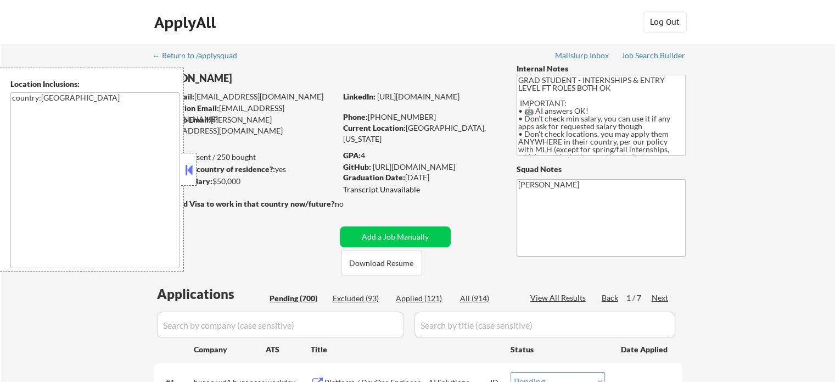
scroll to position [110, 0]
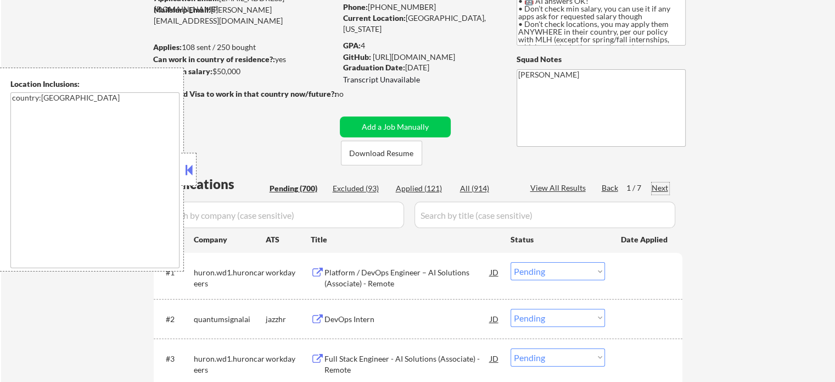
click at [655, 191] on div "Next" at bounding box center [661, 187] width 18 height 11
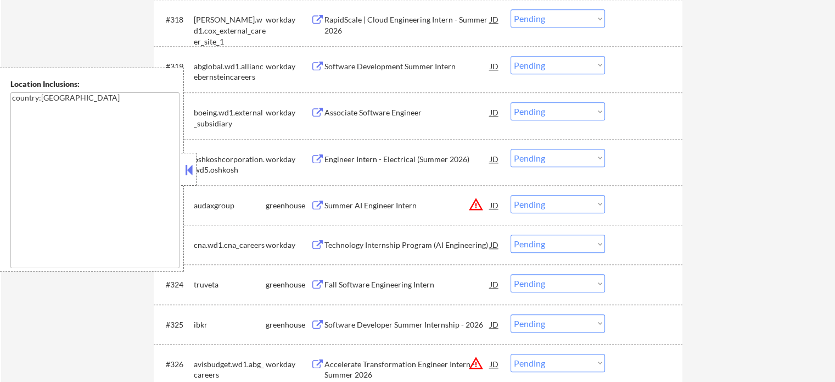
scroll to position [1153, 0]
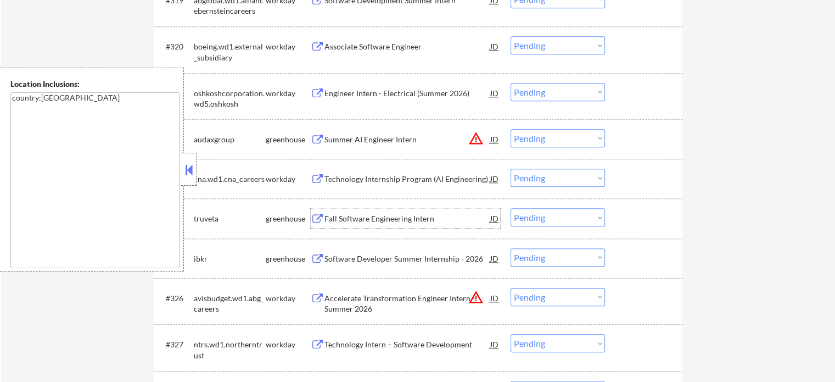
click at [384, 215] on div "Fall Software Engineering Intern" at bounding box center [408, 218] width 166 height 11
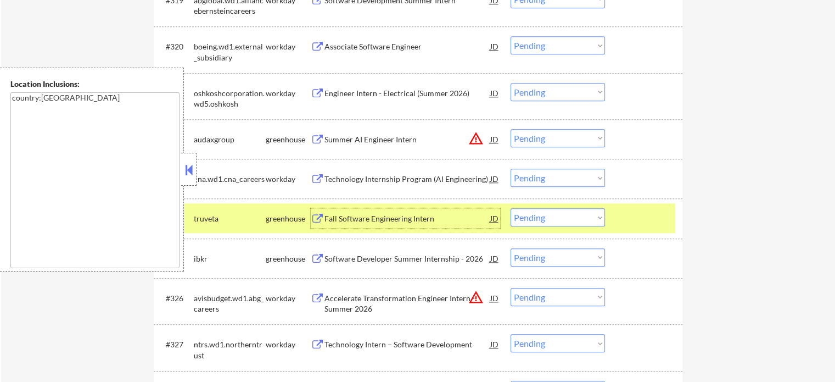
click at [629, 215] on div at bounding box center [645, 218] width 48 height 20
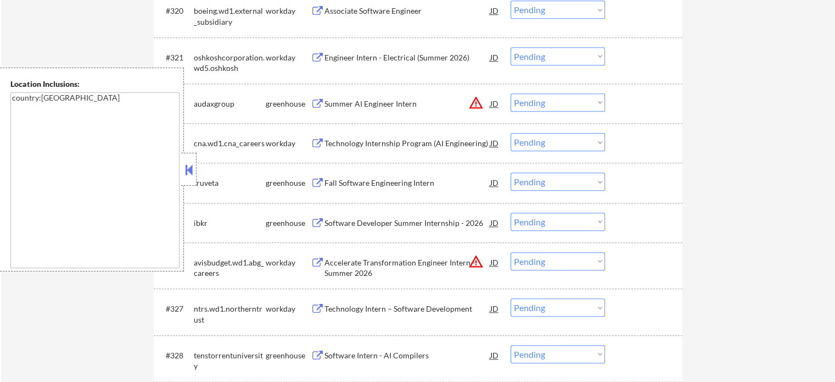
scroll to position [1208, 0]
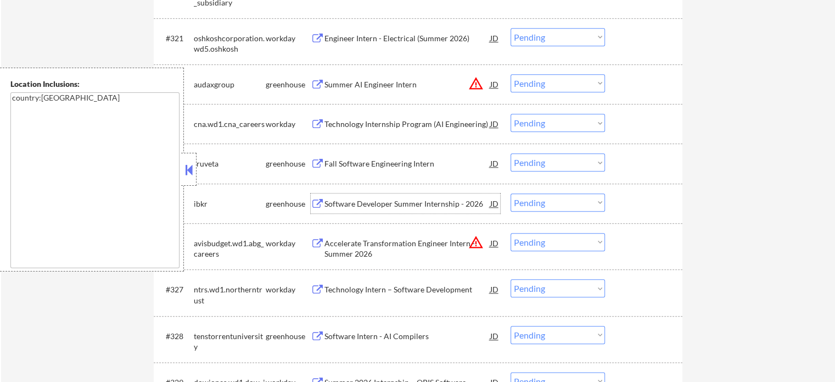
click at [372, 200] on div "Software Developer Summer Internship - 2026" at bounding box center [408, 203] width 166 height 11
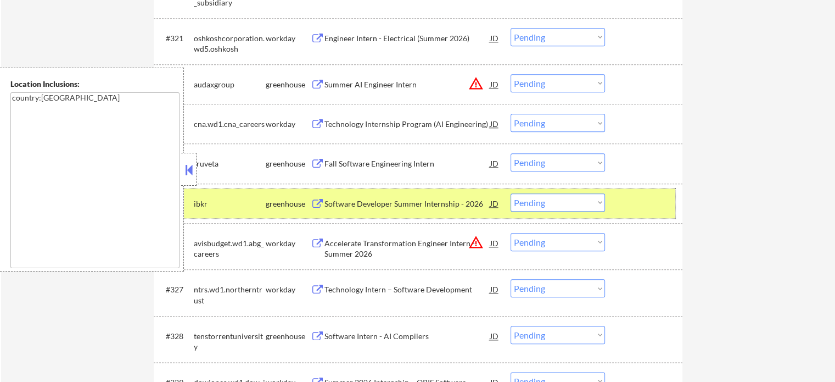
click at [623, 206] on div at bounding box center [645, 203] width 48 height 20
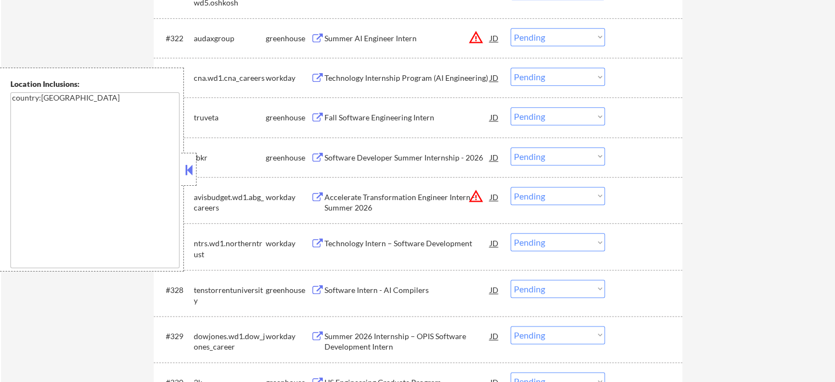
scroll to position [1373, 0]
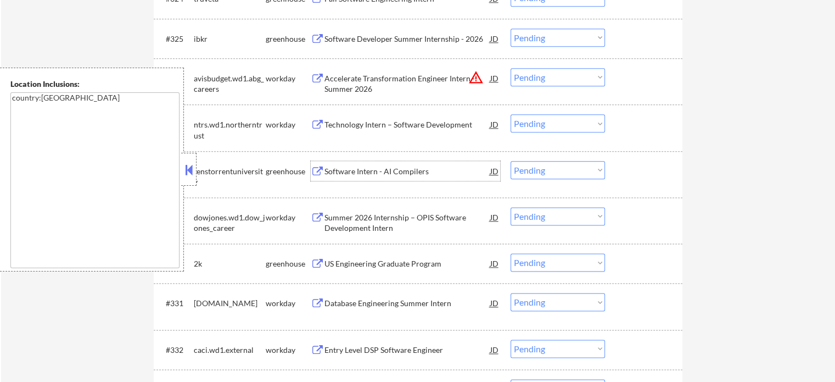
click at [393, 174] on div "Software Intern - AI Compilers" at bounding box center [408, 171] width 166 height 11
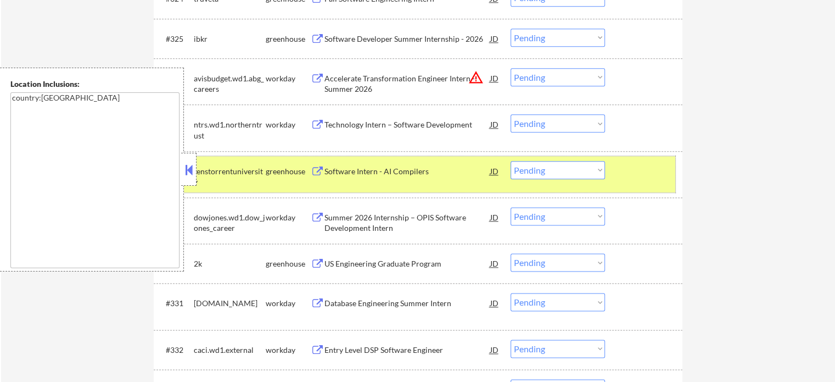
click at [640, 173] on div at bounding box center [645, 171] width 48 height 20
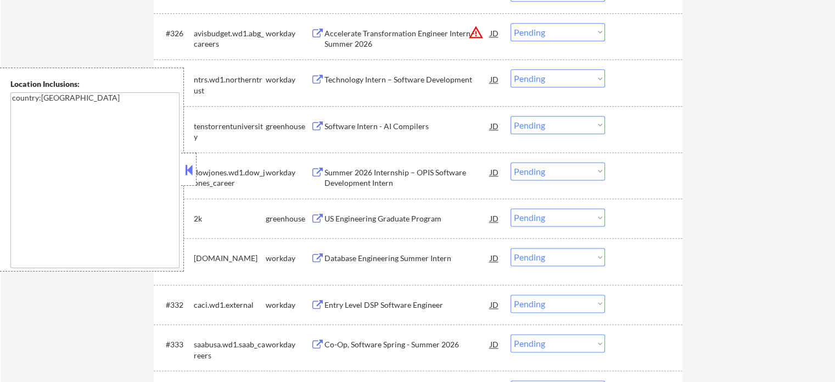
scroll to position [1483, 0]
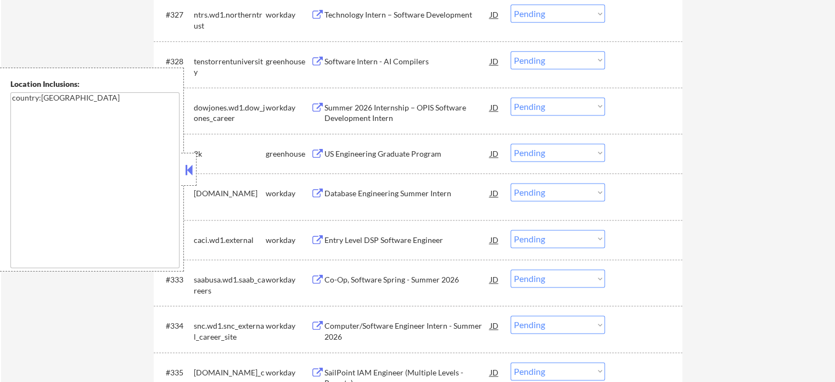
click at [416, 153] on div "US Engineering Graduate Program" at bounding box center [408, 153] width 166 height 11
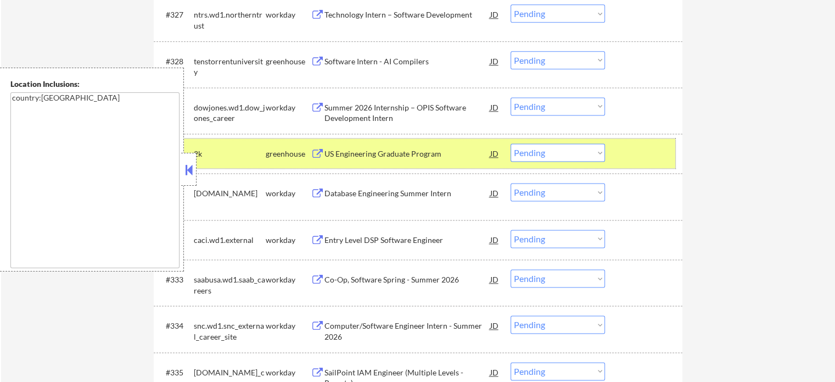
click at [628, 162] on div at bounding box center [645, 153] width 48 height 20
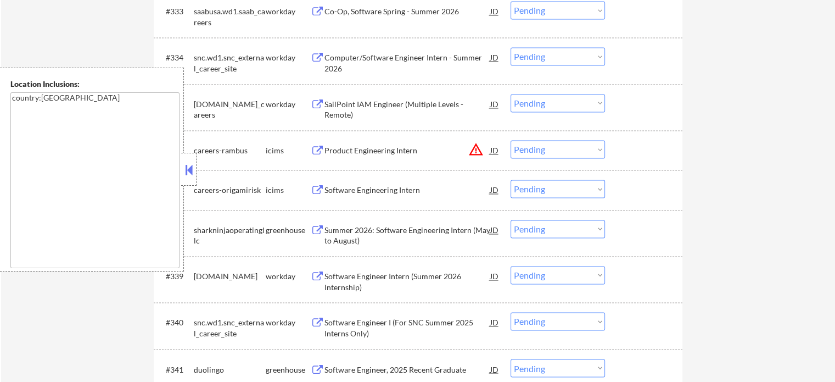
scroll to position [1757, 0]
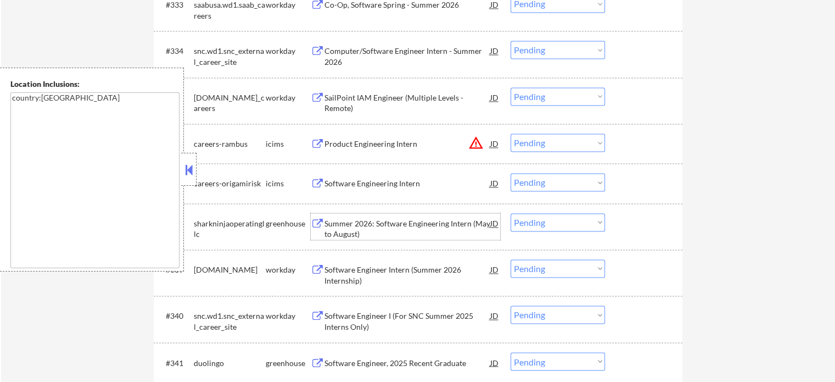
click at [369, 230] on div "Summer 2026: Software Engineering Intern (May to August)" at bounding box center [408, 228] width 166 height 21
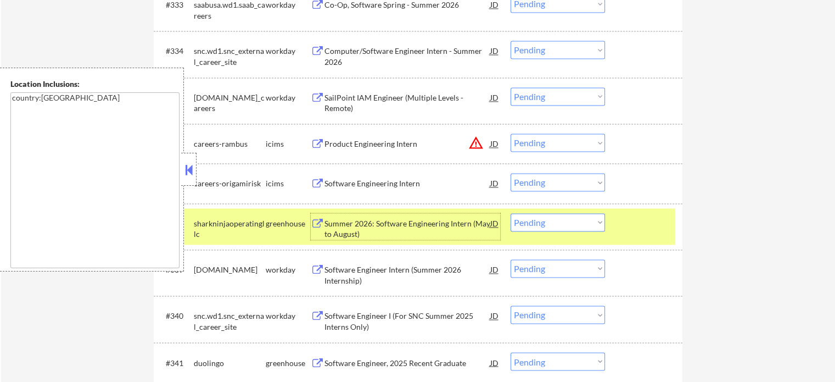
click at [586, 223] on select "Choose an option... Pending Applied Excluded (Questions) Excluded (Expired) Exc…" at bounding box center [558, 222] width 94 height 18
click at [511, 213] on select "Choose an option... Pending Applied Excluded (Questions) Excluded (Expired) Exc…" at bounding box center [558, 222] width 94 height 18
click at [630, 234] on div "#338 sharkninjaoperatingllc greenhouse Summer 2026: Software Engineering Intern…" at bounding box center [416, 226] width 518 height 36
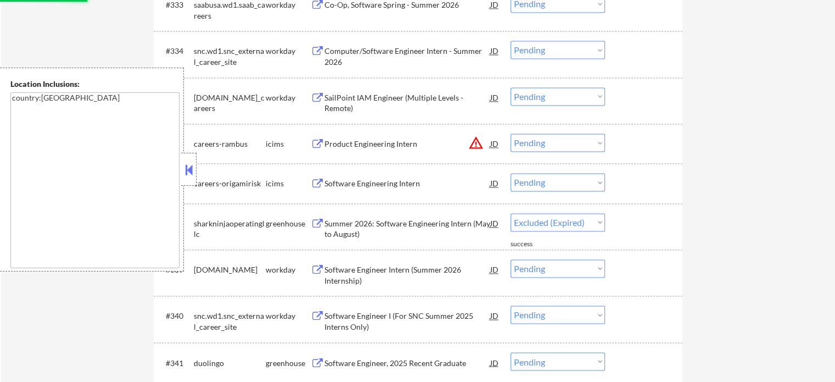
select select ""pending""
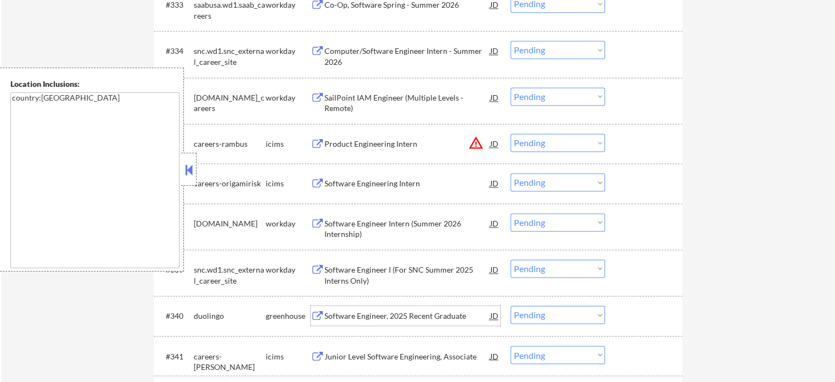
click at [354, 316] on div "Software Engineer, 2025 Recent Graduate" at bounding box center [408, 315] width 166 height 11
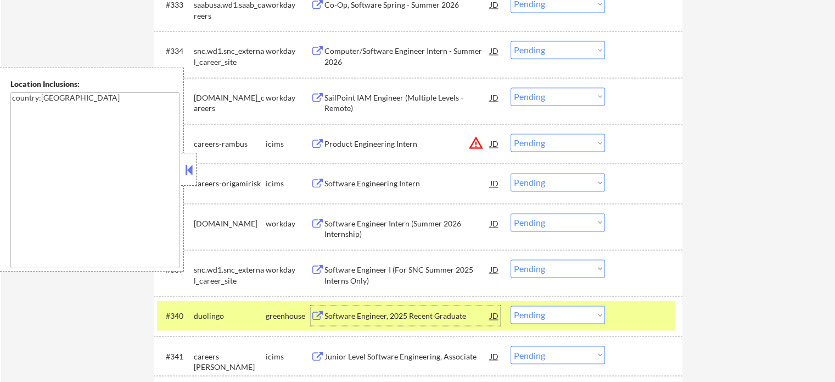
click at [648, 318] on div at bounding box center [645, 315] width 48 height 20
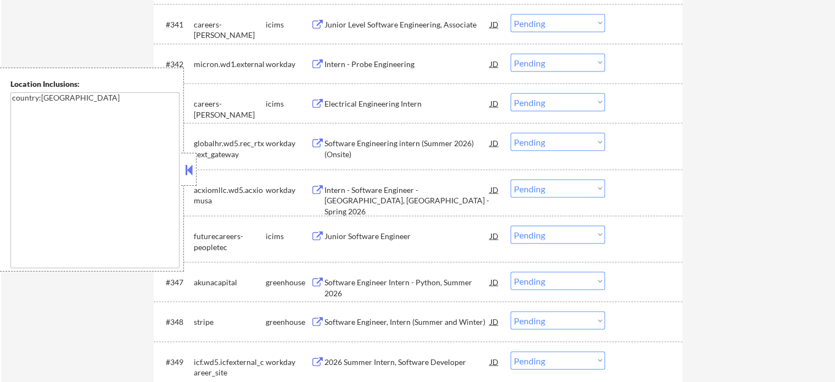
scroll to position [2196, 0]
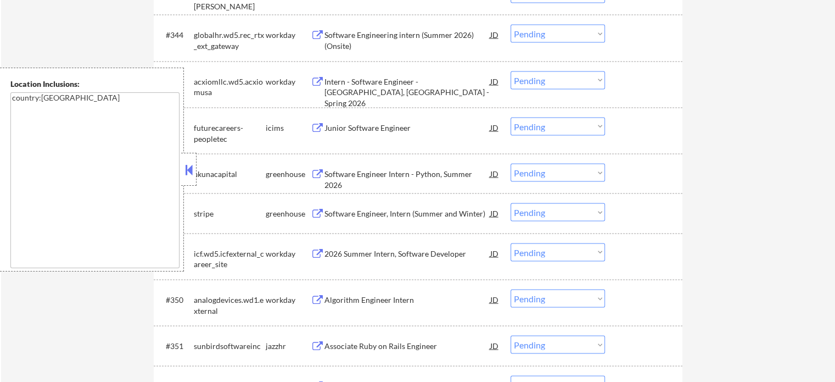
click at [395, 169] on div "Software Engineer Intern - Python, Summer 2026" at bounding box center [408, 179] width 166 height 21
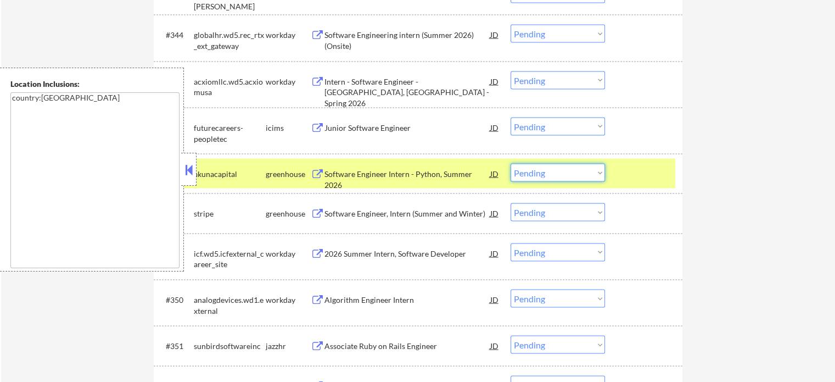
click at [564, 174] on select "Choose an option... Pending Applied Excluded (Questions) Excluded (Expired) Exc…" at bounding box center [558, 173] width 94 height 18
click at [511, 164] on select "Choose an option... Pending Applied Excluded (Questions) Excluded (Expired) Exc…" at bounding box center [558, 173] width 94 height 18
click at [625, 182] on div at bounding box center [645, 174] width 48 height 20
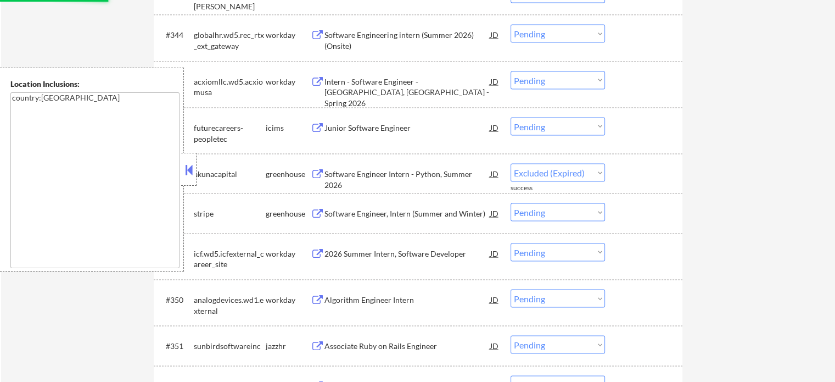
select select ""pending""
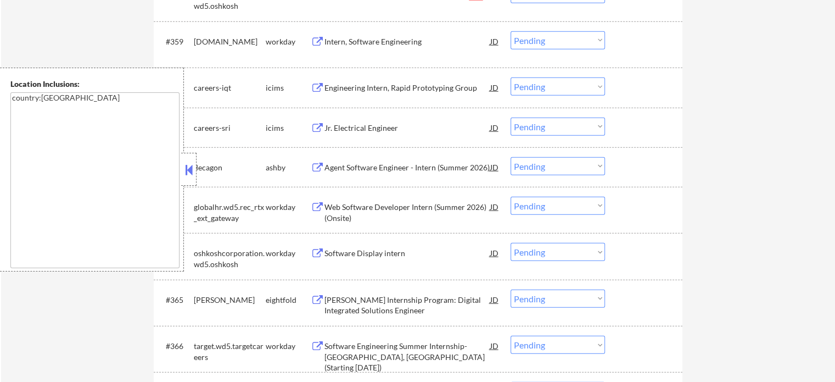
scroll to position [2855, 0]
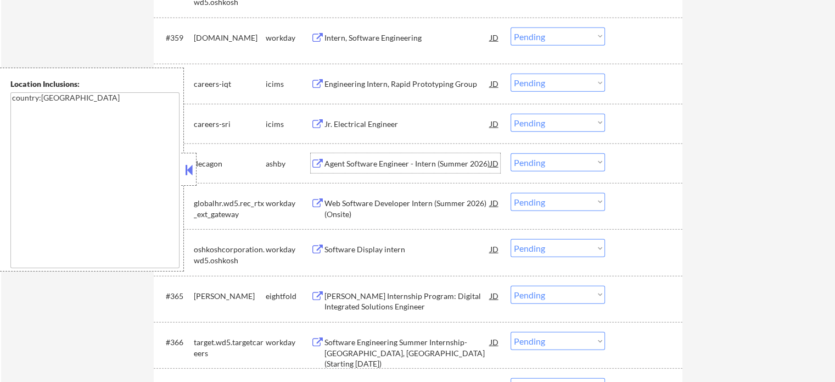
click at [391, 162] on div "Agent Software Engineer - Intern (Summer 2026)" at bounding box center [408, 163] width 166 height 11
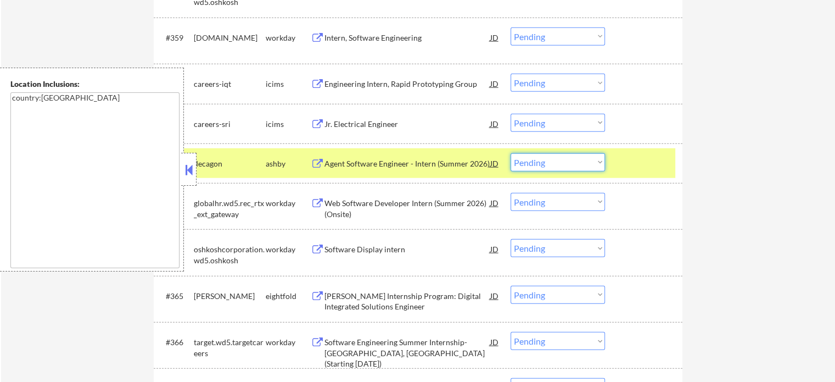
click at [556, 159] on select "Choose an option... Pending Applied Excluded (Questions) Excluded (Expired) Exc…" at bounding box center [558, 162] width 94 height 18
click at [511, 153] on select "Choose an option... Pending Applied Excluded (Questions) Excluded (Expired) Exc…" at bounding box center [558, 162] width 94 height 18
click at [644, 166] on div at bounding box center [645, 163] width 48 height 20
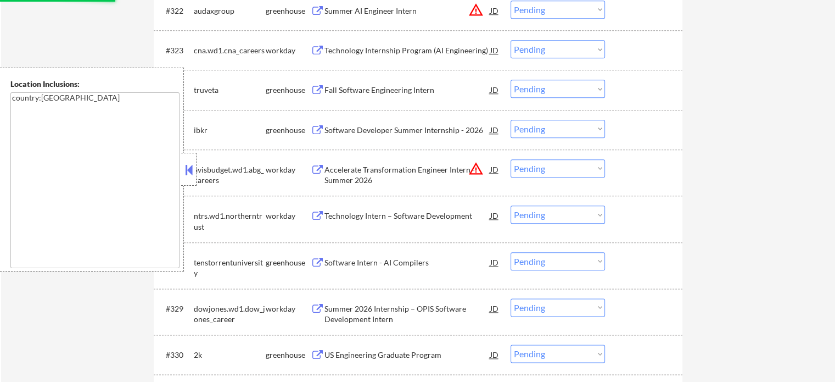
scroll to position [1457, 0]
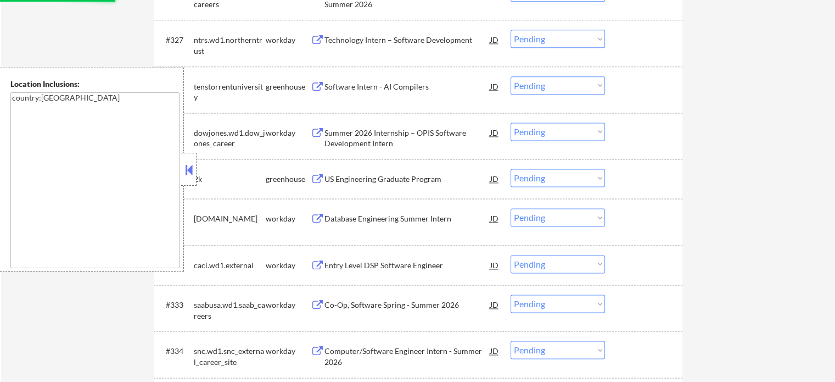
select select ""pending""
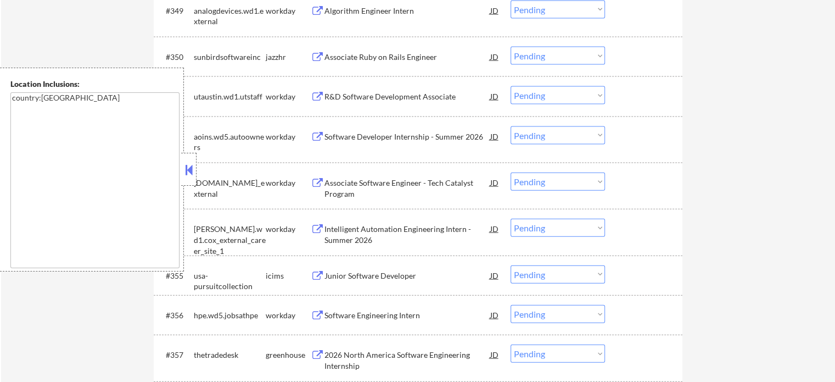
scroll to position [2610, 0]
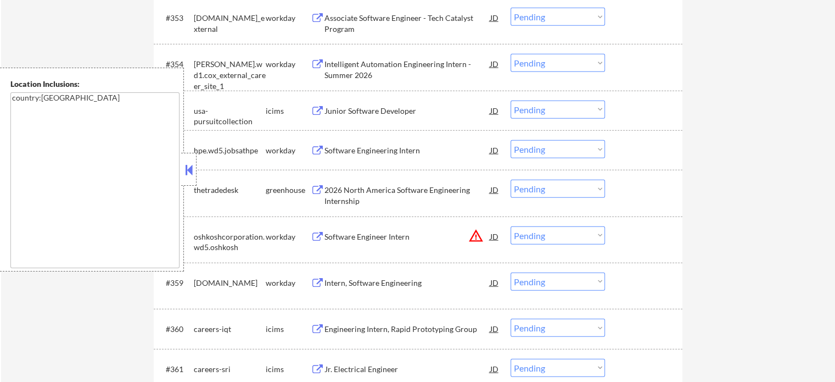
click at [403, 191] on div "2026 North America Software Engineering Internship" at bounding box center [408, 195] width 166 height 21
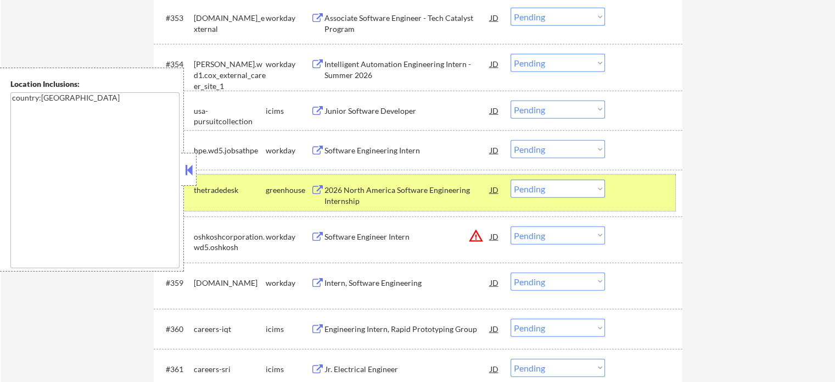
click at [624, 197] on div at bounding box center [645, 190] width 48 height 20
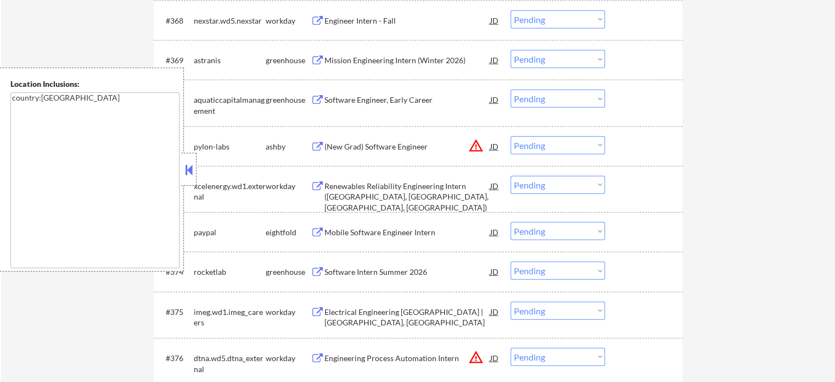
scroll to position [3324, 0]
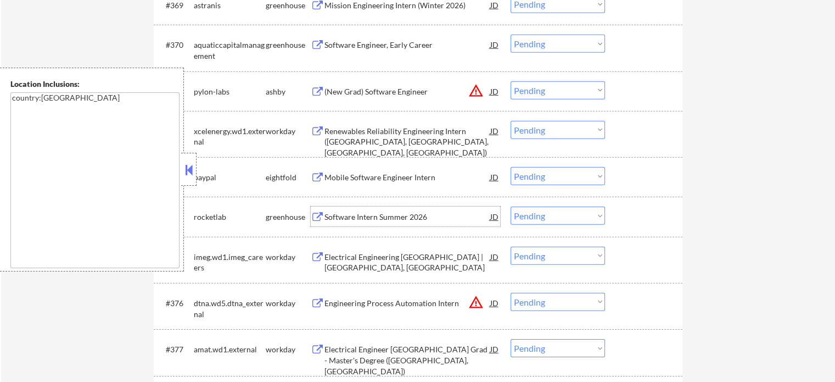
click at [376, 217] on div "Software Intern Summer 2026" at bounding box center [408, 216] width 166 height 11
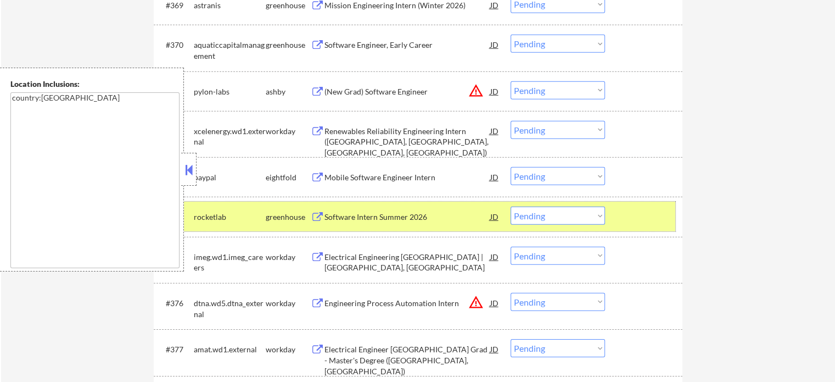
click at [638, 219] on div at bounding box center [645, 216] width 48 height 20
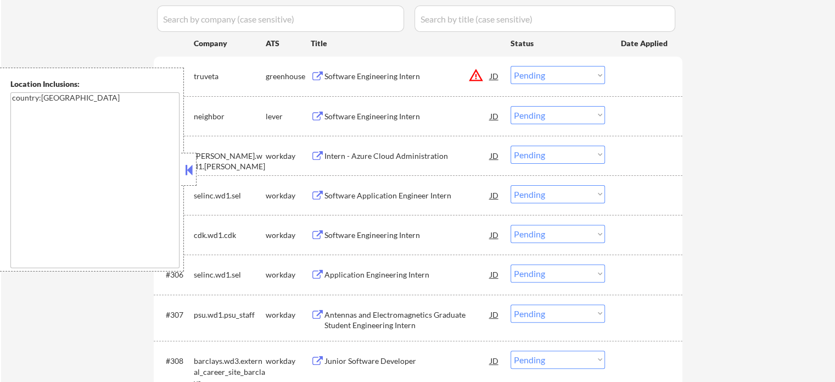
scroll to position [0, 0]
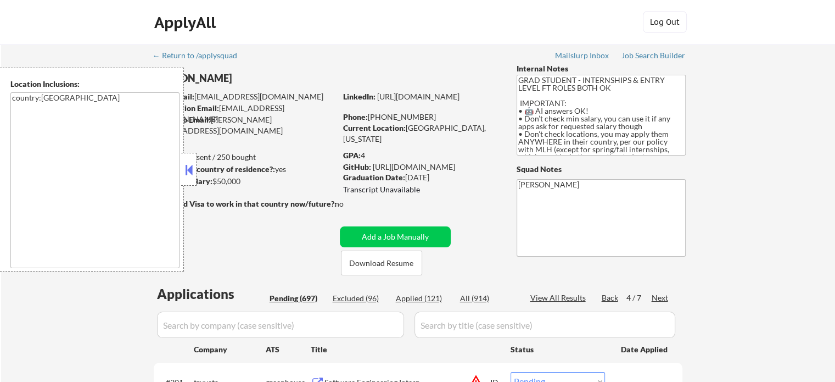
click at [659, 296] on div "Next" at bounding box center [661, 297] width 18 height 11
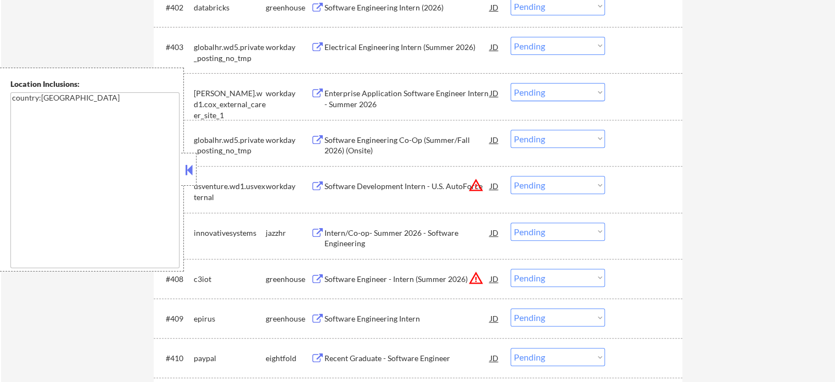
scroll to position [439, 0]
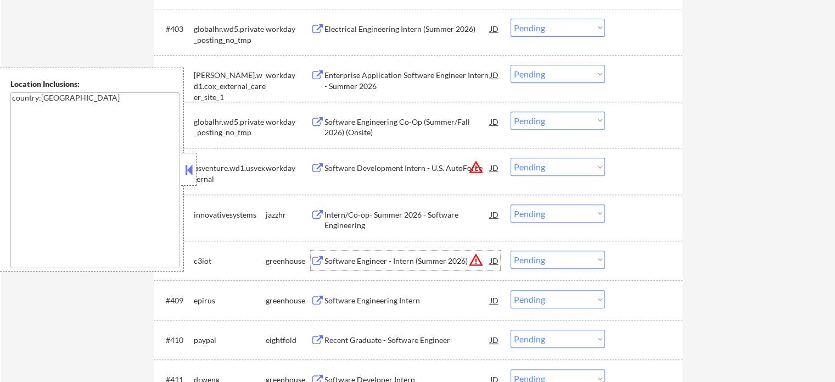
click at [354, 256] on div "Software Engineer - Intern (Summer 2026)" at bounding box center [408, 260] width 166 height 11
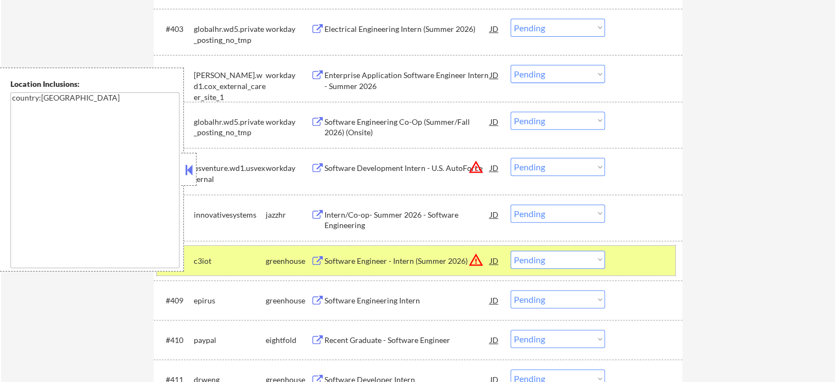
click at [659, 267] on div at bounding box center [645, 260] width 48 height 20
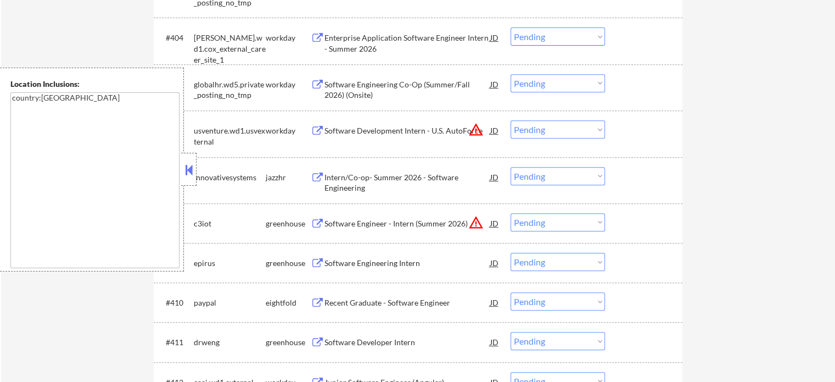
scroll to position [494, 0]
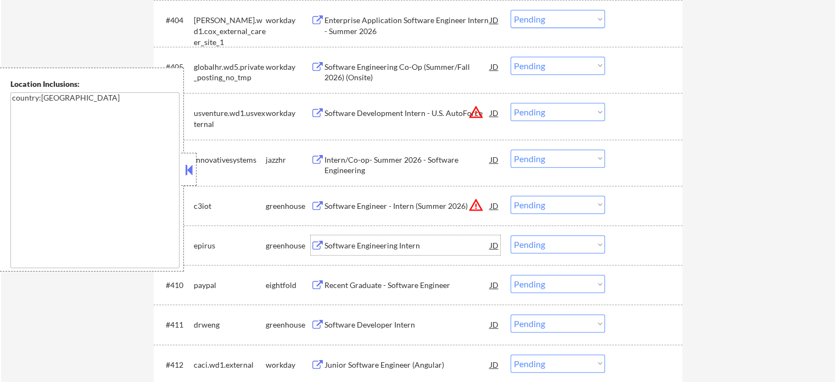
click at [349, 247] on div "Software Engineering Intern" at bounding box center [408, 245] width 166 height 11
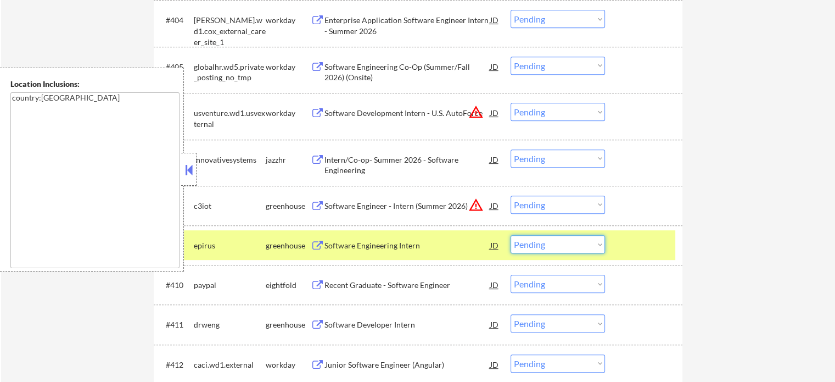
click at [541, 248] on select "Choose an option... Pending Applied Excluded (Questions) Excluded (Expired) Exc…" at bounding box center [558, 244] width 94 height 18
click at [511, 235] on select "Choose an option... Pending Applied Excluded (Questions) Excluded (Expired) Exc…" at bounding box center [558, 244] width 94 height 18
click at [623, 254] on div at bounding box center [645, 245] width 48 height 20
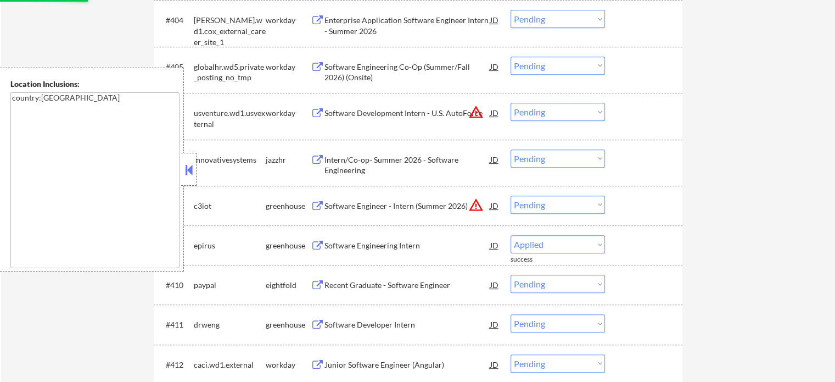
select select ""pending""
click at [353, 288] on div "Software Developer Intern" at bounding box center [408, 284] width 166 height 11
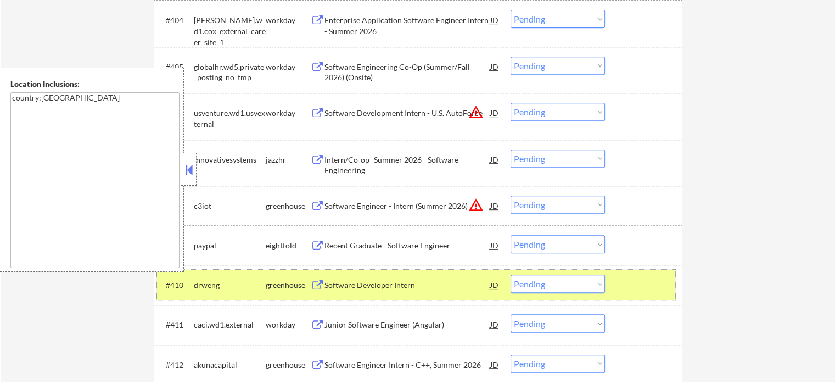
click at [629, 289] on div at bounding box center [645, 285] width 48 height 20
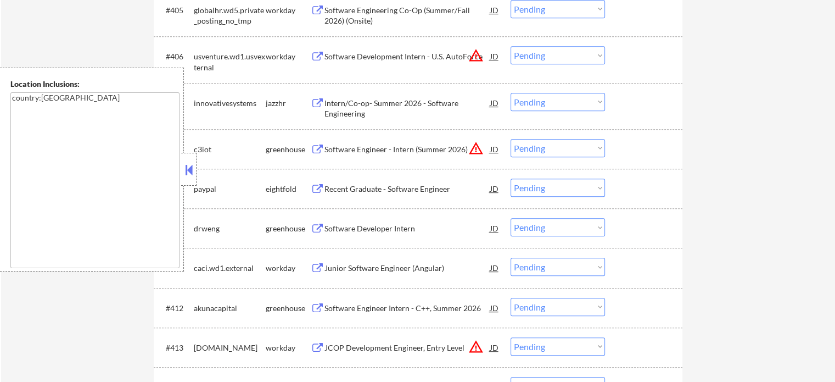
scroll to position [604, 0]
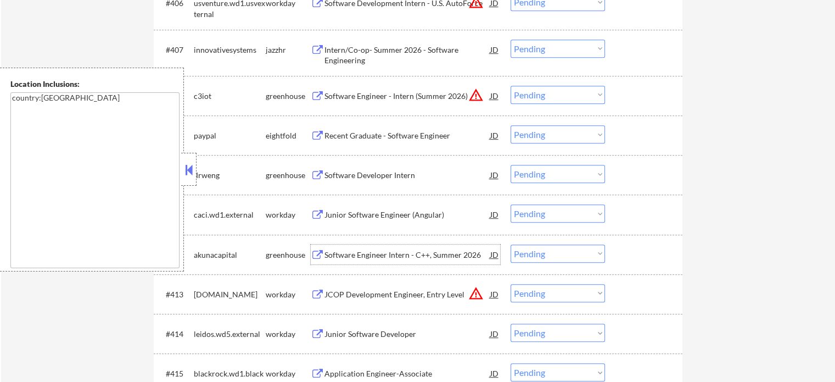
click at [359, 254] on div "Software Engineer Intern - C++, Summer 2026" at bounding box center [408, 254] width 166 height 11
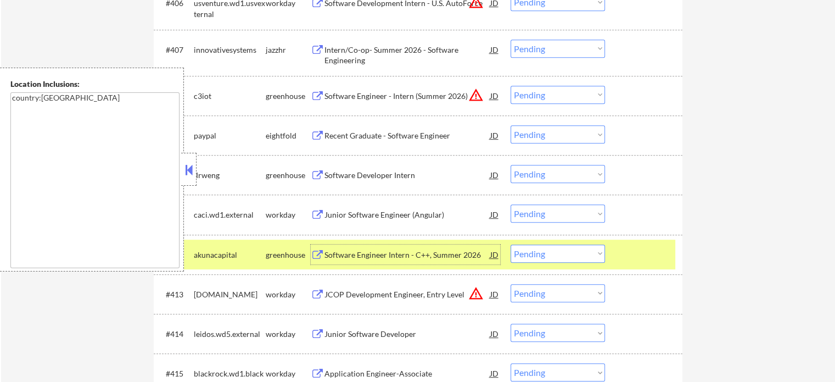
click at [623, 265] on div "#412 akunacapital greenhouse Software Engineer Intern - C++, Summer 2026 JD Cho…" at bounding box center [416, 254] width 518 height 30
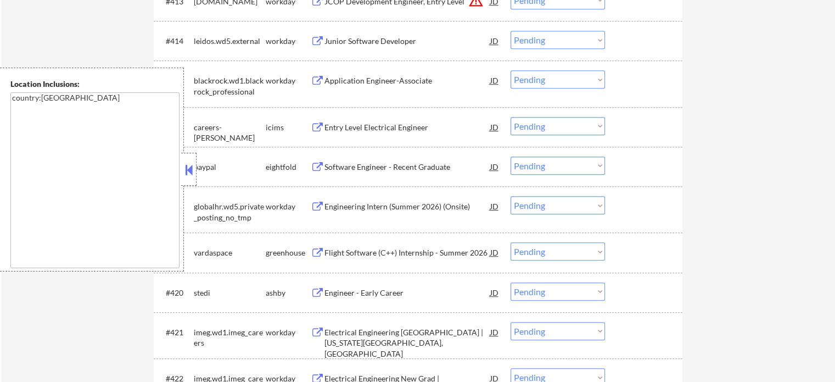
scroll to position [933, 0]
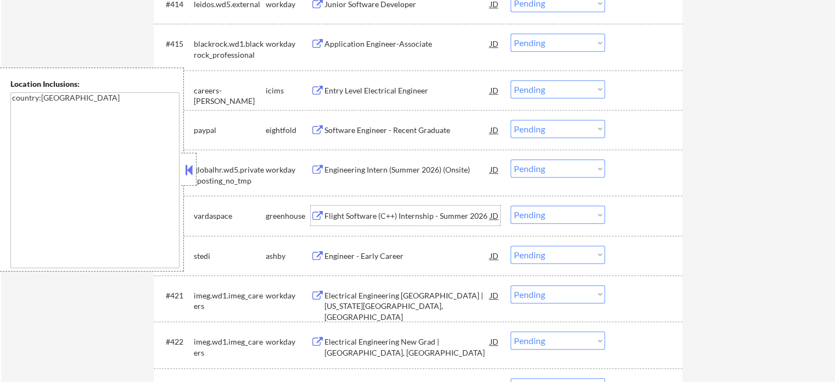
click at [393, 220] on div "Flight Software (C++) Internship - Summer 2026" at bounding box center [408, 215] width 166 height 11
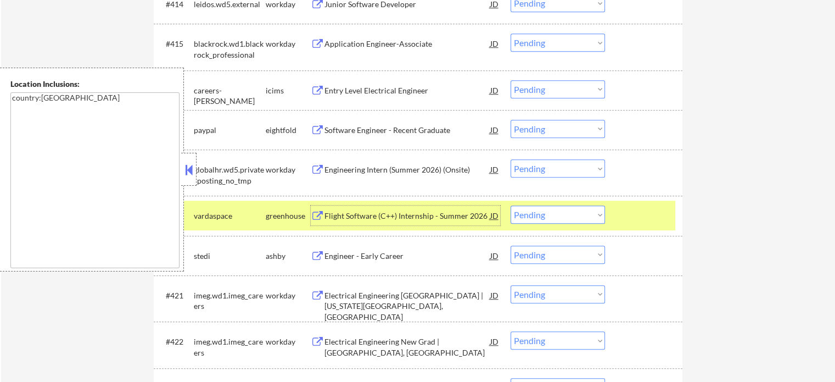
click at [536, 215] on select "Choose an option... Pending Applied Excluded (Questions) Excluded (Expired) Exc…" at bounding box center [558, 214] width 94 height 18
click at [511, 205] on select "Choose an option... Pending Applied Excluded (Questions) Excluded (Expired) Exc…" at bounding box center [558, 214] width 94 height 18
click at [636, 221] on div at bounding box center [645, 215] width 48 height 20
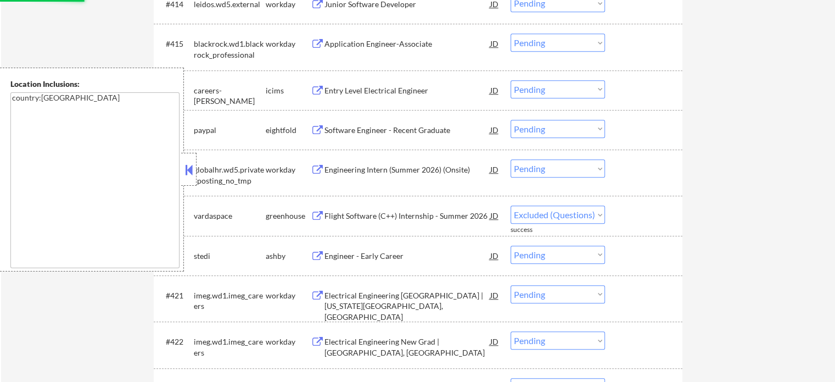
select select ""pending""
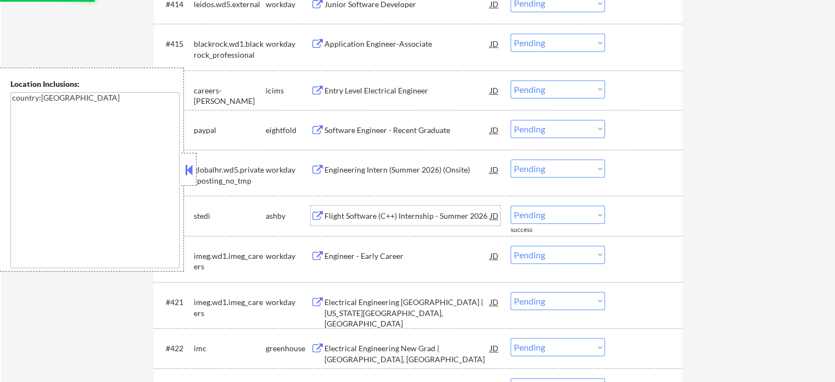
click at [413, 219] on div "Flight Software (C++) Internship - Summer 2026" at bounding box center [408, 215] width 166 height 11
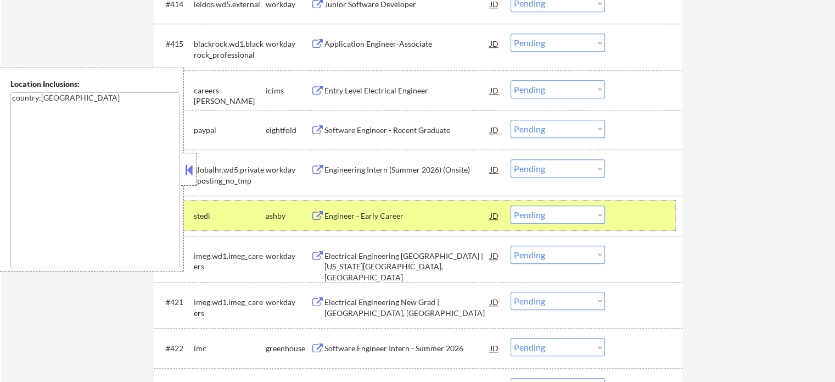
click at [671, 218] on div "#419 stedi ashby Engineer - Early Career JD Choose an option... Pending Applied…" at bounding box center [416, 215] width 518 height 30
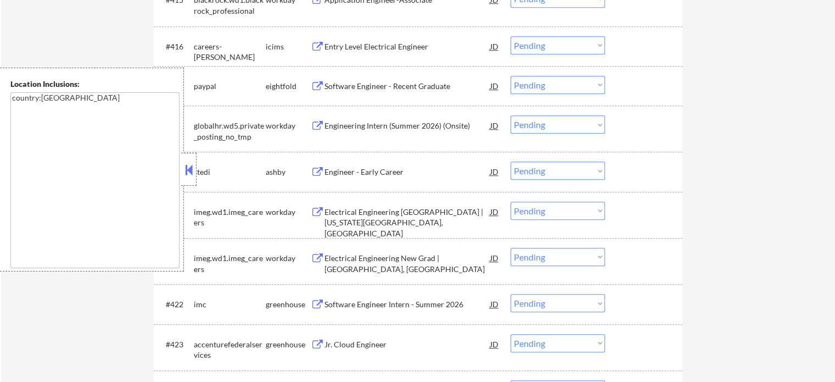
scroll to position [1043, 0]
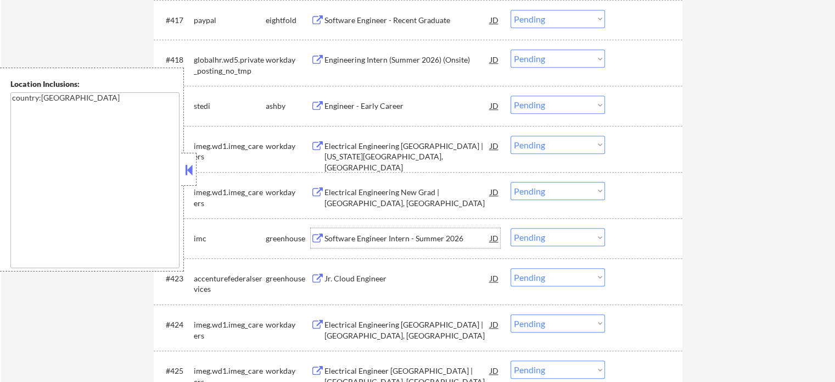
click at [396, 236] on div "Software Engineer Intern - Summer 2026" at bounding box center [408, 238] width 166 height 11
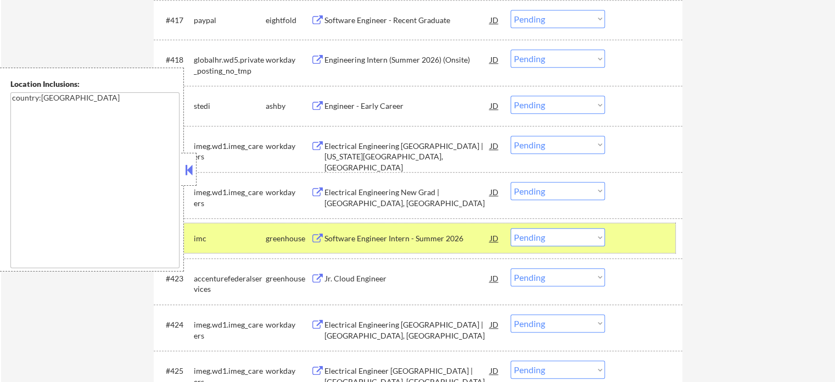
click at [659, 237] on div at bounding box center [645, 238] width 48 height 20
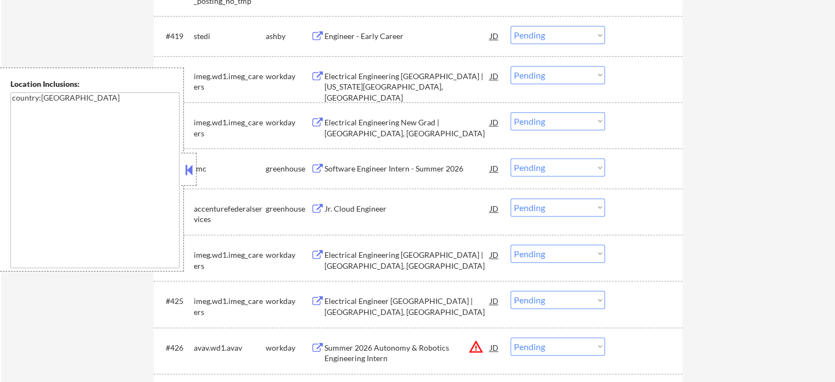
scroll to position [1208, 0]
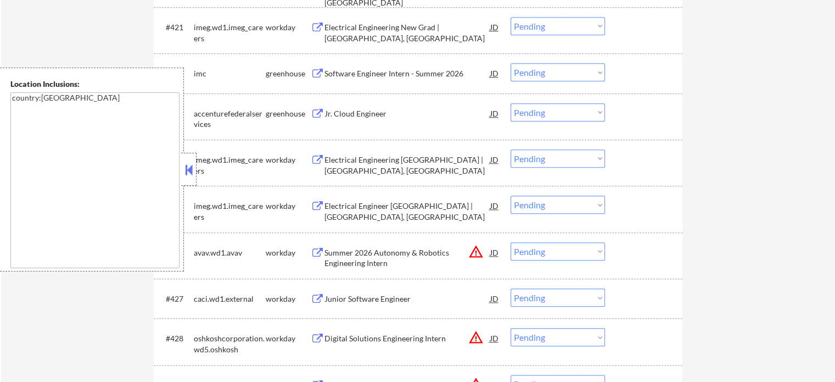
click at [339, 110] on div "Jr. Cloud Engineer" at bounding box center [408, 113] width 166 height 11
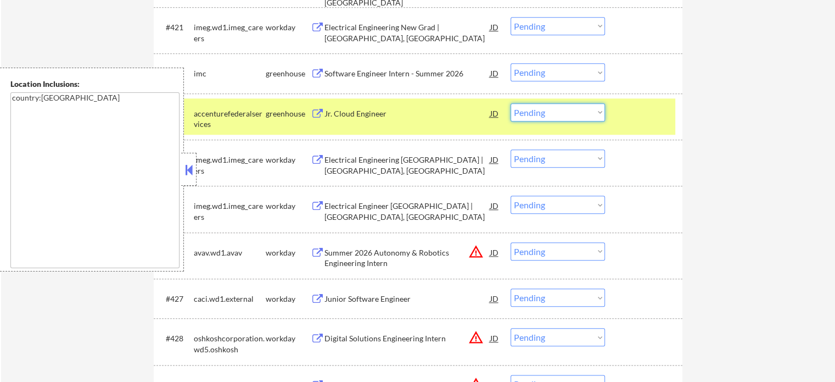
click at [557, 110] on select "Choose an option... Pending Applied Excluded (Questions) Excluded (Expired) Exc…" at bounding box center [558, 112] width 94 height 18
click at [511, 103] on select "Choose an option... Pending Applied Excluded (Questions) Excluded (Expired) Exc…" at bounding box center [558, 112] width 94 height 18
click at [658, 100] on div "#423 accenturefederalservices greenhouse Jr. Cloud Engineer JD Choose an option…" at bounding box center [416, 116] width 518 height 36
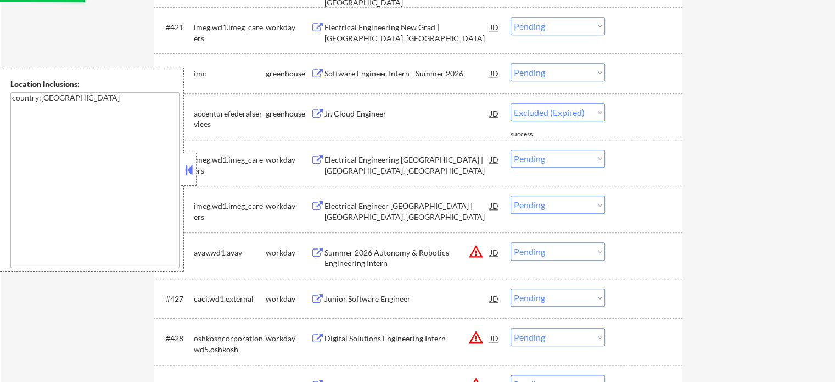
select select ""pending""
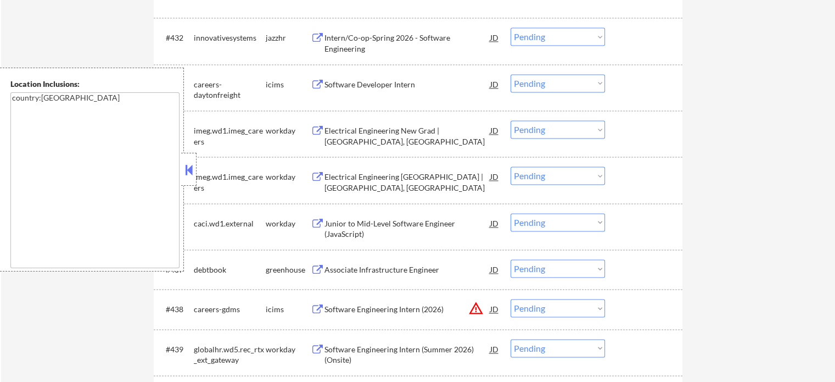
scroll to position [1702, 0]
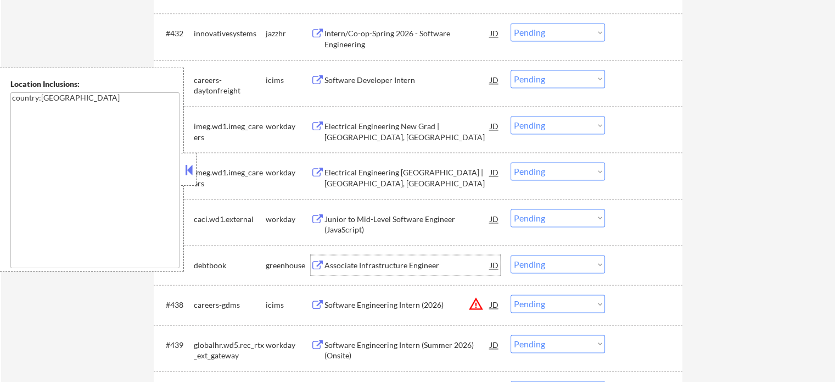
click at [385, 272] on div "Associate Infrastructure Engineer" at bounding box center [408, 265] width 166 height 20
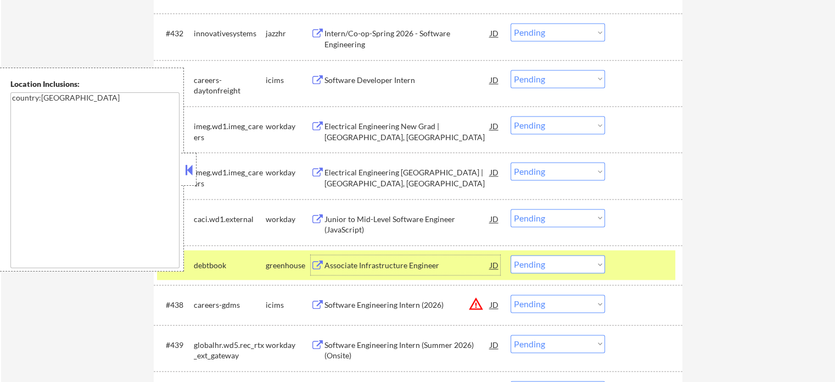
click at [531, 265] on select "Choose an option... Pending Applied Excluded (Questions) Excluded (Expired) Exc…" at bounding box center [558, 264] width 94 height 18
click at [511, 255] on select "Choose an option... Pending Applied Excluded (Questions) Excluded (Expired) Exc…" at bounding box center [558, 264] width 94 height 18
click at [645, 260] on div at bounding box center [645, 265] width 48 height 20
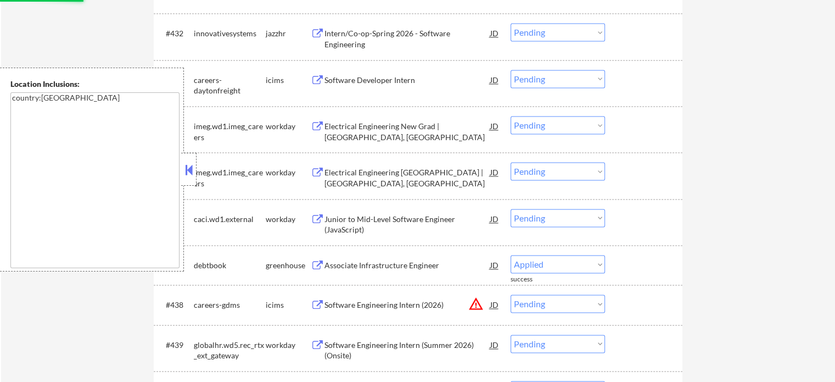
select select ""pending""
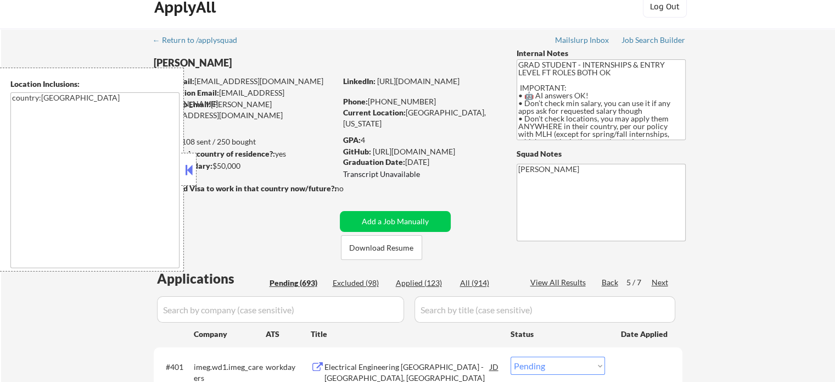
scroll to position [2, 0]
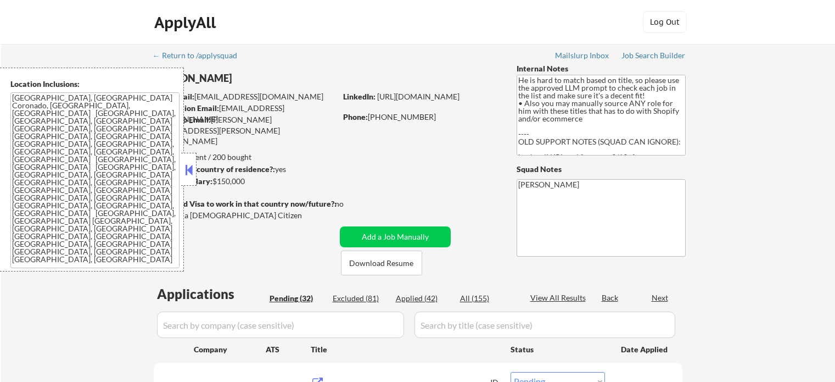
select select ""pending""
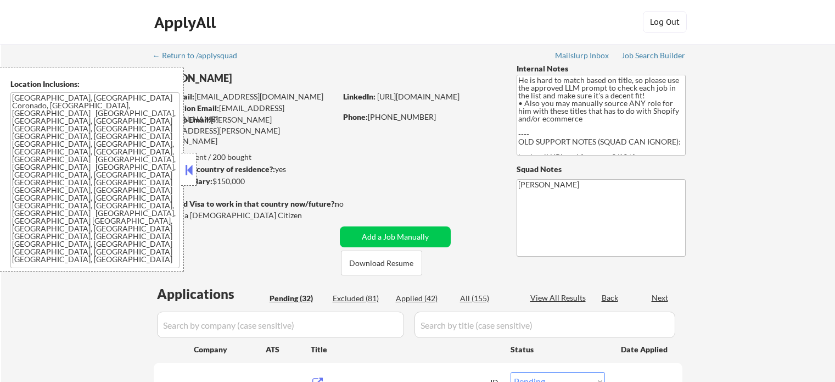
select select ""pending""
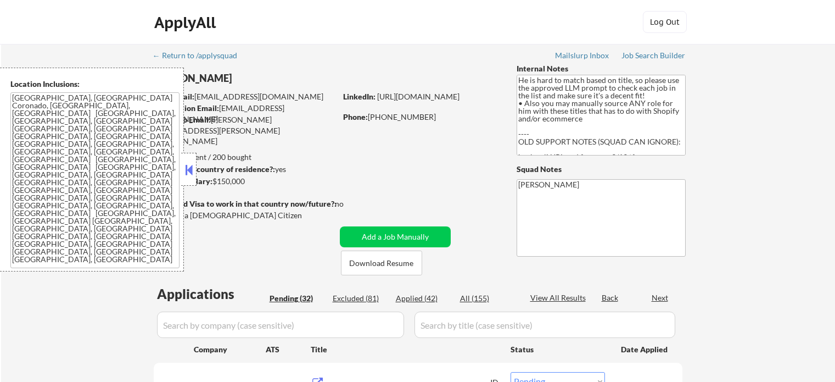
select select ""pending""
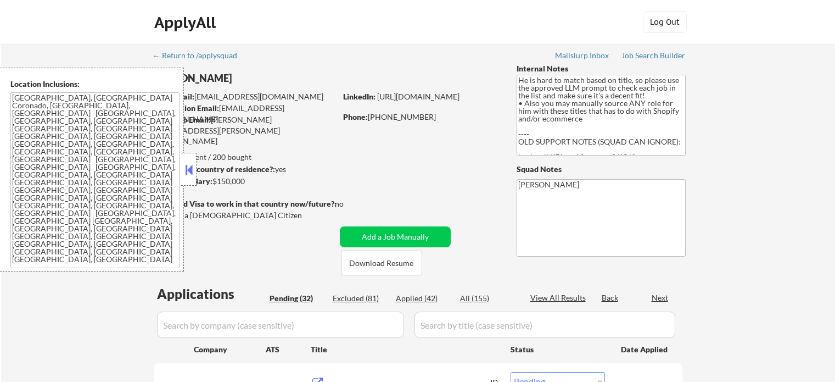
select select ""pending""
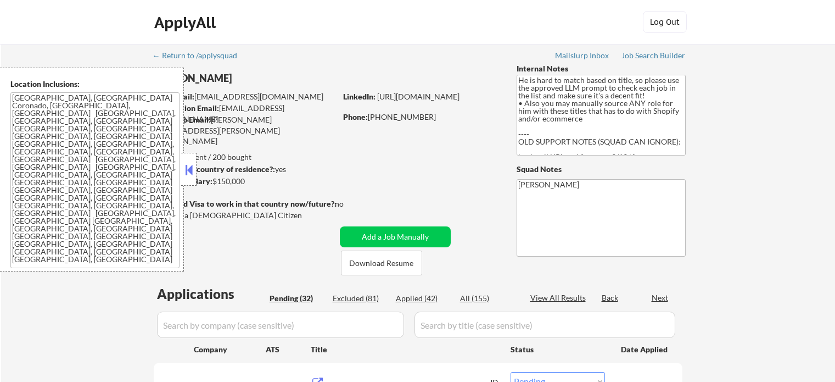
select select ""pending""
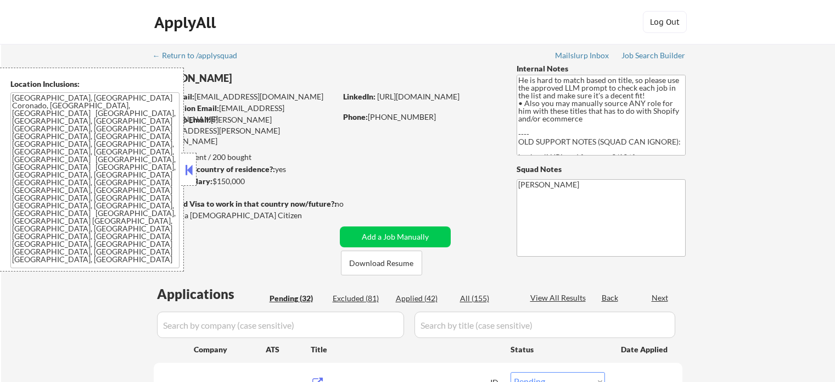
select select ""pending""
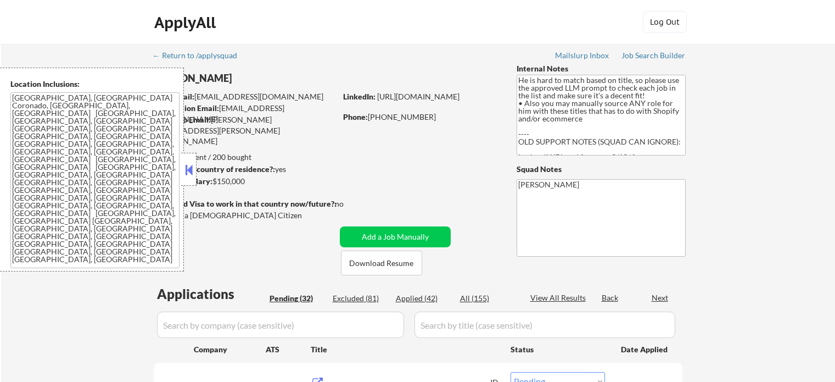
select select ""pending""
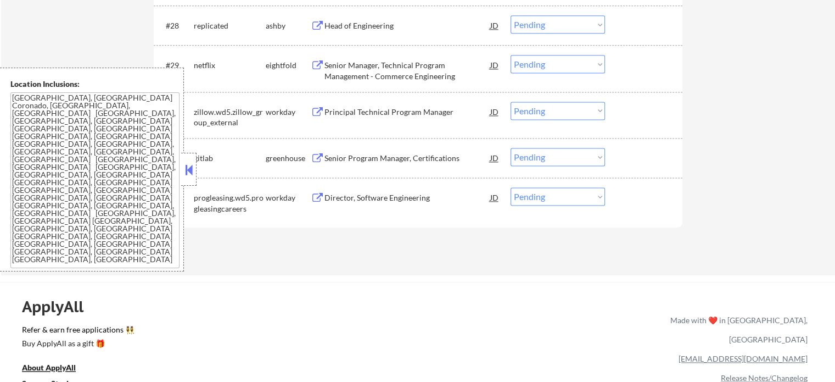
scroll to position [1592, 0]
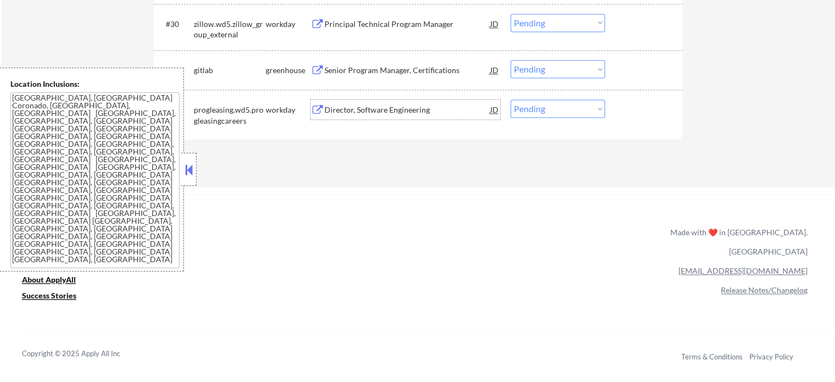
click at [384, 107] on div "Director, Software Engineering" at bounding box center [408, 109] width 166 height 11
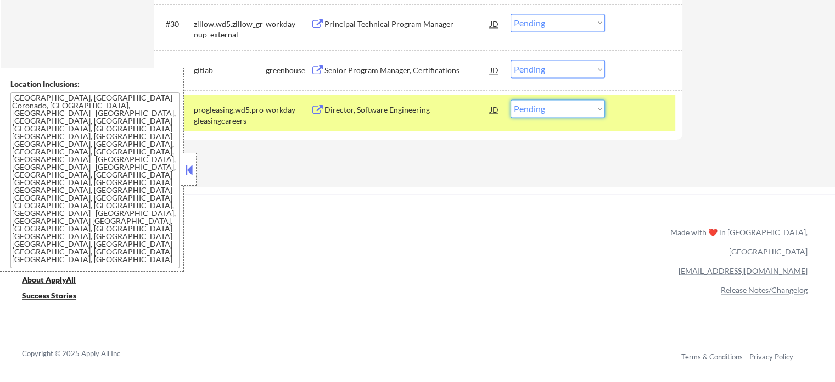
click at [554, 111] on select "Choose an option... Pending Applied Excluded (Questions) Excluded (Expired) Exc…" at bounding box center [558, 108] width 94 height 18
select select ""excluded__bad_match_""
click at [511, 99] on select "Choose an option... Pending Applied Excluded (Questions) Excluded (Expired) Exc…" at bounding box center [558, 108] width 94 height 18
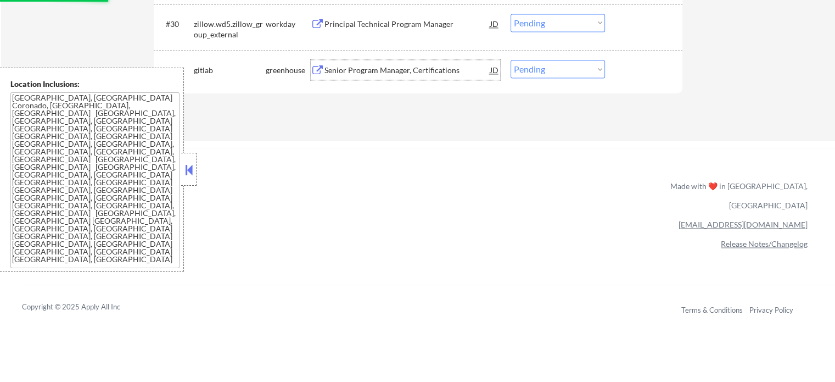
click at [409, 68] on div "Senior Program Manager, Certifications" at bounding box center [408, 70] width 166 height 11
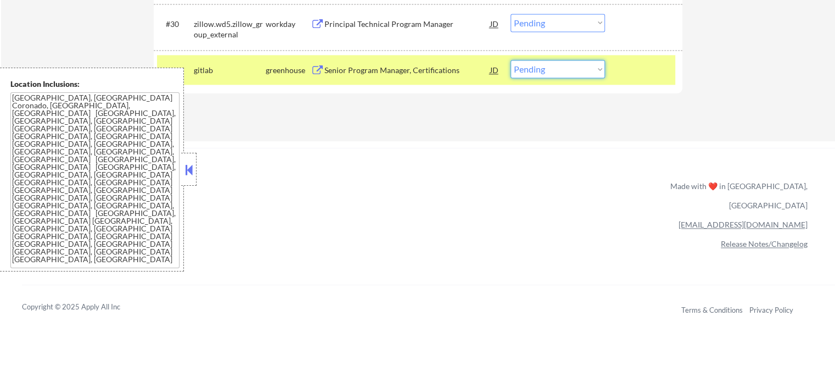
click at [521, 72] on select "Choose an option... Pending Applied Excluded (Questions) Excluded (Expired) Exc…" at bounding box center [558, 69] width 94 height 18
select select ""applied""
click at [511, 60] on select "Choose an option... Pending Applied Excluded (Questions) Excluded (Expired) Exc…" at bounding box center [558, 69] width 94 height 18
click at [622, 77] on div at bounding box center [645, 70] width 48 height 20
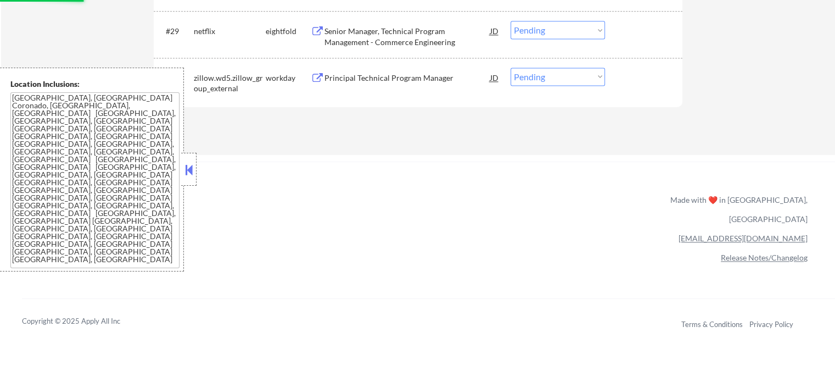
scroll to position [1483, 0]
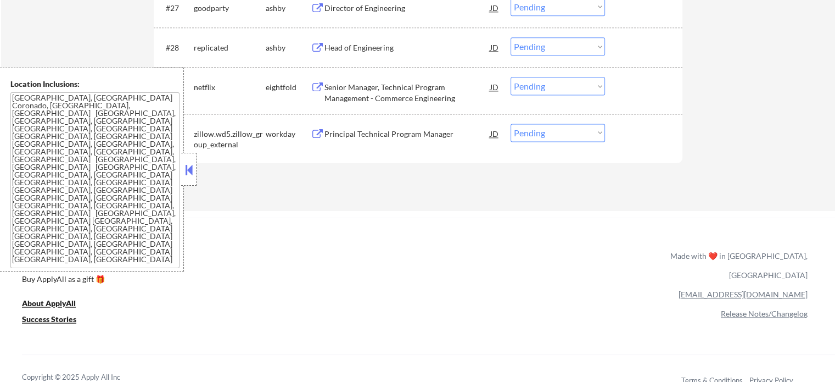
click at [377, 130] on div "Principal Technical Program Manager" at bounding box center [408, 133] width 166 height 11
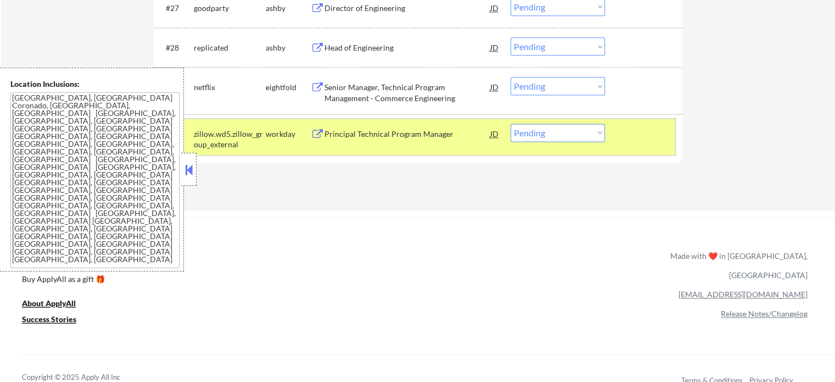
click at [622, 138] on div at bounding box center [645, 134] width 48 height 20
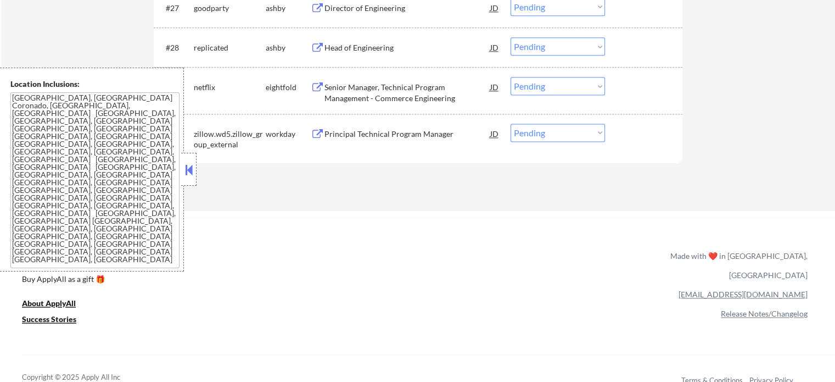
click at [389, 132] on div "Principal Technical Program Manager" at bounding box center [408, 133] width 166 height 11
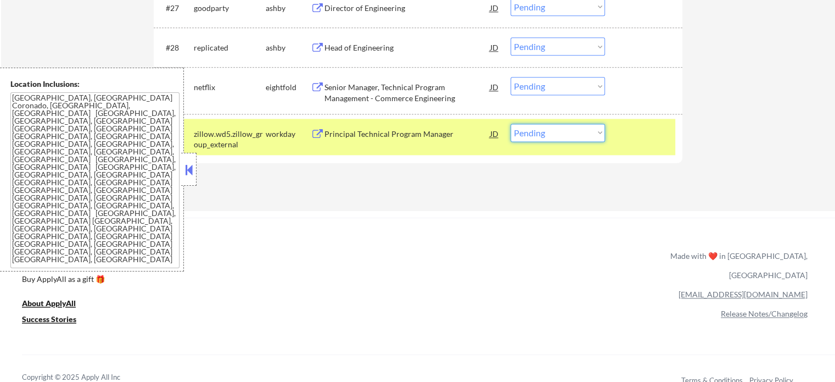
click at [590, 127] on select "Choose an option... Pending Applied Excluded (Questions) Excluded (Expired) Exc…" at bounding box center [558, 133] width 94 height 18
select select ""applied""
click at [511, 124] on select "Choose an option... Pending Applied Excluded (Questions) Excluded (Expired) Exc…" at bounding box center [558, 133] width 94 height 18
click at [655, 147] on div "#30 zillow.wd5.zillow_group_external workday Principal Technical Program Manage…" at bounding box center [416, 137] width 518 height 36
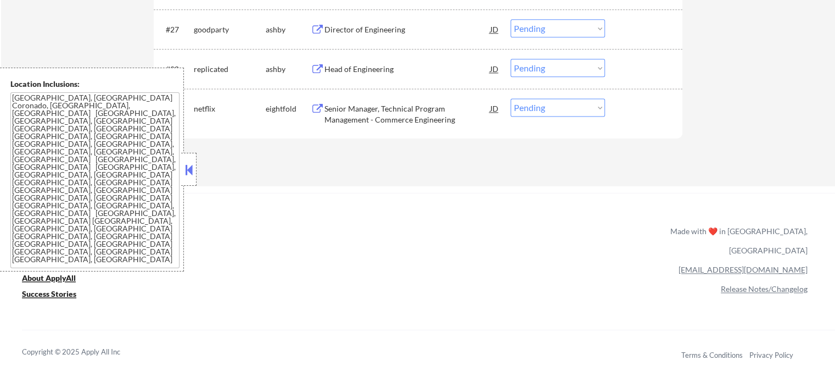
click at [368, 107] on div "Senior Manager, Technical Program Management - Commerce Engineering" at bounding box center [408, 113] width 166 height 21
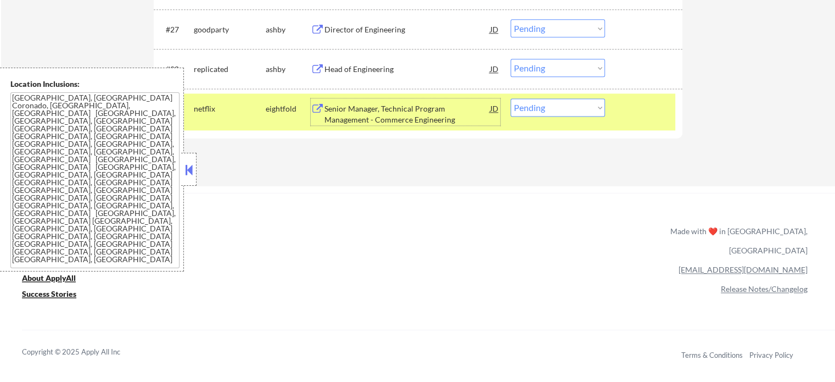
click at [637, 114] on div at bounding box center [645, 108] width 48 height 20
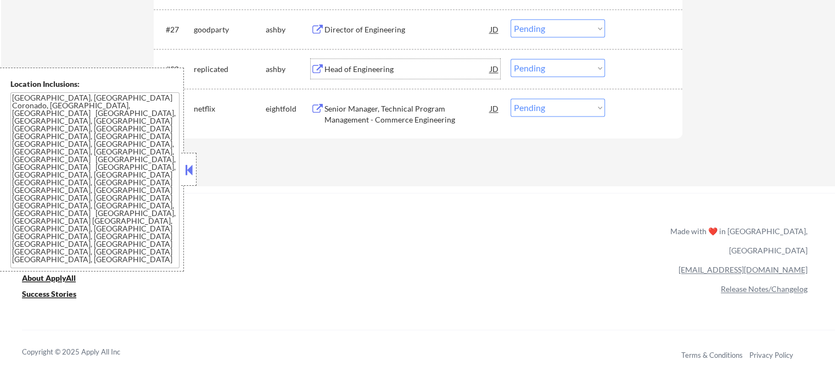
click at [327, 69] on div "Head of Engineering" at bounding box center [408, 69] width 166 height 11
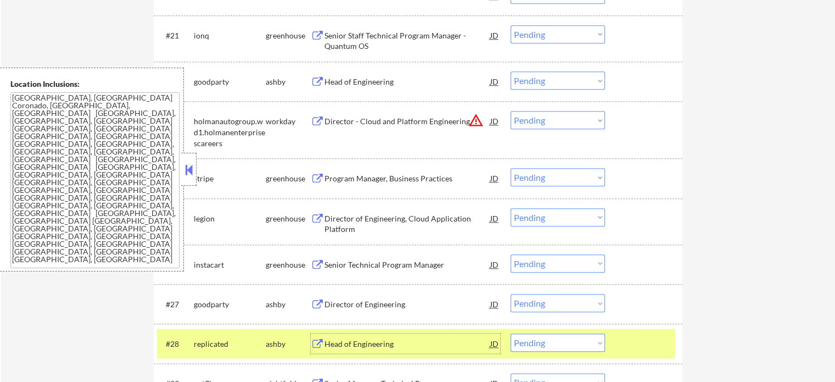
scroll to position [1263, 0]
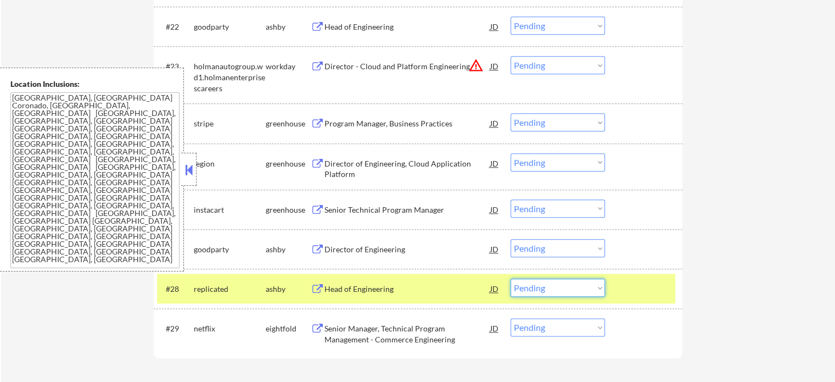
click at [542, 288] on select "Choose an option... Pending Applied Excluded (Questions) Excluded (Expired) Exc…" at bounding box center [558, 287] width 94 height 18
click at [511, 278] on select "Choose an option... Pending Applied Excluded (Questions) Excluded (Expired) Exc…" at bounding box center [558, 287] width 94 height 18
click at [640, 289] on div at bounding box center [645, 288] width 48 height 20
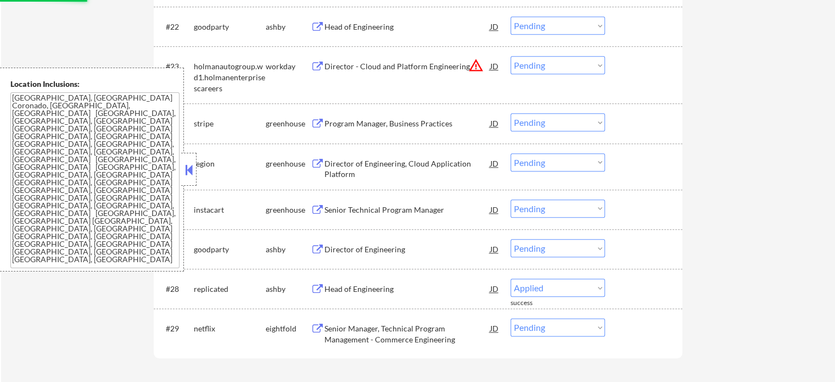
select select ""pending""
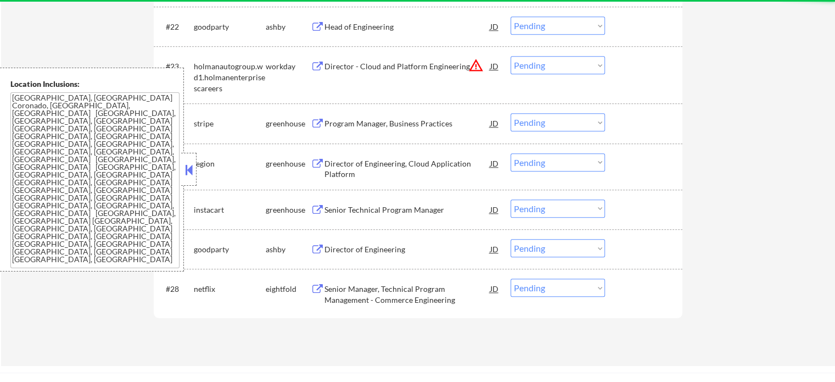
click at [370, 248] on div "Director of Engineering" at bounding box center [408, 249] width 166 height 11
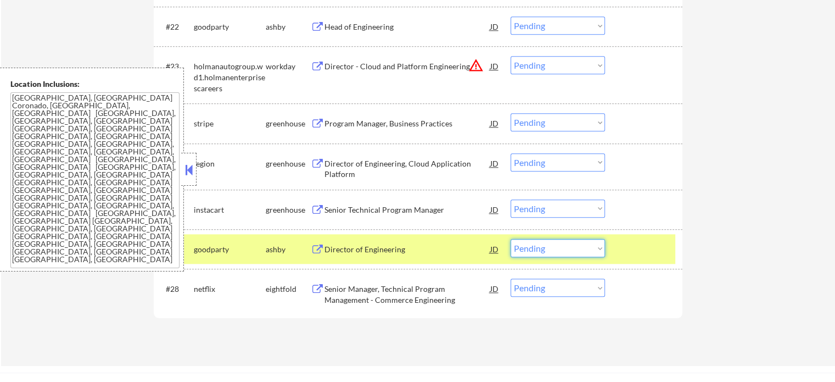
click at [521, 251] on select "Choose an option... Pending Applied Excluded (Questions) Excluded (Expired) Exc…" at bounding box center [558, 248] width 94 height 18
click at [511, 239] on select "Choose an option... Pending Applied Excluded (Questions) Excluded (Expired) Exc…" at bounding box center [558, 248] width 94 height 18
select select ""pending""
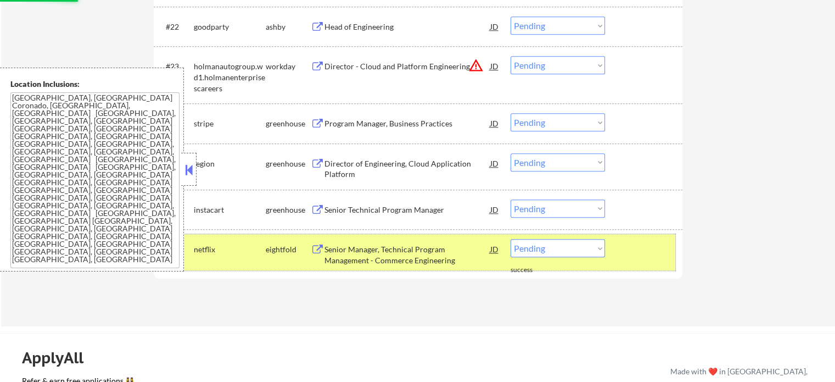
click at [641, 254] on div at bounding box center [645, 249] width 48 height 20
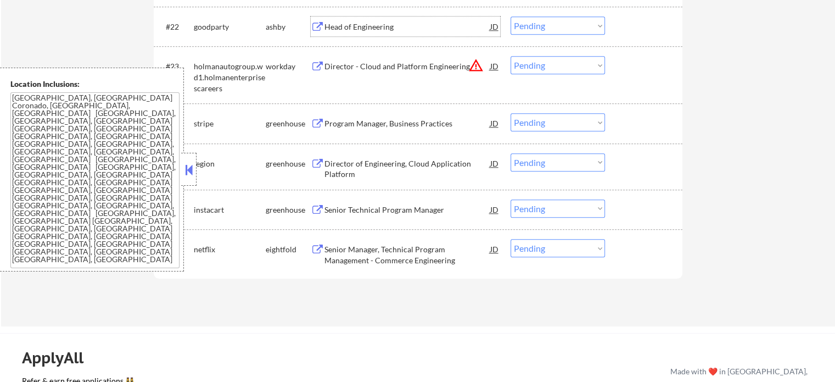
click at [343, 26] on div "Head of Engineering" at bounding box center [408, 26] width 166 height 11
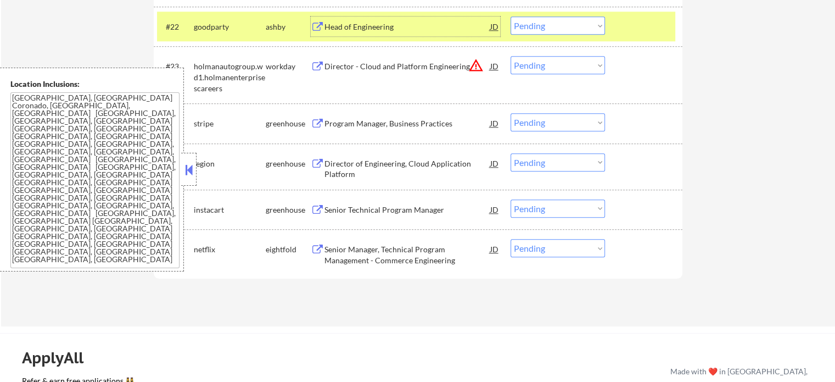
click at [534, 28] on select "Choose an option... Pending Applied Excluded (Questions) Excluded (Expired) Exc…" at bounding box center [558, 25] width 94 height 18
click at [511, 16] on select "Choose an option... Pending Applied Excluded (Questions) Excluded (Expired) Exc…" at bounding box center [558, 25] width 94 height 18
click at [622, 30] on div at bounding box center [645, 26] width 48 height 20
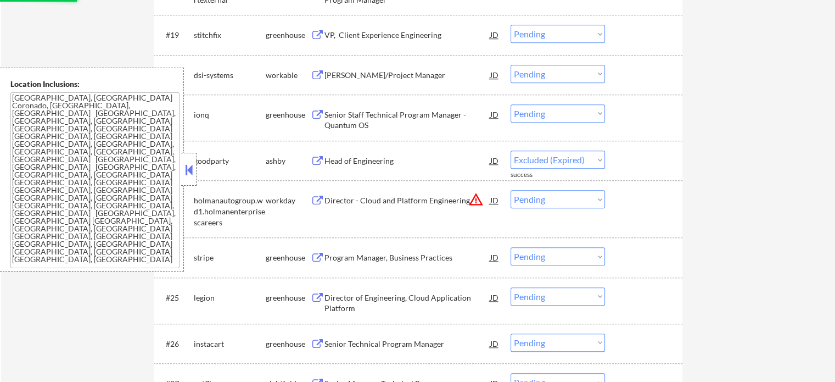
scroll to position [1098, 0]
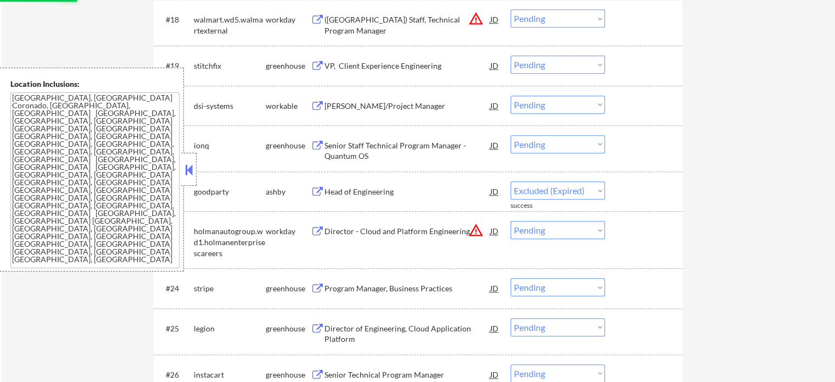
select select ""pending""
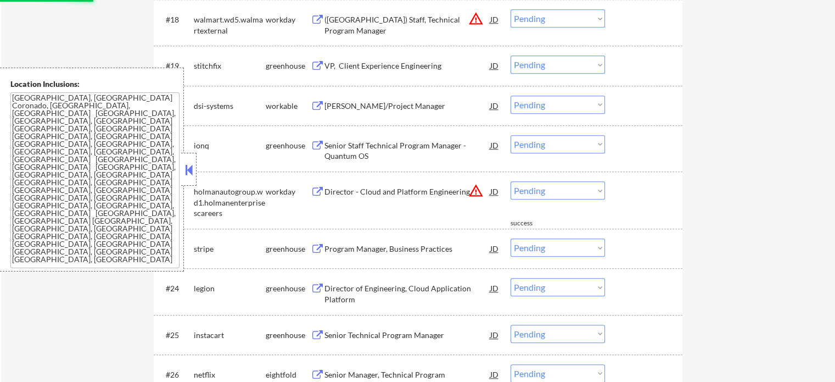
scroll to position [879, 0]
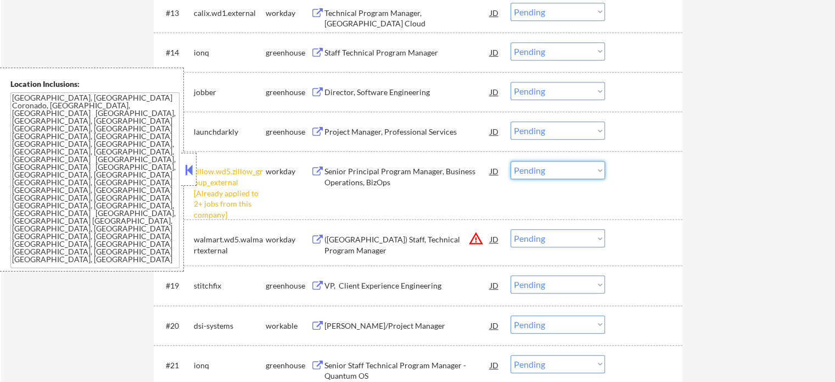
click at [539, 171] on select "Choose an option... Pending Applied Excluded (Questions) Excluded (Expired) Exc…" at bounding box center [558, 170] width 94 height 18
click at [511, 161] on select "Choose an option... Pending Applied Excluded (Questions) Excluded (Expired) Exc…" at bounding box center [558, 170] width 94 height 18
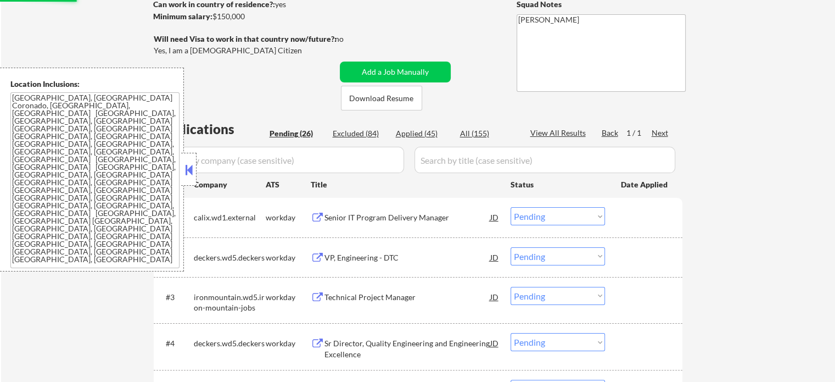
scroll to position [110, 0]
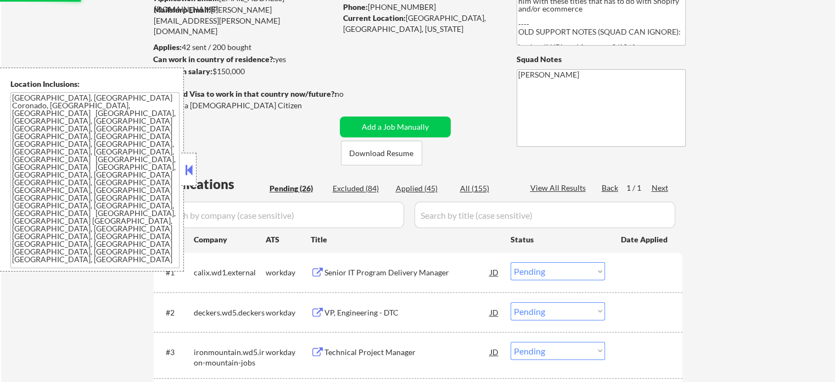
select select ""pending""
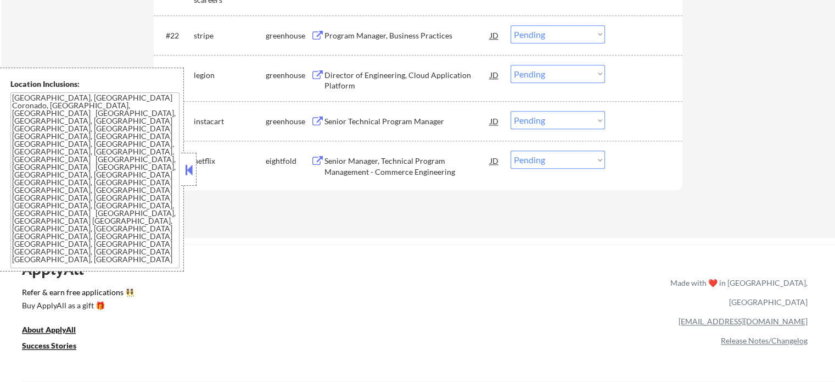
scroll to position [1263, 0]
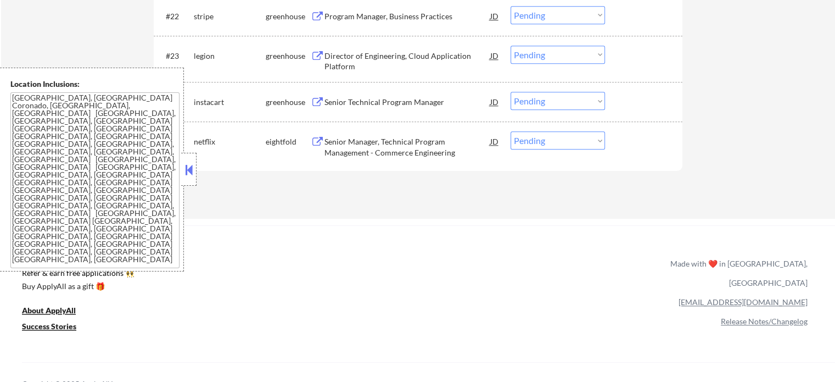
click at [371, 103] on div "Senior Technical Program Manager" at bounding box center [408, 102] width 166 height 11
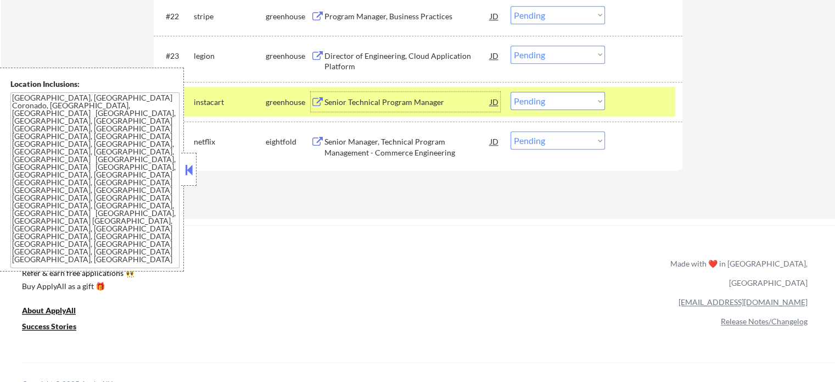
click at [593, 104] on select "Choose an option... Pending Applied Excluded (Questions) Excluded (Expired) Exc…" at bounding box center [558, 101] width 94 height 18
click at [511, 92] on select "Choose an option... Pending Applied Excluded (Questions) Excluded (Expired) Exc…" at bounding box center [558, 101] width 94 height 18
click at [630, 107] on div at bounding box center [645, 102] width 48 height 20
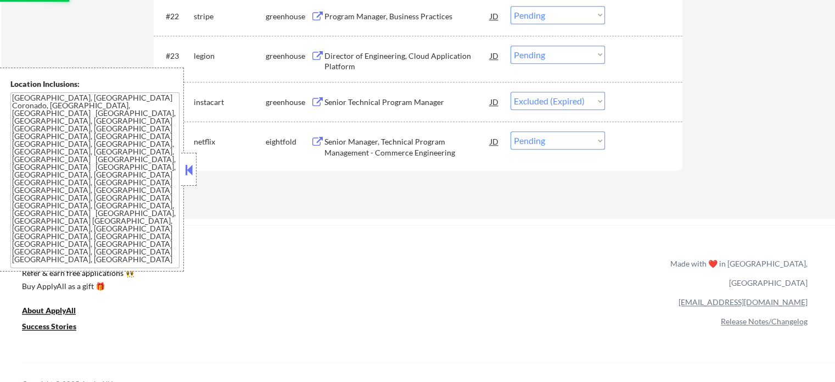
click at [400, 63] on div "Director of Engineering, Cloud Application Platform" at bounding box center [408, 61] width 166 height 21
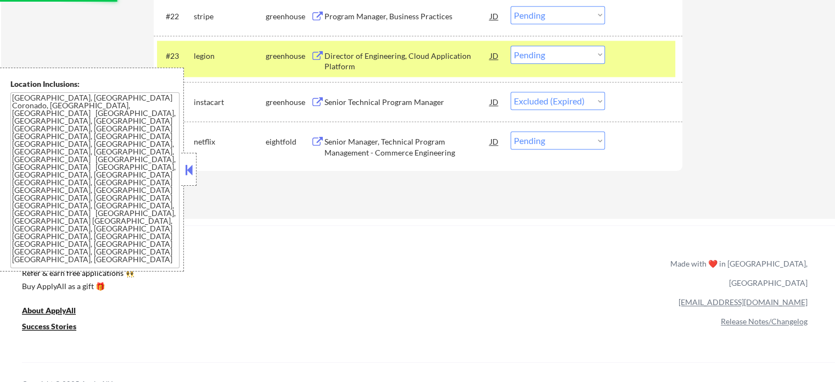
select select ""pending""
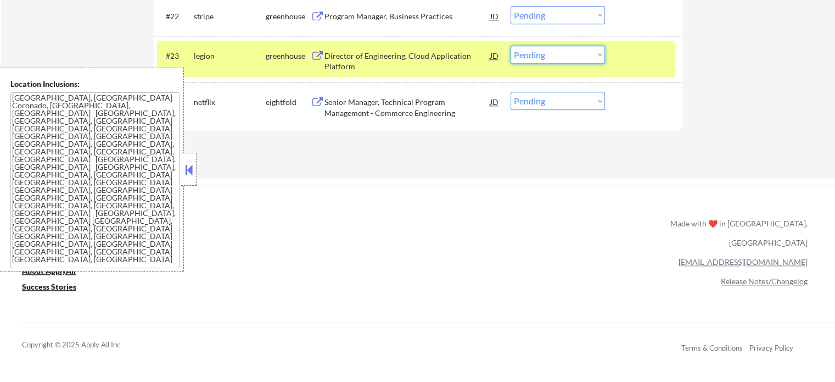
click at [526, 56] on select "Choose an option... Pending Applied Excluded (Questions) Excluded (Expired) Exc…" at bounding box center [558, 55] width 94 height 18
click at [511, 46] on select "Choose an option... Pending Applied Excluded (Questions) Excluded (Expired) Exc…" at bounding box center [558, 55] width 94 height 18
click at [664, 65] on div at bounding box center [645, 56] width 48 height 20
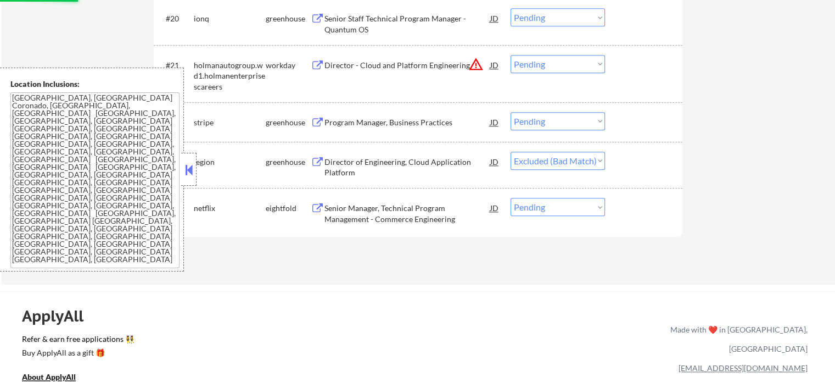
scroll to position [1153, 0]
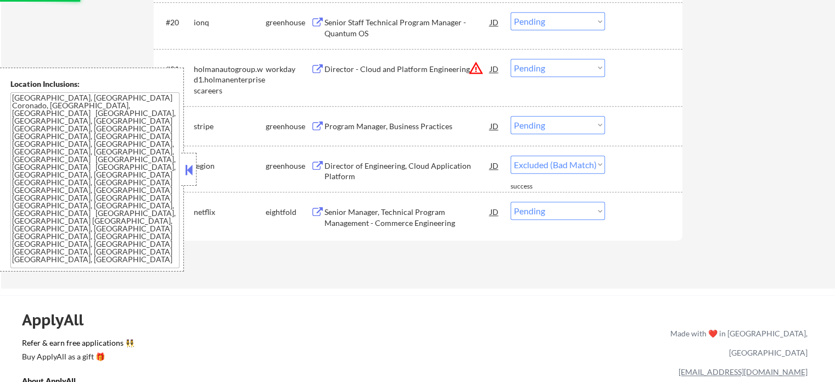
select select ""pending""
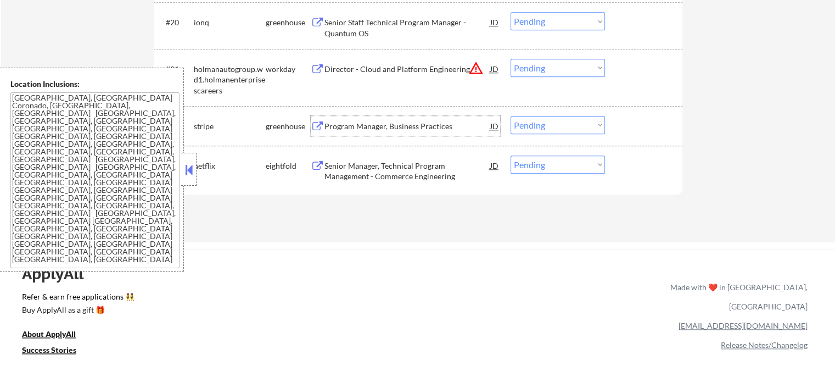
click at [389, 125] on div "Program Manager, Business Practices" at bounding box center [408, 126] width 166 height 11
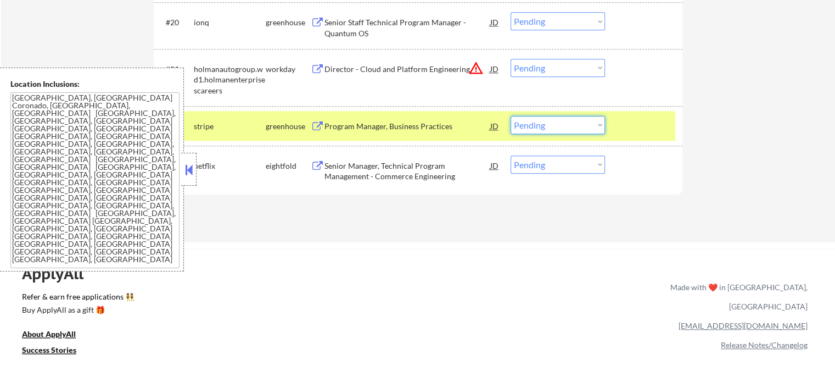
click at [551, 122] on select "Choose an option... Pending Applied Excluded (Questions) Excluded (Expired) Exc…" at bounding box center [558, 125] width 94 height 18
click at [511, 116] on select "Choose an option... Pending Applied Excluded (Questions) Excluded (Expired) Exc…" at bounding box center [558, 125] width 94 height 18
click at [651, 126] on div at bounding box center [645, 126] width 48 height 20
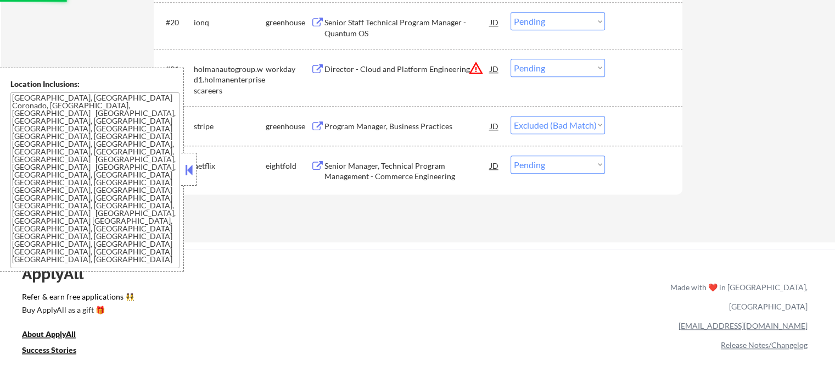
click at [652, 126] on div at bounding box center [645, 126] width 48 height 20
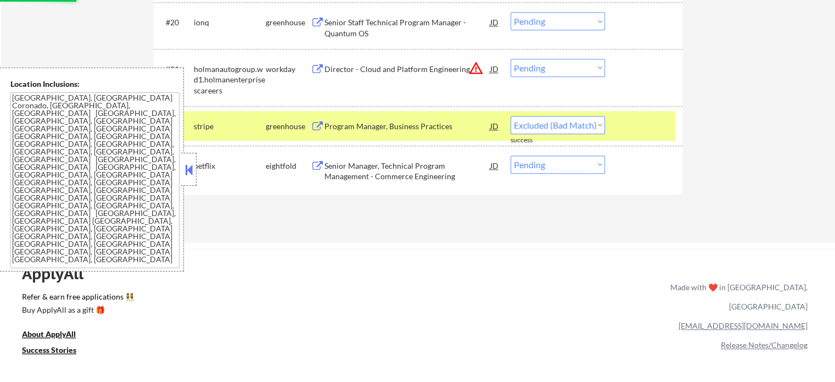
select select ""pending""
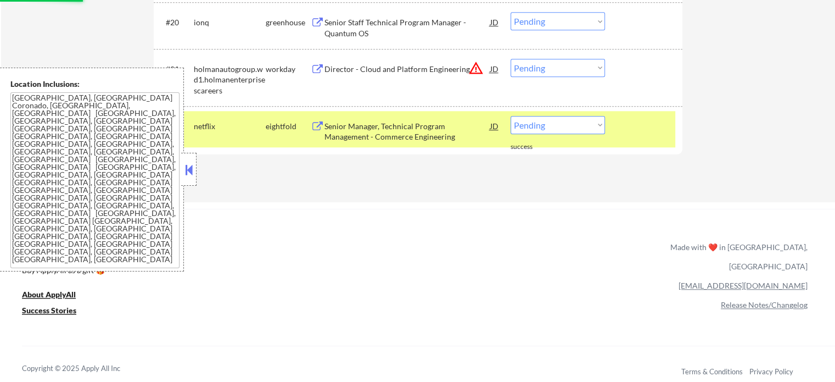
click at [630, 128] on div at bounding box center [645, 126] width 48 height 20
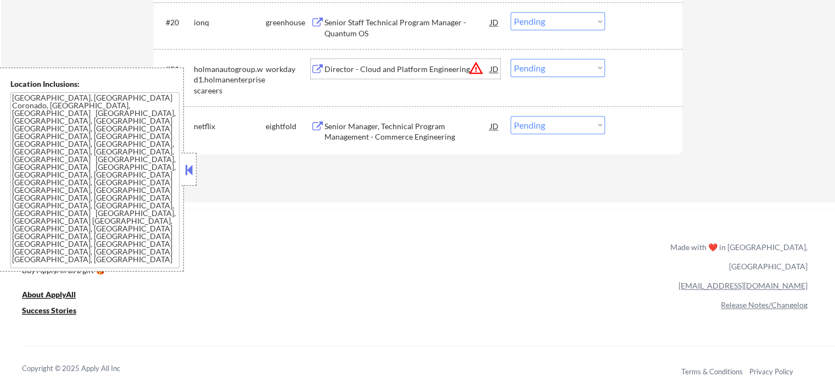
click at [373, 74] on div "Director - Cloud and Platform Engineering" at bounding box center [408, 69] width 166 height 11
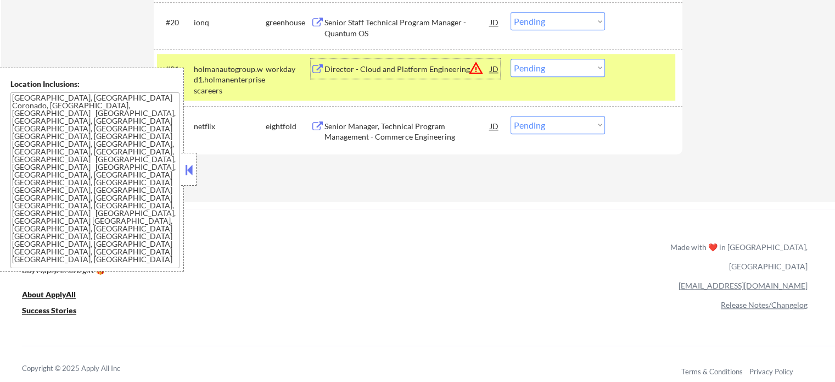
click at [561, 73] on select "Choose an option... Pending Applied Excluded (Questions) Excluded (Expired) Exc…" at bounding box center [558, 68] width 94 height 18
click at [511, 59] on select "Choose an option... Pending Applied Excluded (Questions) Excluded (Expired) Exc…" at bounding box center [558, 68] width 94 height 18
click at [627, 86] on div "#21 holmanautogroup.wd1.holmanenterprisescareers workday Director - Cloud and P…" at bounding box center [416, 77] width 518 height 47
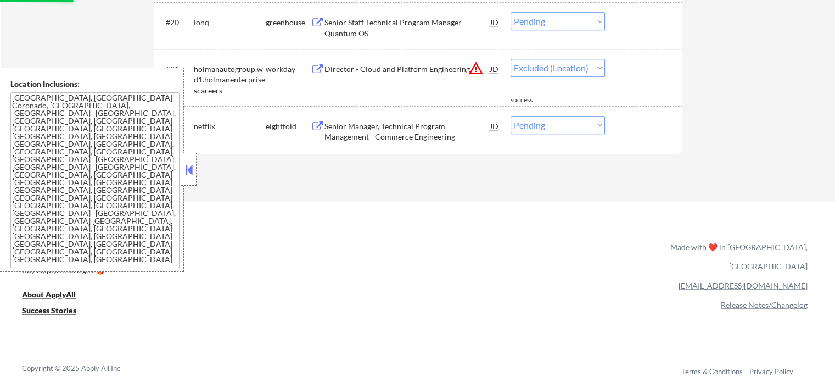
select select ""pending""
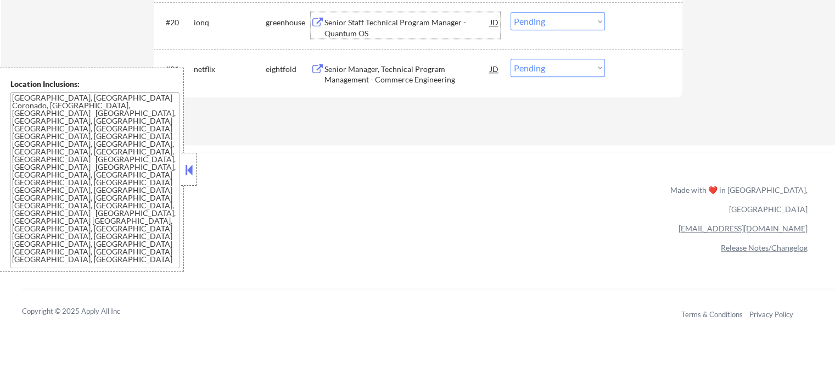
click at [377, 29] on div "Senior Staff Technical Program Manager - Quantum OS" at bounding box center [408, 27] width 166 height 21
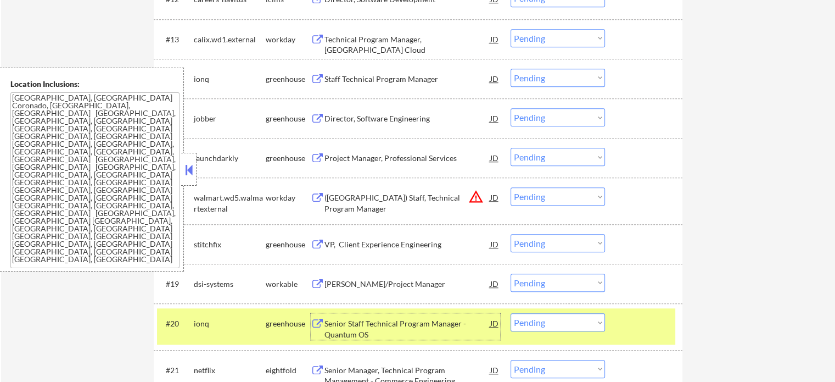
scroll to position [879, 0]
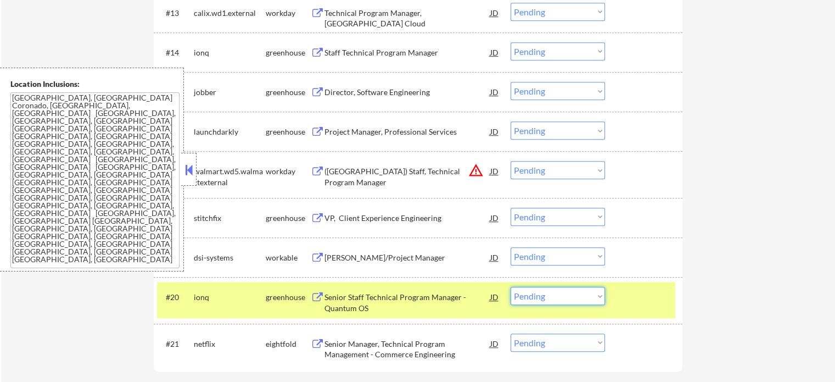
click at [540, 298] on select "Choose an option... Pending Applied Excluded (Questions) Excluded (Expired) Exc…" at bounding box center [558, 296] width 94 height 18
click at [511, 287] on select "Choose an option... Pending Applied Excluded (Questions) Excluded (Expired) Exc…" at bounding box center [558, 296] width 94 height 18
click at [626, 298] on div at bounding box center [645, 297] width 48 height 20
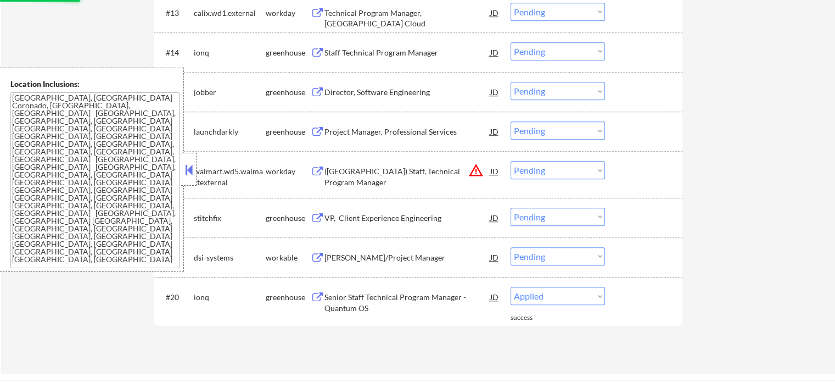
select select ""pending""
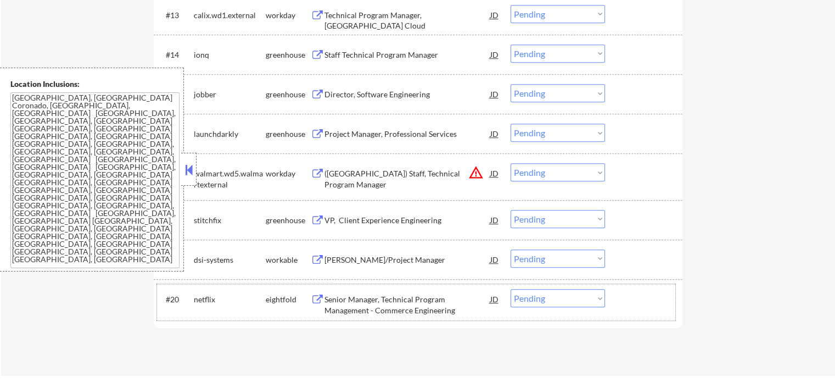
scroll to position [881, 0]
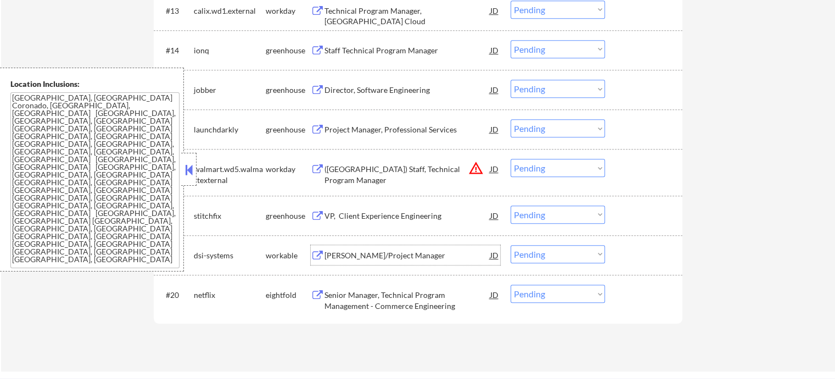
click at [384, 256] on div "Zoho Developer/Project Manager" at bounding box center [408, 255] width 166 height 11
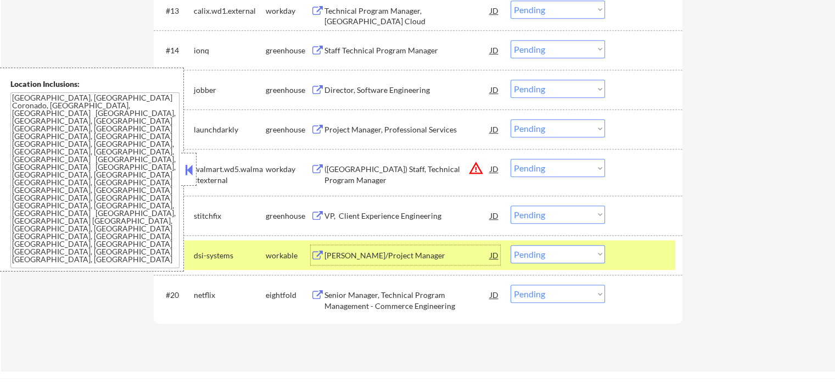
click at [586, 260] on select "Choose an option... Pending Applied Excluded (Questions) Excluded (Expired) Exc…" at bounding box center [558, 254] width 94 height 18
click at [511, 245] on select "Choose an option... Pending Applied Excluded (Questions) Excluded (Expired) Exc…" at bounding box center [558, 254] width 94 height 18
click at [639, 251] on div at bounding box center [645, 255] width 48 height 20
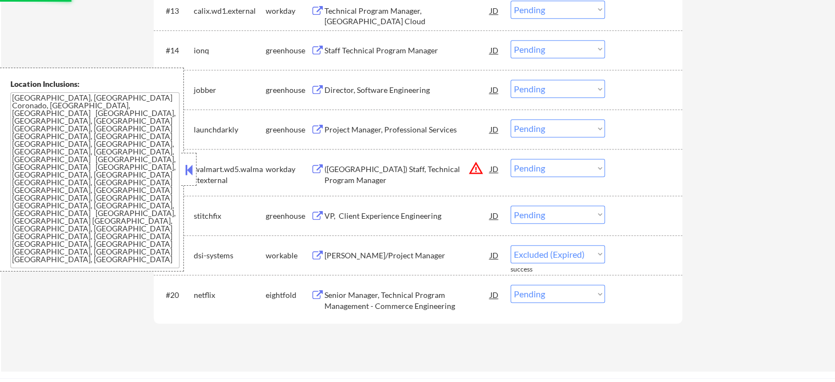
select select ""pending""
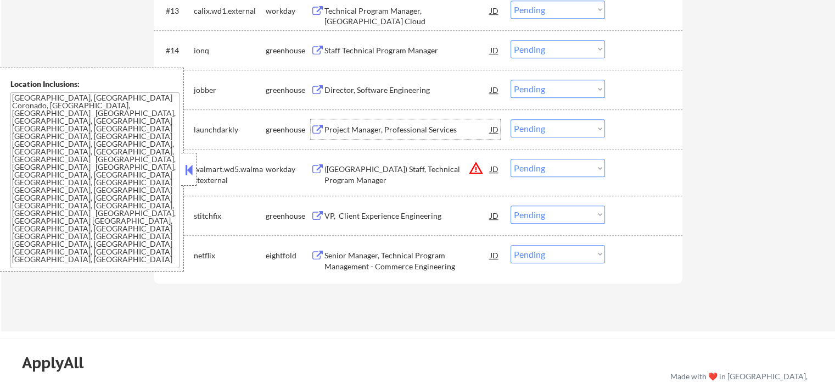
click at [341, 133] on div "Project Manager, Professional Services" at bounding box center [408, 129] width 166 height 11
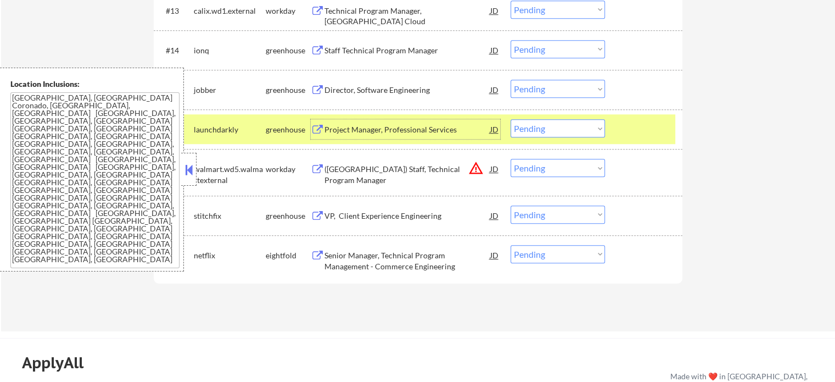
click at [537, 131] on select "Choose an option... Pending Applied Excluded (Questions) Excluded (Expired) Exc…" at bounding box center [558, 128] width 94 height 18
click at [511, 119] on select "Choose an option... Pending Applied Excluded (Questions) Excluded (Expired) Exc…" at bounding box center [558, 128] width 94 height 18
select select ""pending""
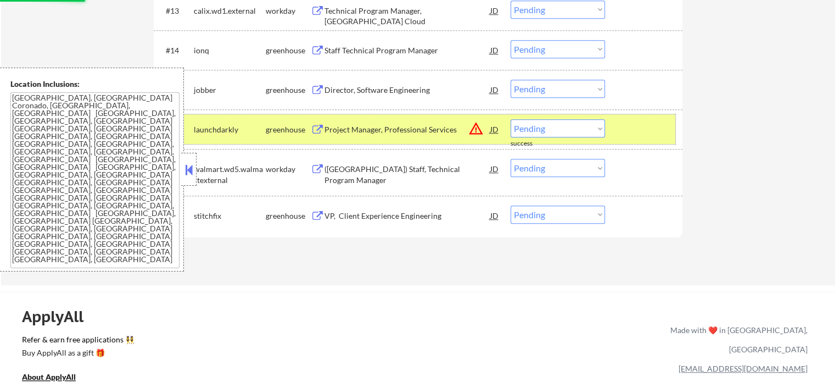
click at [659, 132] on div at bounding box center [645, 129] width 48 height 20
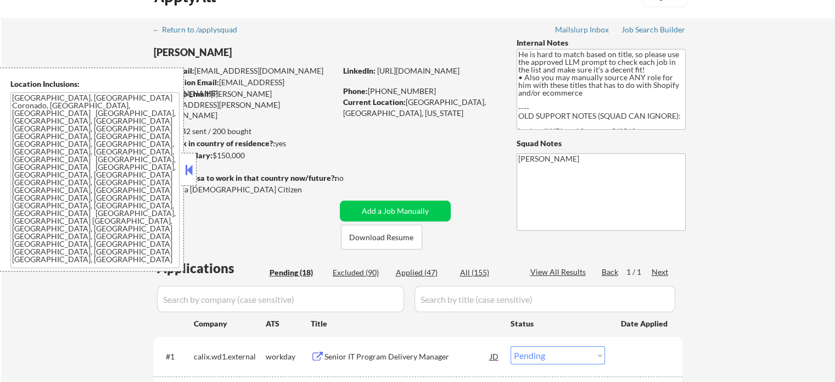
scroll to position [0, 0]
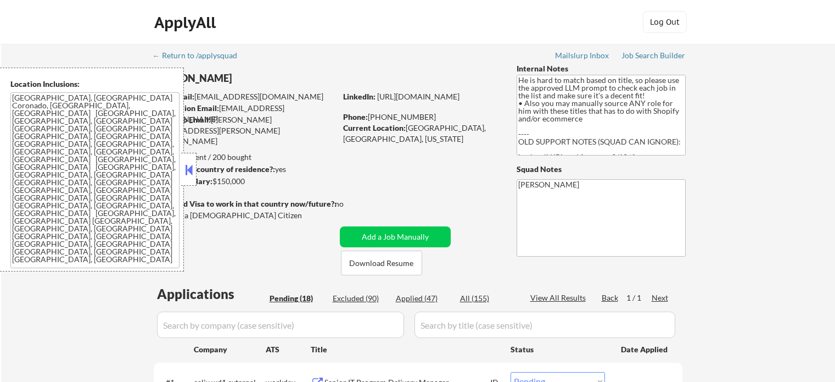
select select ""pending""
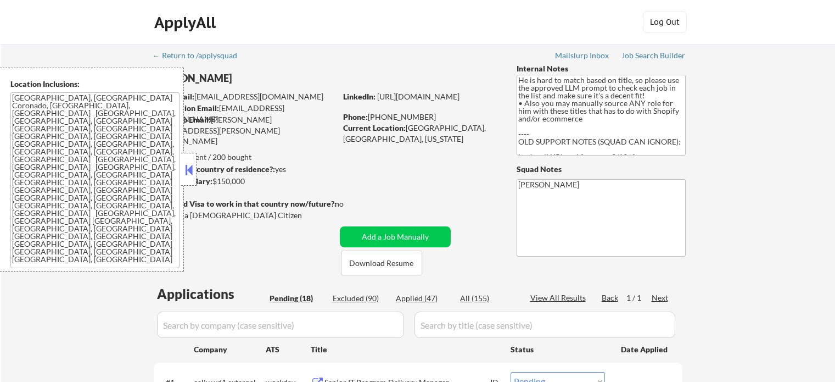
select select ""pending""
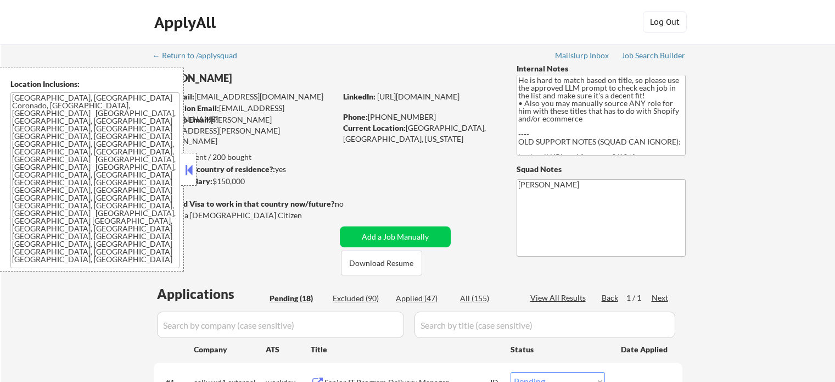
select select ""pending""
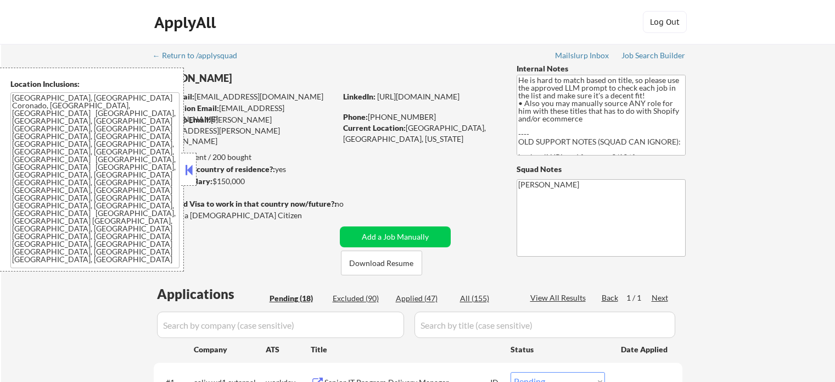
select select ""pending""
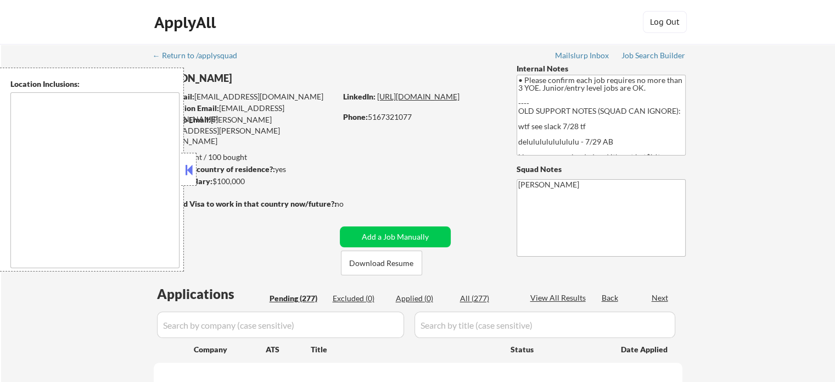
type textarea "[US_STATE], [GEOGRAPHIC_DATA] [GEOGRAPHIC_DATA], [GEOGRAPHIC_DATA] [GEOGRAPHIC_…"
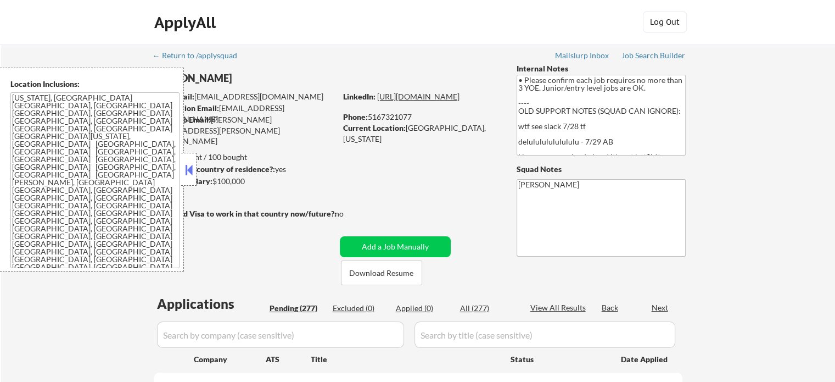
click at [450, 101] on link "[URL][DOMAIN_NAME]" at bounding box center [418, 96] width 82 height 9
select select ""pending""
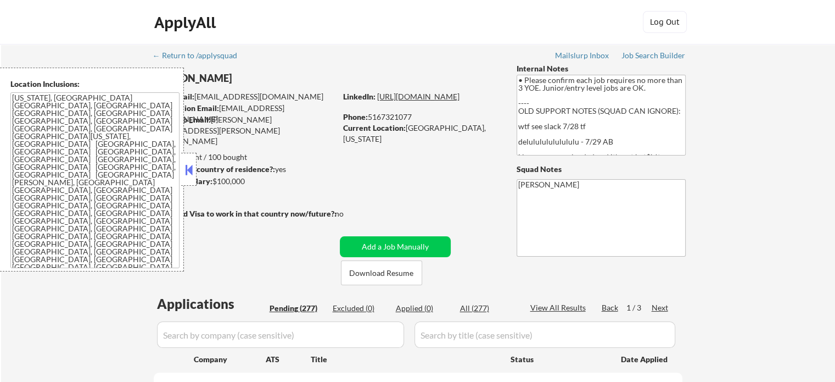
select select ""pending""
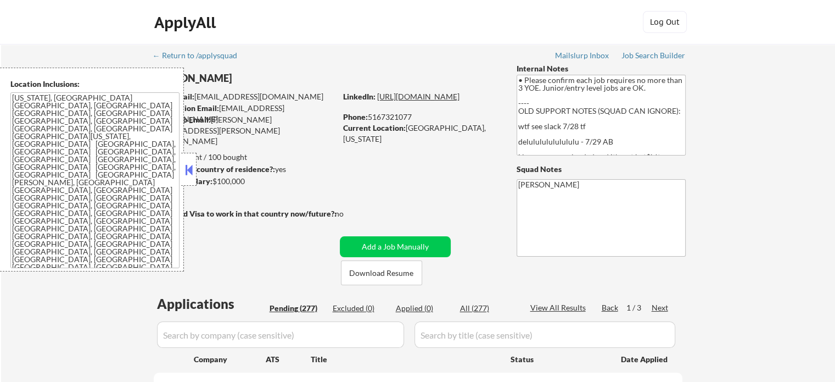
select select ""pending""
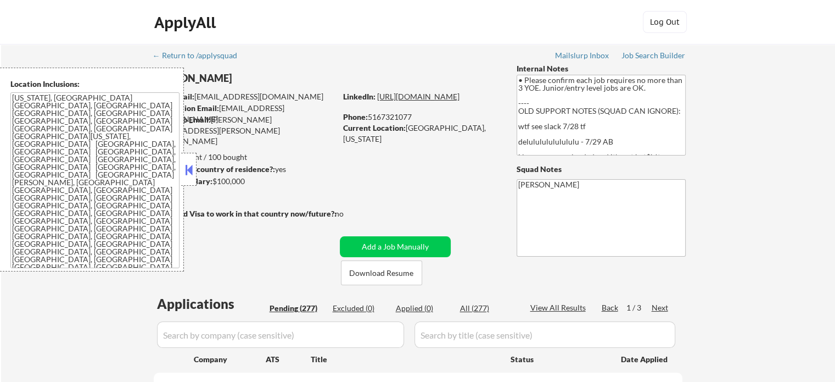
select select ""pending""
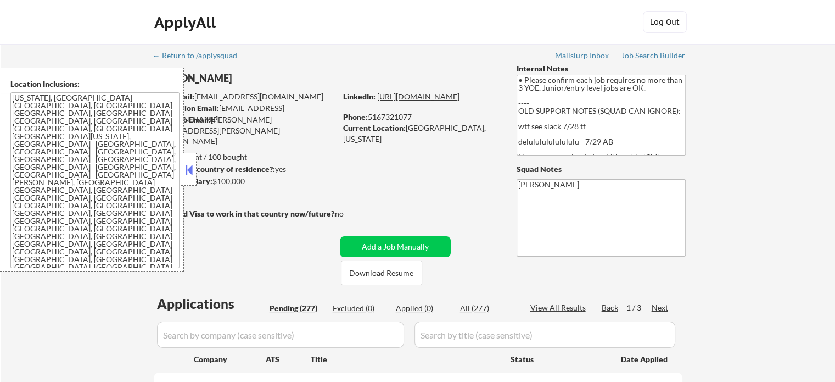
select select ""pending""
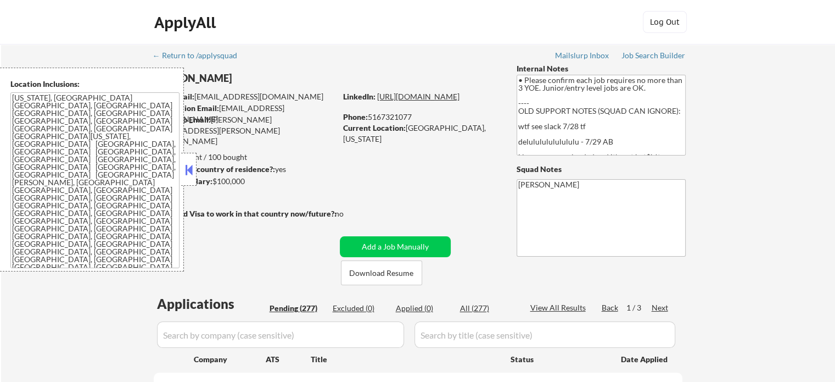
select select ""pending""
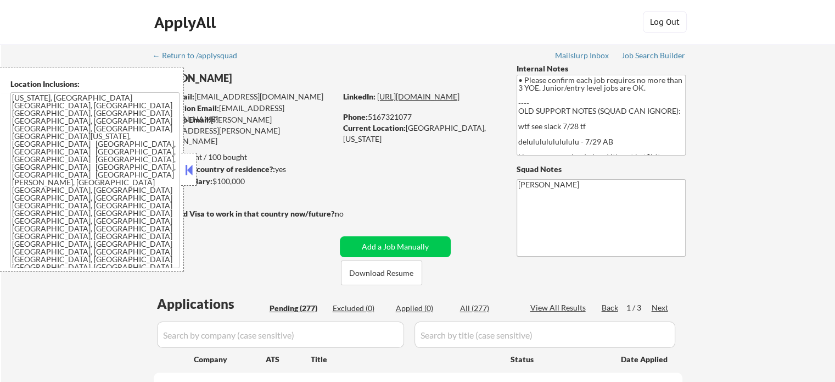
select select ""pending""
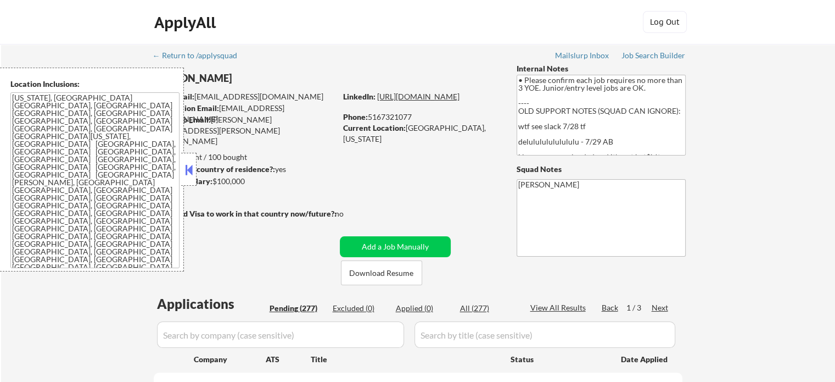
select select ""pending""
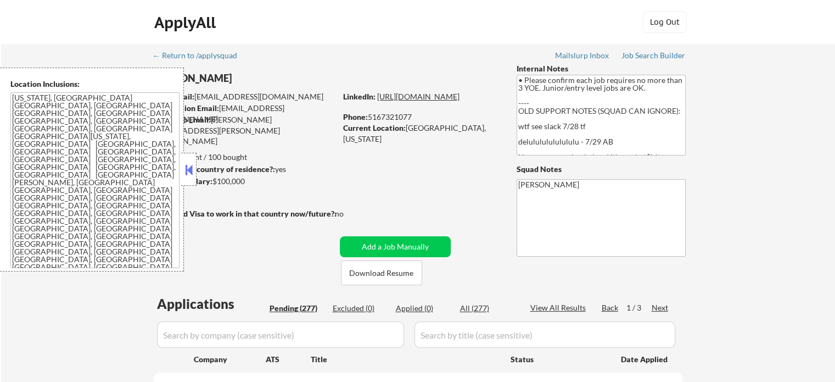
select select ""pending""
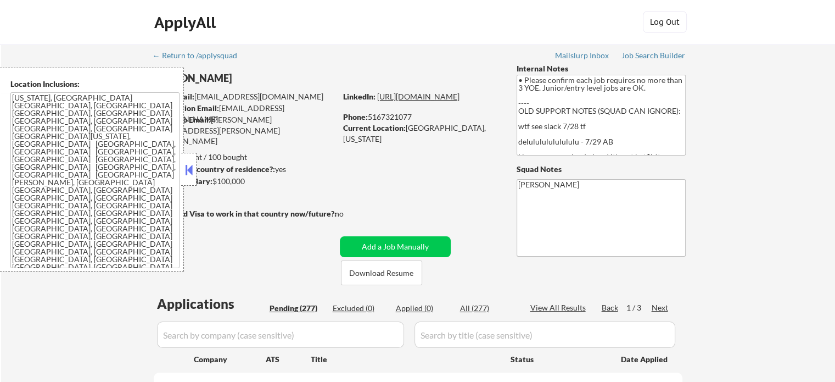
select select ""pending""
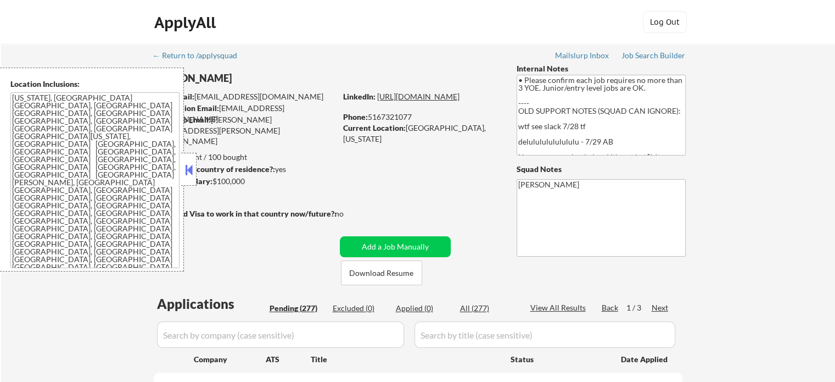
select select ""pending""
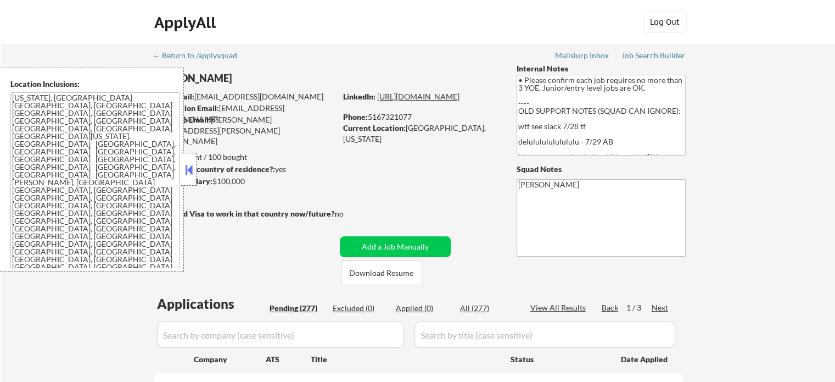
select select ""pending""
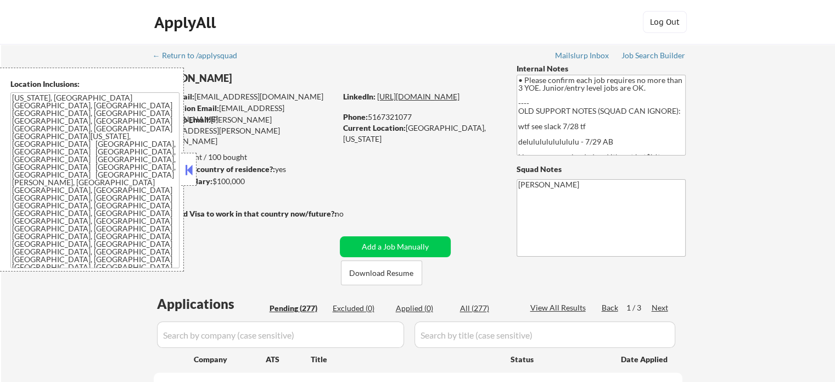
select select ""pending""
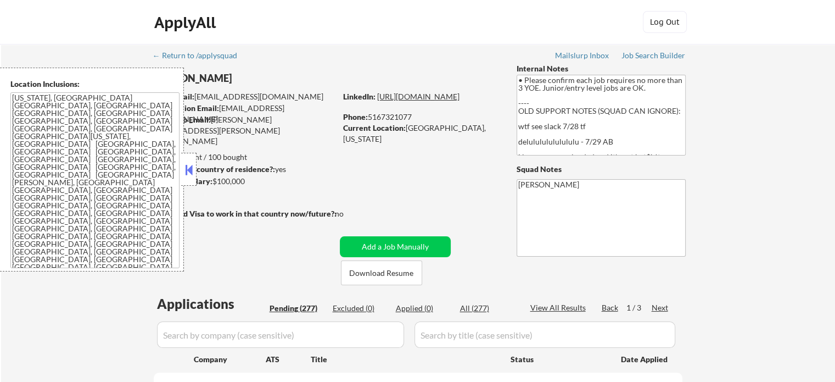
select select ""pending""
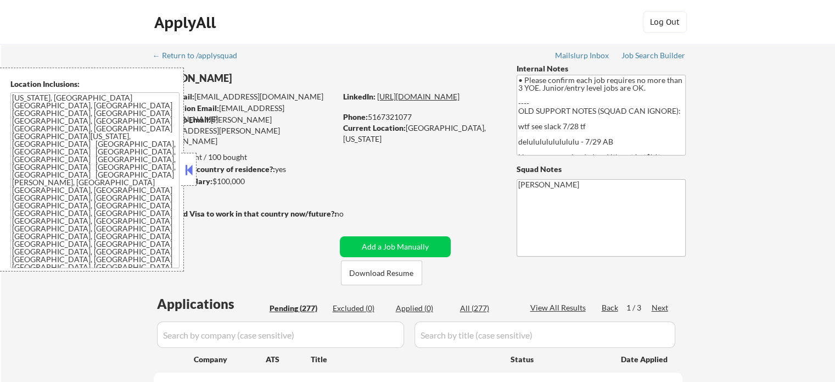
select select ""pending""
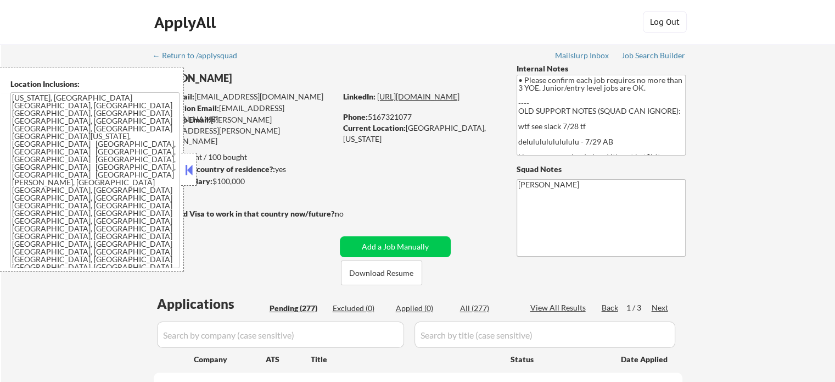
select select ""pending""
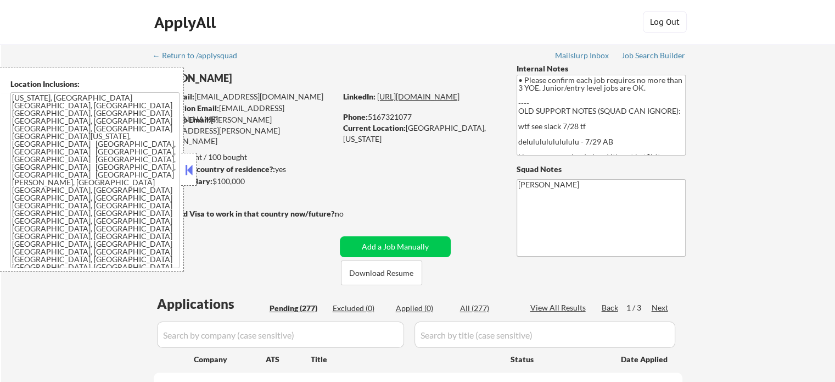
select select ""pending""
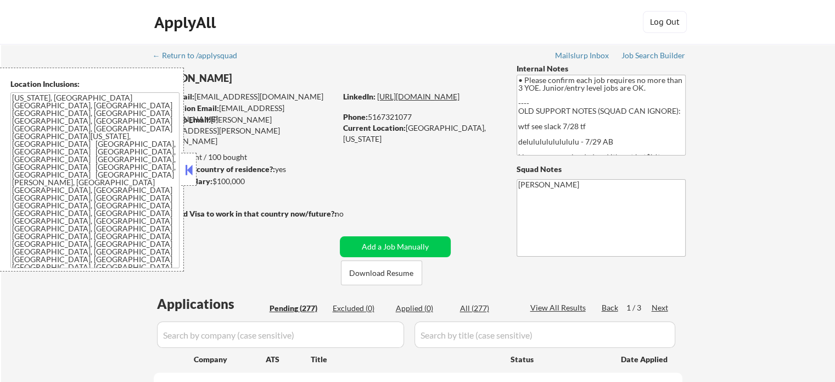
select select ""pending""
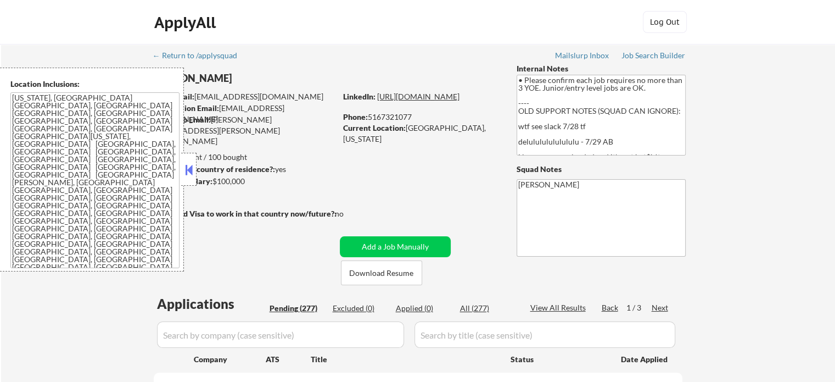
select select ""pending""
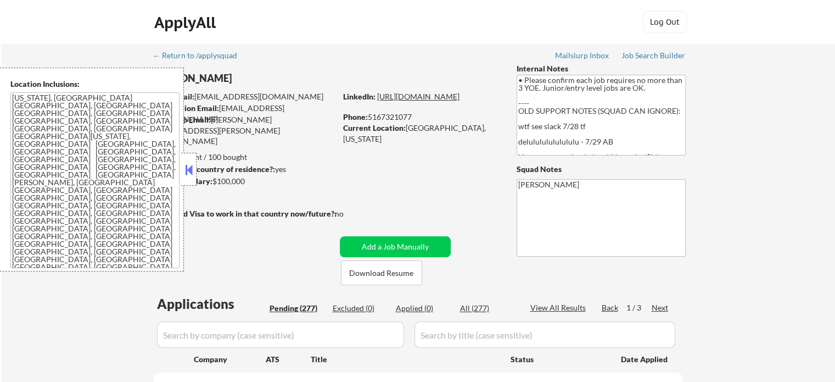
select select ""pending""
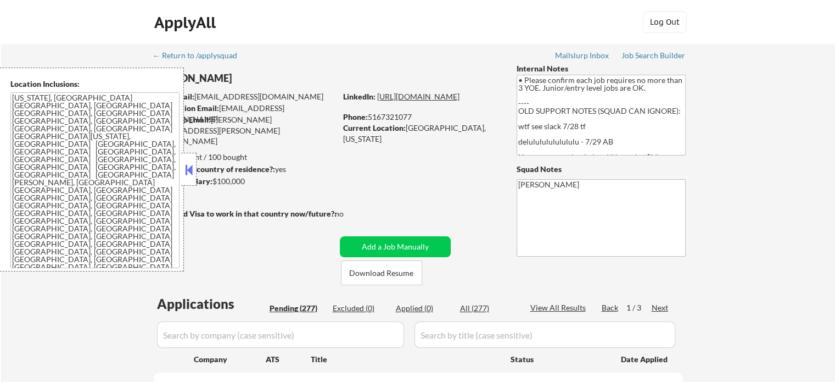
select select ""pending""
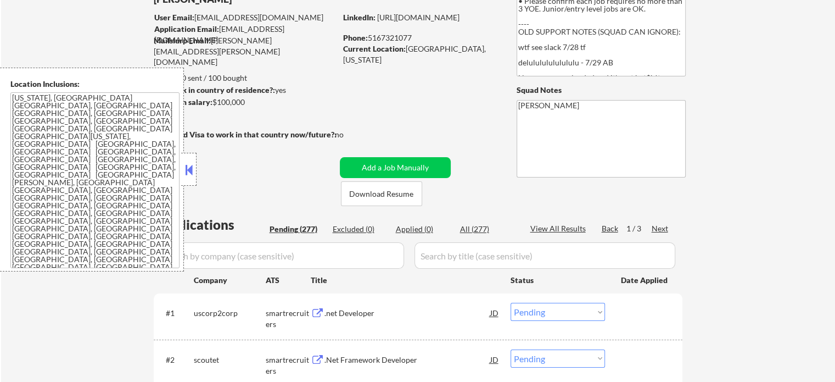
scroll to position [110, 0]
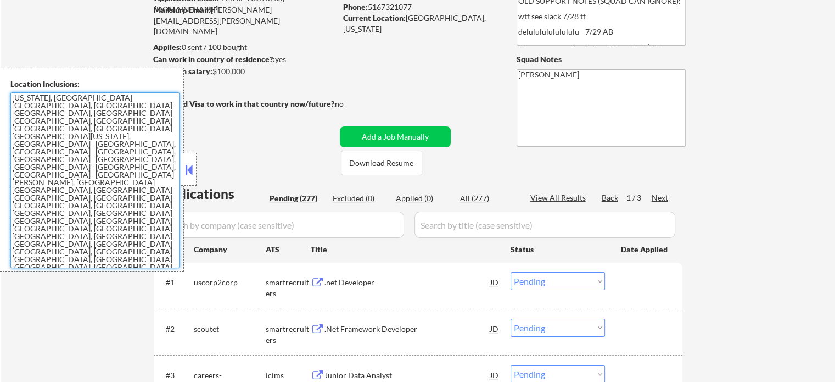
drag, startPoint x: 164, startPoint y: 187, endPoint x: 1, endPoint y: 98, distance: 185.3
click at [1, 98] on div "Location Inclusions: [US_STATE], [GEOGRAPHIC_DATA] [GEOGRAPHIC_DATA], [GEOGRAPH…" at bounding box center [92, 170] width 184 height 204
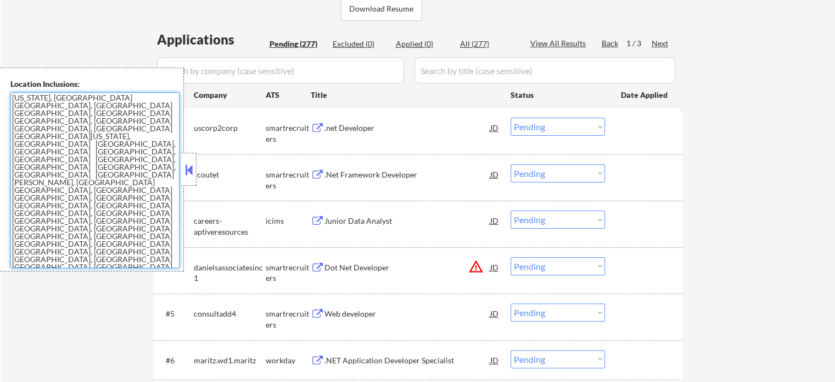
scroll to position [275, 0]
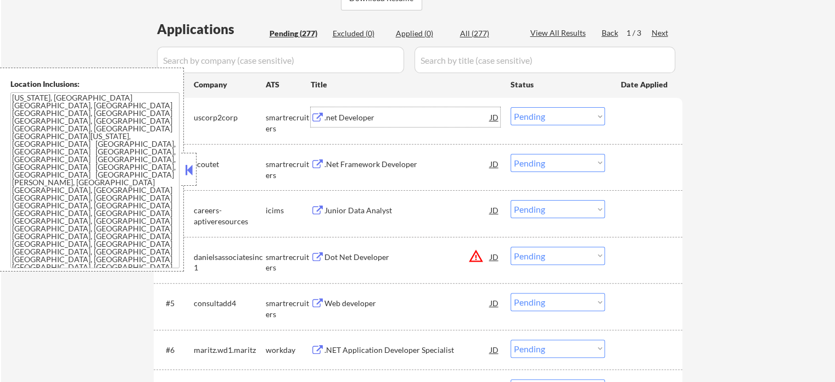
click at [367, 120] on div ".net Developer" at bounding box center [408, 117] width 166 height 11
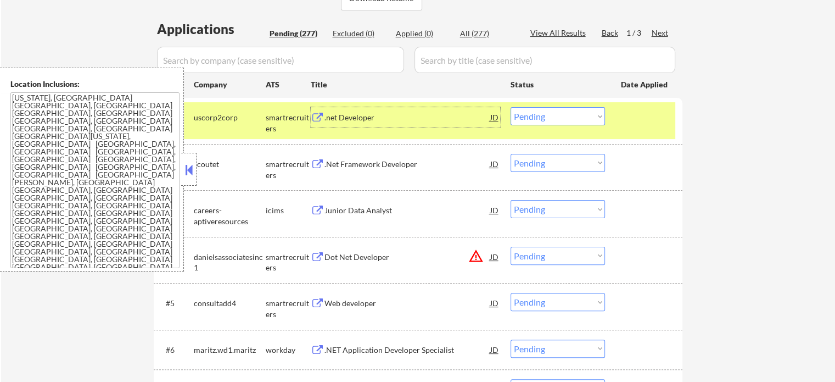
click at [542, 119] on select "Choose an option... Pending Applied Excluded (Questions) Excluded (Expired) Exc…" at bounding box center [558, 116] width 94 height 18
click at [511, 107] on select "Choose an option... Pending Applied Excluded (Questions) Excluded (Expired) Exc…" at bounding box center [558, 116] width 94 height 18
click at [637, 114] on div at bounding box center [645, 117] width 48 height 20
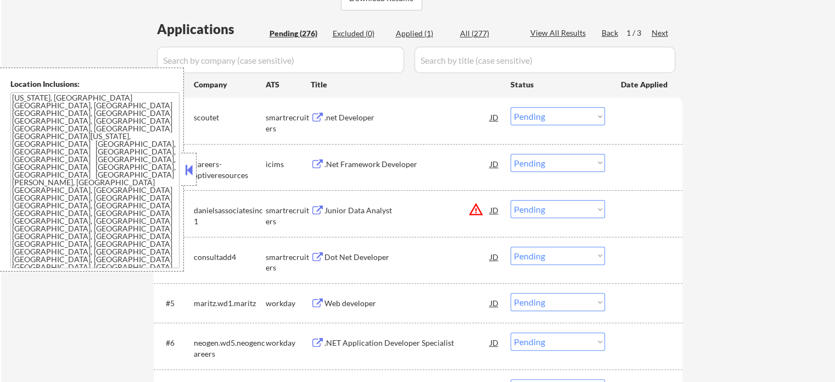
click at [345, 116] on div ".net Developer" at bounding box center [408, 117] width 166 height 11
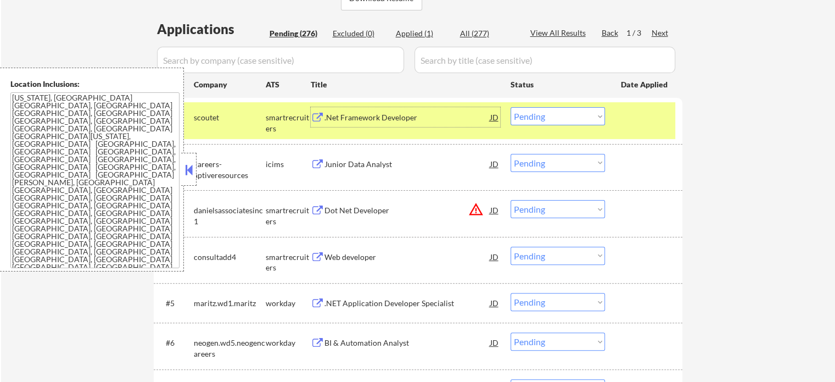
click at [537, 118] on select "Choose an option... Pending Applied Excluded (Questions) Excluded (Expired) Exc…" at bounding box center [558, 116] width 94 height 18
click at [511, 107] on select "Choose an option... Pending Applied Excluded (Questions) Excluded (Expired) Exc…" at bounding box center [558, 116] width 94 height 18
select select ""pending""
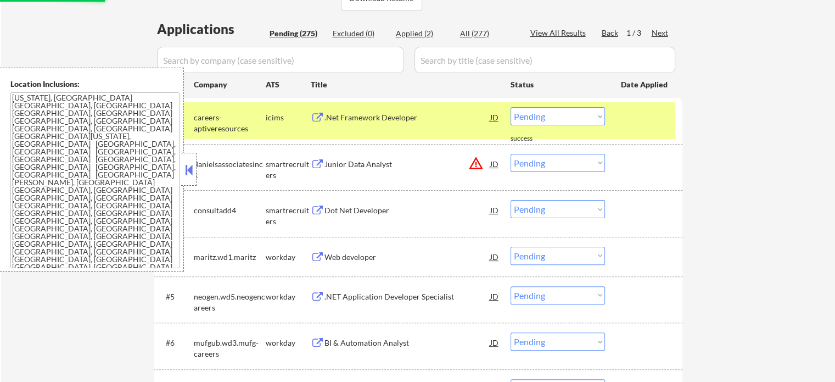
click at [653, 121] on div at bounding box center [645, 117] width 48 height 20
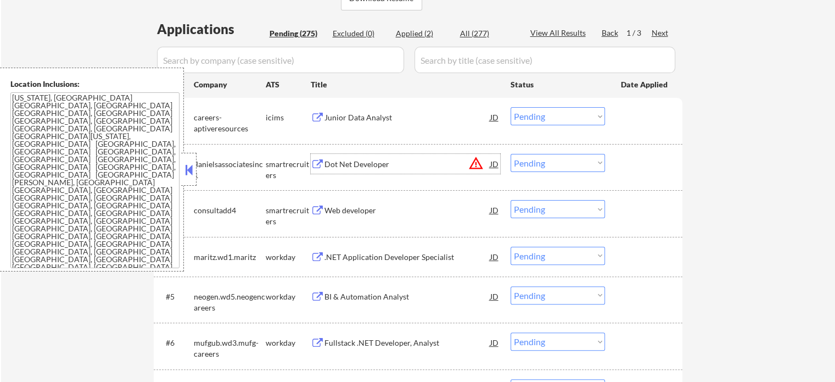
click at [347, 161] on div "Dot Net Developer" at bounding box center [408, 164] width 166 height 11
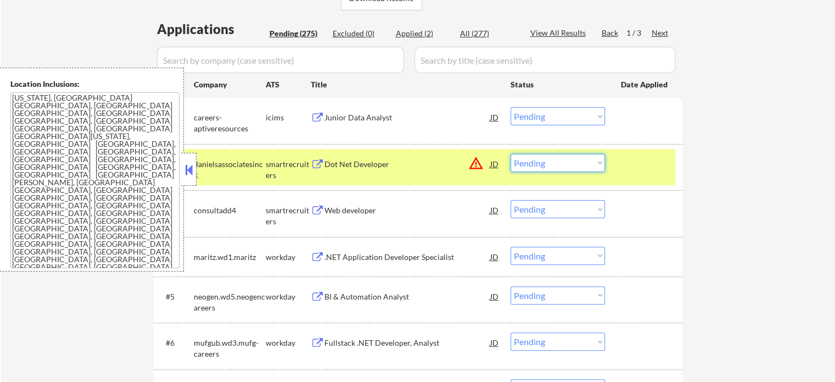
click at [556, 162] on select "Choose an option... Pending Applied Excluded (Questions) Excluded (Expired) Exc…" at bounding box center [558, 163] width 94 height 18
click at [511, 154] on select "Choose an option... Pending Applied Excluded (Questions) Excluded (Expired) Exc…" at bounding box center [558, 163] width 94 height 18
click at [644, 170] on div at bounding box center [645, 164] width 48 height 20
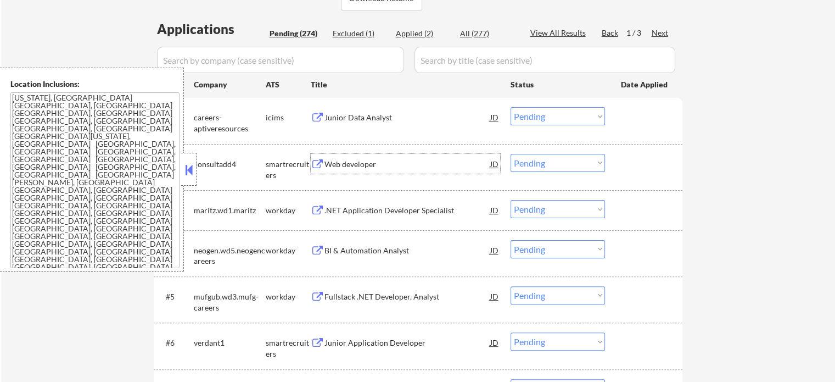
click at [367, 161] on div "Web developer" at bounding box center [408, 164] width 166 height 11
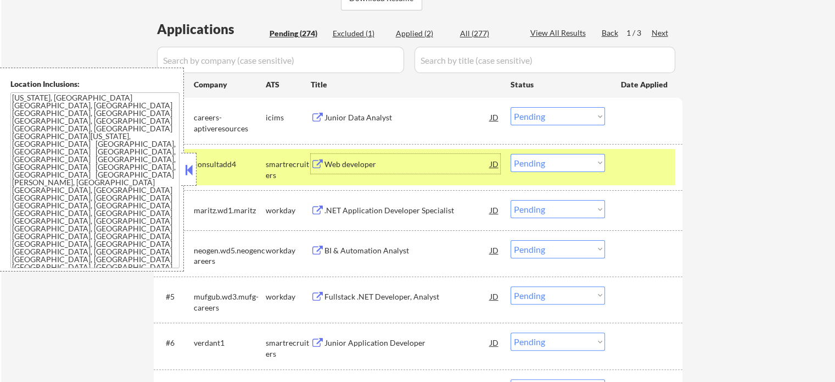
click at [540, 161] on select "Choose an option... Pending Applied Excluded (Questions) Excluded (Expired) Exc…" at bounding box center [558, 163] width 94 height 18
click at [511, 154] on select "Choose an option... Pending Applied Excluded (Questions) Excluded (Expired) Exc…" at bounding box center [558, 163] width 94 height 18
click at [659, 169] on div at bounding box center [645, 164] width 48 height 20
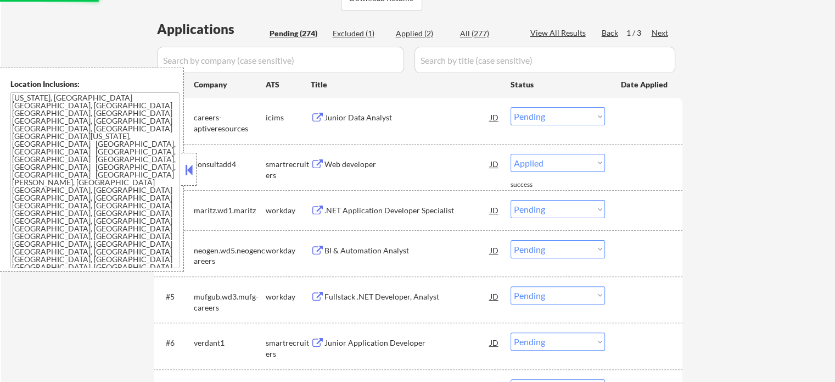
select select ""pending""
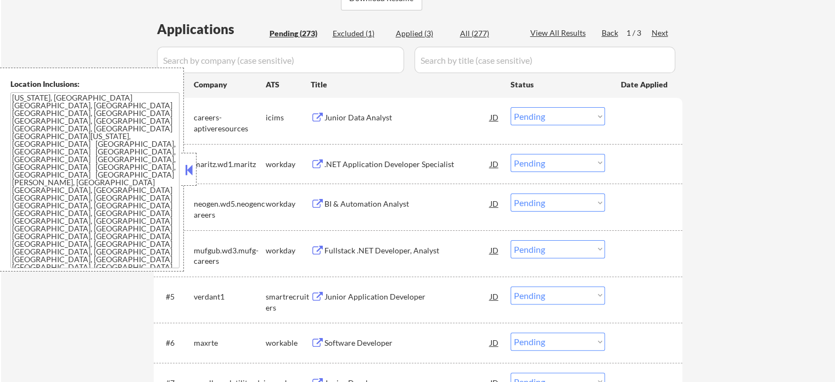
click at [345, 290] on div "Junior Application Developer" at bounding box center [408, 296] width 166 height 20
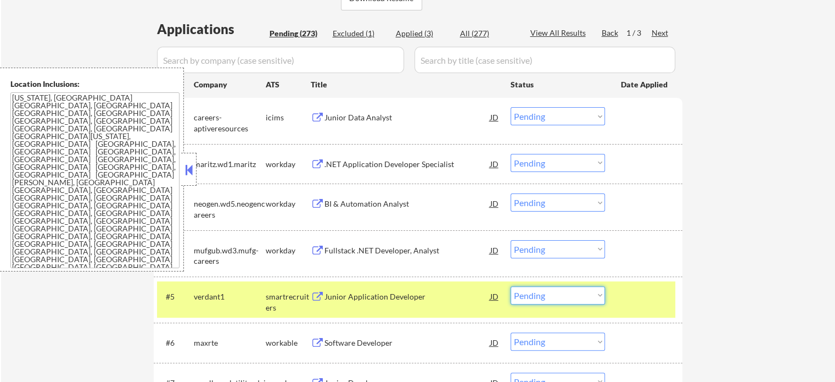
click at [580, 295] on select "Choose an option... Pending Applied Excluded (Questions) Excluded (Expired) Exc…" at bounding box center [558, 295] width 94 height 18
click at [511, 286] on select "Choose an option... Pending Applied Excluded (Questions) Excluded (Expired) Exc…" at bounding box center [558, 295] width 94 height 18
click at [642, 292] on div at bounding box center [645, 296] width 48 height 20
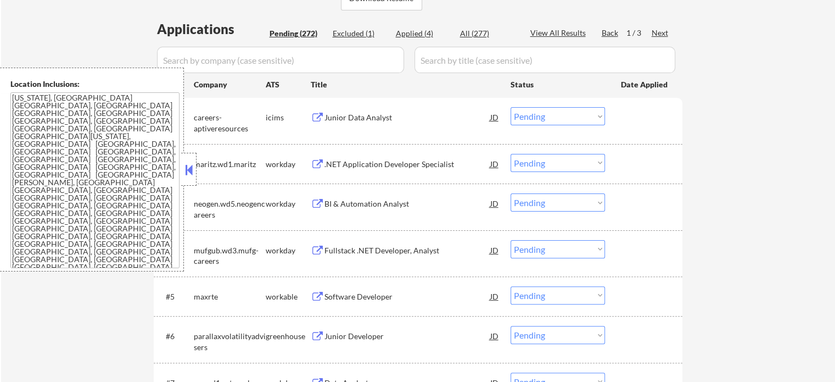
click at [349, 296] on div "Software Developer" at bounding box center [408, 296] width 166 height 11
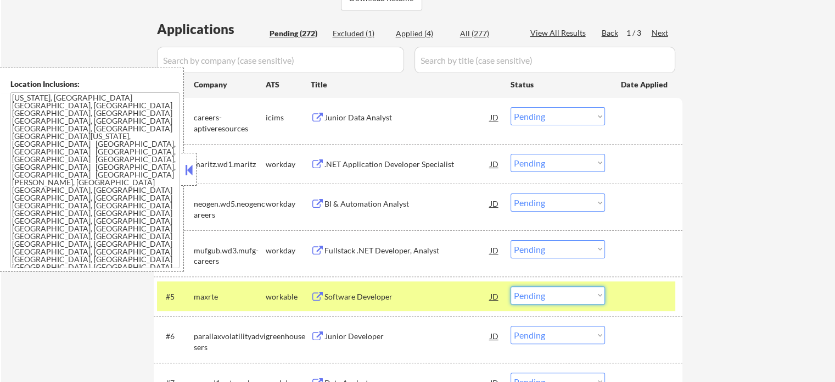
click at [580, 294] on select "Choose an option... Pending Applied Excluded (Questions) Excluded (Expired) Exc…" at bounding box center [558, 295] width 94 height 18
click at [511, 286] on select "Choose an option... Pending Applied Excluded (Questions) Excluded (Expired) Exc…" at bounding box center [558, 295] width 94 height 18
click at [631, 299] on div at bounding box center [645, 296] width 48 height 20
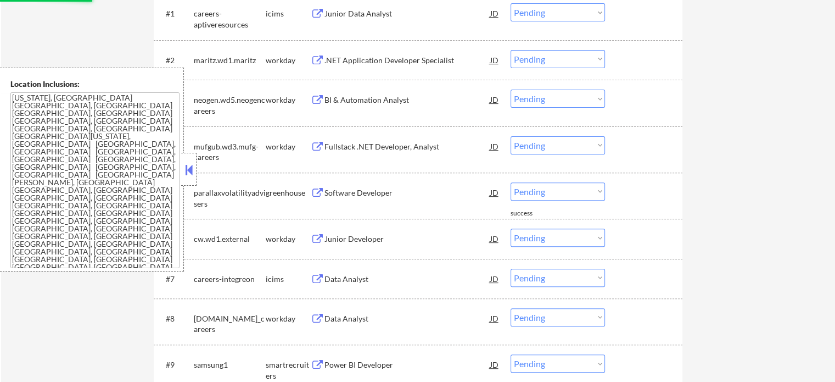
scroll to position [384, 0]
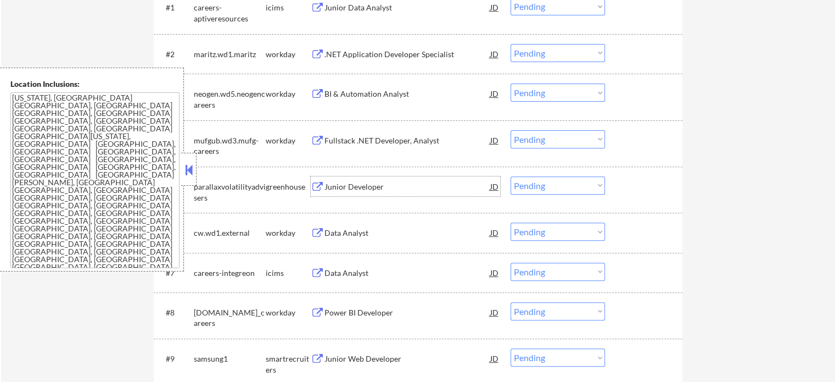
click at [350, 191] on div "Junior Developer" at bounding box center [408, 186] width 166 height 11
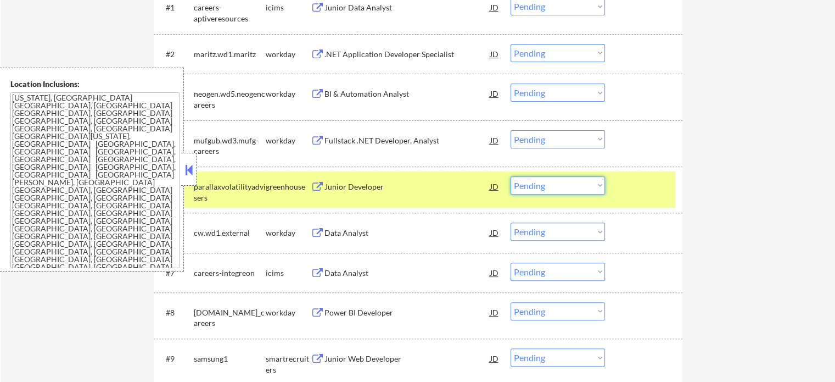
click at [524, 185] on select "Choose an option... Pending Applied Excluded (Questions) Excluded (Expired) Exc…" at bounding box center [558, 185] width 94 height 18
click at [511, 176] on select "Choose an option... Pending Applied Excluded (Questions) Excluded (Expired) Exc…" at bounding box center [558, 185] width 94 height 18
select select ""pending""
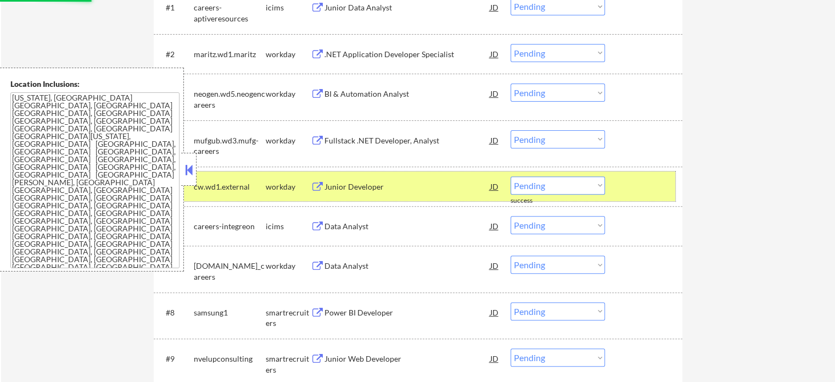
click at [630, 192] on div at bounding box center [645, 186] width 48 height 20
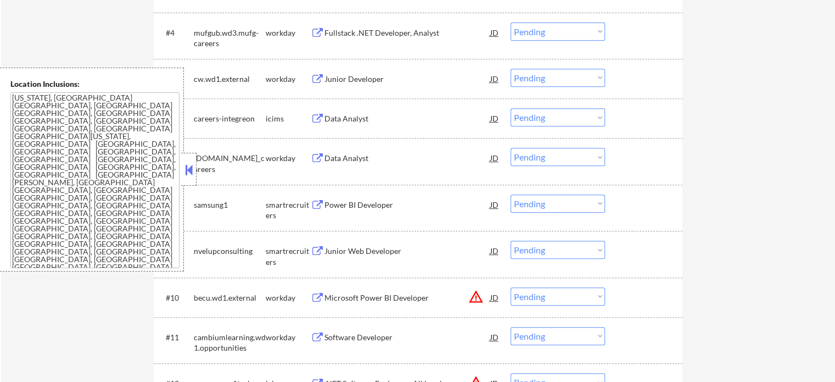
scroll to position [494, 0]
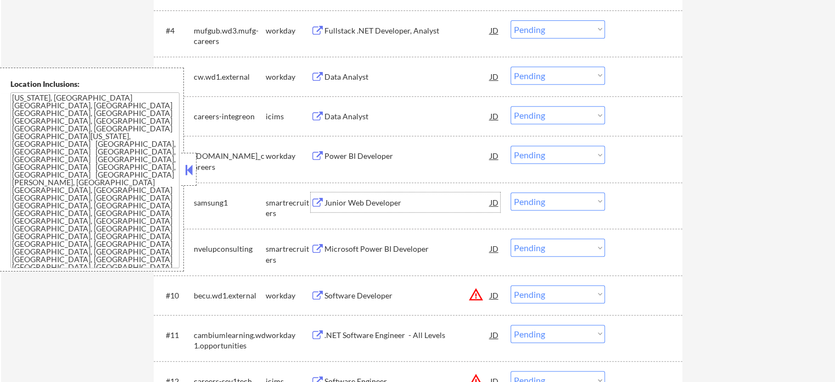
click at [374, 203] on div "Junior Web Developer" at bounding box center [408, 202] width 166 height 11
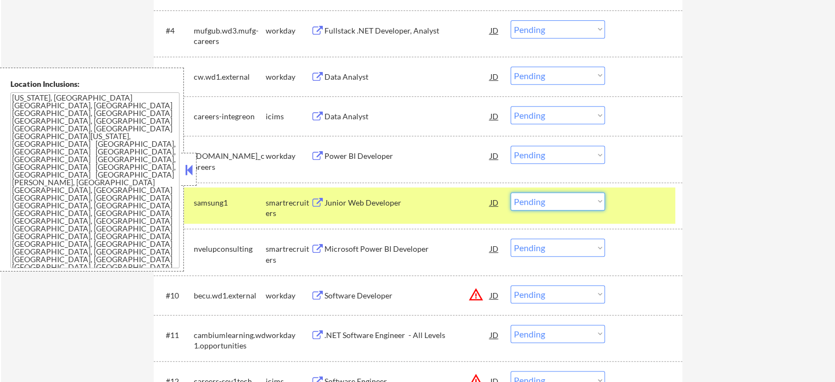
click at [560, 199] on select "Choose an option... Pending Applied Excluded (Questions) Excluded (Expired) Exc…" at bounding box center [558, 201] width 94 height 18
click at [511, 192] on select "Choose an option... Pending Applied Excluded (Questions) Excluded (Expired) Exc…" at bounding box center [558, 201] width 94 height 18
click at [641, 210] on div at bounding box center [645, 202] width 48 height 20
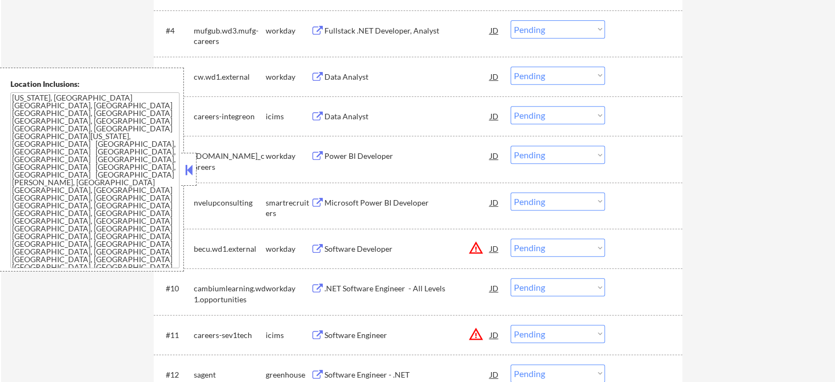
click at [362, 204] on div "Microsoft Power BI Developer" at bounding box center [408, 202] width 166 height 11
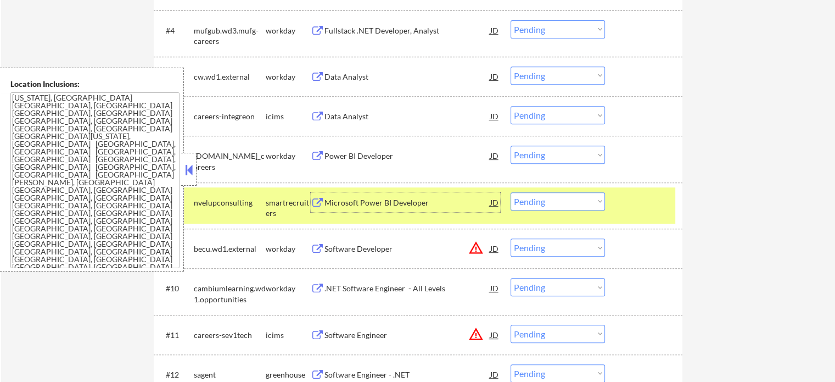
click at [533, 208] on select "Choose an option... Pending Applied Excluded (Questions) Excluded (Expired) Exc…" at bounding box center [558, 201] width 94 height 18
click at [511, 192] on select "Choose an option... Pending Applied Excluded (Questions) Excluded (Expired) Exc…" at bounding box center [558, 201] width 94 height 18
click at [628, 195] on div at bounding box center [645, 202] width 48 height 20
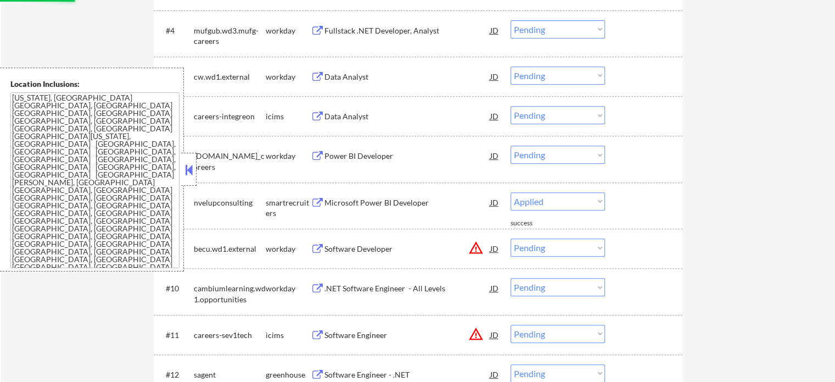
select select ""pending""
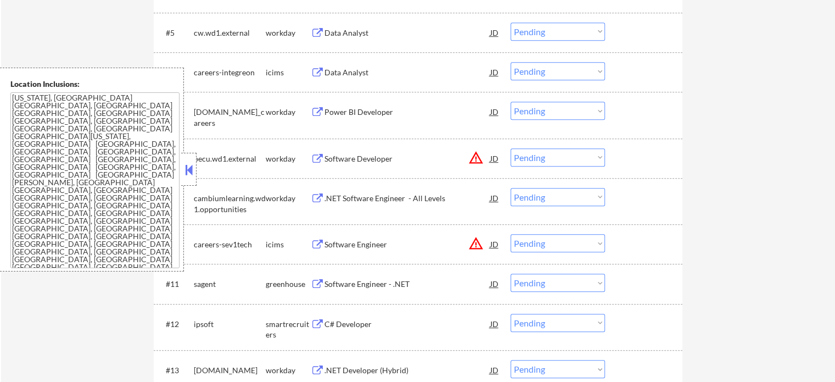
scroll to position [604, 0]
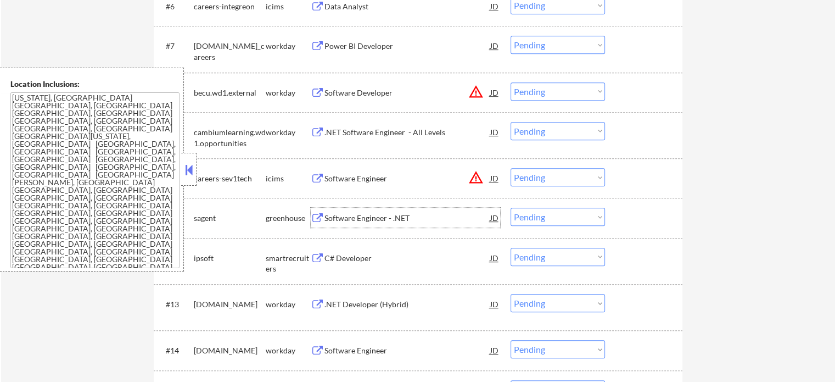
click at [382, 219] on div "Software Engineer - .NET" at bounding box center [408, 218] width 166 height 11
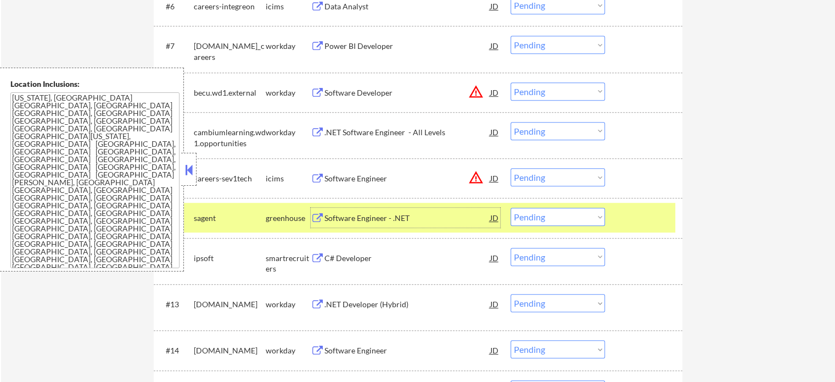
click at [577, 219] on select "Choose an option... Pending Applied Excluded (Questions) Excluded (Expired) Exc…" at bounding box center [558, 217] width 94 height 18
click at [511, 208] on select "Choose an option... Pending Applied Excluded (Questions) Excluded (Expired) Exc…" at bounding box center [558, 217] width 94 height 18
click at [643, 227] on div at bounding box center [645, 218] width 48 height 20
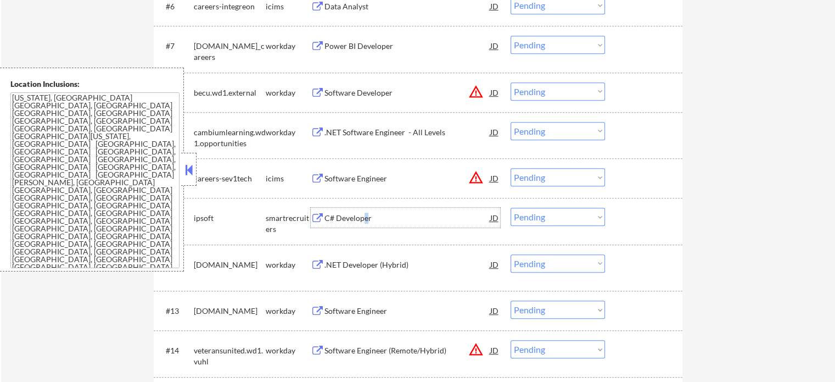
click at [366, 219] on div "C# Developer" at bounding box center [408, 218] width 166 height 11
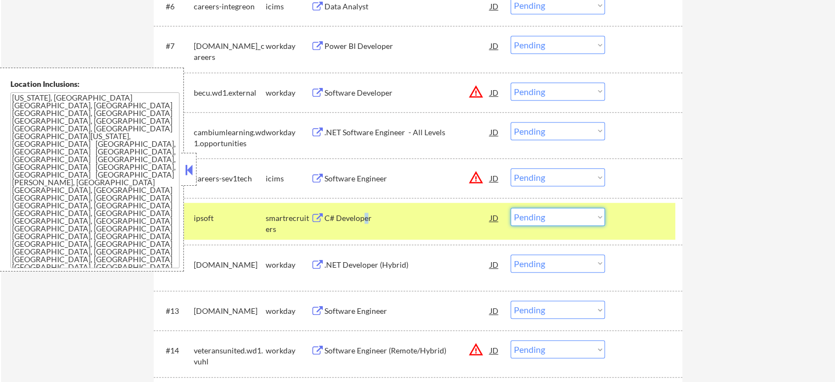
click at [519, 213] on select "Choose an option... Pending Applied Excluded (Questions) Excluded (Expired) Exc…" at bounding box center [558, 217] width 94 height 18
click at [511, 208] on select "Choose an option... Pending Applied Excluded (Questions) Excluded (Expired) Exc…" at bounding box center [558, 217] width 94 height 18
click at [615, 214] on div "#11 ipsoft smartrecruiters C# Developer JD warning_amber Choose an option... Pe…" at bounding box center [416, 221] width 518 height 36
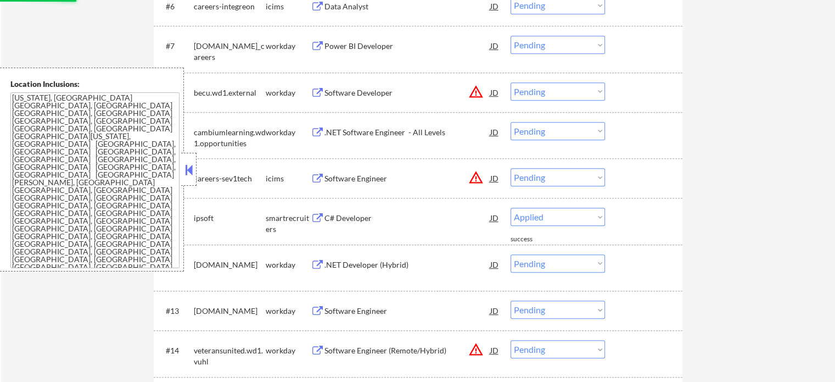
select select ""pending""
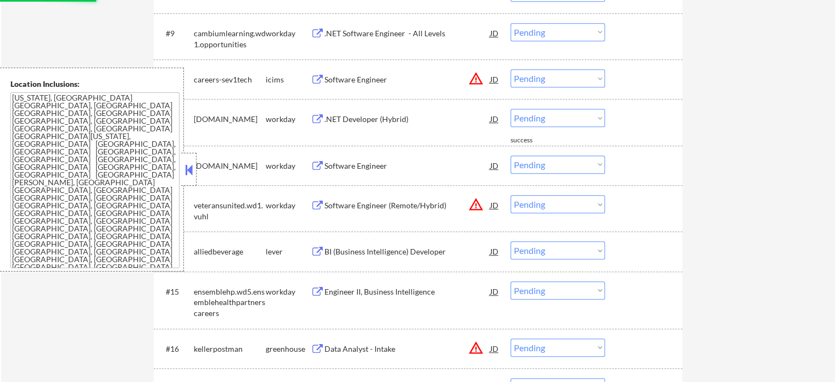
scroll to position [714, 0]
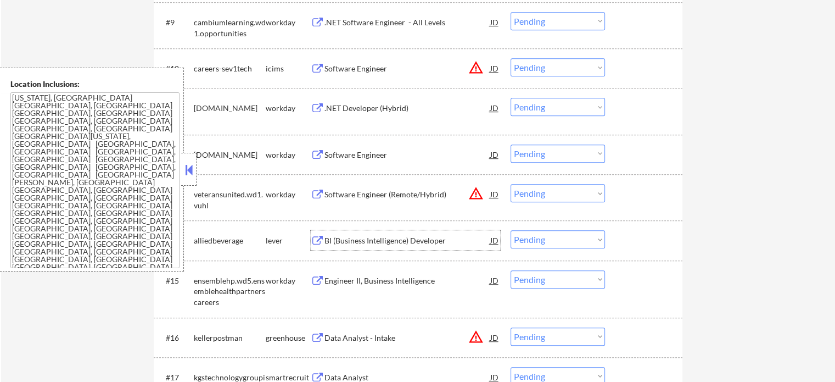
click at [362, 239] on div "BI (Business Intelligence) Developer" at bounding box center [408, 240] width 166 height 11
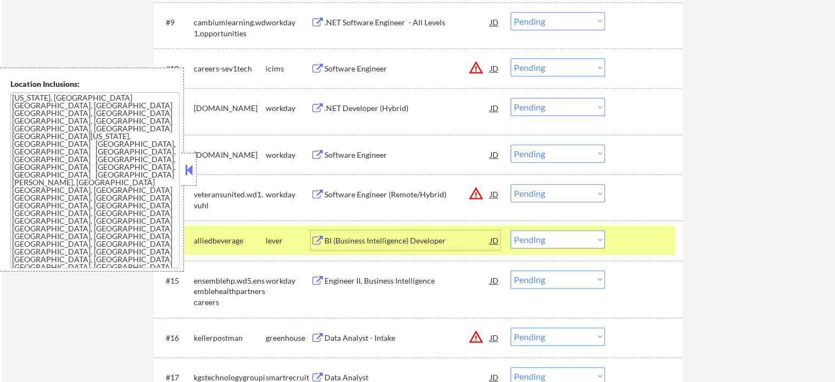
click at [545, 236] on select "Choose an option... Pending Applied Excluded (Questions) Excluded (Expired) Exc…" at bounding box center [558, 239] width 94 height 18
click at [511, 230] on select "Choose an option... Pending Applied Excluded (Questions) Excluded (Expired) Exc…" at bounding box center [558, 239] width 94 height 18
click at [624, 243] on div at bounding box center [645, 240] width 48 height 20
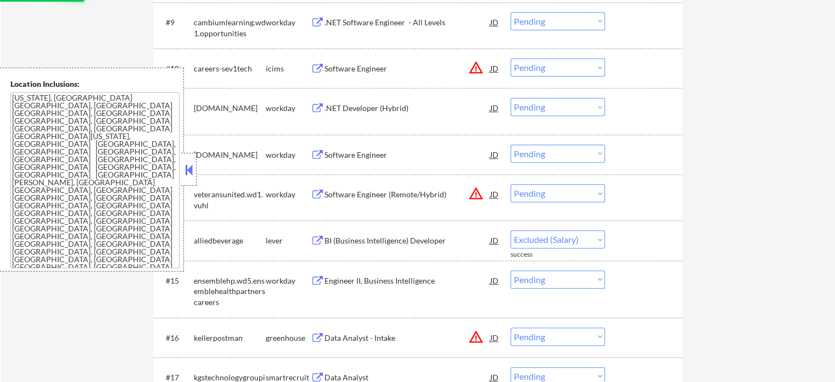
select select ""pending""
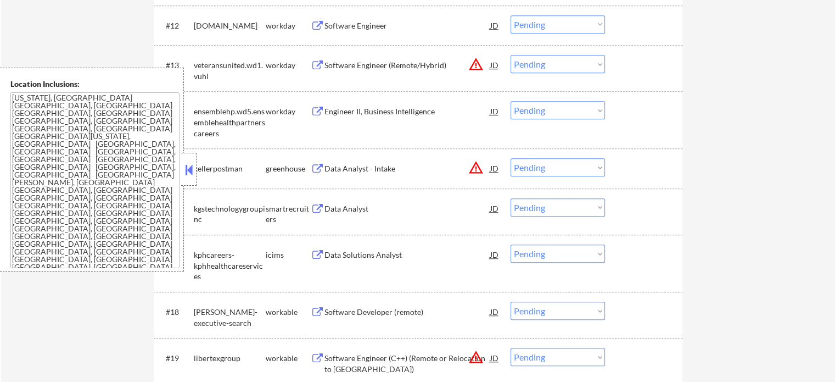
scroll to position [824, 0]
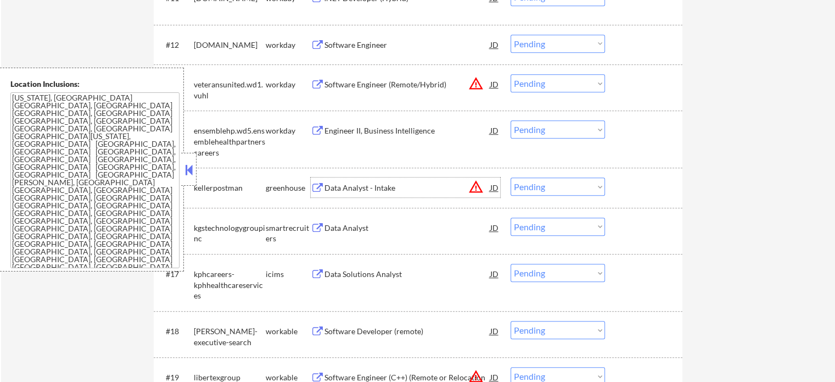
click at [343, 191] on div "Data Analyst - Intake" at bounding box center [408, 187] width 166 height 11
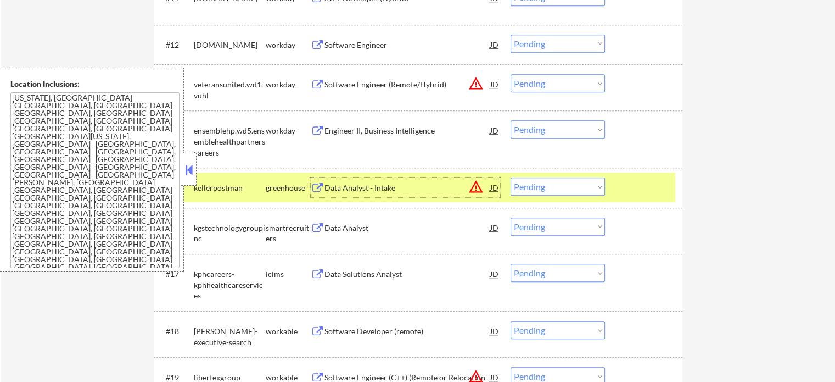
click at [565, 187] on select "Choose an option... Pending Applied Excluded (Questions) Excluded (Expired) Exc…" at bounding box center [558, 186] width 94 height 18
click at [511, 177] on select "Choose an option... Pending Applied Excluded (Questions) Excluded (Expired) Exc…" at bounding box center [558, 186] width 94 height 18
click at [626, 191] on div at bounding box center [645, 187] width 48 height 20
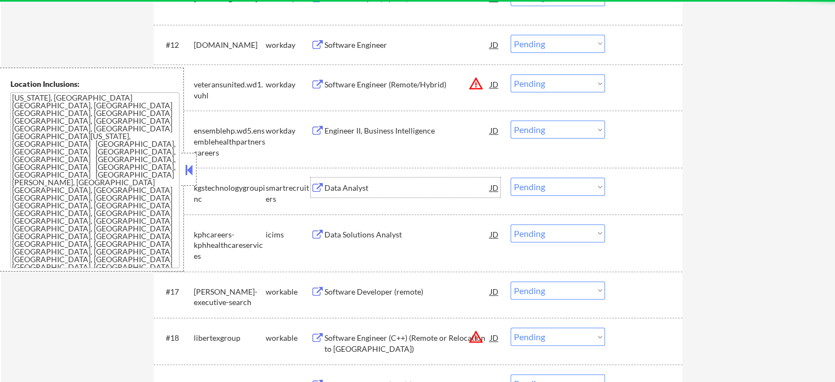
click at [326, 192] on div "Data Analyst" at bounding box center [408, 187] width 166 height 11
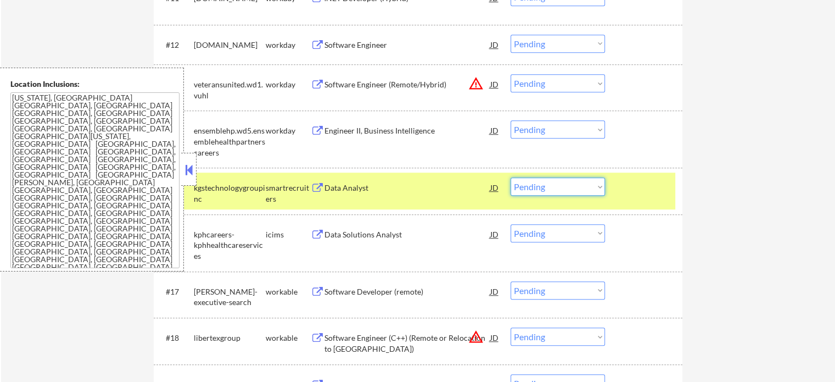
click at [567, 188] on select "Choose an option... Pending Applied Excluded (Questions) Excluded (Expired) Exc…" at bounding box center [558, 186] width 94 height 18
click at [511, 177] on select "Choose an option... Pending Applied Excluded (Questions) Excluded (Expired) Exc…" at bounding box center [558, 186] width 94 height 18
click at [640, 193] on div at bounding box center [645, 187] width 48 height 20
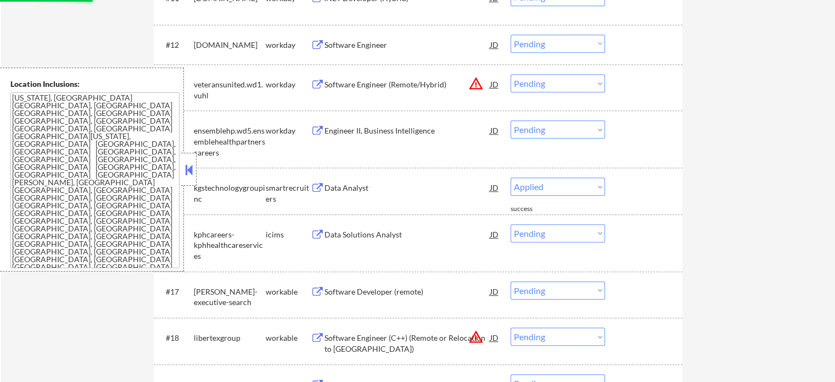
select select ""pending""
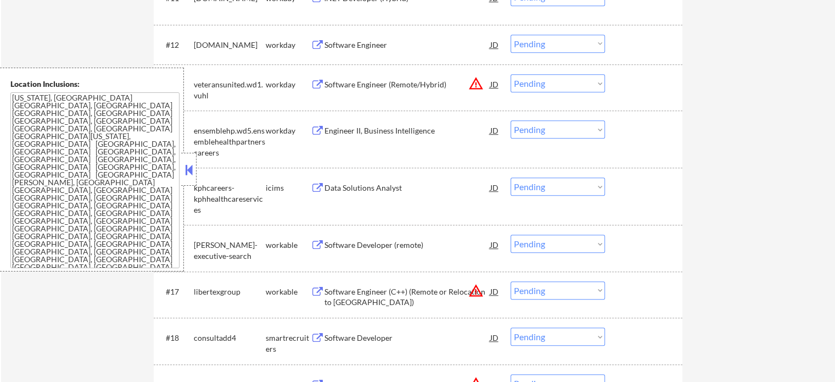
click at [381, 248] on div "Software Developer (remote)" at bounding box center [408, 244] width 166 height 11
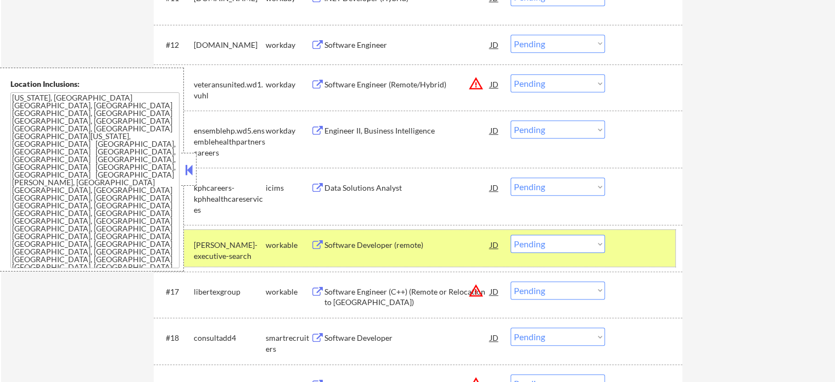
click at [631, 248] on div at bounding box center [645, 244] width 48 height 20
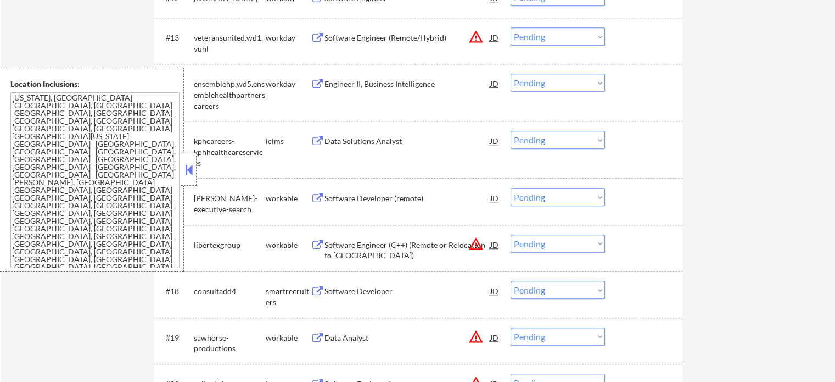
scroll to position [933, 0]
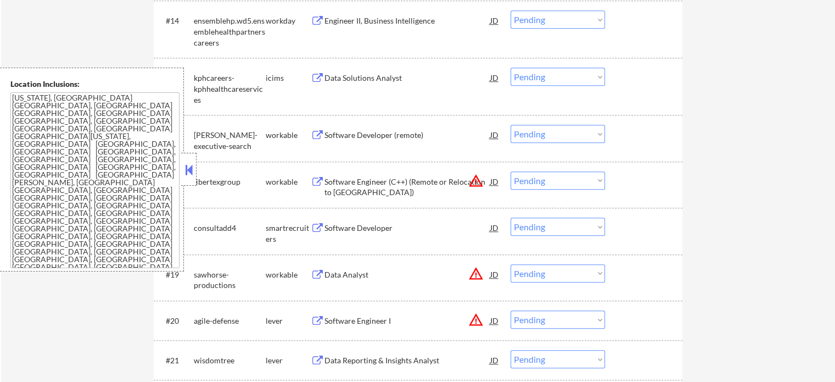
click at [370, 198] on div "#17 libertexgroup workable Software Engineer (C++) (Remote or Relocation to [GE…" at bounding box center [416, 184] width 518 height 36
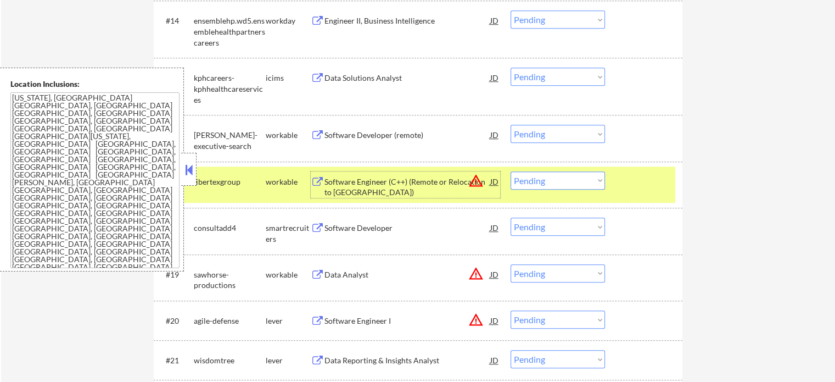
click at [377, 182] on div "Software Engineer (C++) (Remote or Relocation to [GEOGRAPHIC_DATA])" at bounding box center [408, 186] width 166 height 21
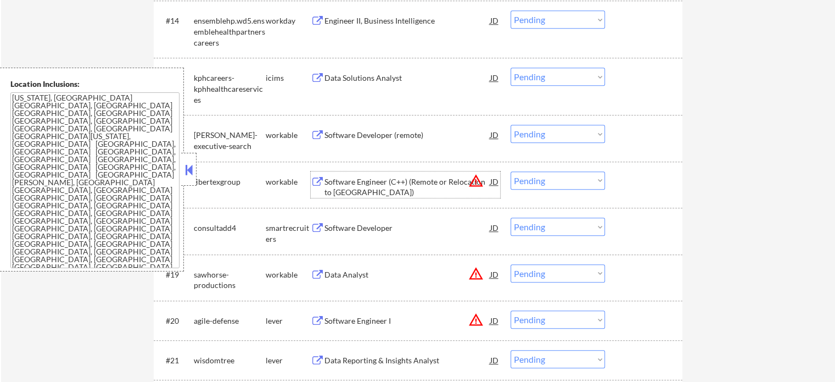
click at [556, 183] on select "Choose an option... Pending Applied Excluded (Questions) Excluded (Expired) Exc…" at bounding box center [558, 180] width 94 height 18
click at [511, 171] on select "Choose an option... Pending Applied Excluded (Questions) Excluded (Expired) Exc…" at bounding box center [558, 180] width 94 height 18
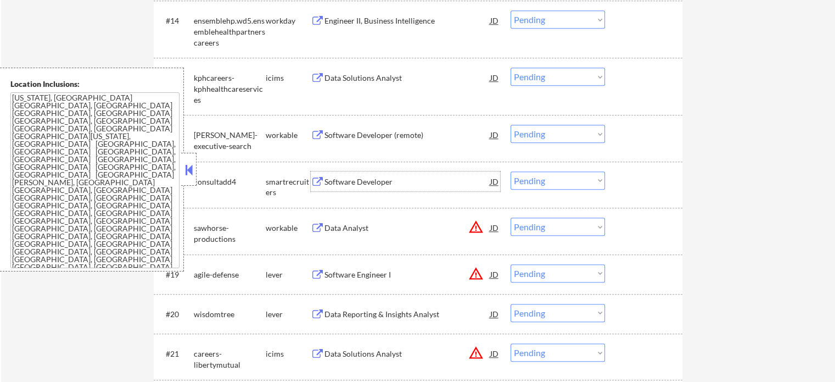
click at [360, 180] on div "Software Developer" at bounding box center [408, 181] width 166 height 11
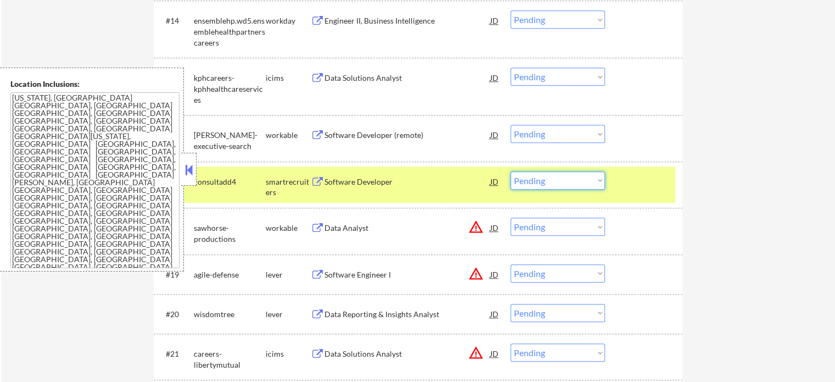
click at [533, 184] on select "Choose an option... Pending Applied Excluded (Questions) Excluded (Expired) Exc…" at bounding box center [558, 180] width 94 height 18
click at [511, 171] on select "Choose an option... Pending Applied Excluded (Questions) Excluded (Expired) Exc…" at bounding box center [558, 180] width 94 height 18
select select ""pending""
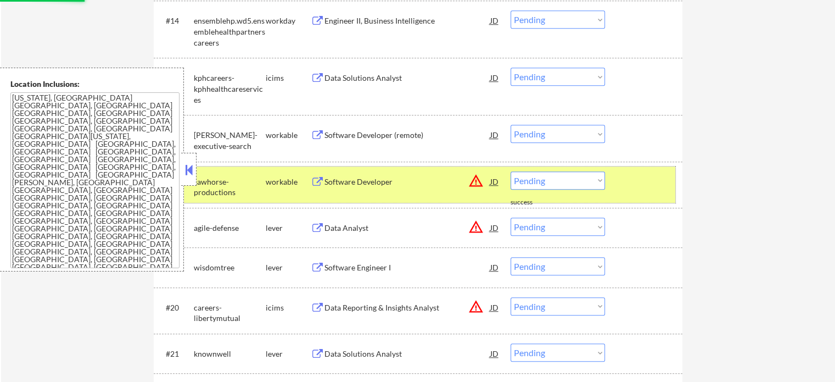
click at [621, 187] on div at bounding box center [645, 181] width 48 height 20
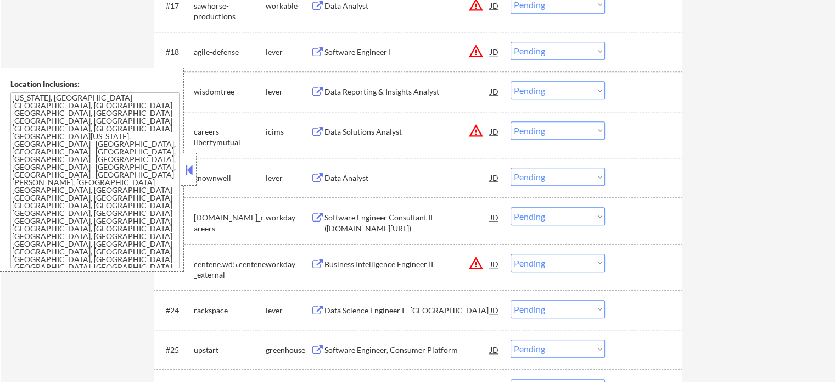
scroll to position [1113, 0]
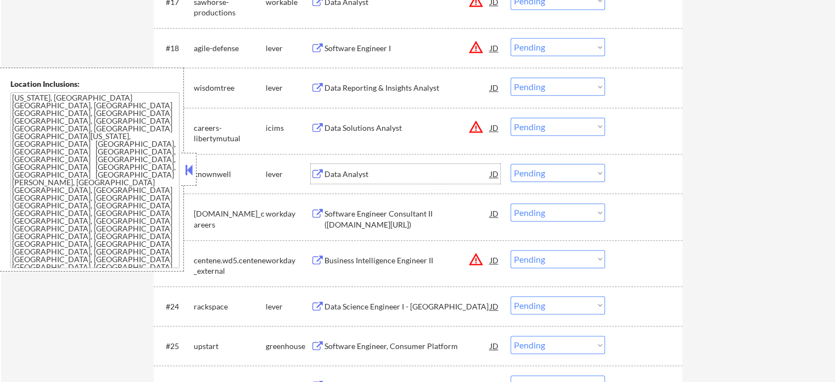
click at [346, 174] on div "Data Analyst" at bounding box center [408, 174] width 166 height 11
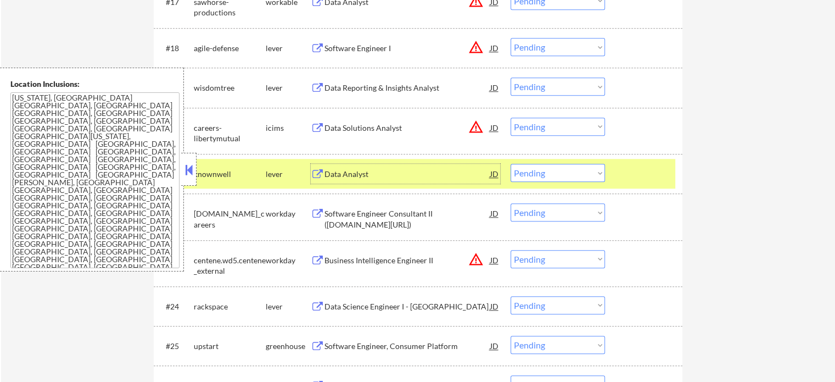
click at [545, 176] on select "Choose an option... Pending Applied Excluded (Questions) Excluded (Expired) Exc…" at bounding box center [558, 173] width 94 height 18
click at [511, 164] on select "Choose an option... Pending Applied Excluded (Questions) Excluded (Expired) Exc…" at bounding box center [558, 173] width 94 height 18
click at [640, 171] on div at bounding box center [645, 174] width 48 height 20
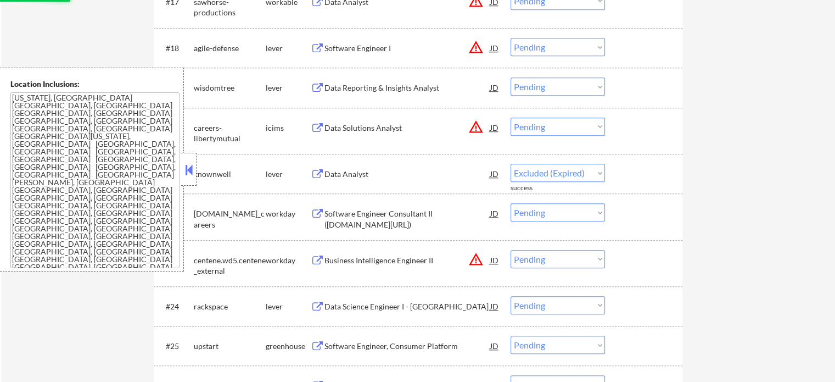
select select ""pending""
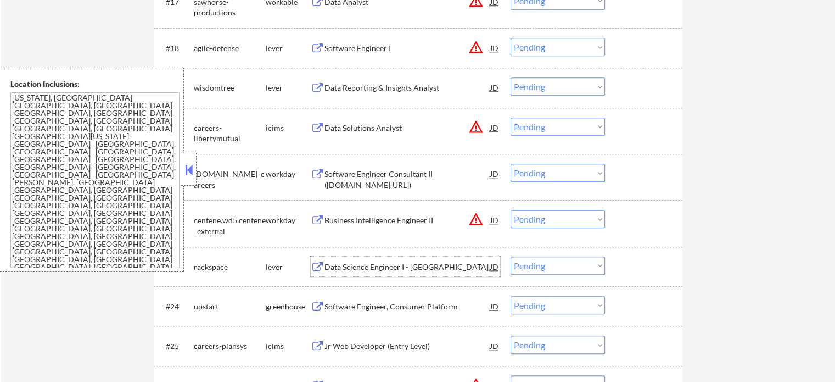
click at [351, 266] on div "Data Science Engineer I - [GEOGRAPHIC_DATA]" at bounding box center [408, 266] width 166 height 11
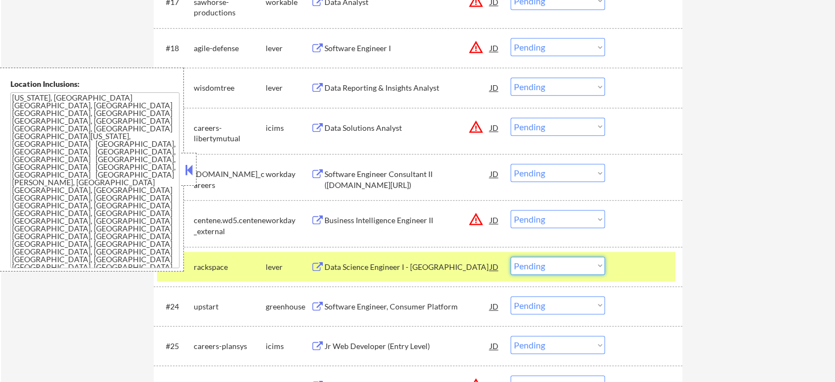
click at [558, 265] on select "Choose an option... Pending Applied Excluded (Questions) Excluded (Expired) Exc…" at bounding box center [558, 265] width 94 height 18
click at [511, 256] on select "Choose an option... Pending Applied Excluded (Questions) Excluded (Expired) Exc…" at bounding box center [558, 265] width 94 height 18
click at [628, 277] on div "#23 rackspace lever Data Science Engineer I - US JD warning_amber Choose an opt…" at bounding box center [416, 266] width 518 height 30
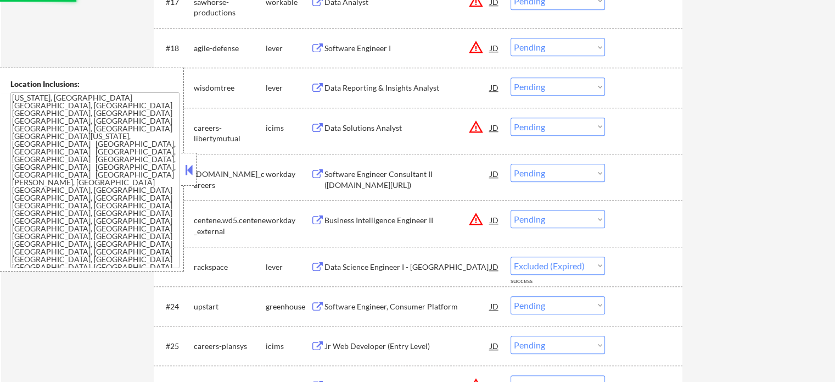
select select ""pending""
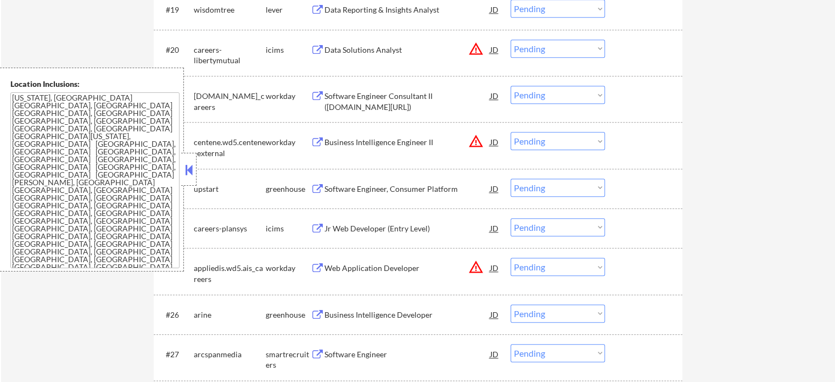
scroll to position [1223, 0]
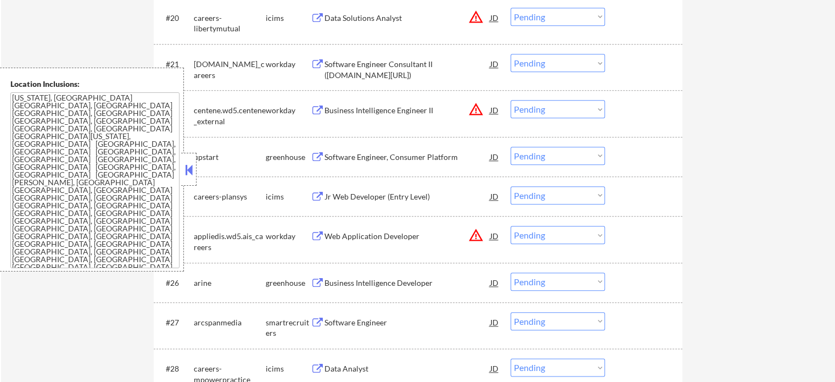
click at [357, 280] on div "Business Intelligence Developer" at bounding box center [408, 282] width 166 height 11
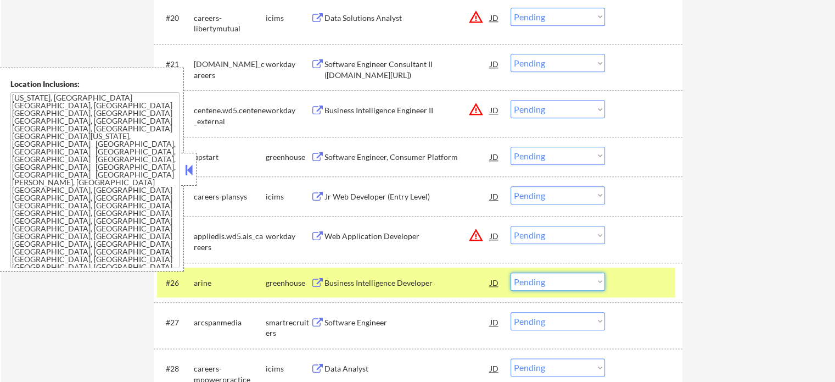
click at [541, 283] on select "Choose an option... Pending Applied Excluded (Questions) Excluded (Expired) Exc…" at bounding box center [558, 281] width 94 height 18
click at [511, 272] on select "Choose an option... Pending Applied Excluded (Questions) Excluded (Expired) Exc…" at bounding box center [558, 281] width 94 height 18
click at [617, 280] on div "#26 arine greenhouse Business Intelligence Developer JD warning_amber Choose an…" at bounding box center [416, 282] width 518 height 30
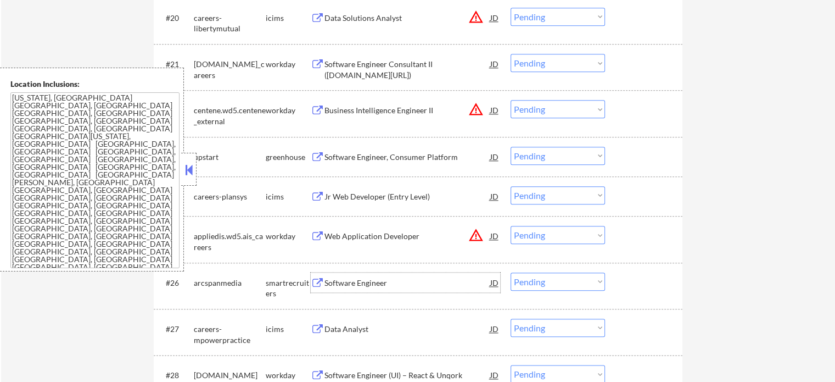
click at [373, 283] on div "Software Engineer" at bounding box center [408, 282] width 166 height 11
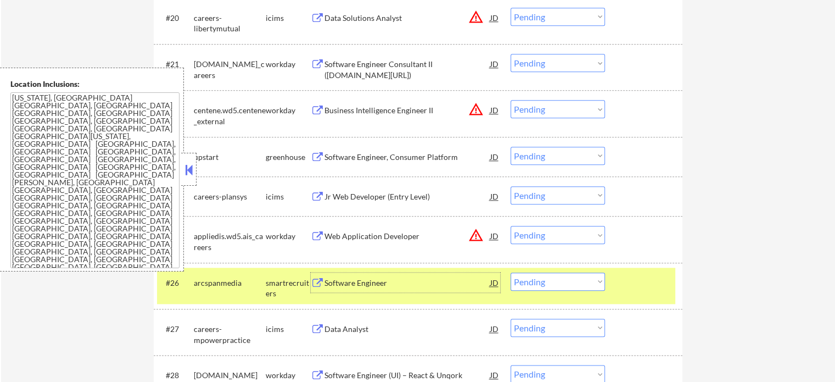
click at [564, 287] on select "Choose an option... Pending Applied Excluded (Questions) Excluded (Expired) Exc…" at bounding box center [558, 281] width 94 height 18
click at [511, 272] on select "Choose an option... Pending Applied Excluded (Questions) Excluded (Expired) Exc…" at bounding box center [558, 281] width 94 height 18
click at [658, 280] on div at bounding box center [645, 282] width 48 height 20
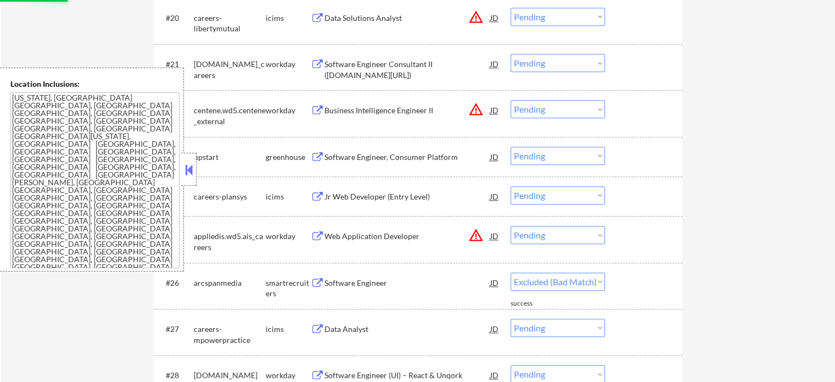
select select ""pending""
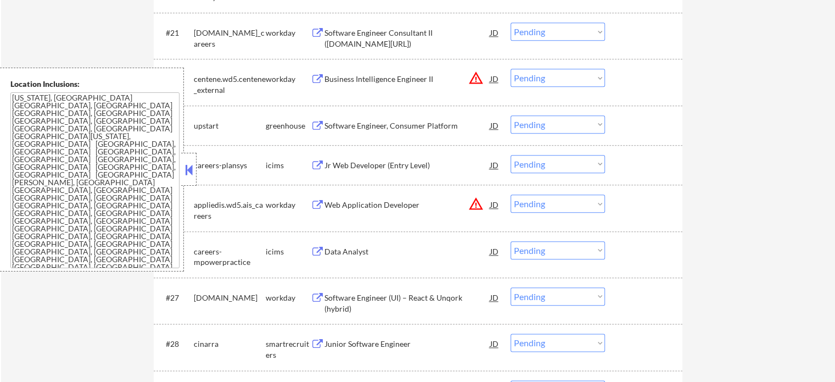
scroll to position [1278, 0]
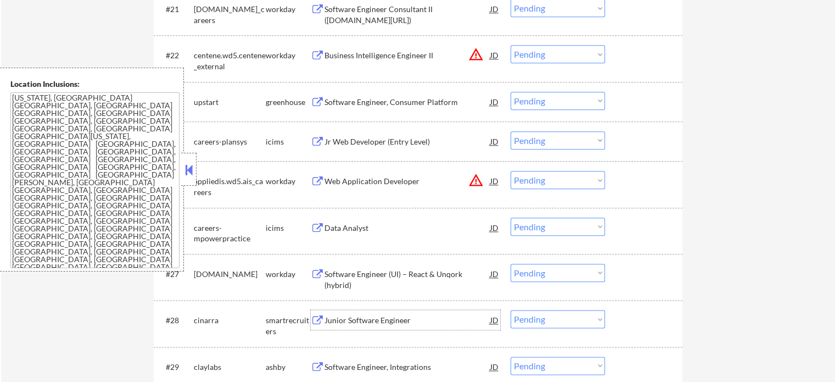
click at [397, 316] on div "Junior Software Engineer" at bounding box center [408, 320] width 166 height 11
